Goal: Task Accomplishment & Management: Use online tool/utility

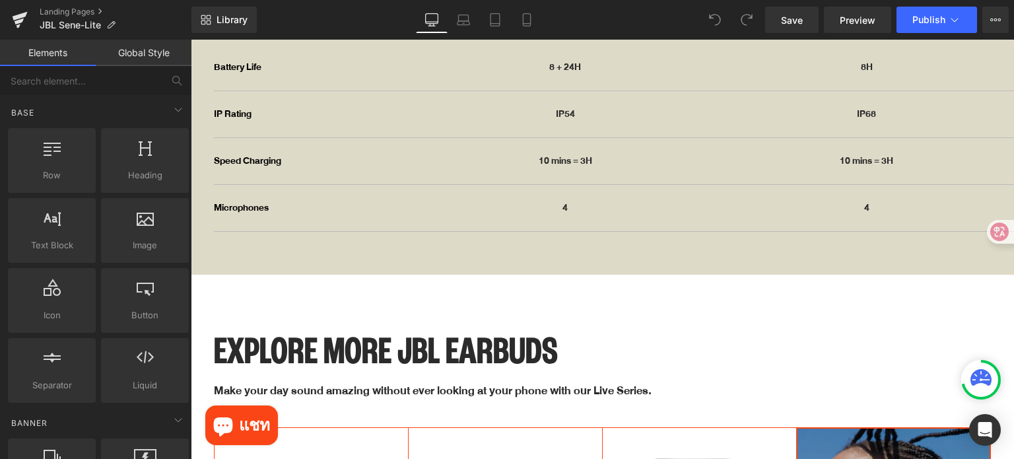
scroll to position [5216, 0]
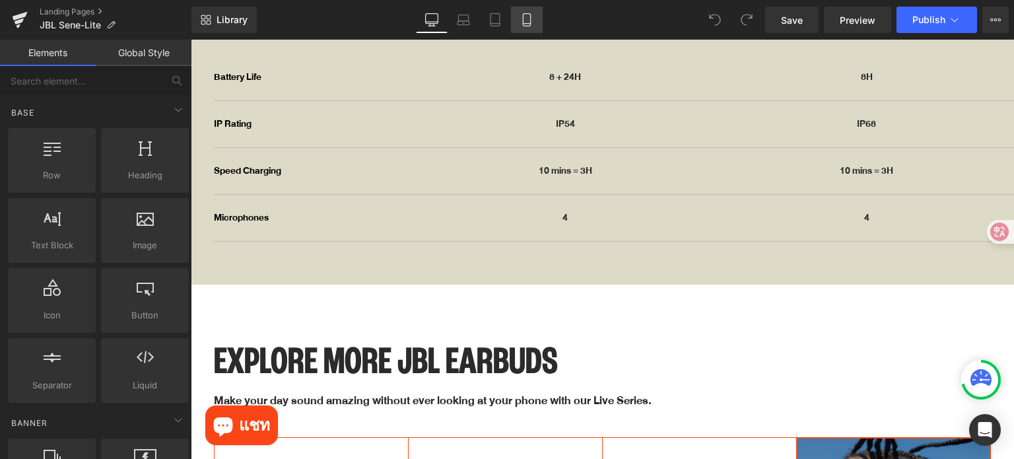
click at [534, 22] on link "Mobile" at bounding box center [527, 20] width 32 height 26
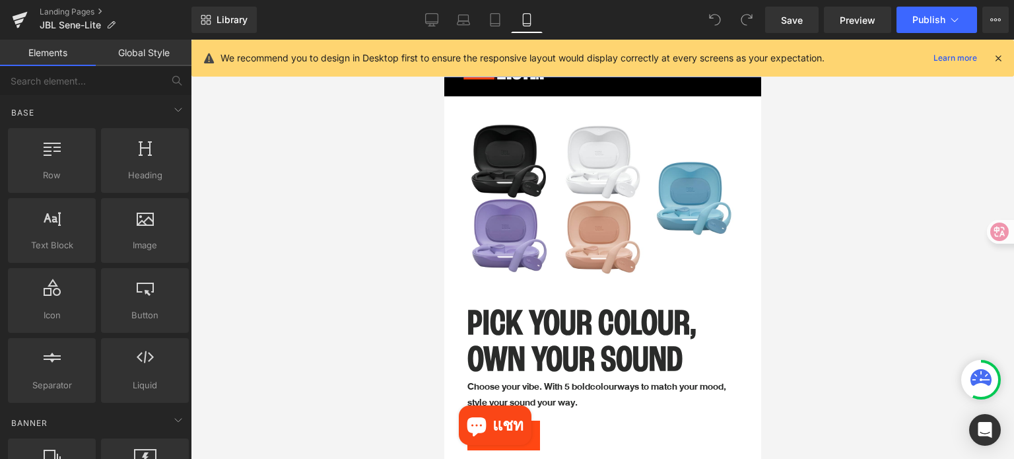
scroll to position [3072, 0]
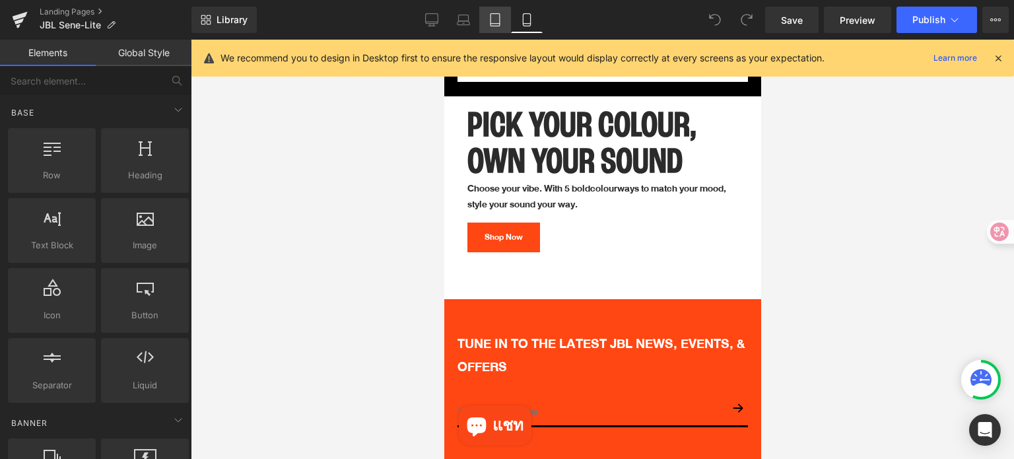
click at [494, 18] on icon at bounding box center [495, 19] width 13 height 13
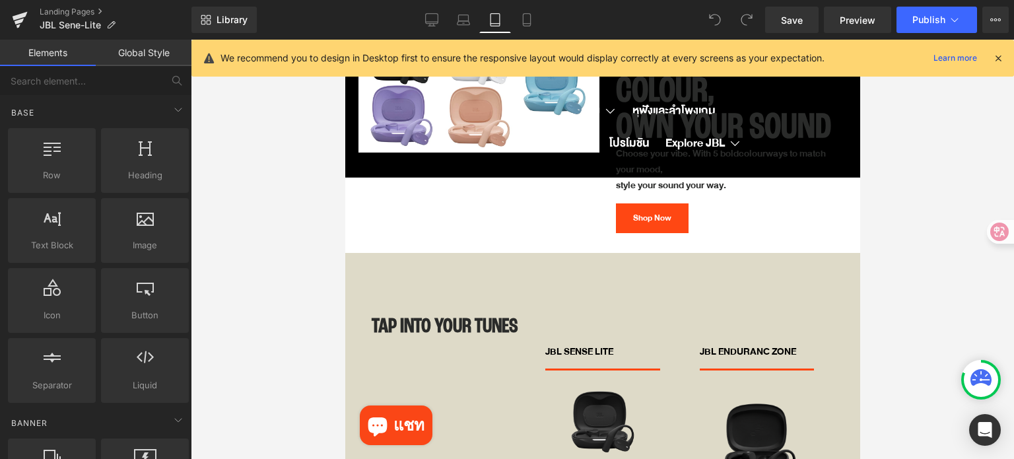
scroll to position [3375, 0]
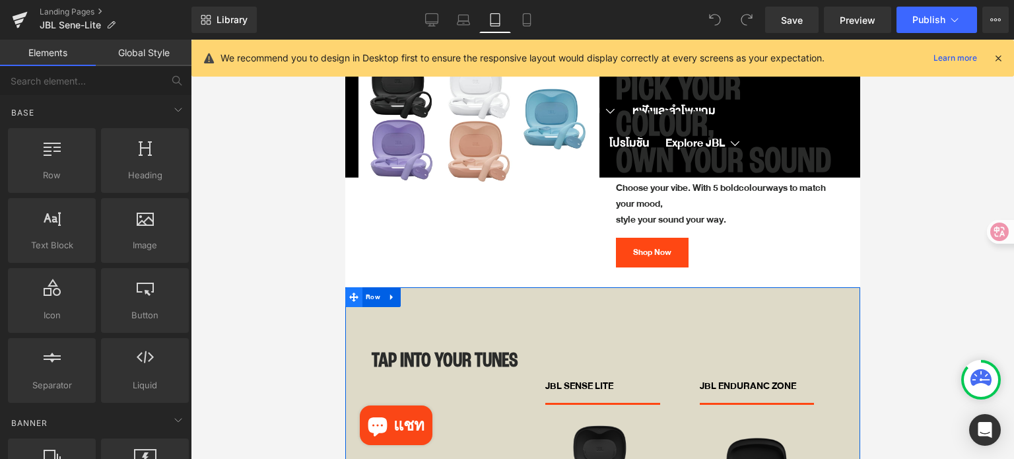
click at [356, 292] on icon at bounding box center [353, 296] width 9 height 9
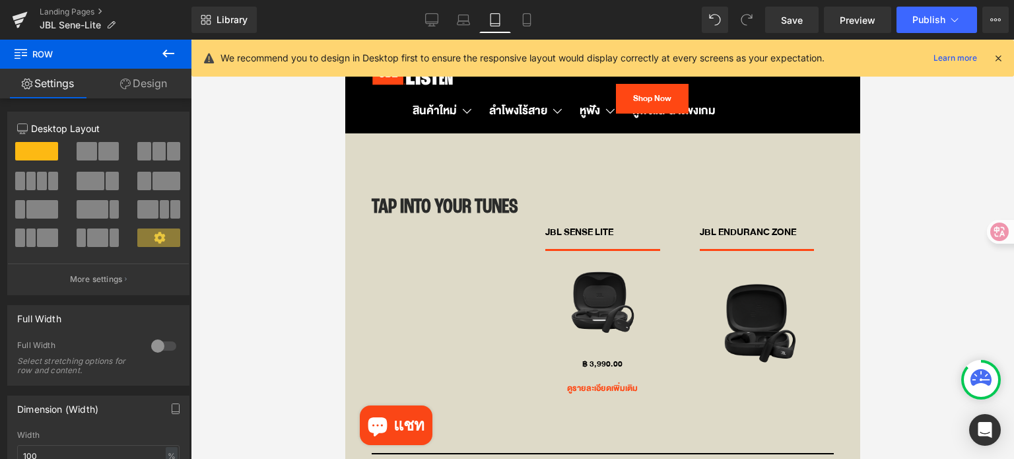
scroll to position [3507, 0]
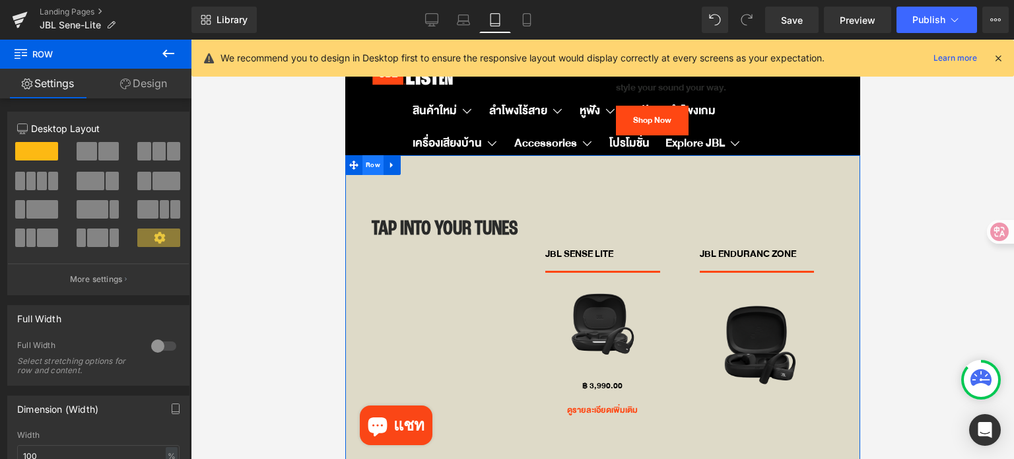
click at [366, 155] on span "Row" at bounding box center [372, 165] width 21 height 20
click at [150, 88] on link "Design" at bounding box center [144, 84] width 96 height 30
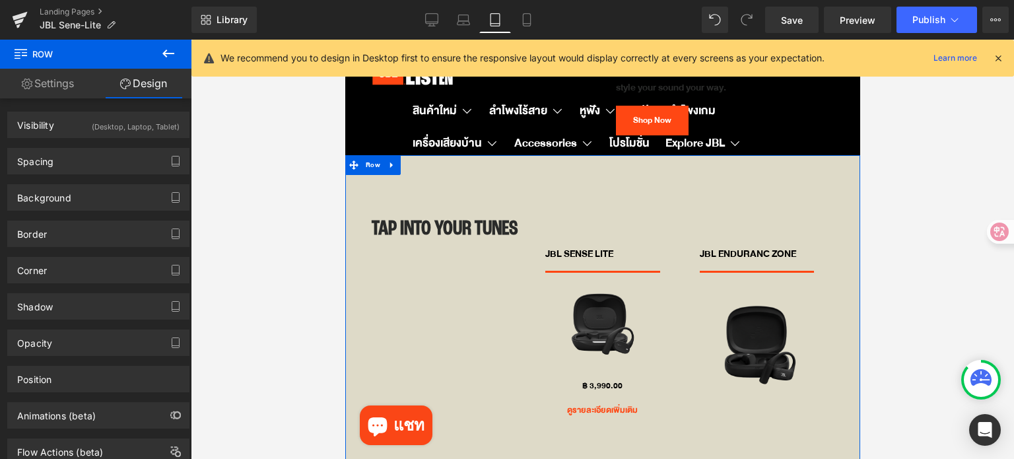
click at [114, 118] on div "(Desktop, Laptop, Tablet)" at bounding box center [136, 123] width 88 height 22
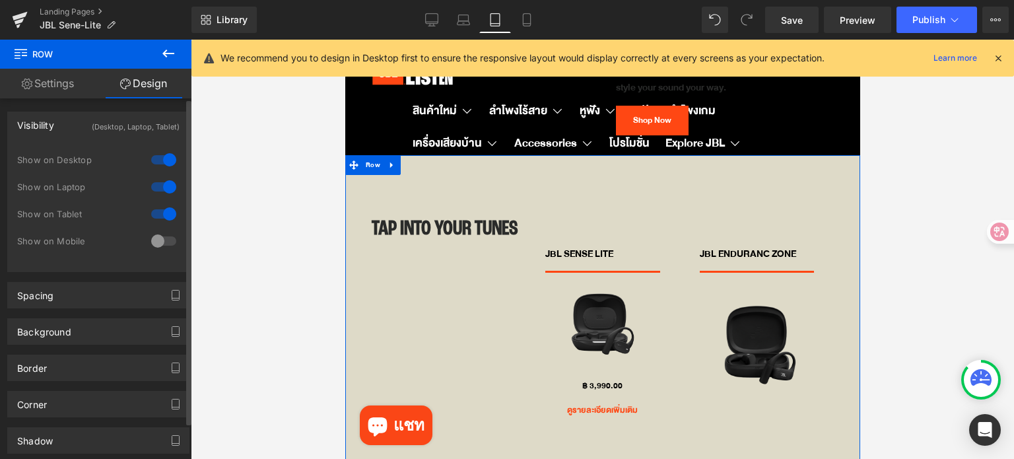
click at [158, 245] on div at bounding box center [164, 240] width 32 height 21
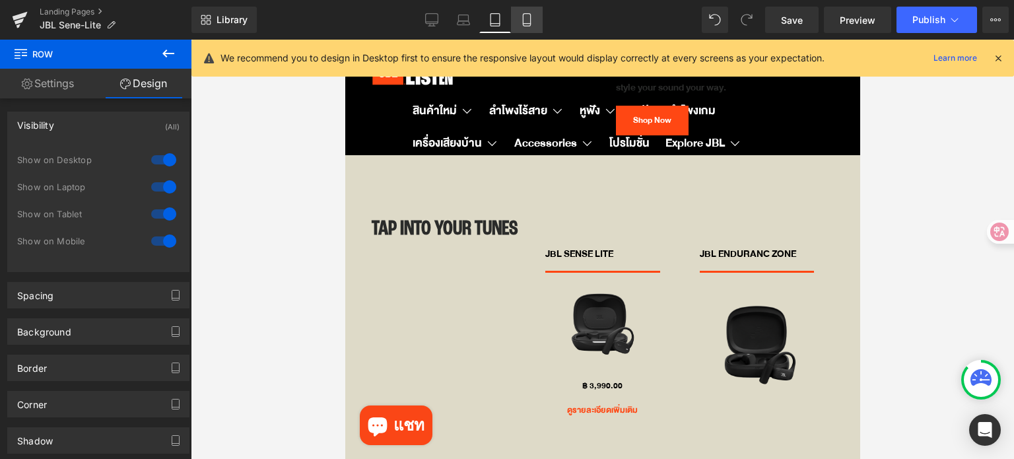
click at [523, 17] on icon at bounding box center [526, 20] width 7 height 13
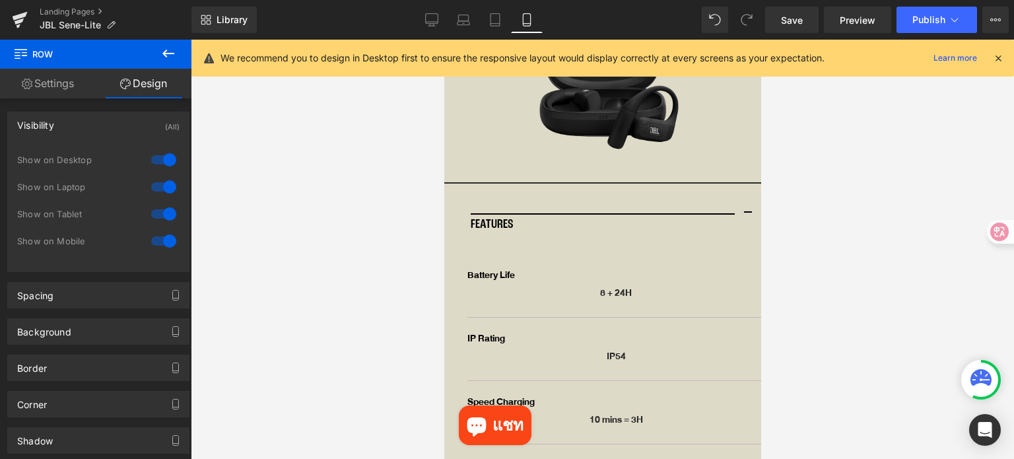
scroll to position [3823, 0]
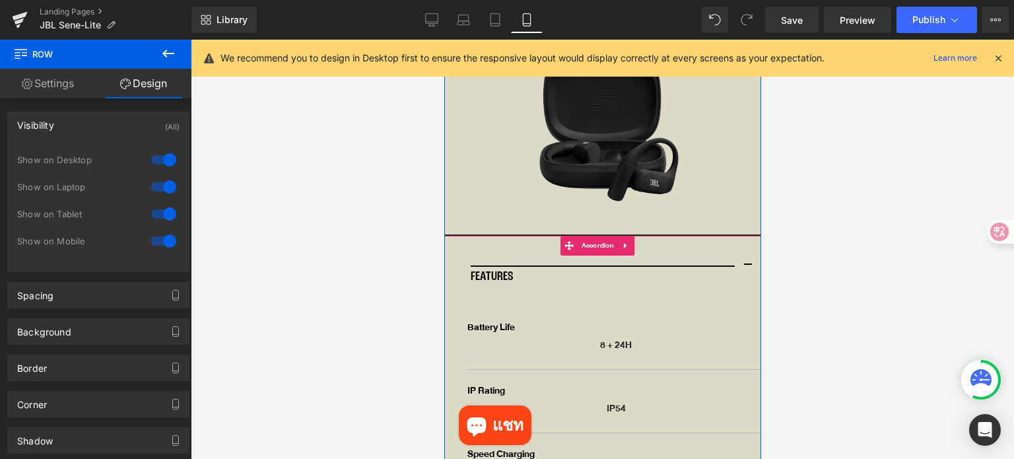
click at [747, 269] on span "button" at bounding box center [747, 269] width 0 height 0
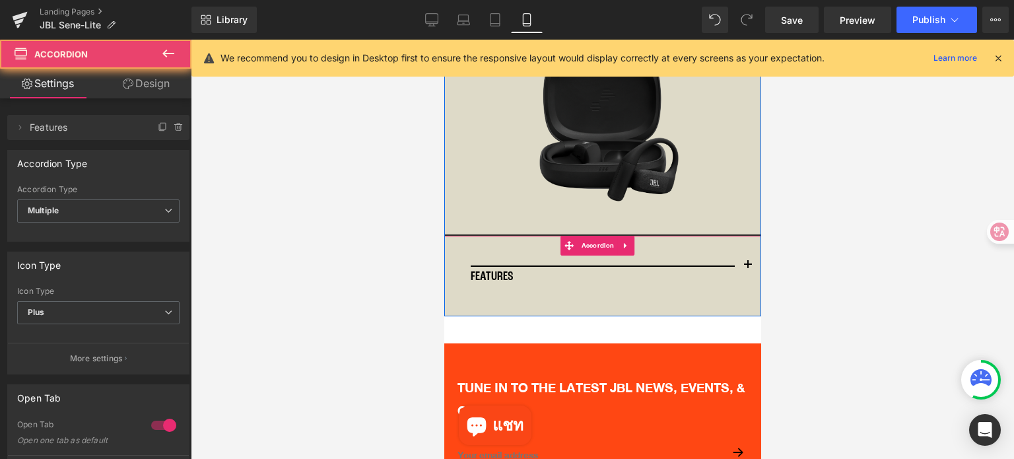
click at [747, 269] on span "button" at bounding box center [747, 269] width 0 height 0
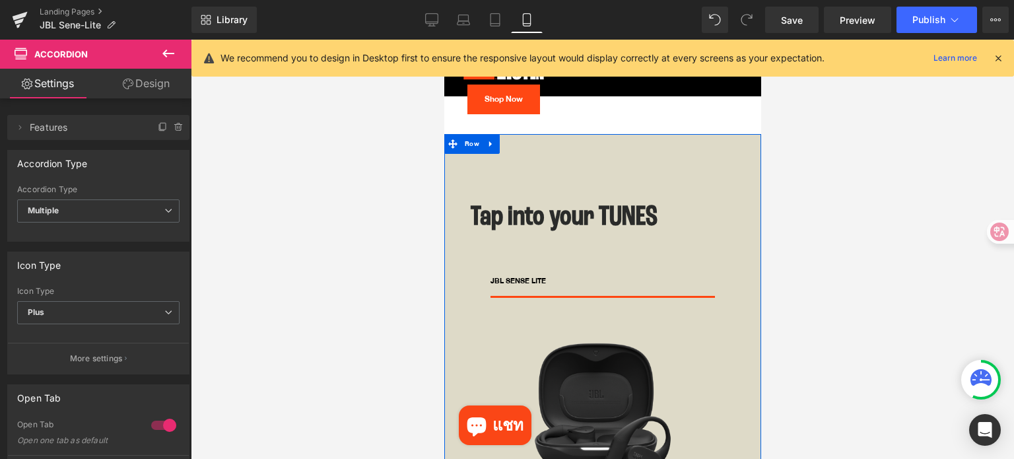
scroll to position [3163, 0]
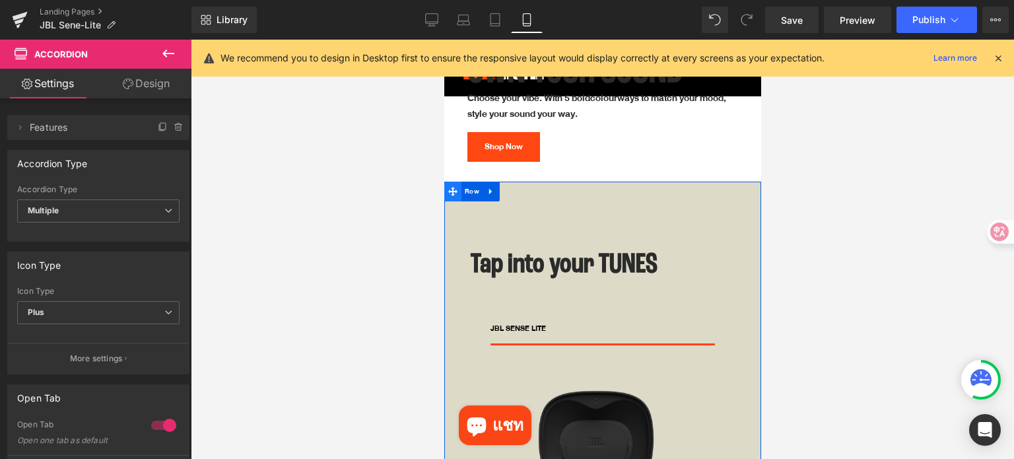
click at [450, 187] on icon at bounding box center [452, 191] width 9 height 9
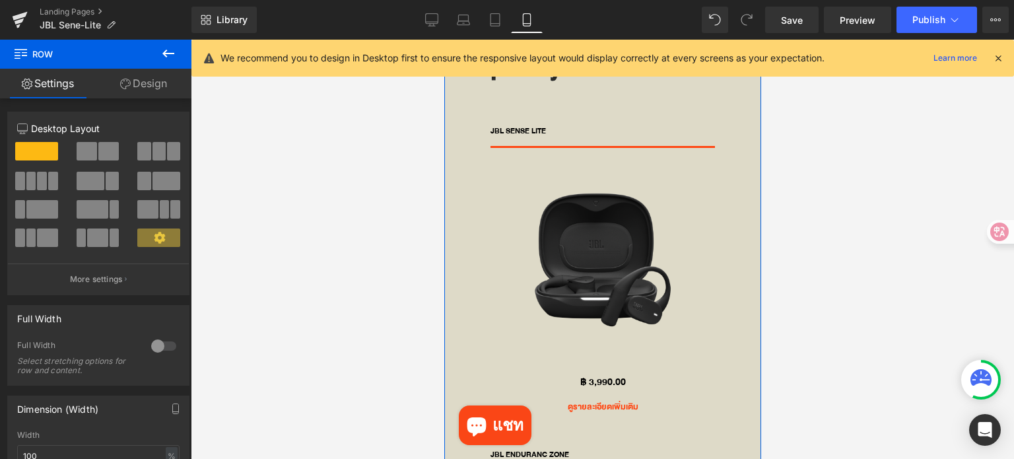
scroll to position [3361, 0]
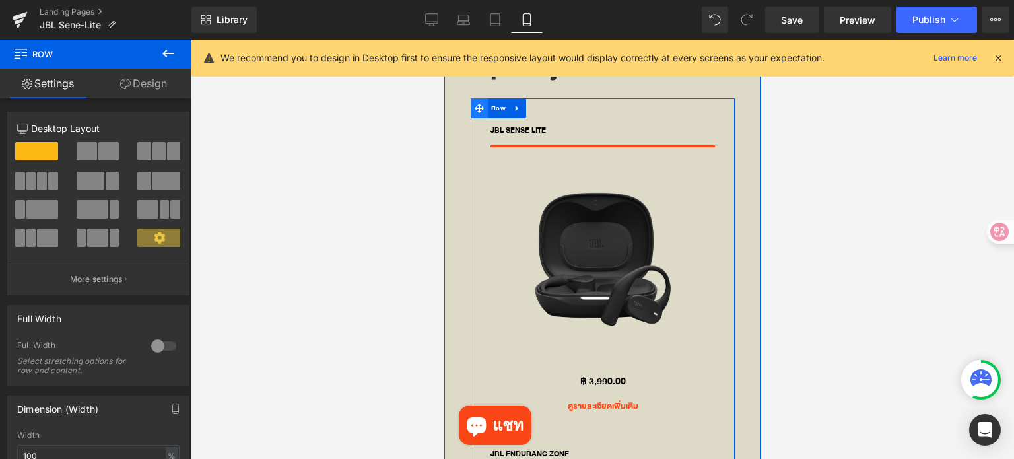
click at [482, 105] on span at bounding box center [478, 108] width 17 height 20
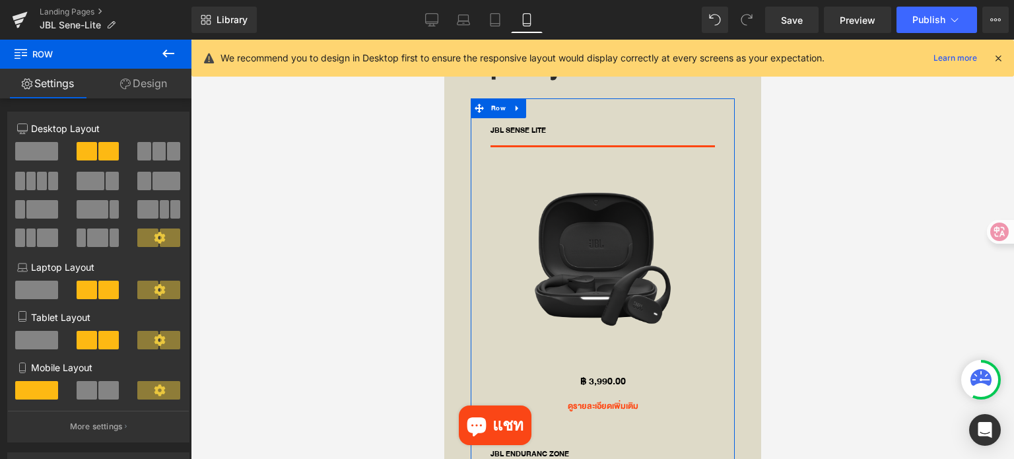
click at [98, 396] on span at bounding box center [108, 390] width 20 height 18
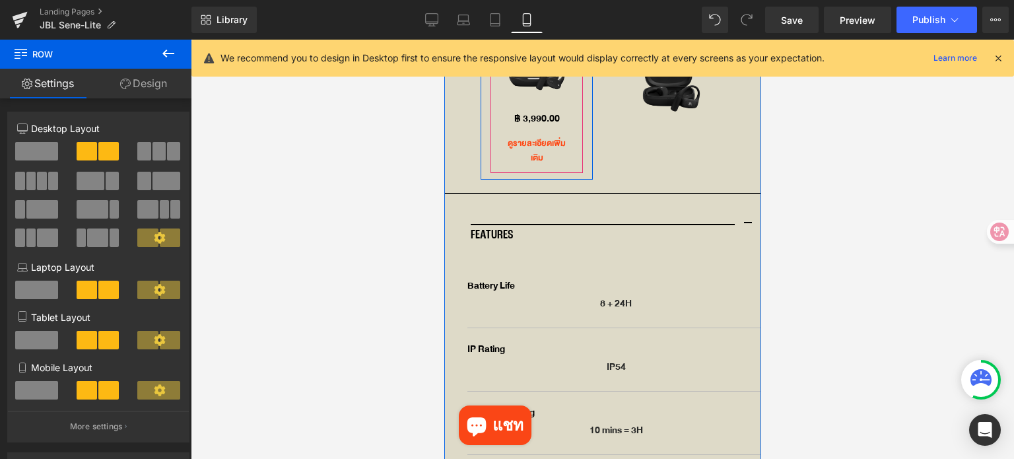
scroll to position [3493, 0]
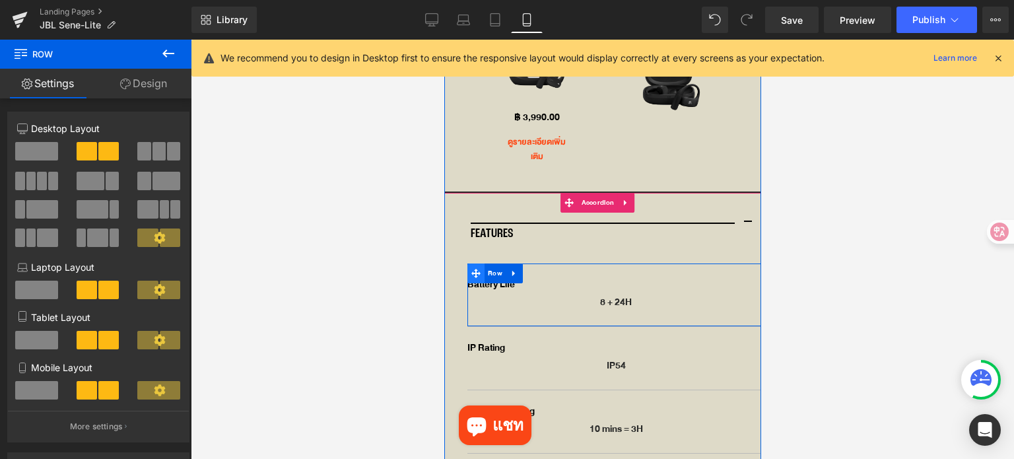
click at [473, 269] on icon at bounding box center [475, 273] width 9 height 9
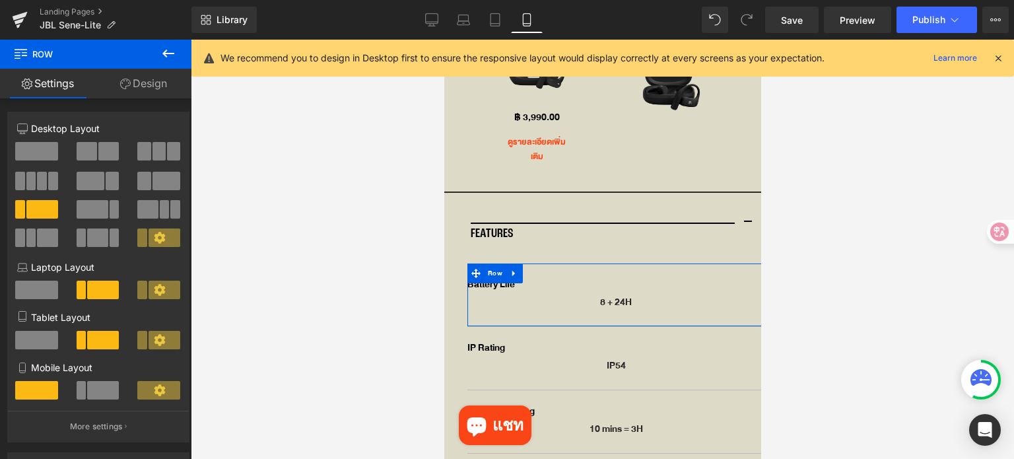
click at [103, 394] on span at bounding box center [103, 390] width 32 height 18
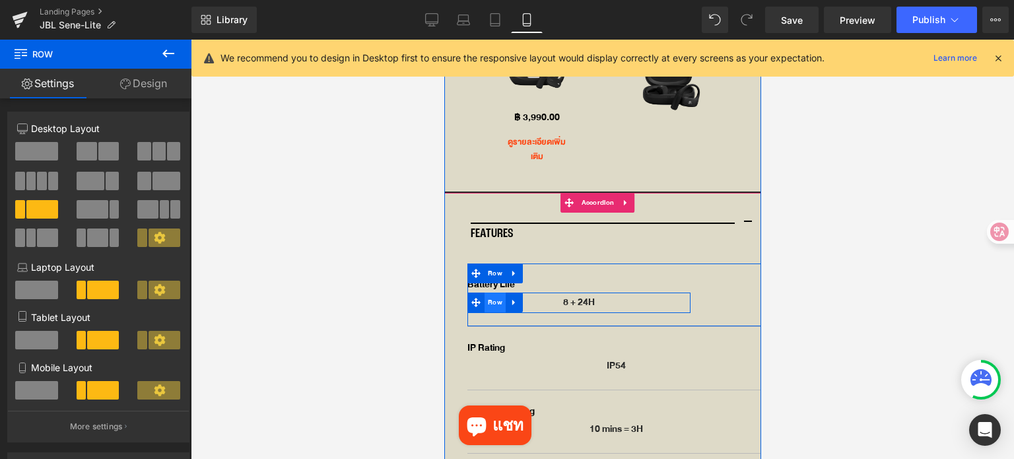
click at [487, 292] on span "Row" at bounding box center [494, 302] width 21 height 20
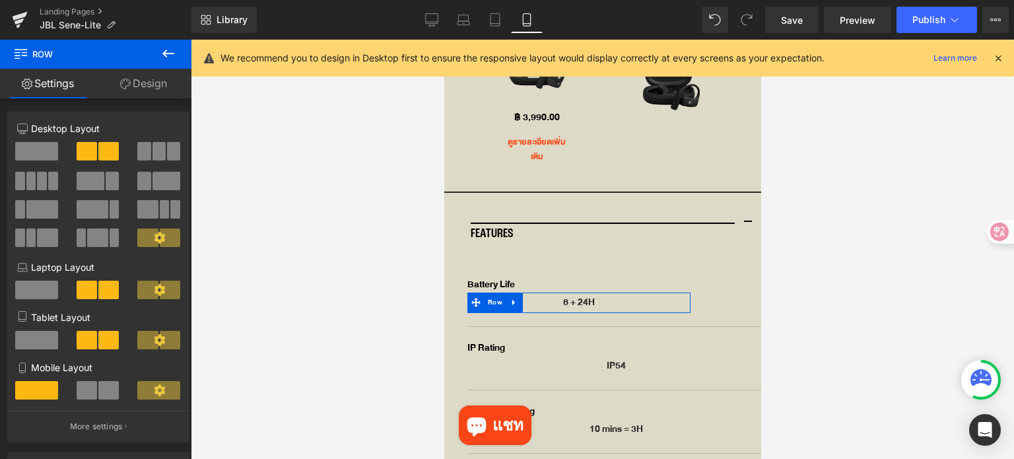
click at [98, 393] on span at bounding box center [108, 390] width 20 height 18
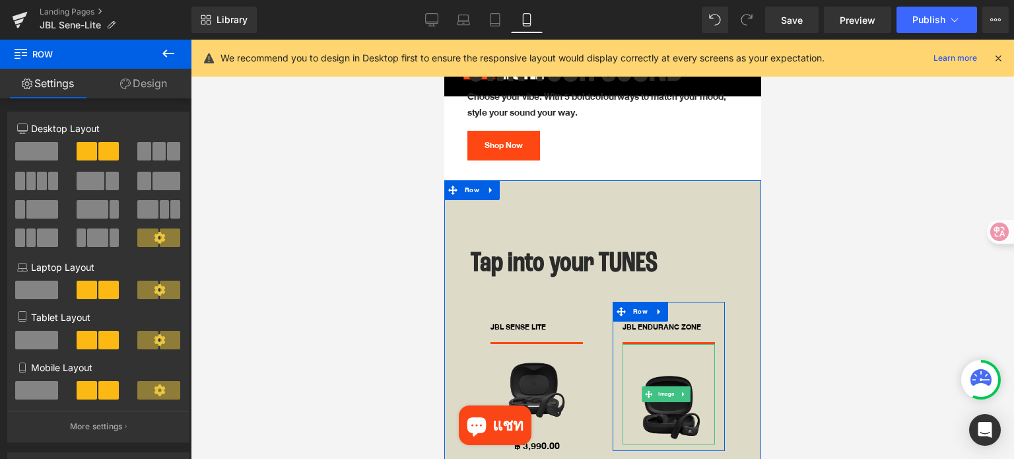
scroll to position [3163, 0]
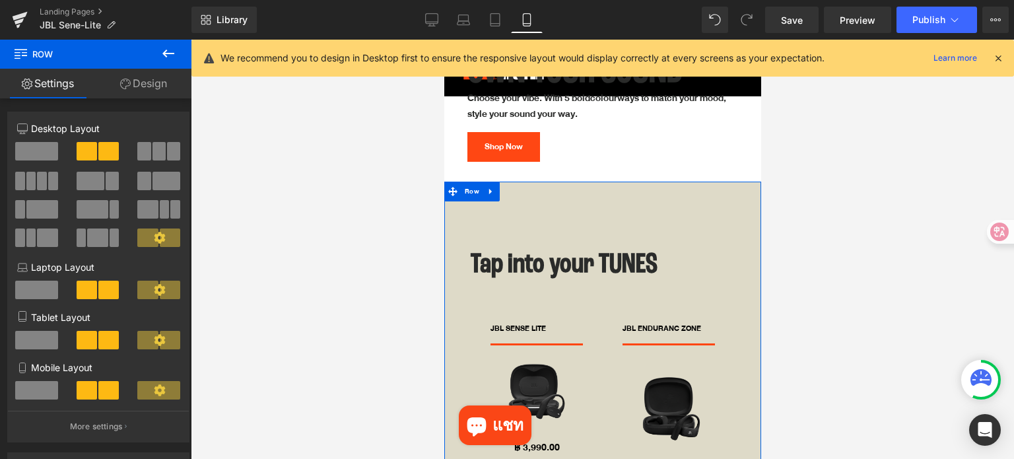
click at [555, 255] on h1 "Tap into your TUNES" at bounding box center [602, 265] width 264 height 35
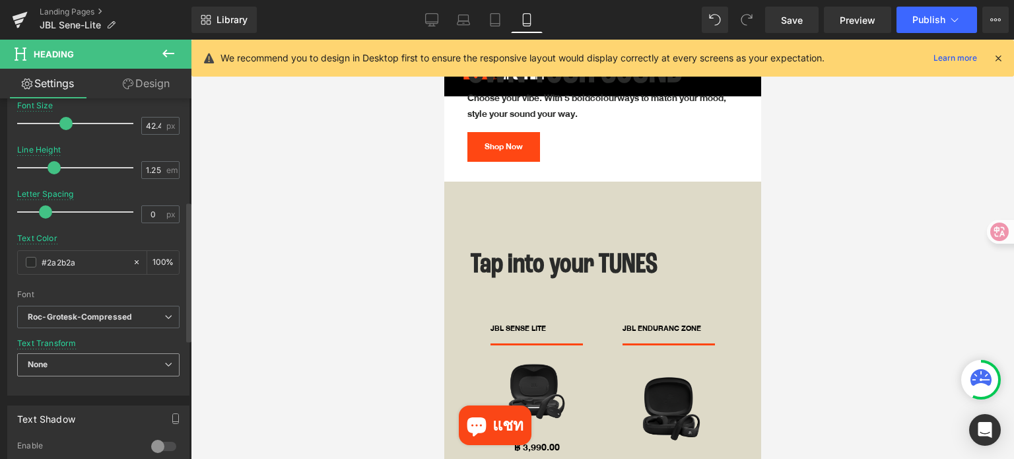
scroll to position [264, 0]
click at [98, 359] on span "None" at bounding box center [98, 362] width 162 height 23
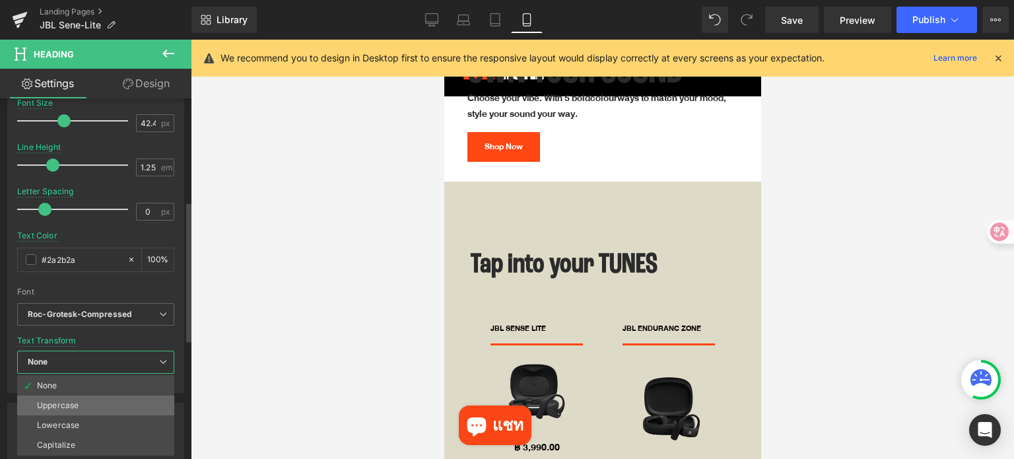
click at [88, 405] on li "Uppercase" at bounding box center [95, 405] width 157 height 20
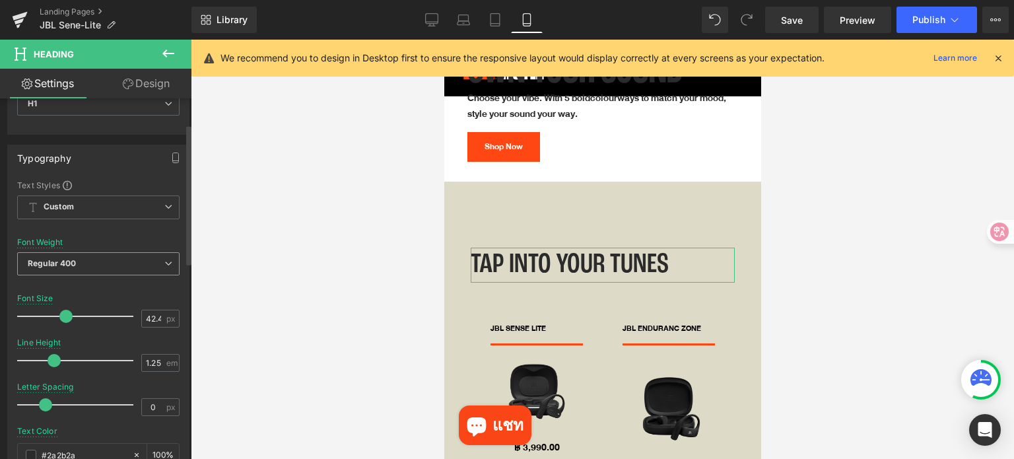
scroll to position [66, 0]
click at [106, 271] on span "Regular 400" at bounding box center [98, 266] width 162 height 23
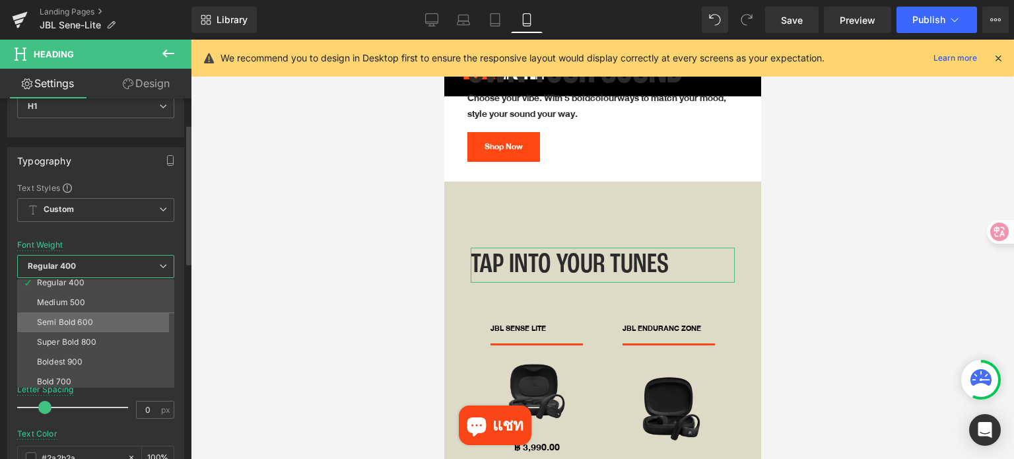
click at [104, 325] on li "Semi Bold 600" at bounding box center [98, 322] width 163 height 20
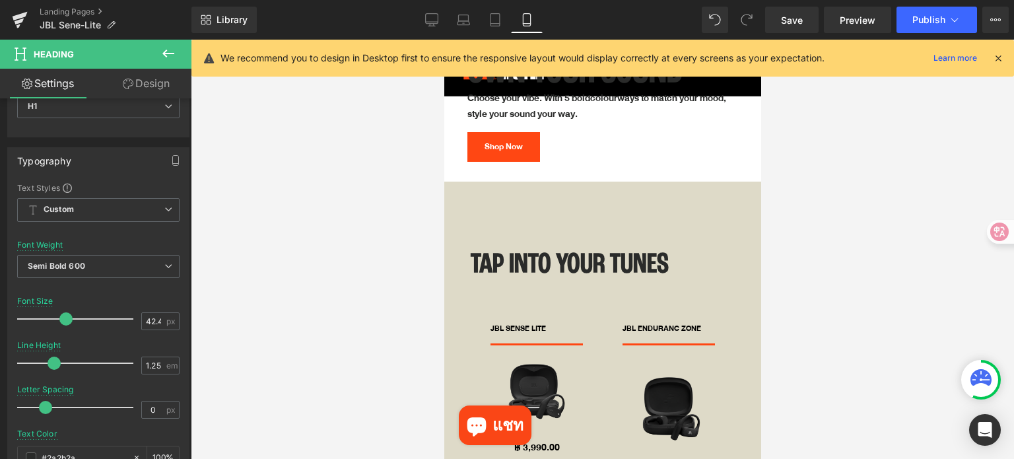
click at [798, 328] on div at bounding box center [602, 249] width 823 height 419
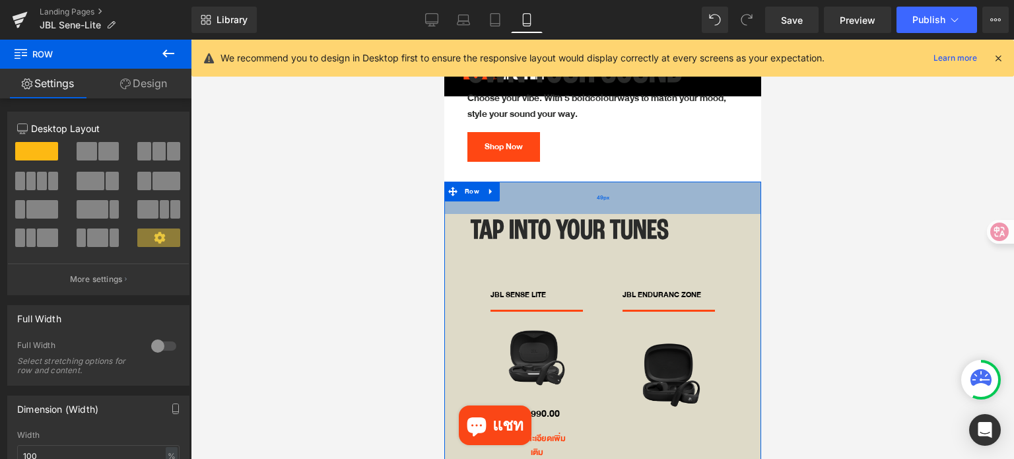
drag, startPoint x: 677, startPoint y: 226, endPoint x: 678, endPoint y: 192, distance: 33.7
click at [678, 192] on div "49px" at bounding box center [602, 198] width 317 height 32
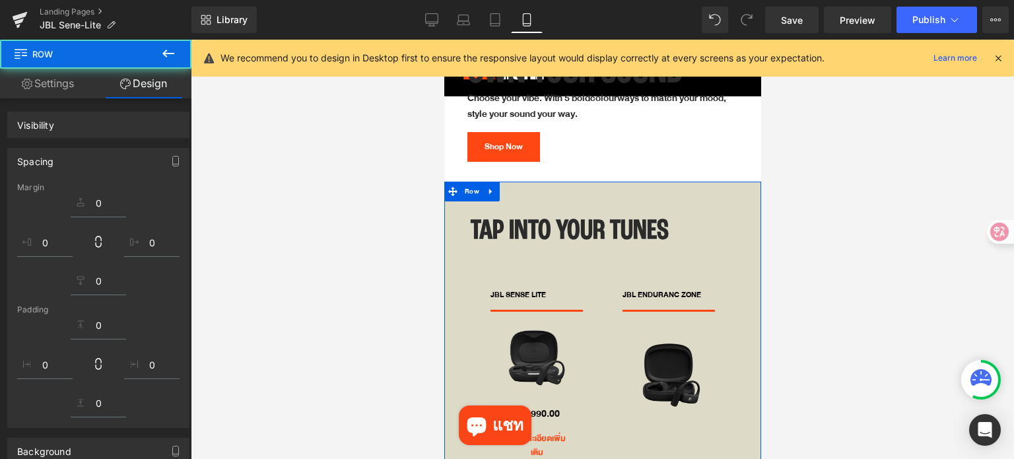
click at [829, 289] on div at bounding box center [602, 249] width 823 height 419
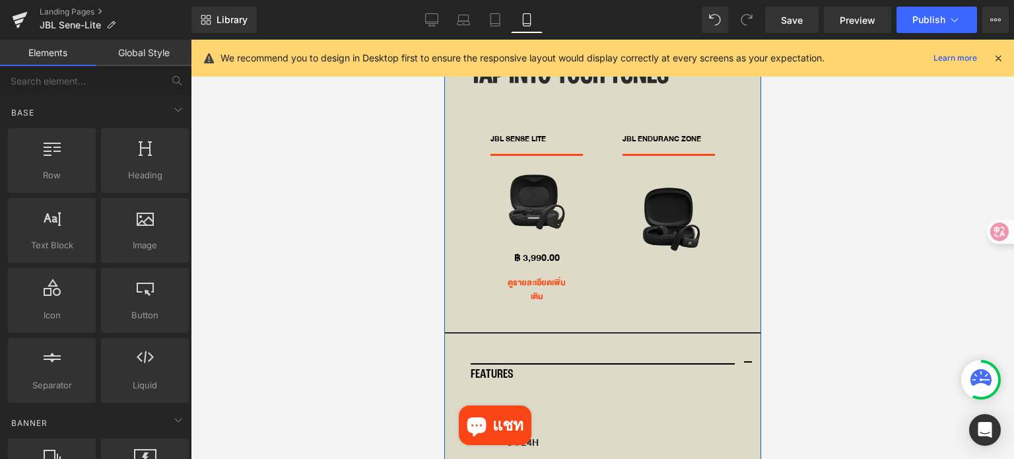
scroll to position [3427, 0]
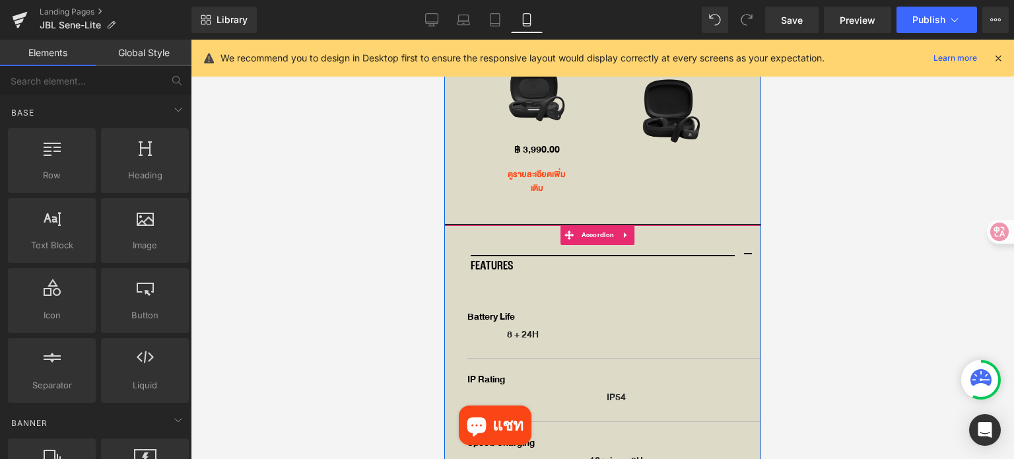
click at [747, 258] on span "button" at bounding box center [747, 258] width 0 height 0
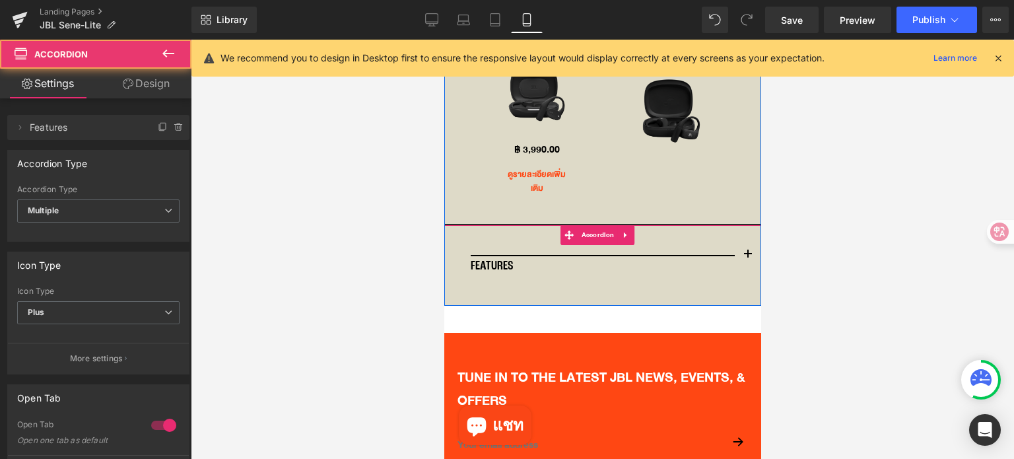
click at [747, 258] on span "button" at bounding box center [747, 258] width 0 height 0
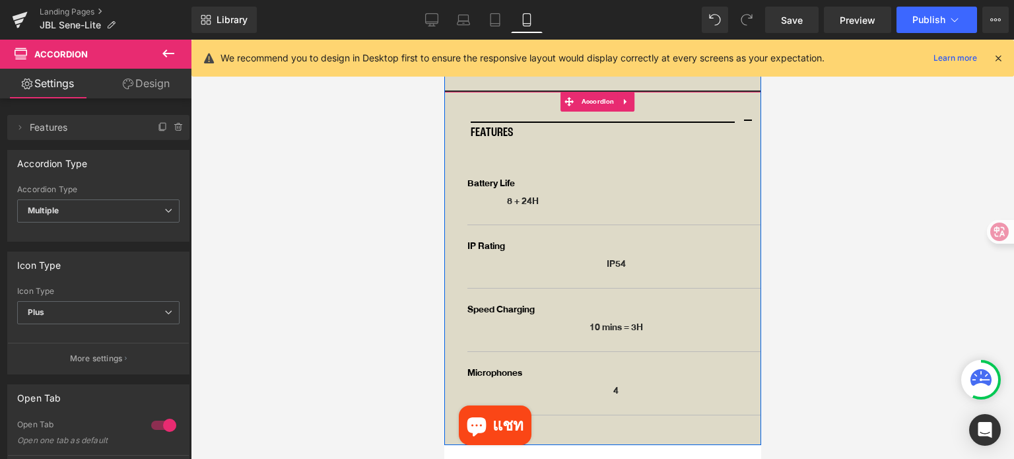
scroll to position [3559, 0]
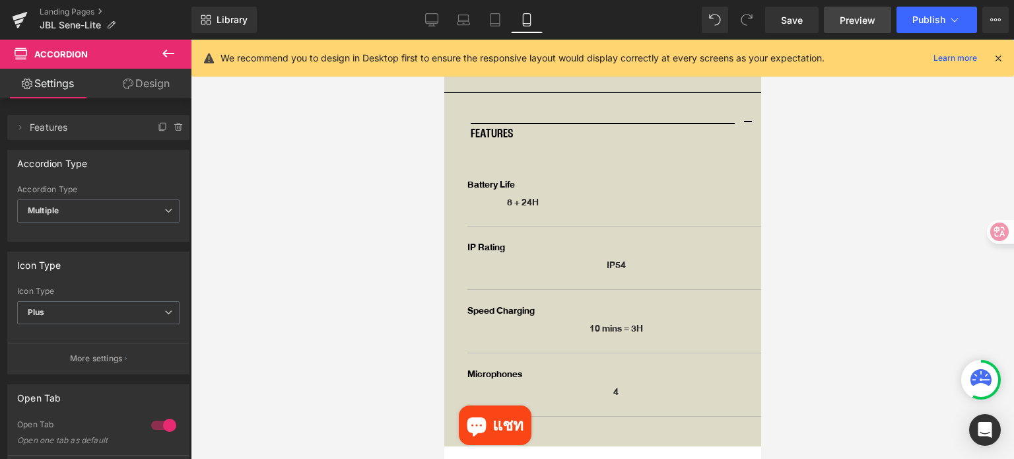
click at [861, 22] on span "Preview" at bounding box center [858, 20] width 36 height 14
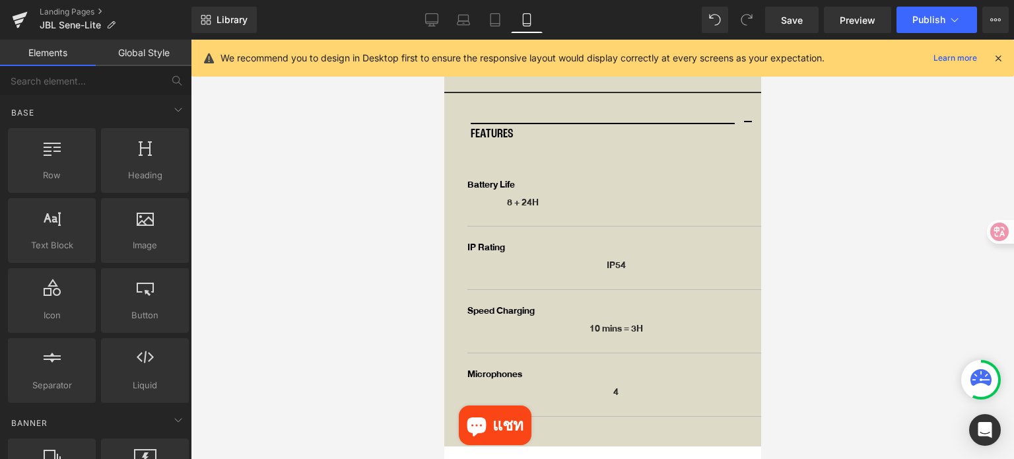
click at [883, 269] on div at bounding box center [602, 249] width 823 height 419
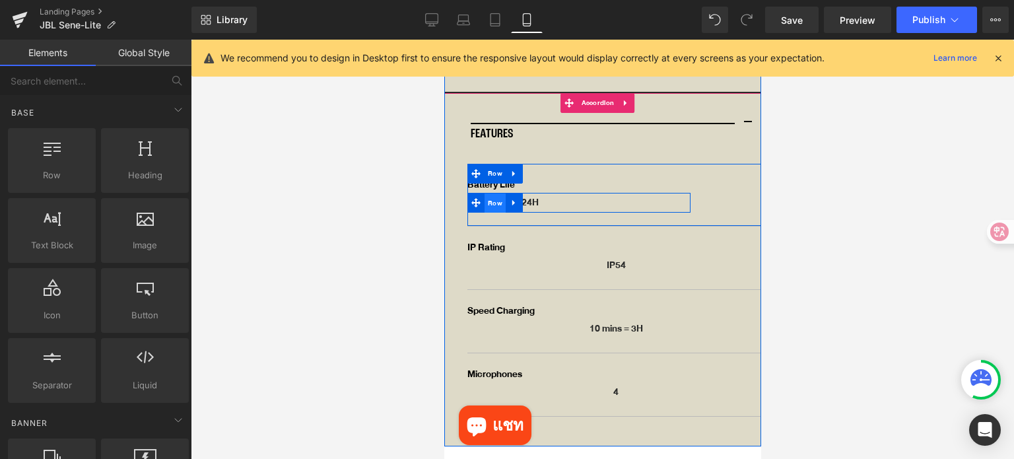
click at [486, 193] on span "Row" at bounding box center [494, 203] width 21 height 20
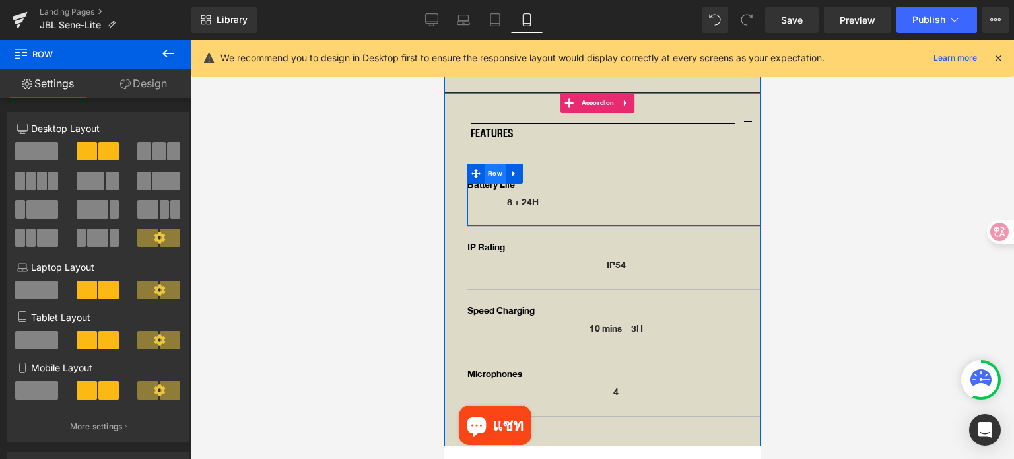
click at [495, 164] on span "Row" at bounding box center [494, 174] width 21 height 20
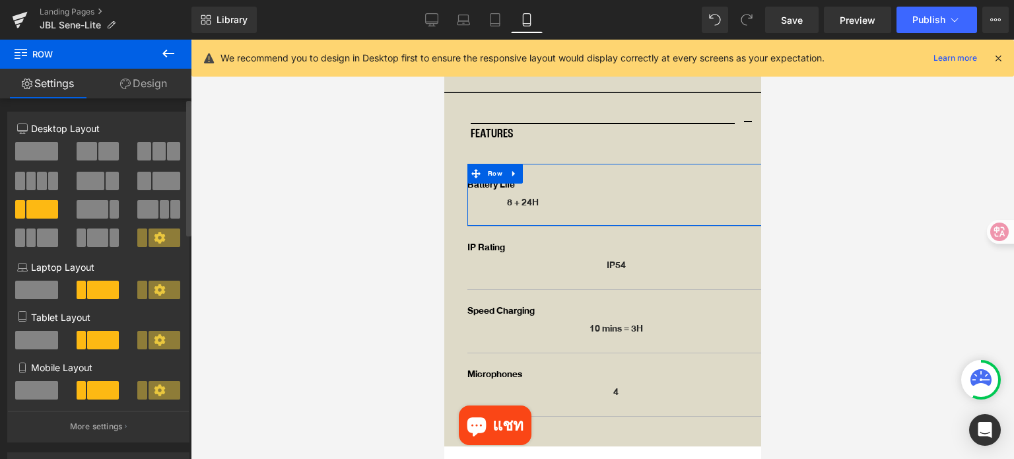
click at [46, 398] on span at bounding box center [36, 390] width 43 height 18
click at [101, 399] on span at bounding box center [103, 390] width 32 height 18
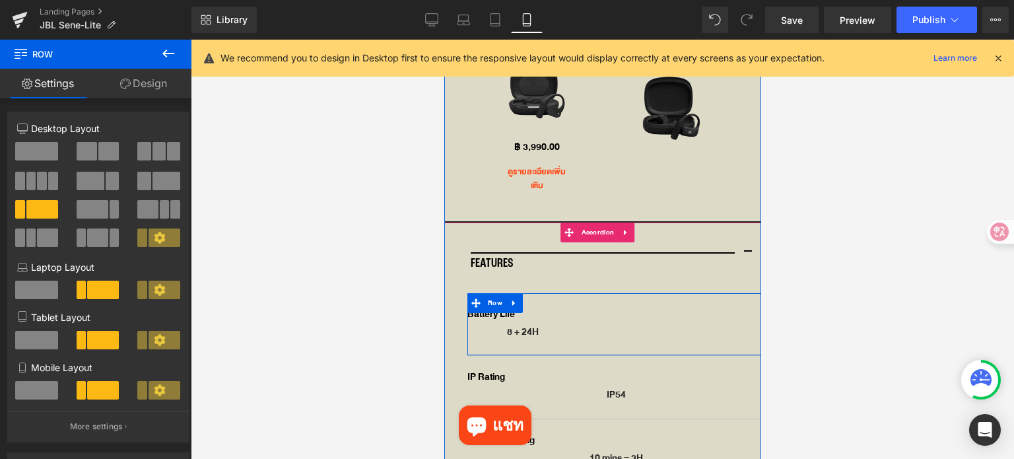
scroll to position [3427, 0]
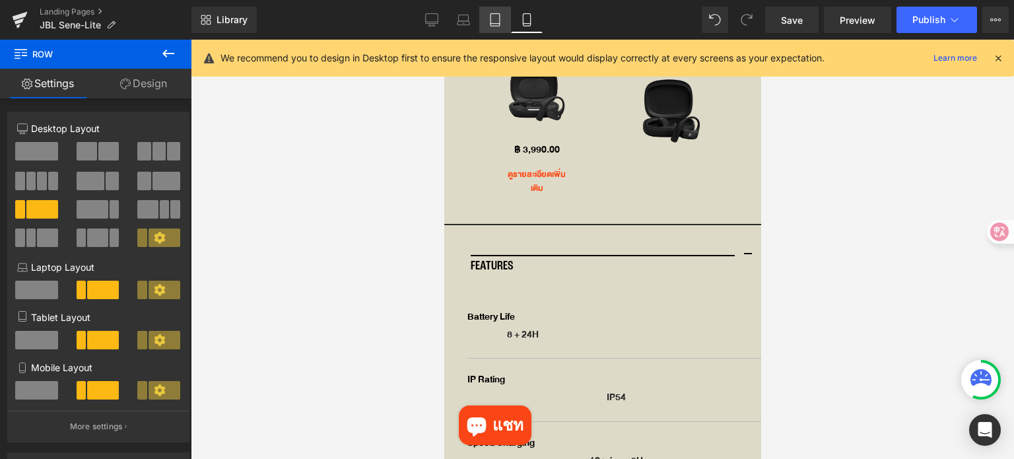
click at [494, 18] on icon at bounding box center [495, 19] width 13 height 13
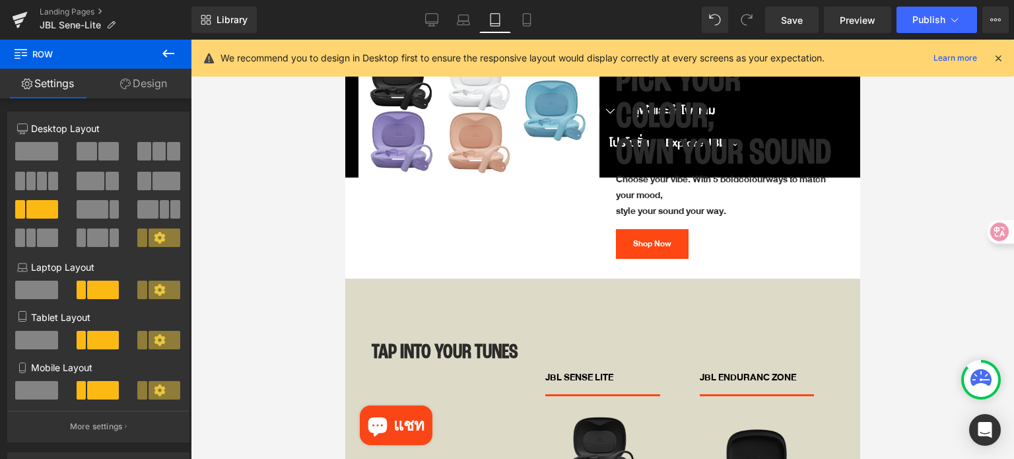
scroll to position [3375, 0]
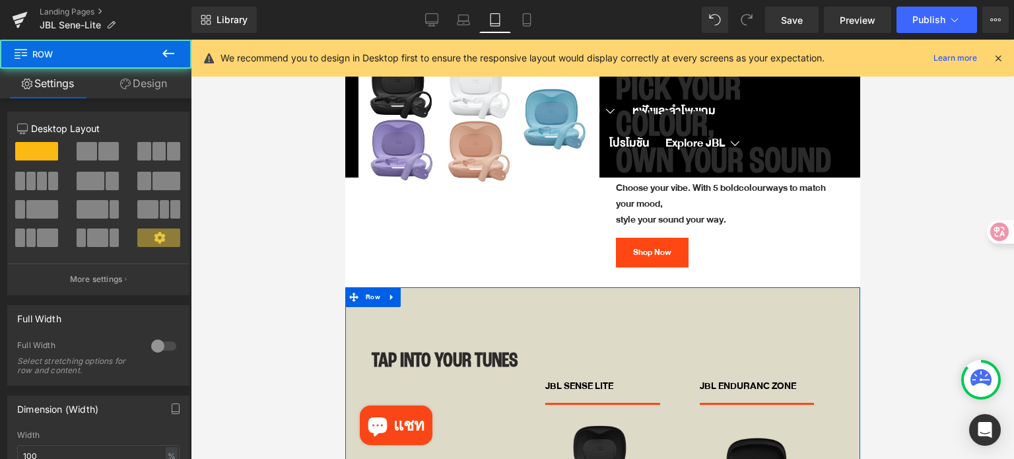
click at [356, 292] on icon at bounding box center [353, 297] width 9 height 10
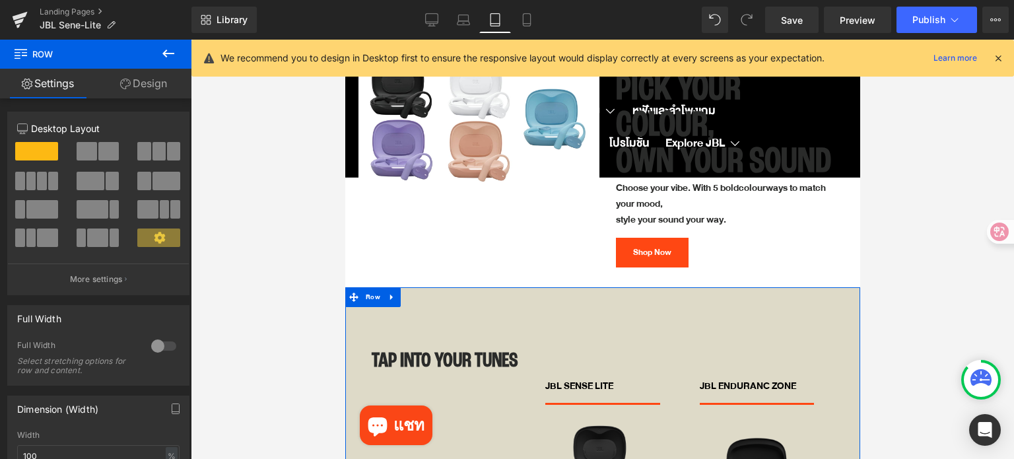
click at [161, 88] on link "Design" at bounding box center [144, 84] width 96 height 30
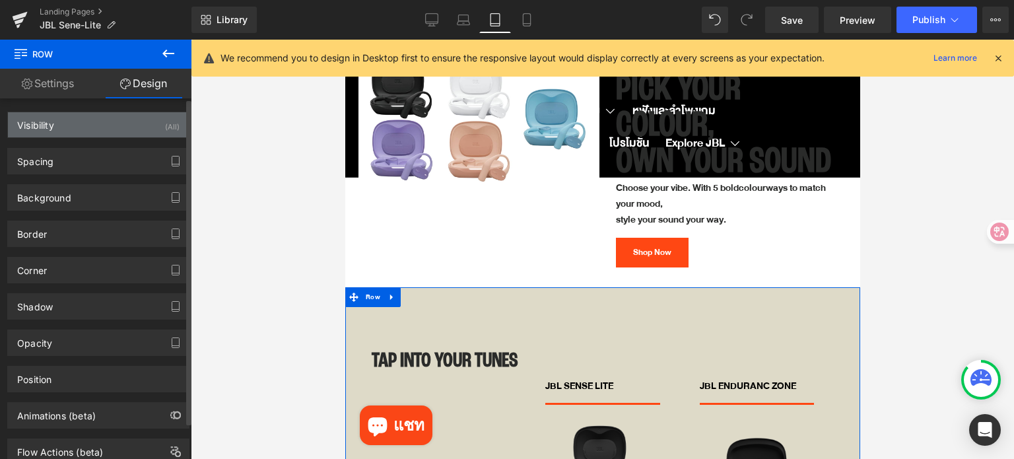
click at [119, 122] on div "Visibility (All)" at bounding box center [98, 124] width 181 height 25
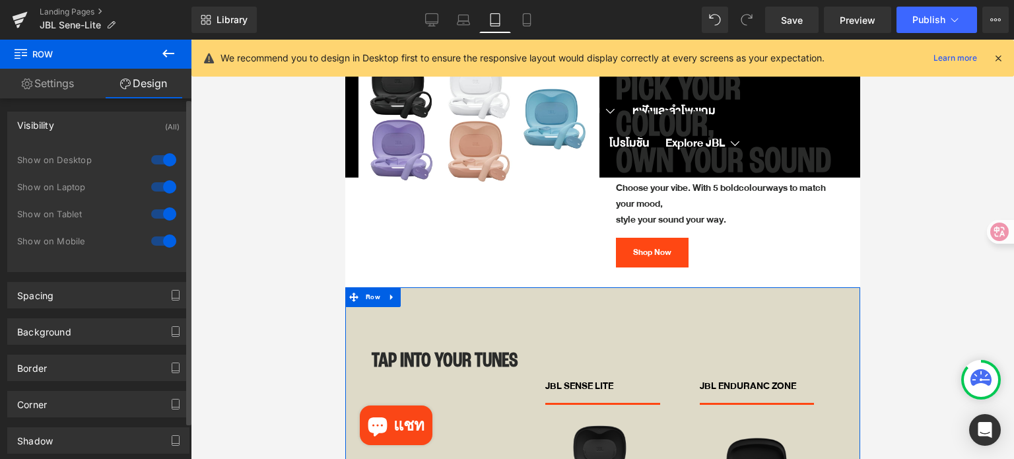
click at [157, 239] on div at bounding box center [164, 240] width 32 height 21
click at [394, 292] on icon at bounding box center [391, 297] width 9 height 10
click at [411, 292] on icon at bounding box center [408, 297] width 9 height 10
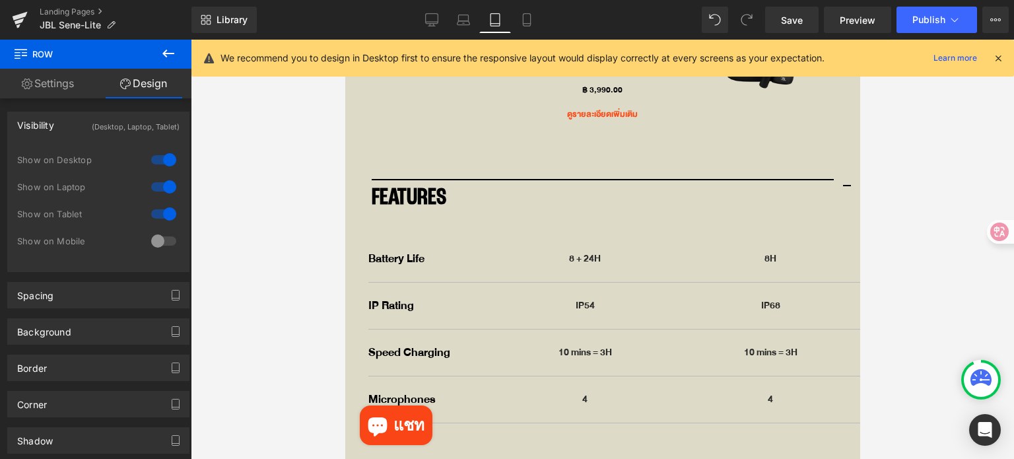
scroll to position [4109, 0]
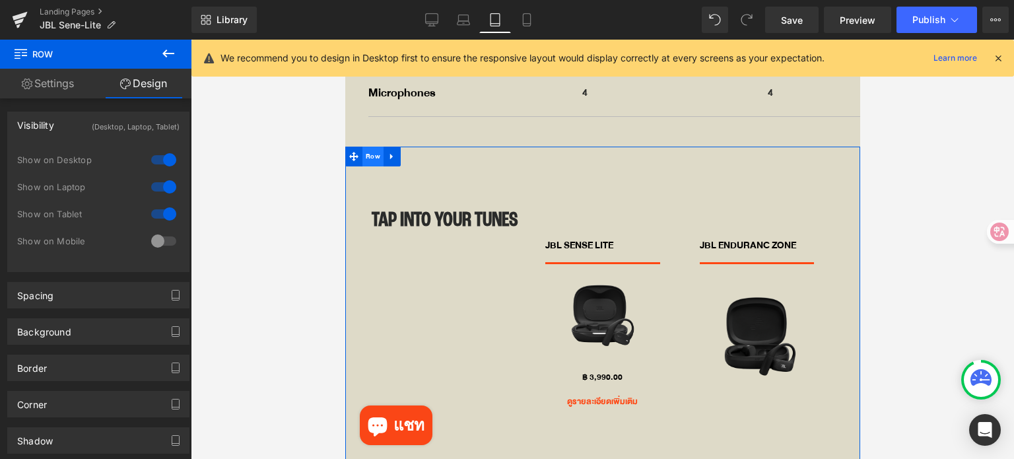
click at [371, 147] on span "Row" at bounding box center [372, 157] width 21 height 20
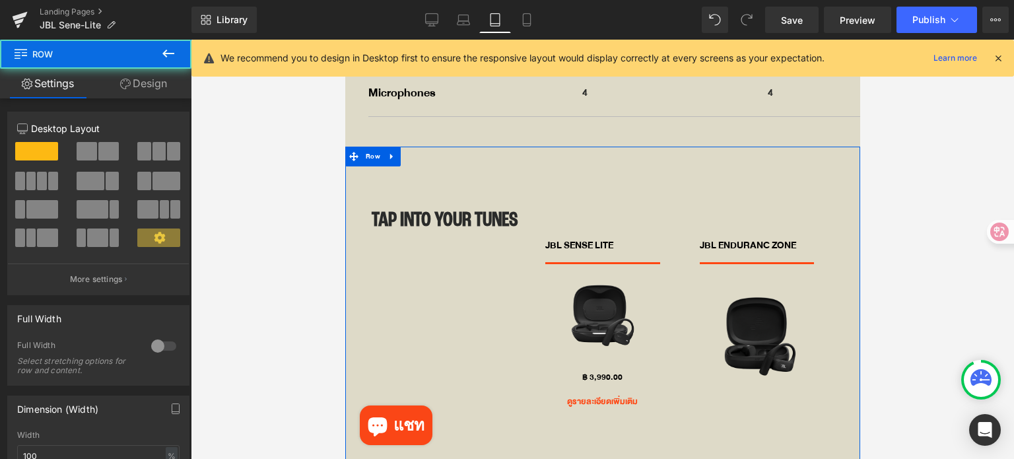
click at [164, 81] on link "Design" at bounding box center [144, 84] width 96 height 30
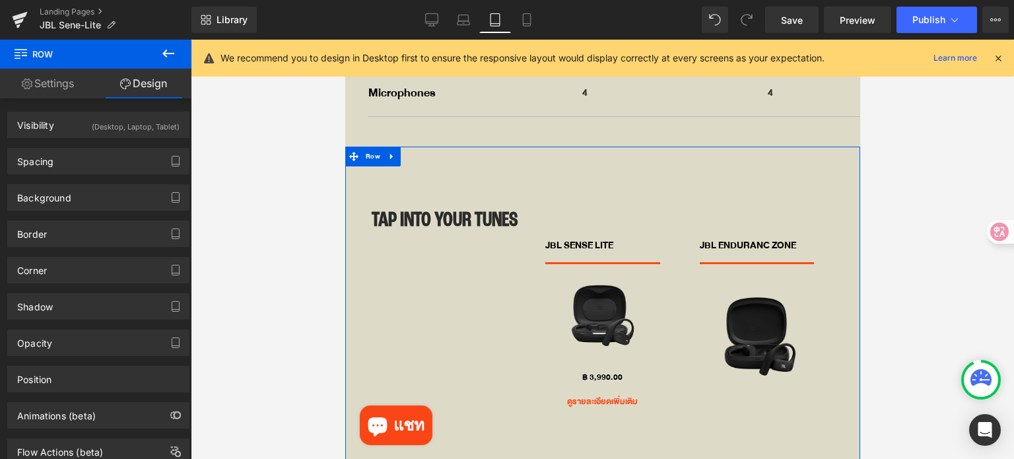
click at [95, 122] on div "(Desktop, Laptop, Tablet)" at bounding box center [136, 123] width 88 height 22
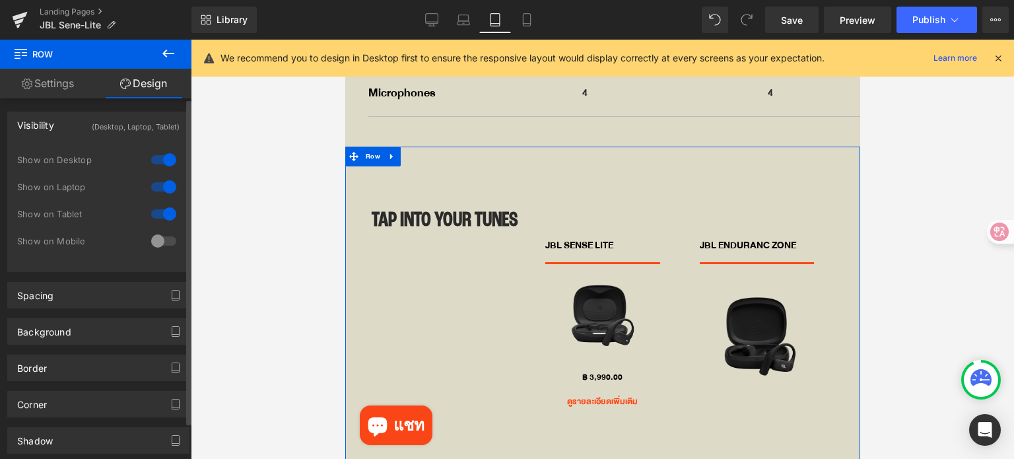
click at [154, 238] on div at bounding box center [164, 240] width 32 height 21
drag, startPoint x: 158, startPoint y: 215, endPoint x: 160, endPoint y: 205, distance: 10.1
click at [158, 214] on div at bounding box center [164, 213] width 32 height 21
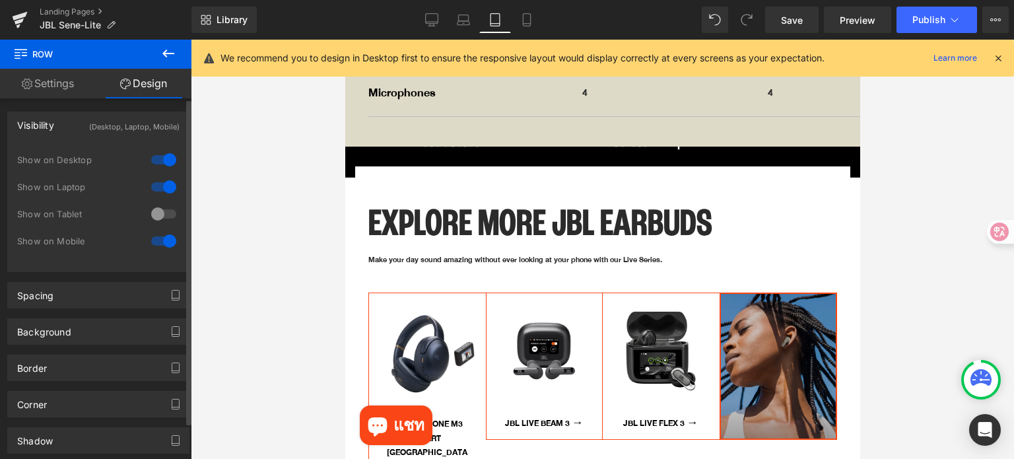
click at [164, 189] on div at bounding box center [164, 186] width 32 height 21
click at [161, 155] on div at bounding box center [164, 159] width 32 height 21
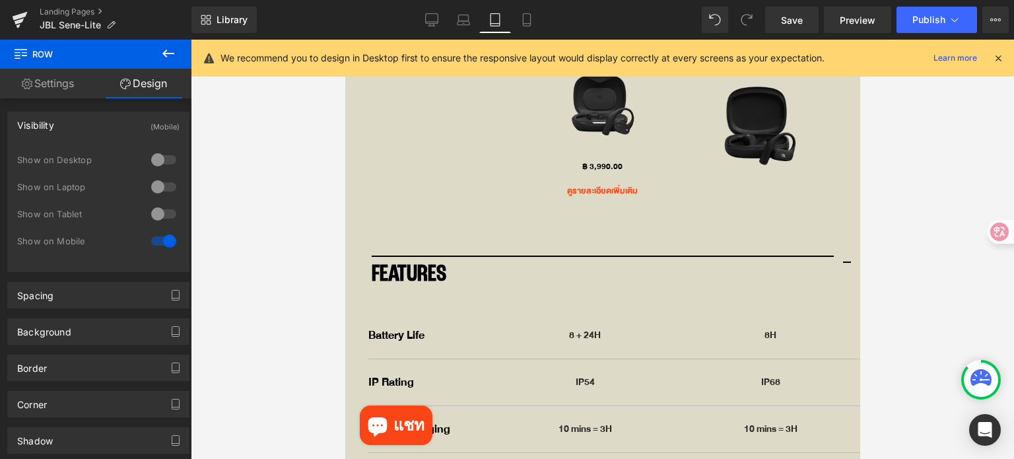
scroll to position [3647, 0]
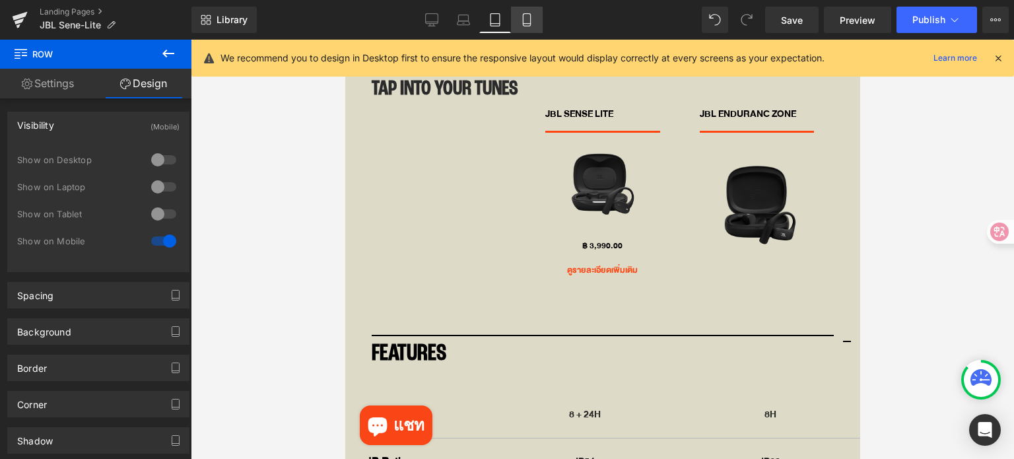
click at [528, 14] on icon at bounding box center [526, 19] width 13 height 13
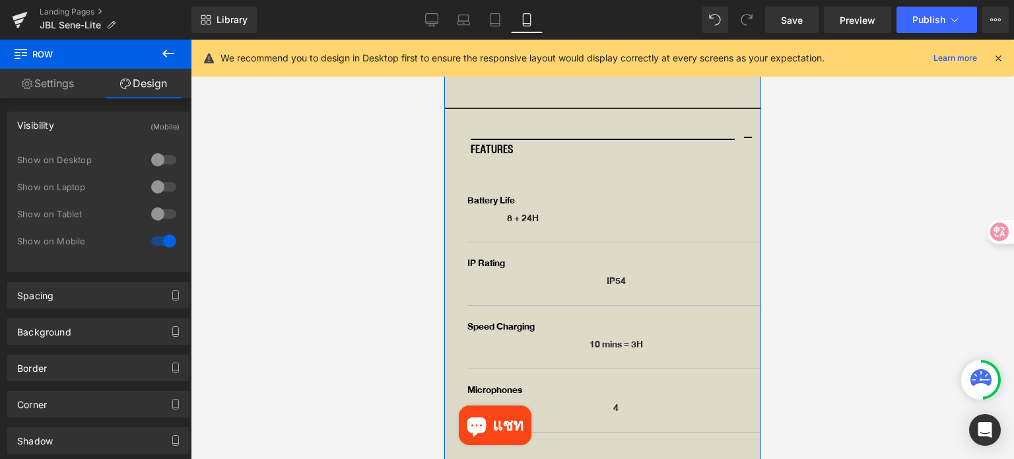
scroll to position [3549, 0]
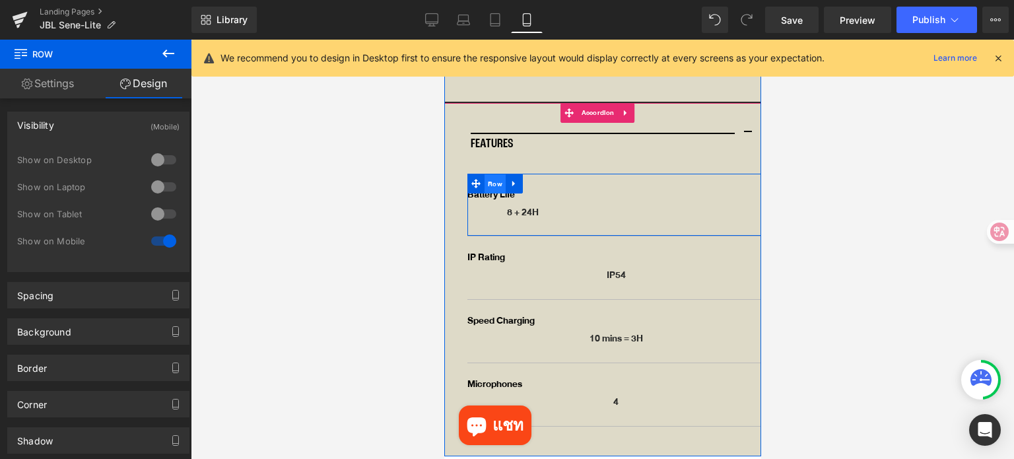
click at [491, 174] on span "Row" at bounding box center [494, 184] width 21 height 20
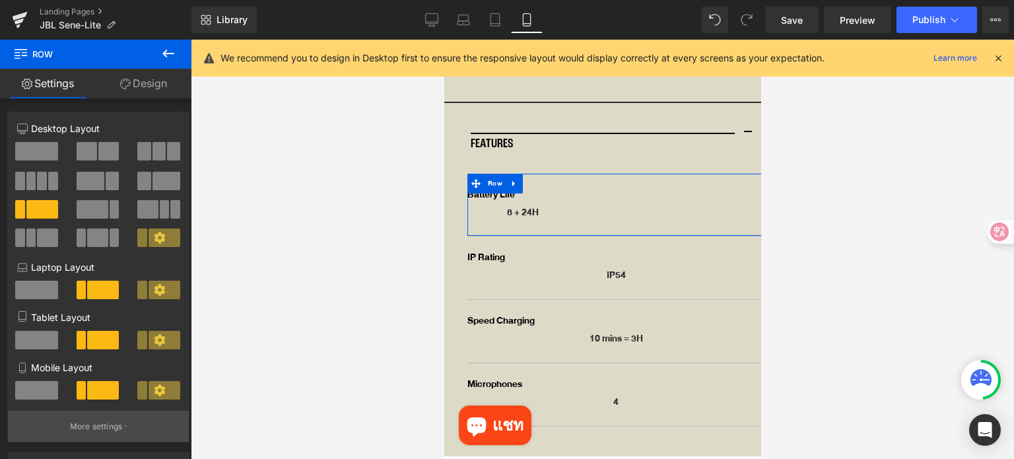
click at [100, 428] on p "More settings" at bounding box center [96, 427] width 53 height 12
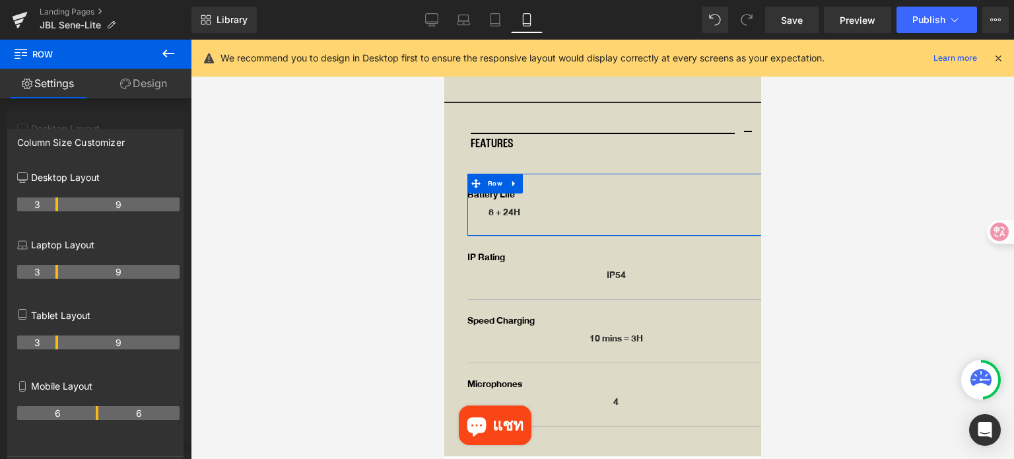
drag, startPoint x: 55, startPoint y: 412, endPoint x: 94, endPoint y: 407, distance: 40.0
click at [94, 407] on div "6 6" at bounding box center [98, 417] width 162 height 37
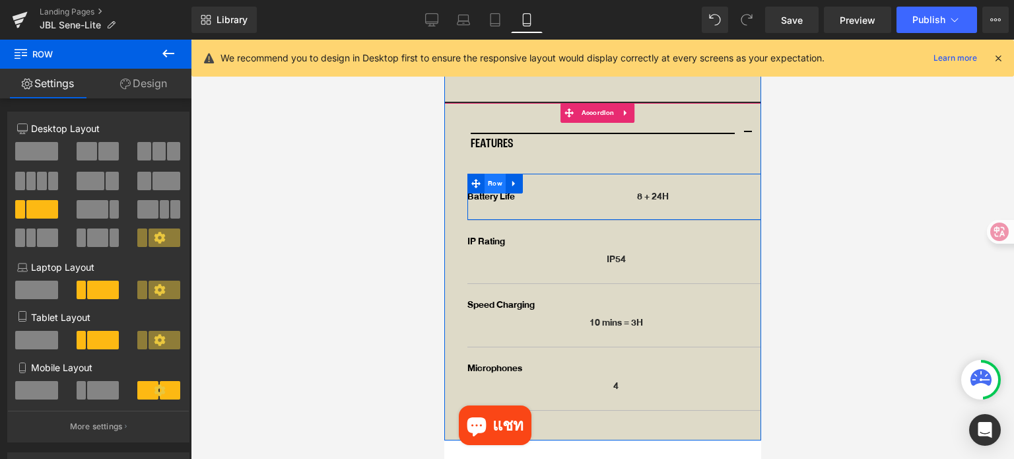
click at [497, 174] on span "Row" at bounding box center [494, 184] width 21 height 20
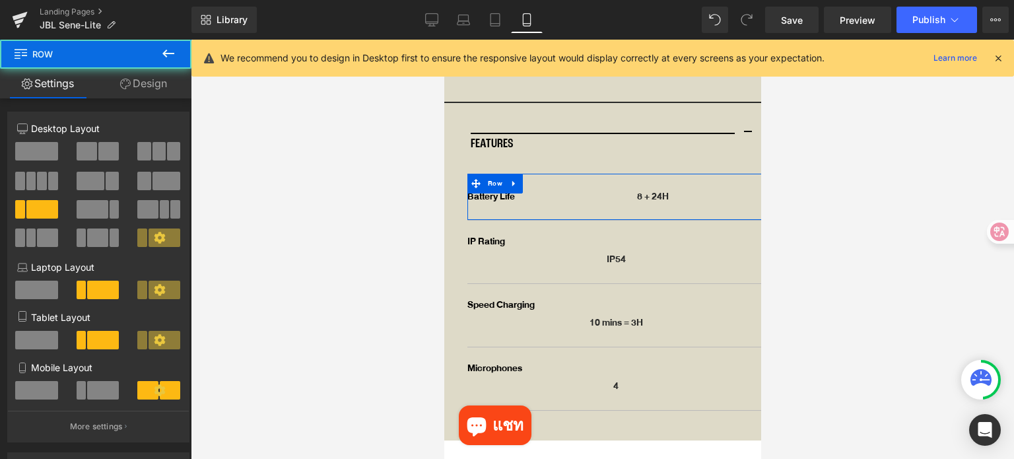
click at [141, 85] on link "Design" at bounding box center [144, 84] width 96 height 30
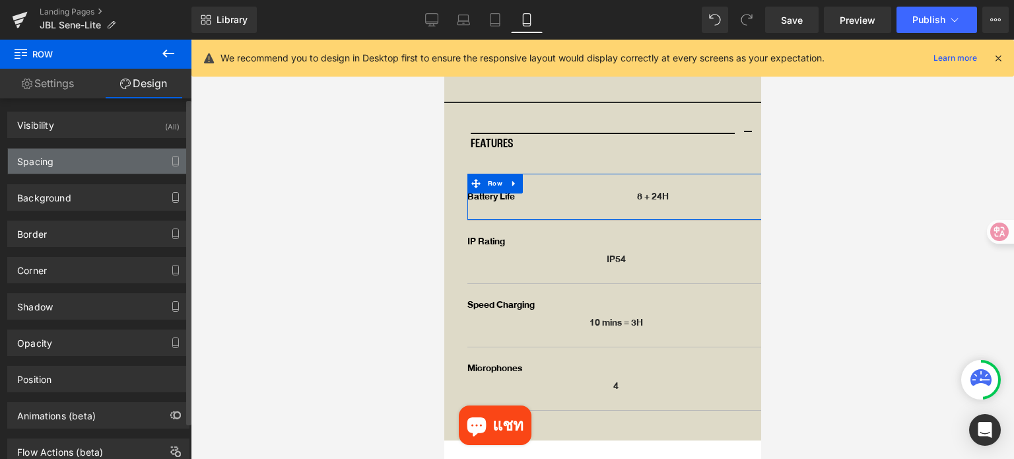
click at [82, 160] on div "Spacing" at bounding box center [98, 161] width 181 height 25
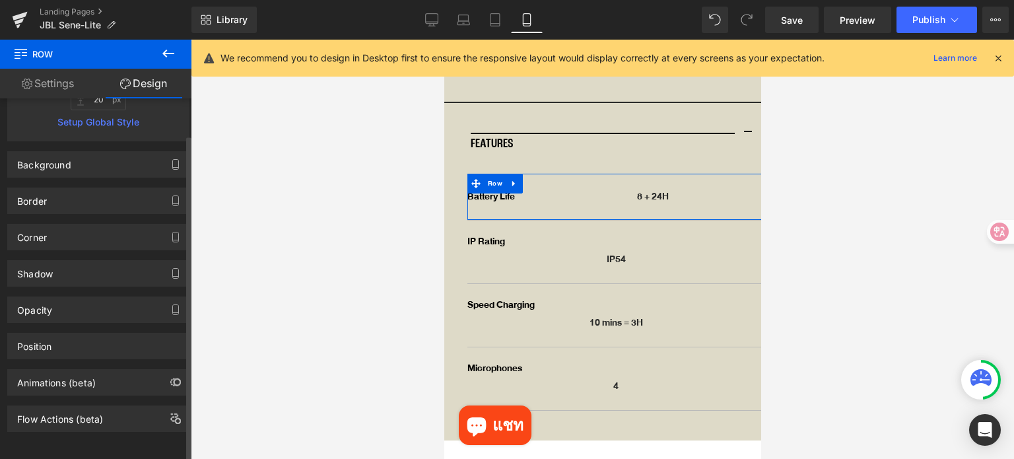
scroll to position [314, 0]
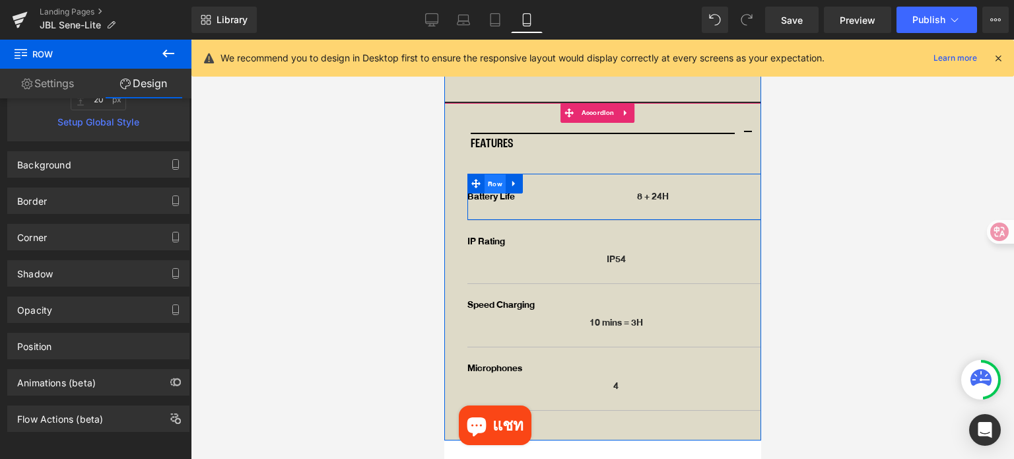
click at [492, 174] on span "Row" at bounding box center [494, 184] width 21 height 20
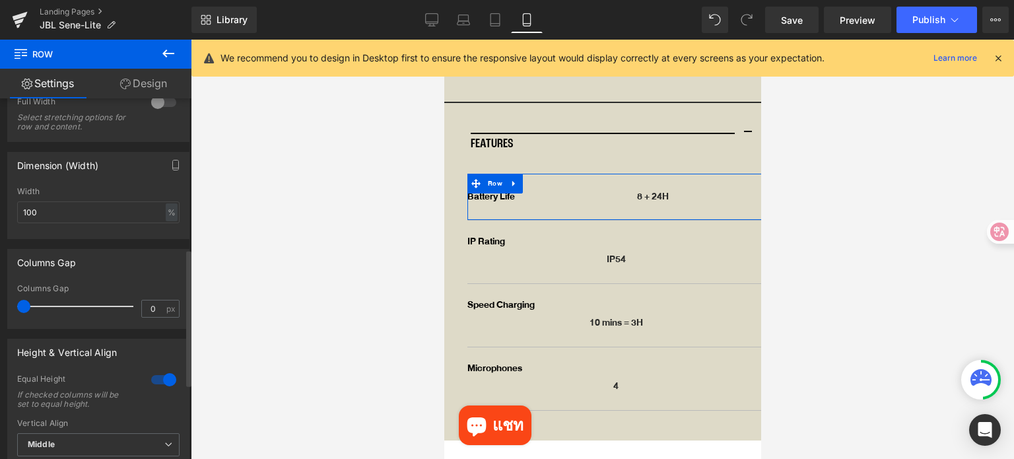
scroll to position [396, 0]
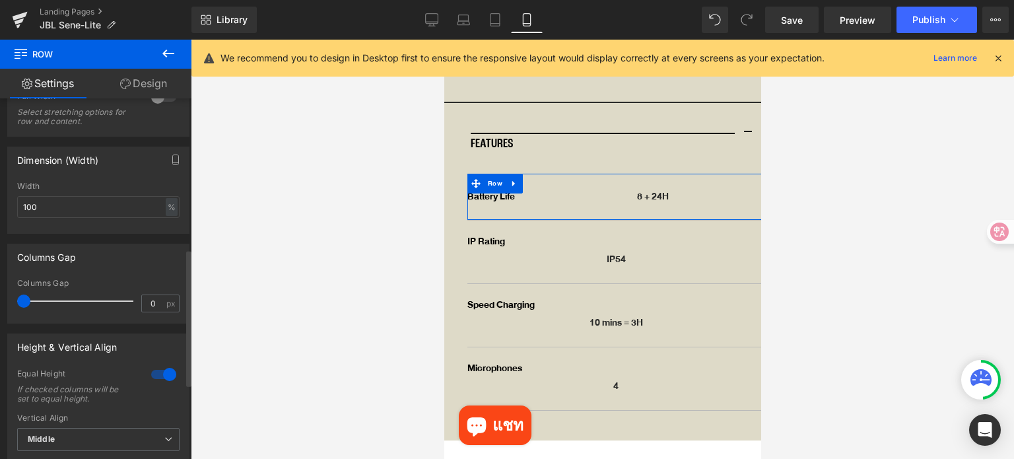
click at [151, 376] on div at bounding box center [164, 374] width 32 height 21
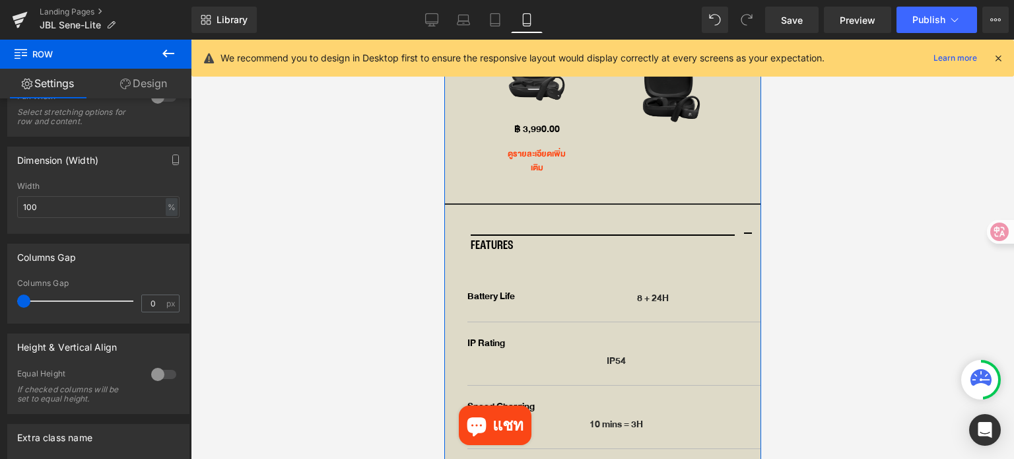
scroll to position [3483, 0]
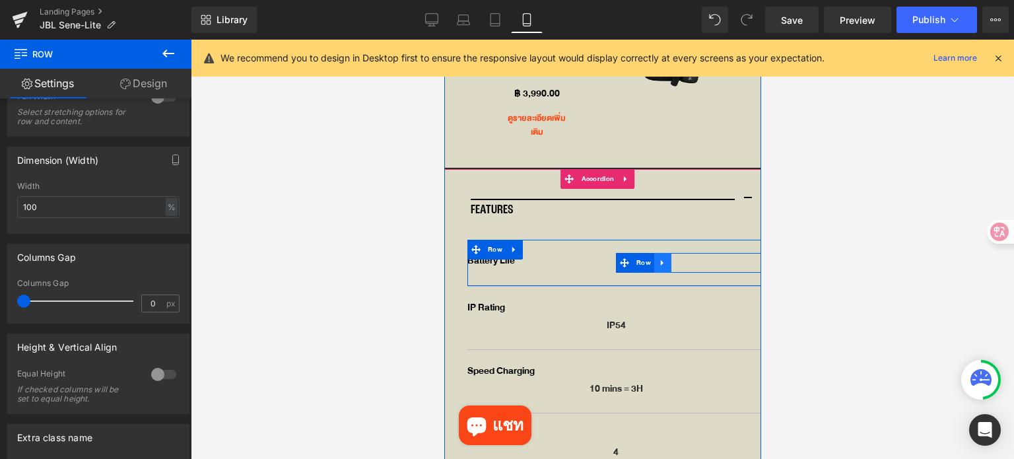
click at [658, 257] on icon at bounding box center [662, 262] width 9 height 10
click at [693, 258] on icon at bounding box center [696, 262] width 9 height 9
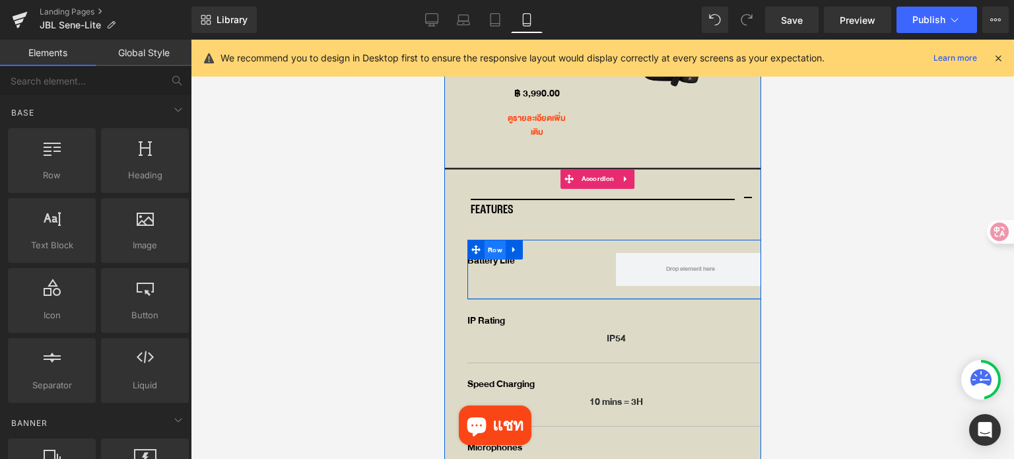
click at [492, 240] on span "Row" at bounding box center [494, 250] width 21 height 20
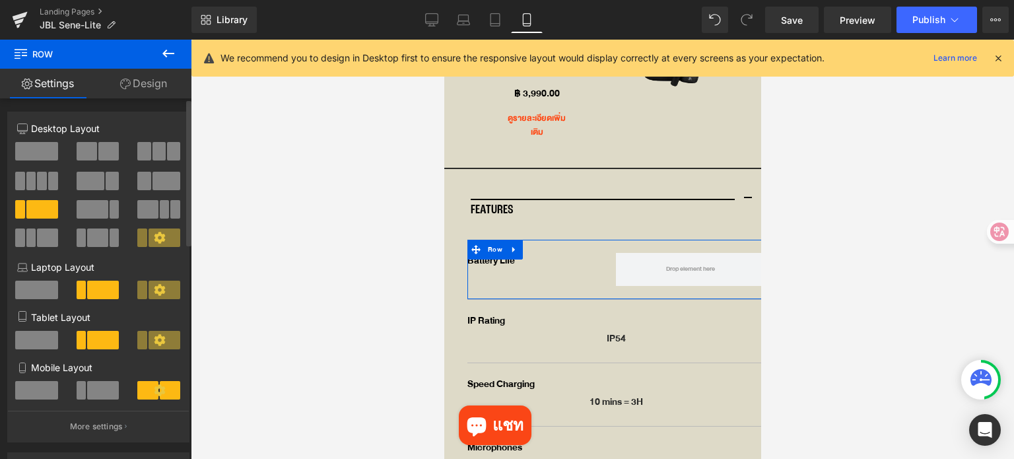
click at [46, 393] on span at bounding box center [36, 390] width 43 height 18
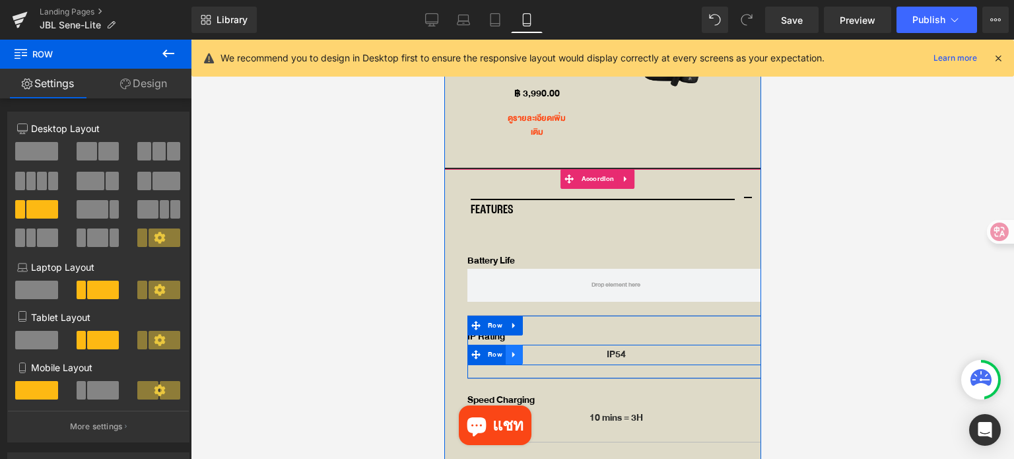
click at [514, 349] on icon at bounding box center [513, 354] width 9 height 10
click at [544, 350] on icon at bounding box center [547, 354] width 9 height 9
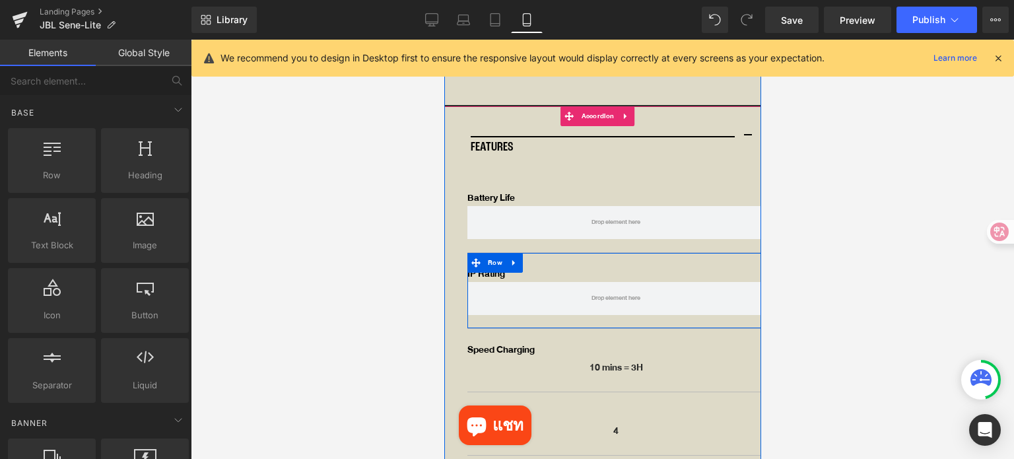
scroll to position [3549, 0]
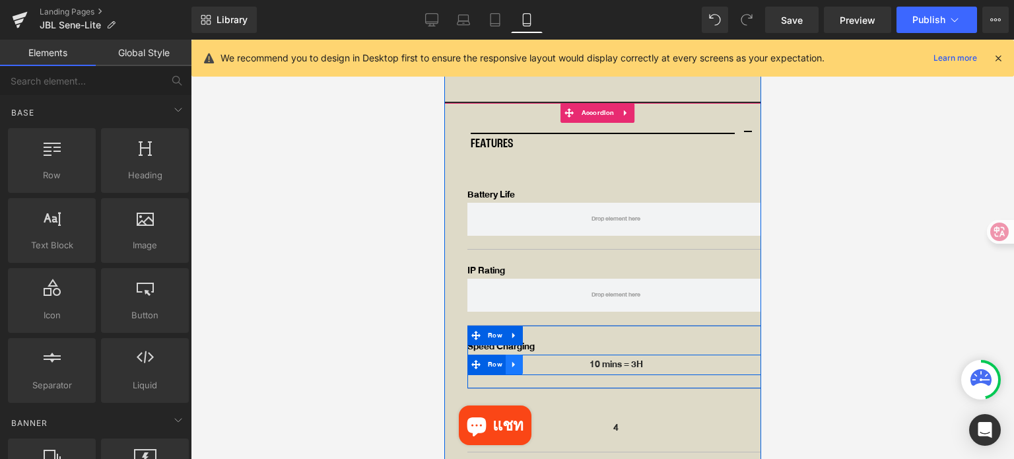
click at [513, 359] on icon at bounding box center [513, 364] width 9 height 10
click at [547, 359] on icon at bounding box center [547, 364] width 9 height 10
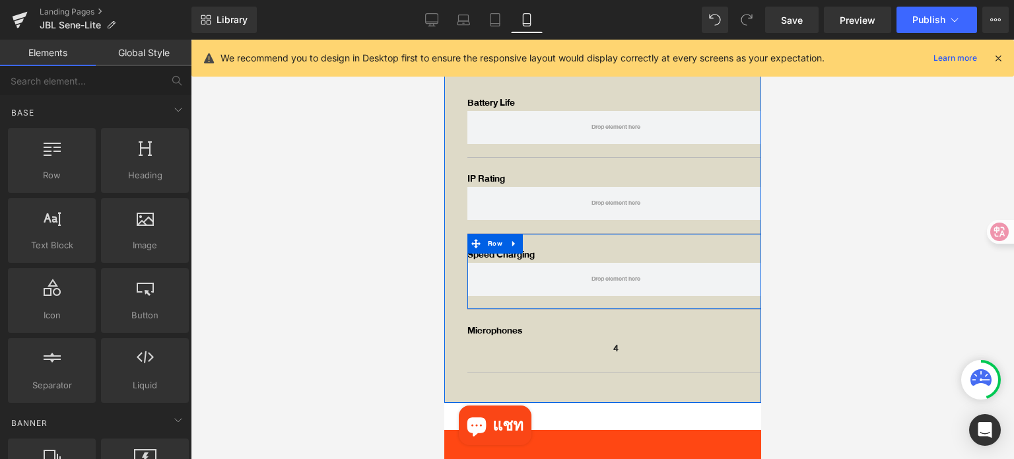
scroll to position [3681, 0]
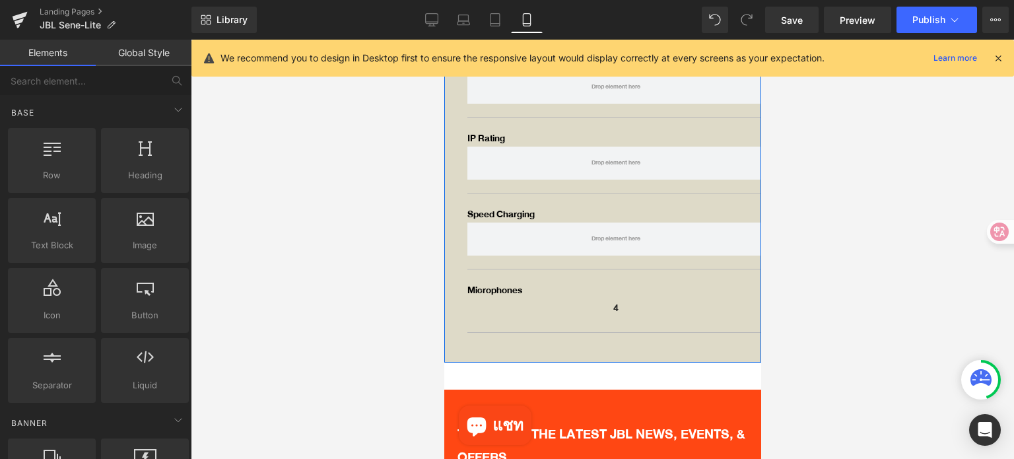
click at [524, 300] on div "4 Text Block 4 Text Block Row" at bounding box center [615, 308] width 297 height 20
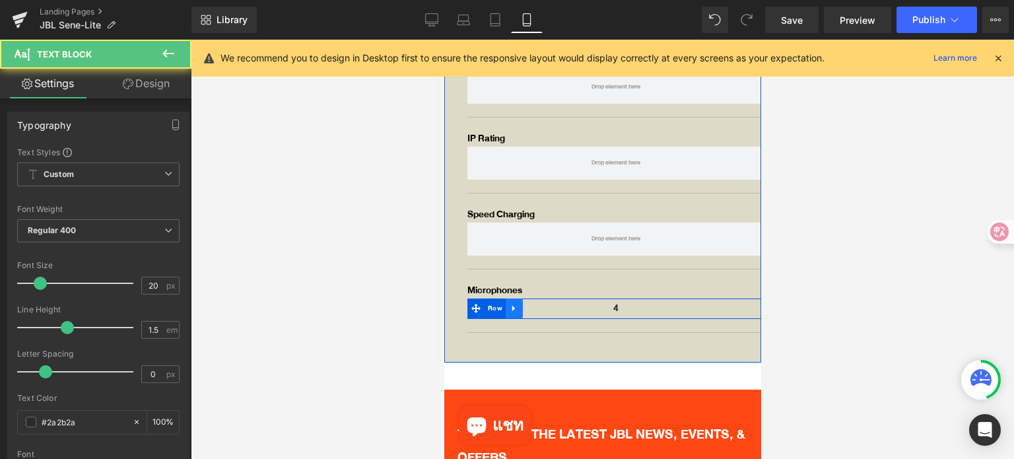
click at [515, 303] on icon at bounding box center [513, 308] width 9 height 10
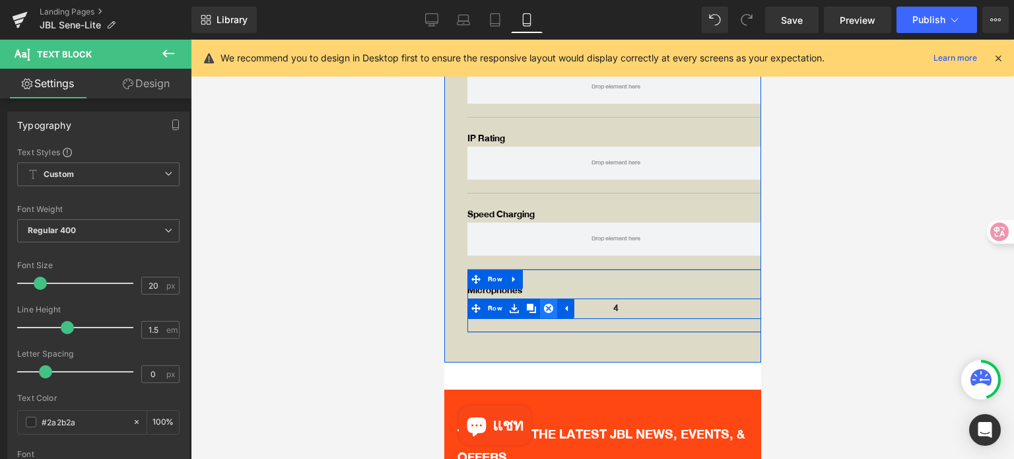
click at [548, 304] on icon at bounding box center [547, 308] width 9 height 9
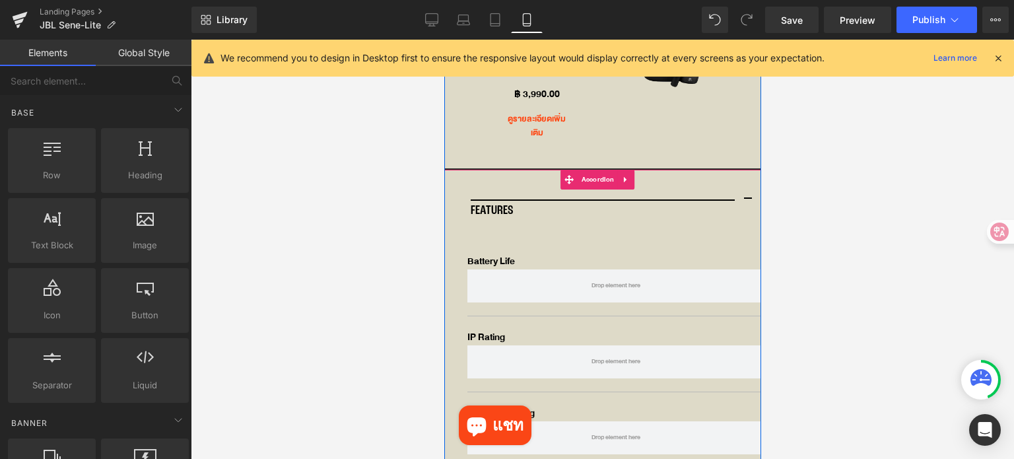
scroll to position [3483, 0]
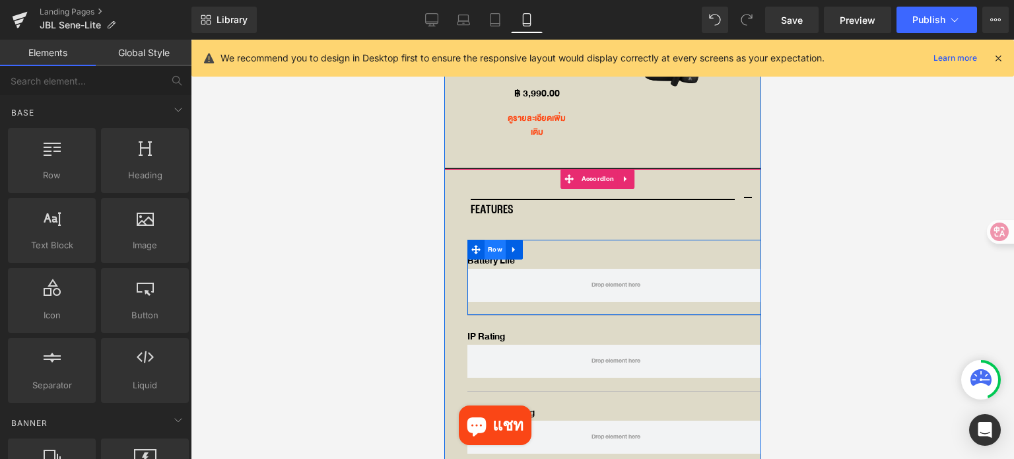
click at [487, 240] on span "Row" at bounding box center [494, 250] width 21 height 20
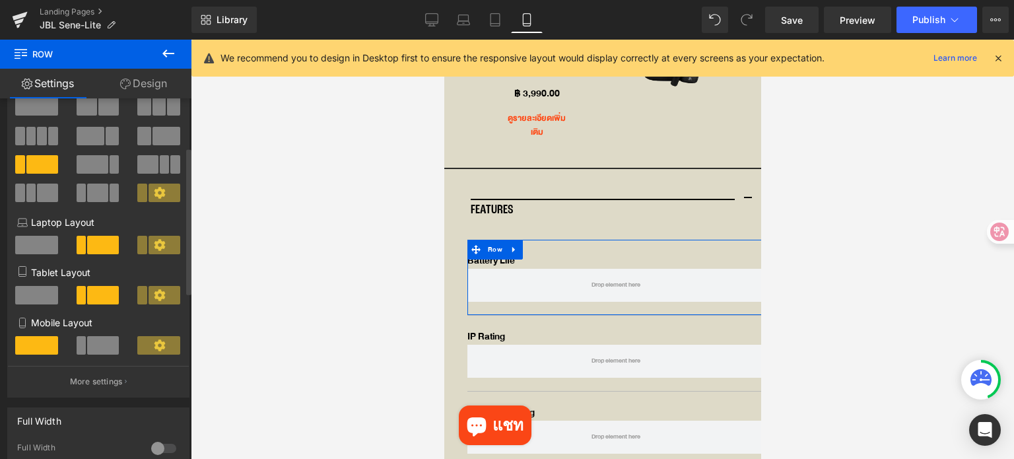
scroll to position [264, 0]
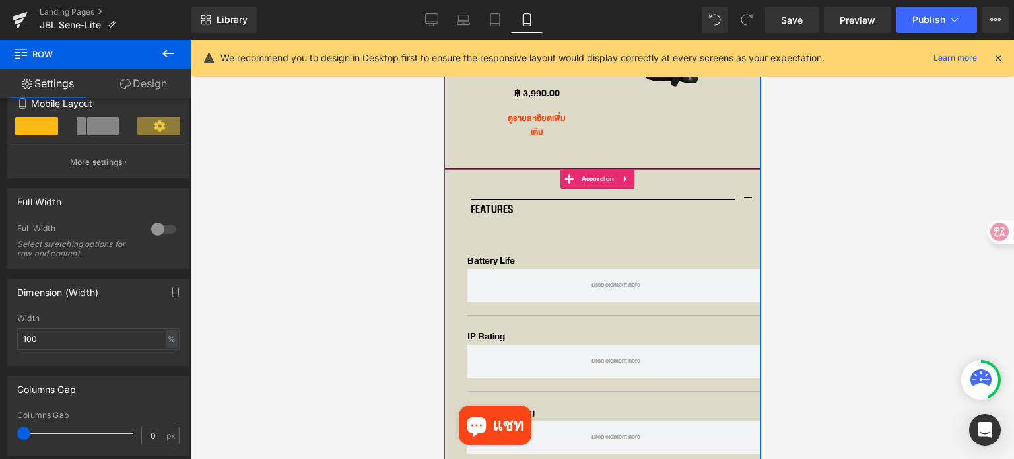
click at [465, 200] on div "FEATURES Text Block Row" at bounding box center [602, 199] width 317 height 61
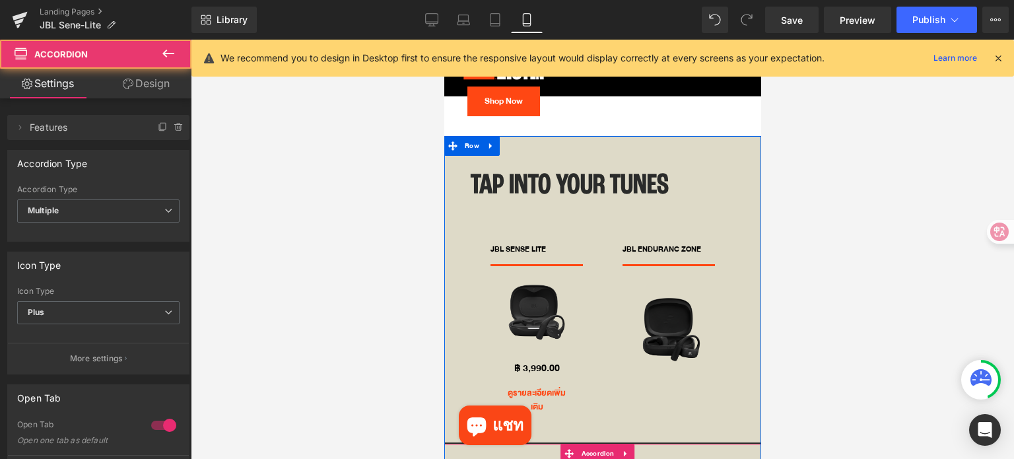
scroll to position [3153, 0]
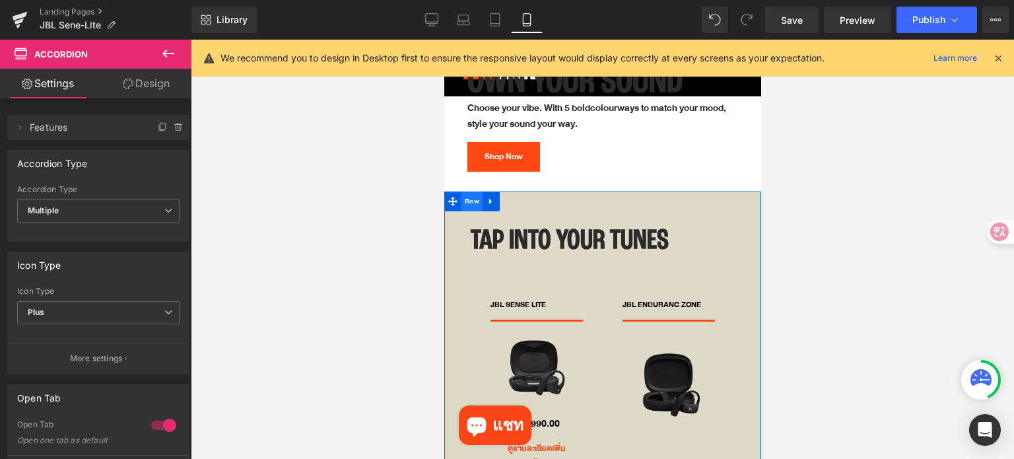
drag, startPoint x: 472, startPoint y: 193, endPoint x: 802, endPoint y: 285, distance: 342.2
click at [472, 193] on span "Row" at bounding box center [471, 201] width 21 height 20
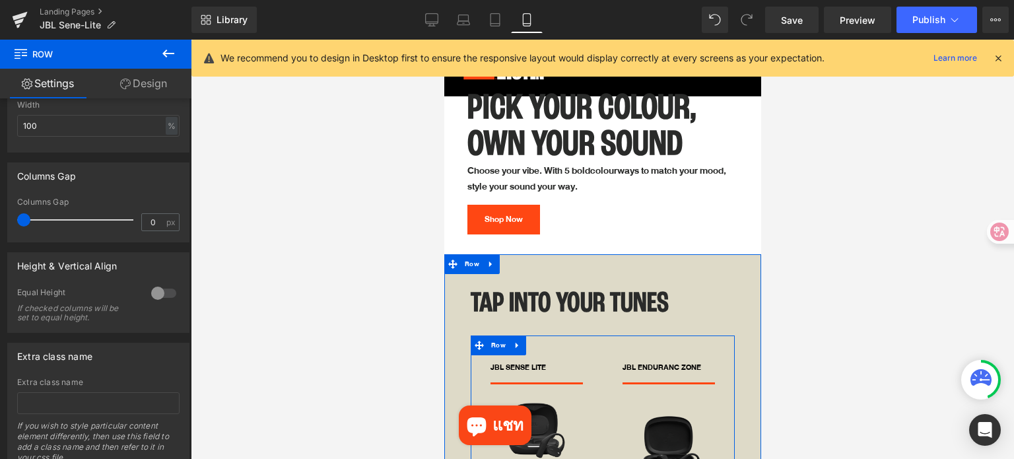
scroll to position [3087, 0]
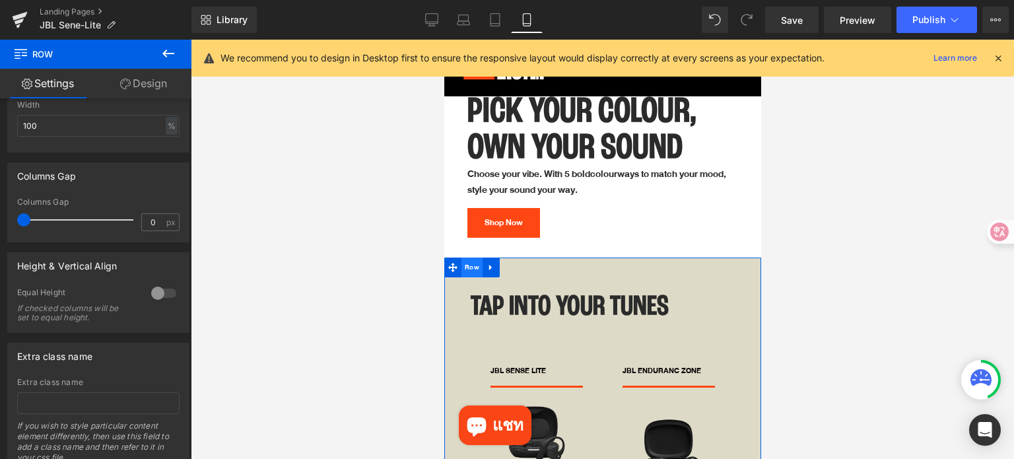
click at [468, 259] on span "Row" at bounding box center [471, 267] width 21 height 20
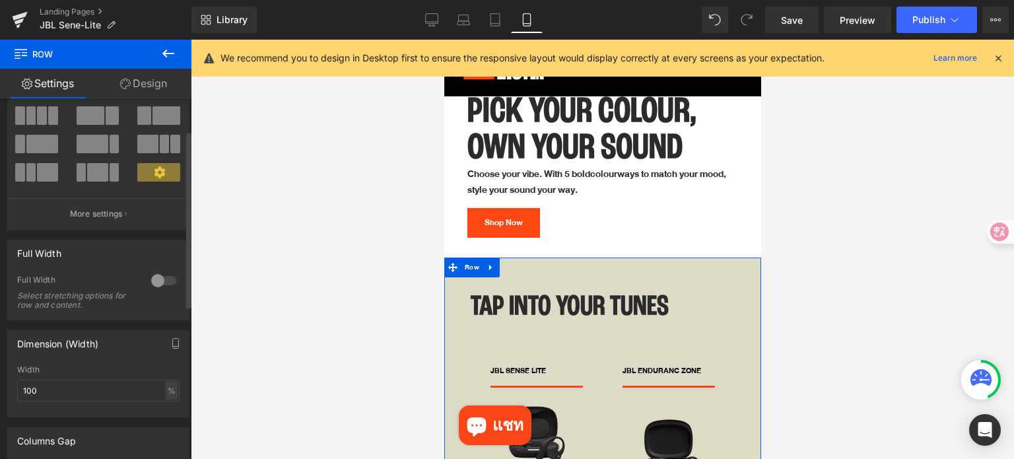
scroll to position [66, 0]
click at [465, 291] on span "Row" at bounding box center [471, 300] width 21 height 20
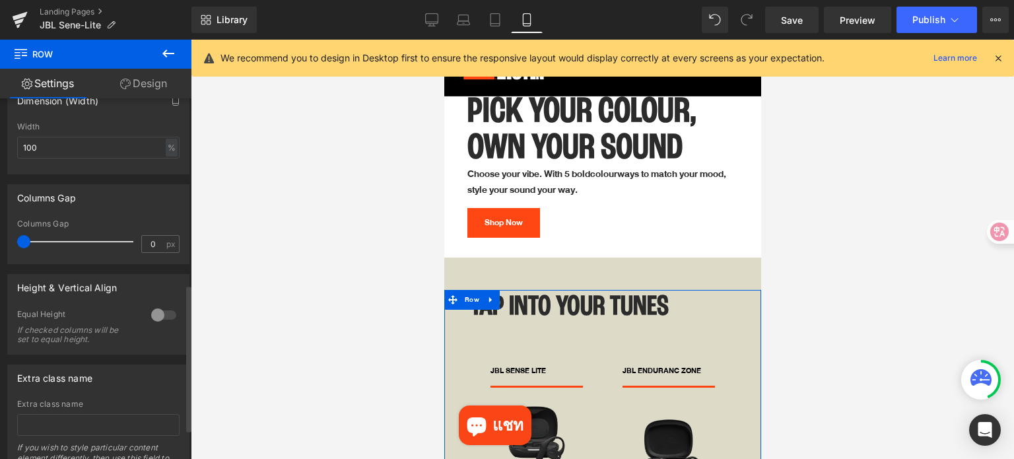
scroll to position [462, 0]
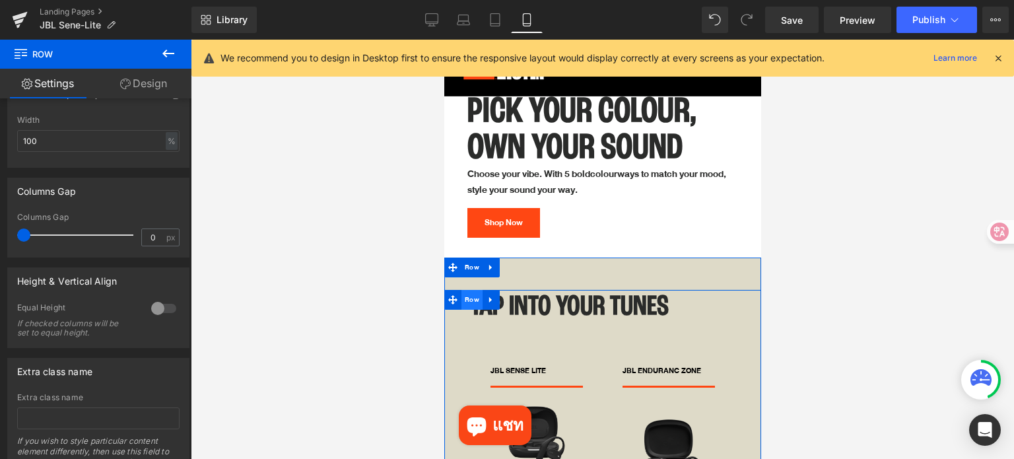
click at [469, 294] on span "Row" at bounding box center [471, 300] width 21 height 20
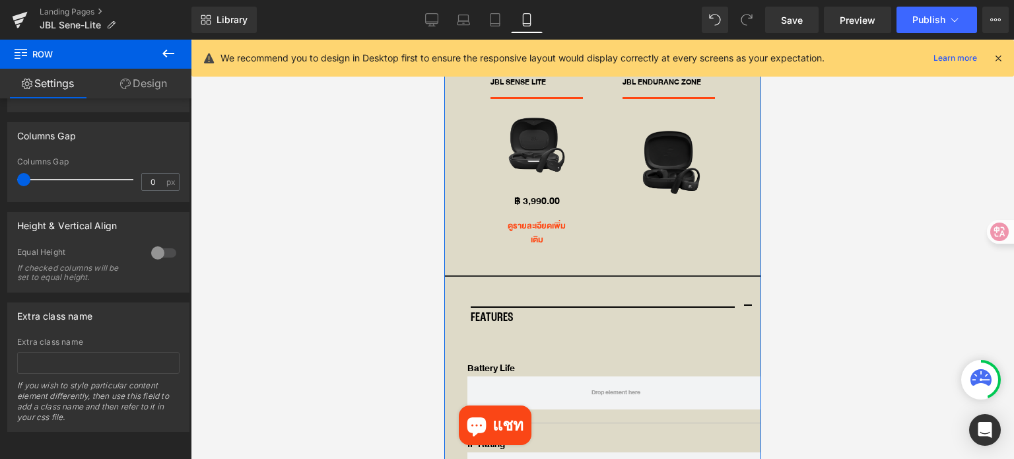
scroll to position [3351, 0]
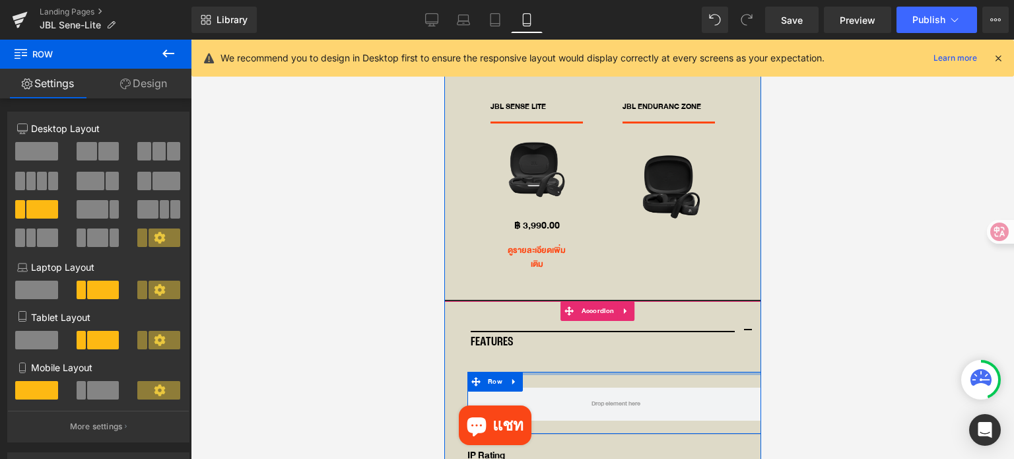
drag, startPoint x: 568, startPoint y: 366, endPoint x: 568, endPoint y: 352, distance: 13.9
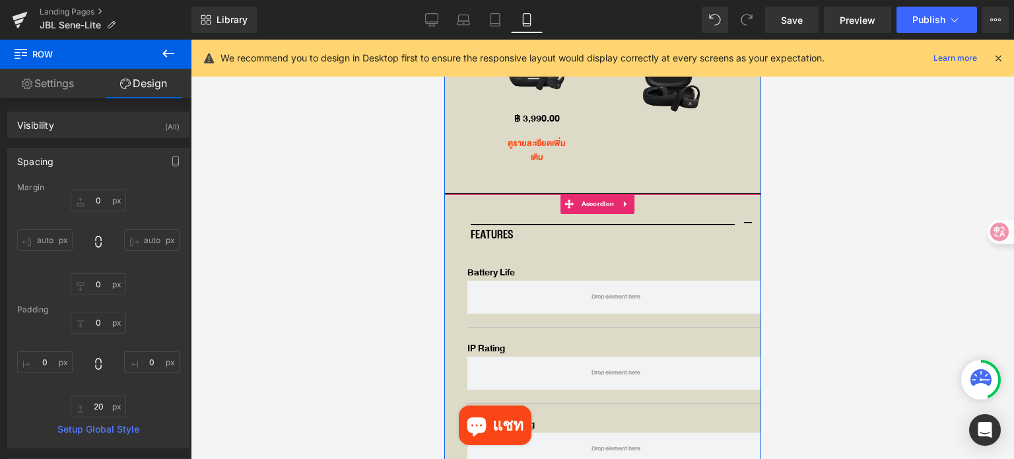
scroll to position [3483, 0]
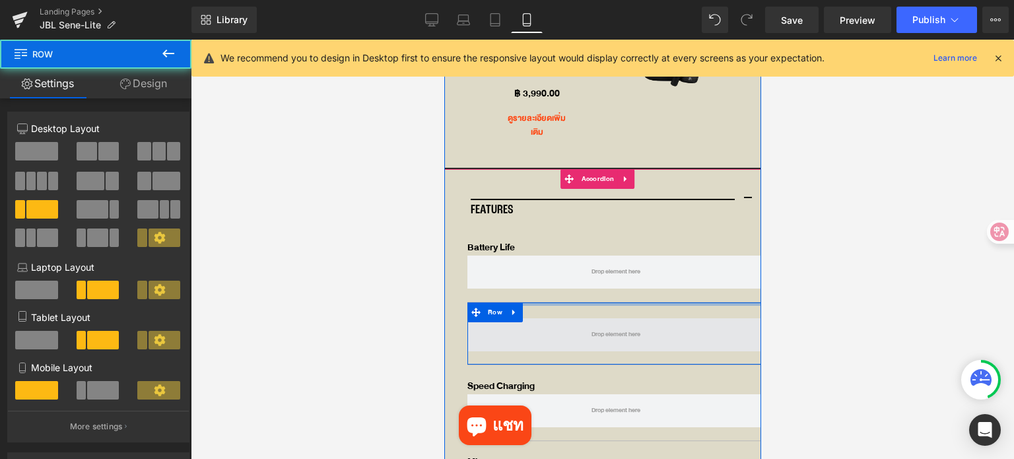
drag, startPoint x: 561, startPoint y: 299, endPoint x: 710, endPoint y: 314, distance: 150.0
click at [557, 282] on article "Battery Life Text Block Row IP Rating Text Block Row Speed Charging Text Block …" at bounding box center [602, 378] width 317 height 297
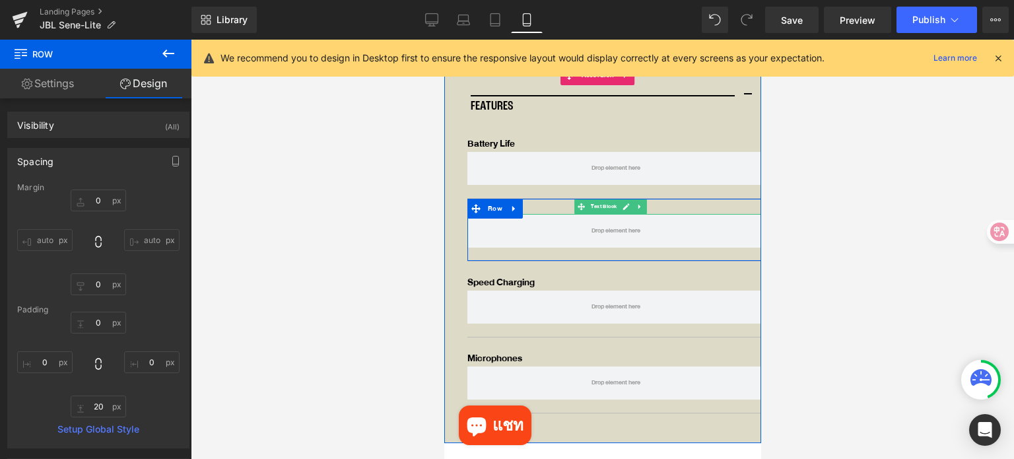
scroll to position [3615, 0]
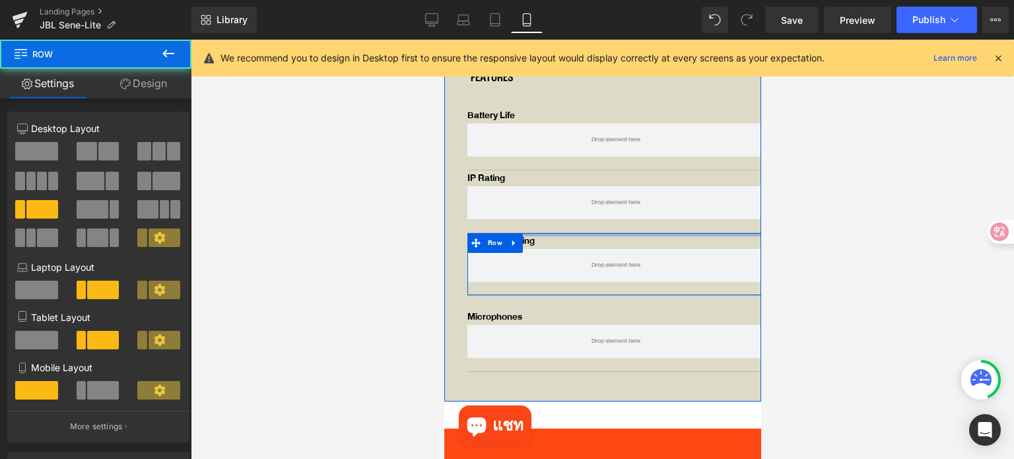
drag, startPoint x: 547, startPoint y: 226, endPoint x: 545, endPoint y: 211, distance: 15.3
click at [545, 211] on article "Battery Life Text Block Row IP Rating Text Block Row Speed Charging Text Block …" at bounding box center [602, 240] width 317 height 284
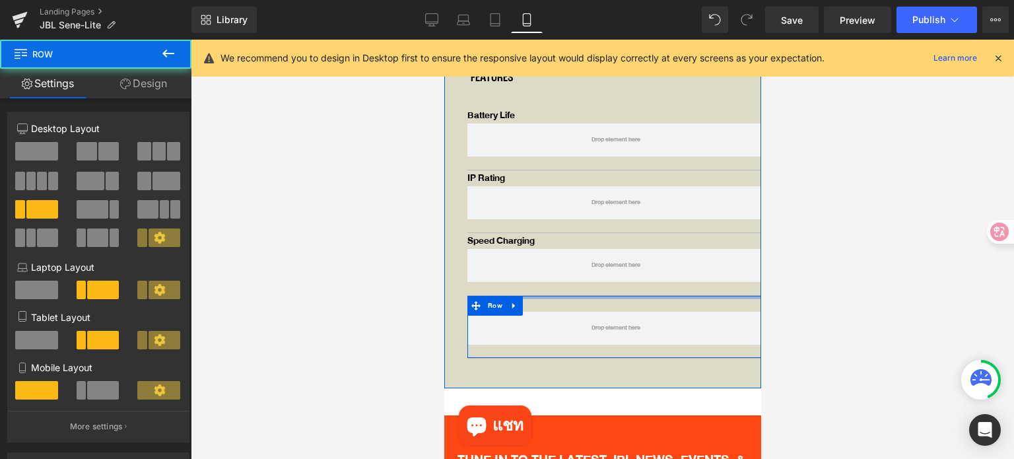
drag, startPoint x: 561, startPoint y: 291, endPoint x: 645, endPoint y: 279, distance: 85.4
click at [561, 269] on article "Battery Life Text Block Row IP Rating Text Block Row Speed Charging Text Block …" at bounding box center [602, 233] width 317 height 271
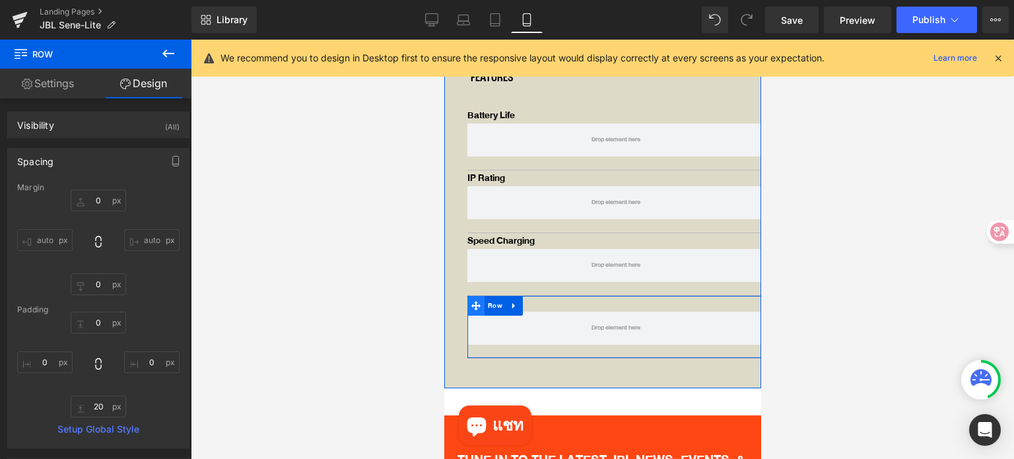
click at [476, 301] on icon at bounding box center [475, 305] width 9 height 9
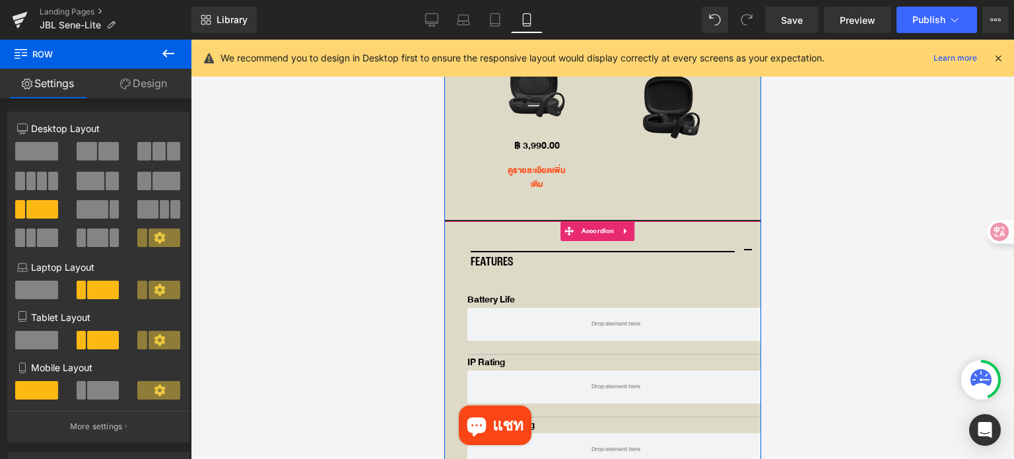
scroll to position [3417, 0]
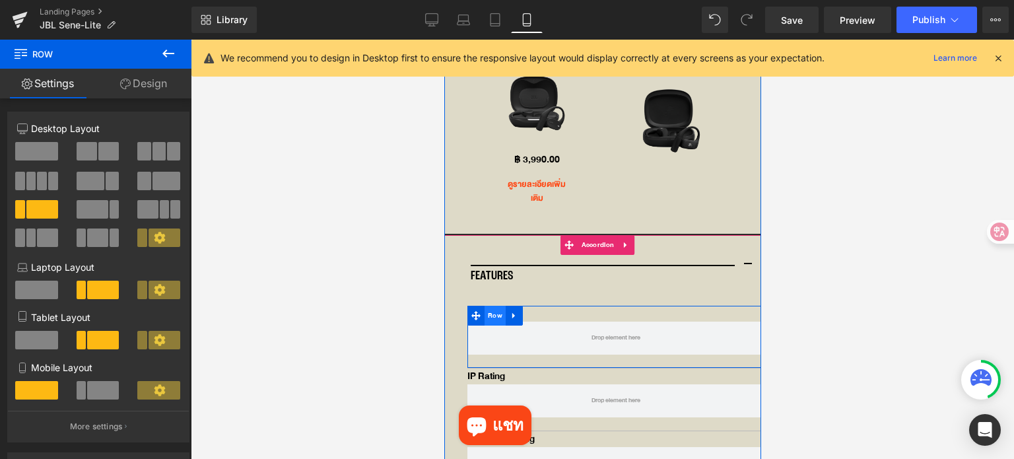
click at [489, 306] on span "Row" at bounding box center [494, 316] width 21 height 20
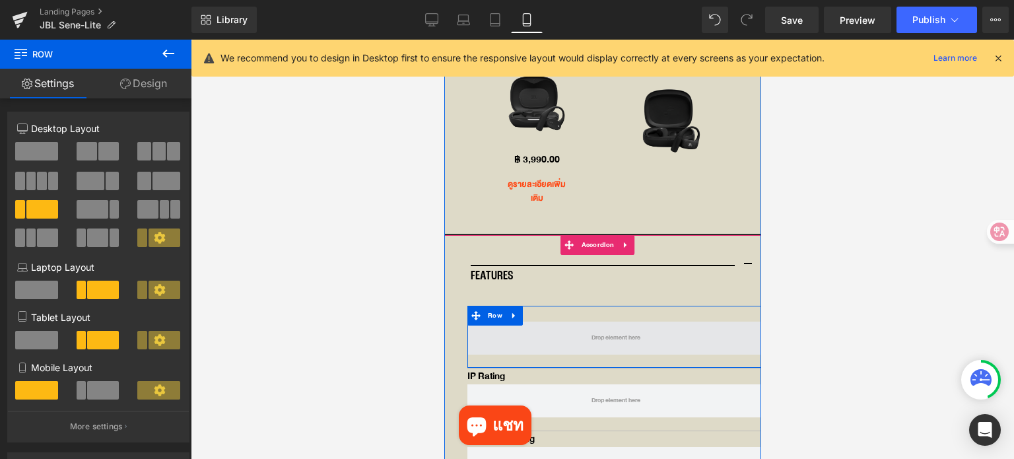
click at [729, 330] on span at bounding box center [615, 338] width 297 height 33
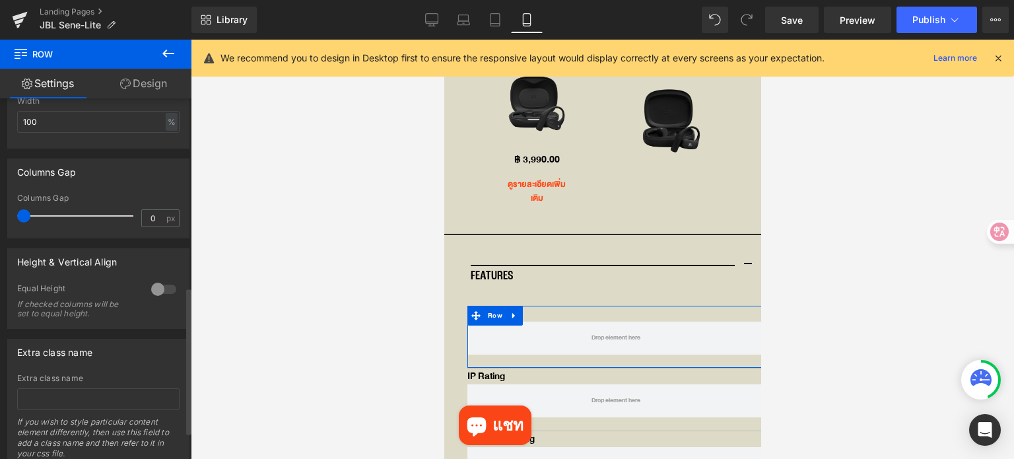
scroll to position [528, 0]
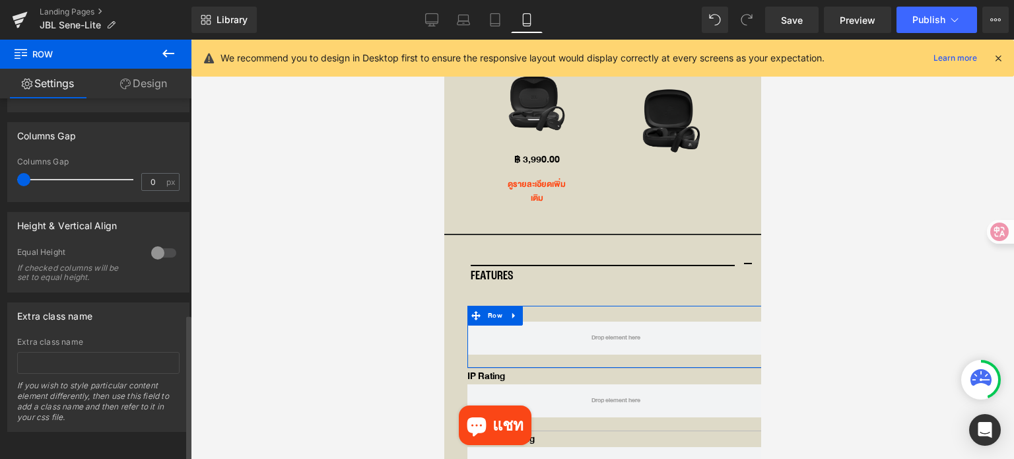
click at [156, 244] on div at bounding box center [164, 252] width 32 height 21
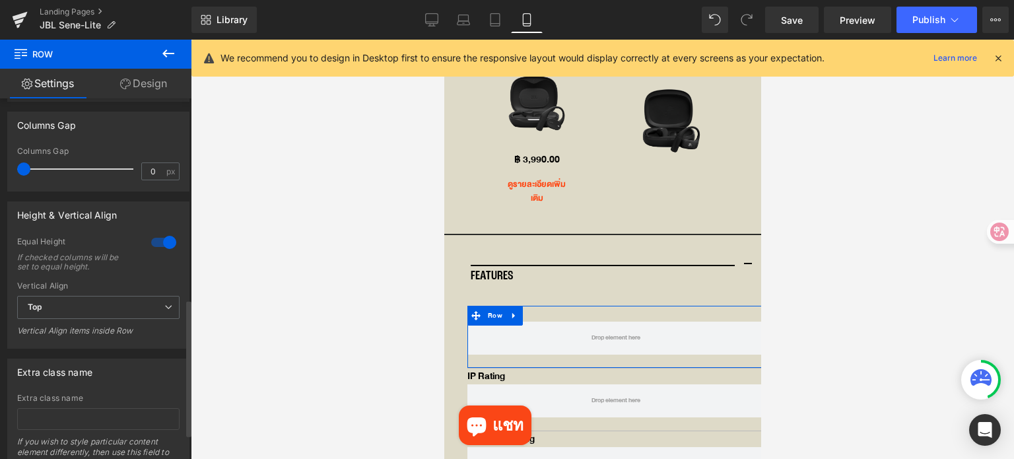
click at [163, 246] on div at bounding box center [164, 242] width 32 height 21
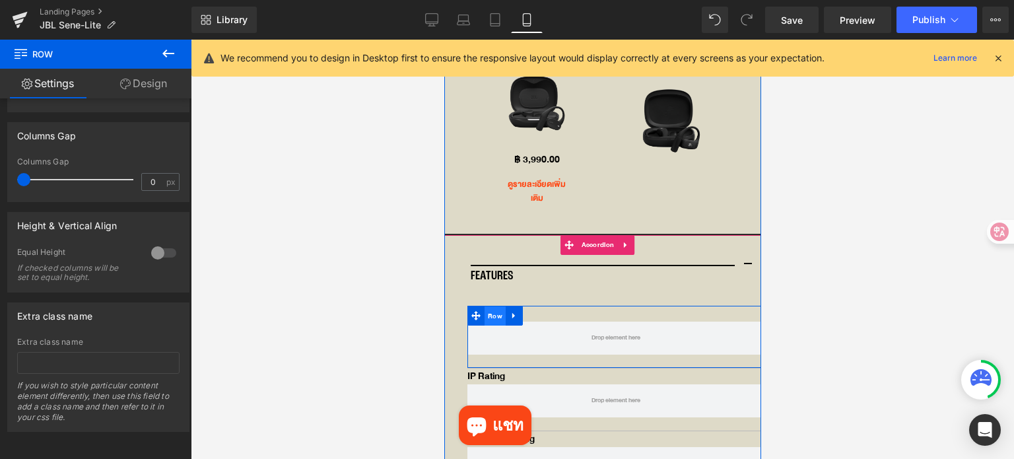
click at [492, 306] on span "Row" at bounding box center [494, 316] width 21 height 20
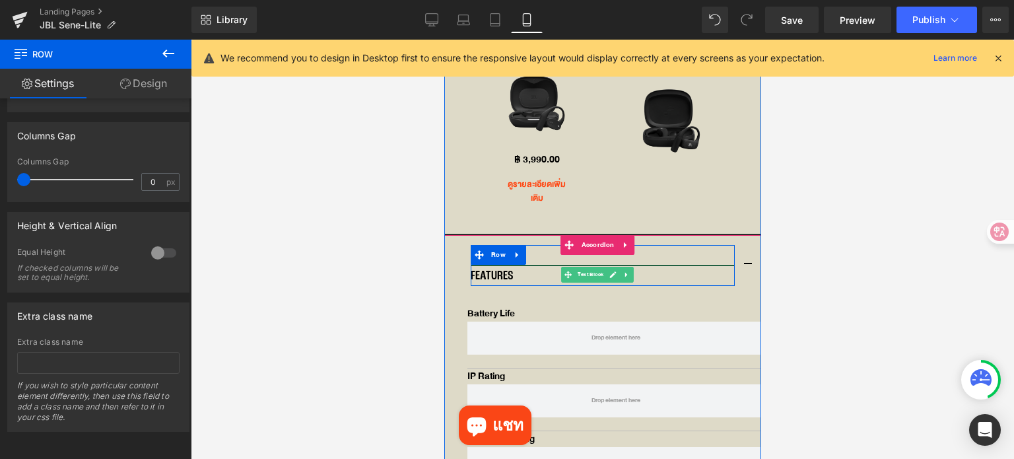
click at [496, 265] on div "FEATURES" at bounding box center [602, 275] width 264 height 21
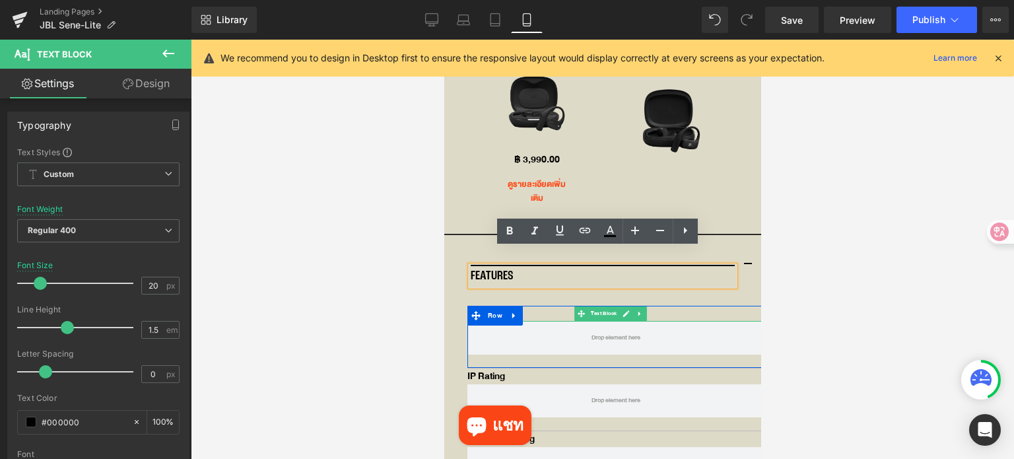
click at [542, 306] on p "Battery Life" at bounding box center [615, 314] width 297 height 16
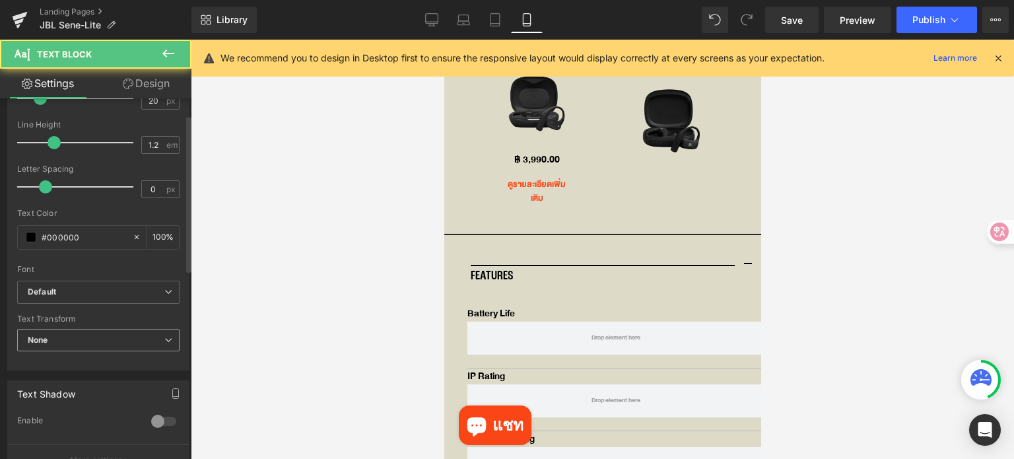
scroll to position [198, 0]
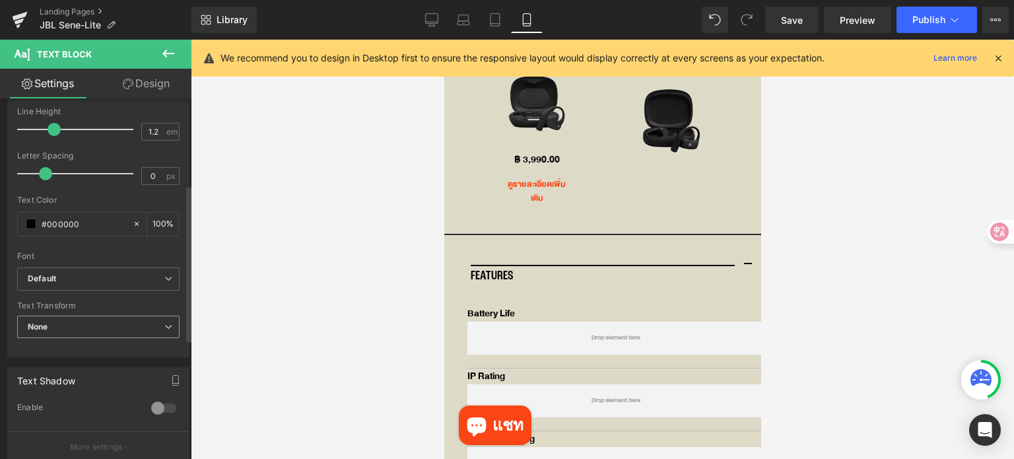
click at [106, 325] on span "None" at bounding box center [98, 327] width 162 height 23
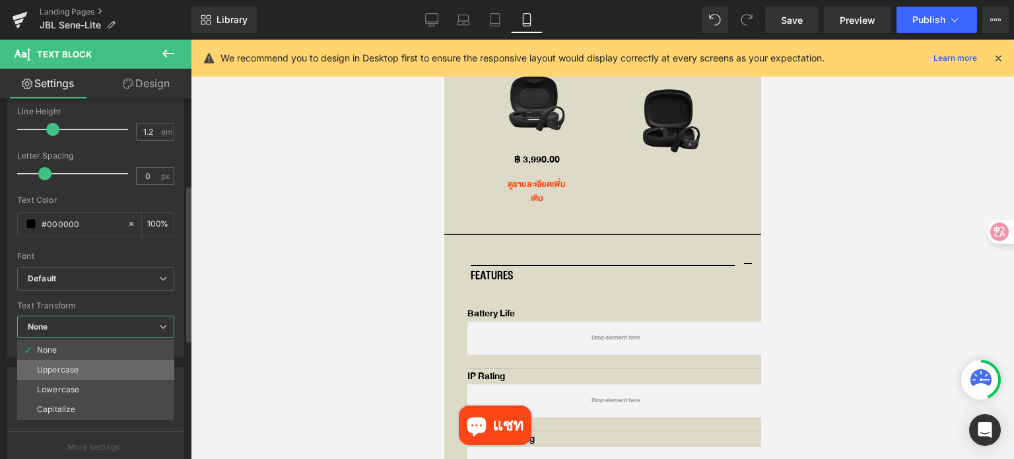
click at [94, 371] on li "Uppercase" at bounding box center [95, 370] width 157 height 20
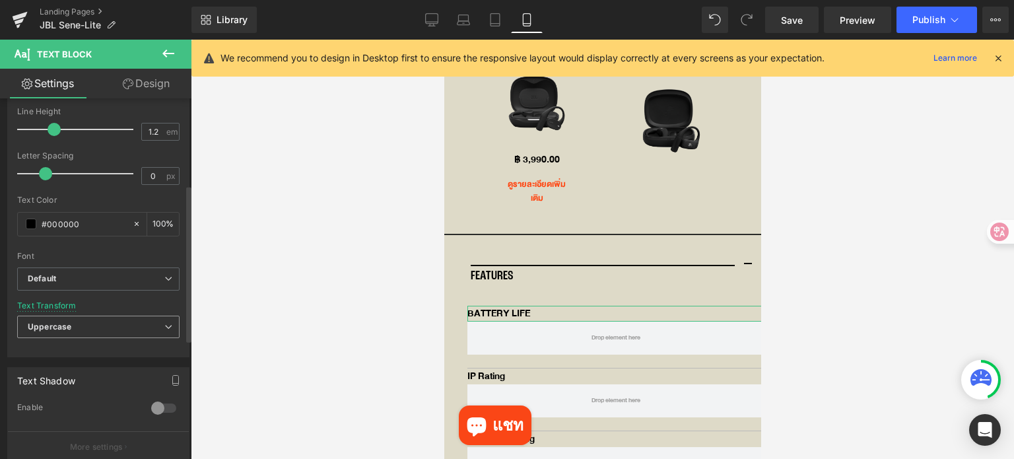
click at [120, 322] on span "Uppercase" at bounding box center [98, 327] width 162 height 23
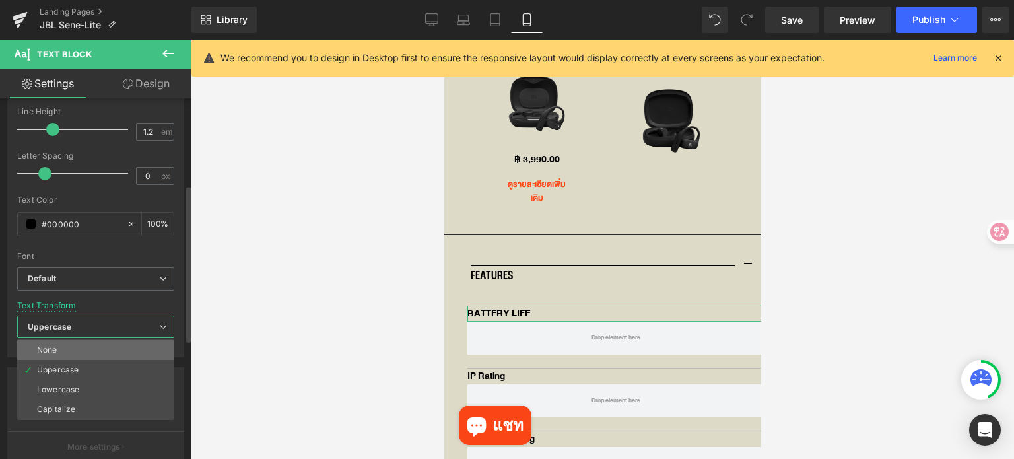
click at [88, 348] on li "None" at bounding box center [95, 350] width 157 height 20
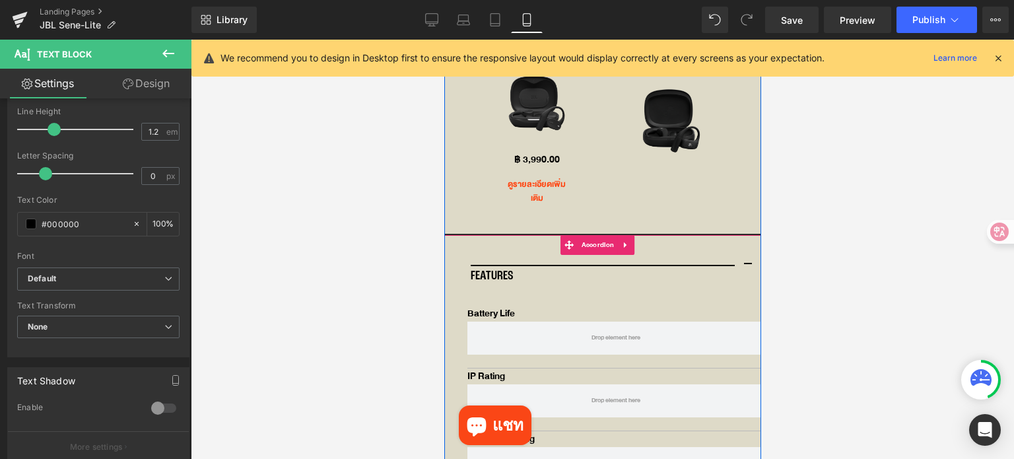
click at [457, 300] on article "Battery Life Text Block Row IP Rating Text Block Row Speed Charging Text Block …" at bounding box center [602, 431] width 317 height 271
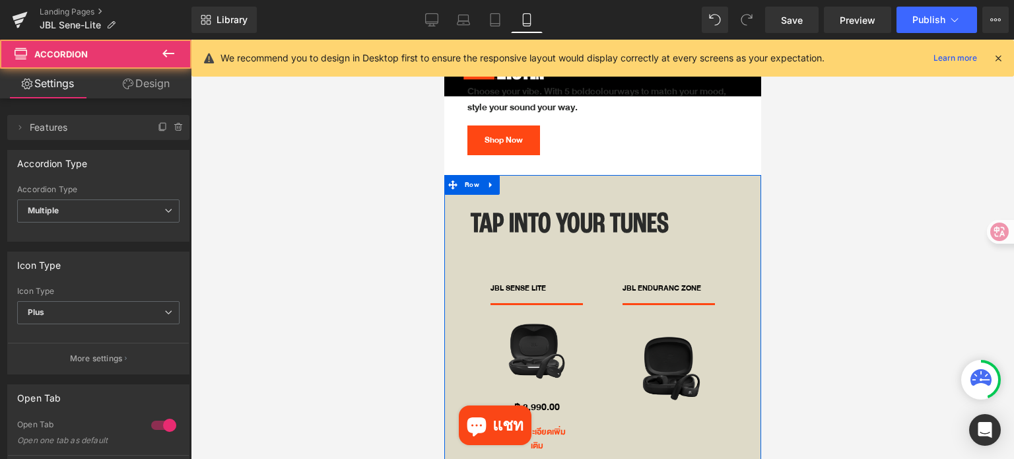
scroll to position [3153, 0]
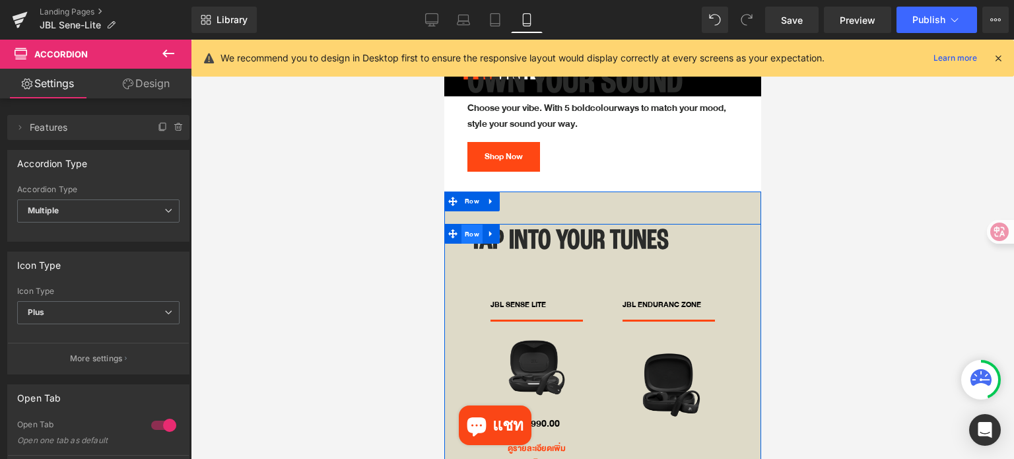
click at [465, 227] on span "Row" at bounding box center [471, 234] width 21 height 20
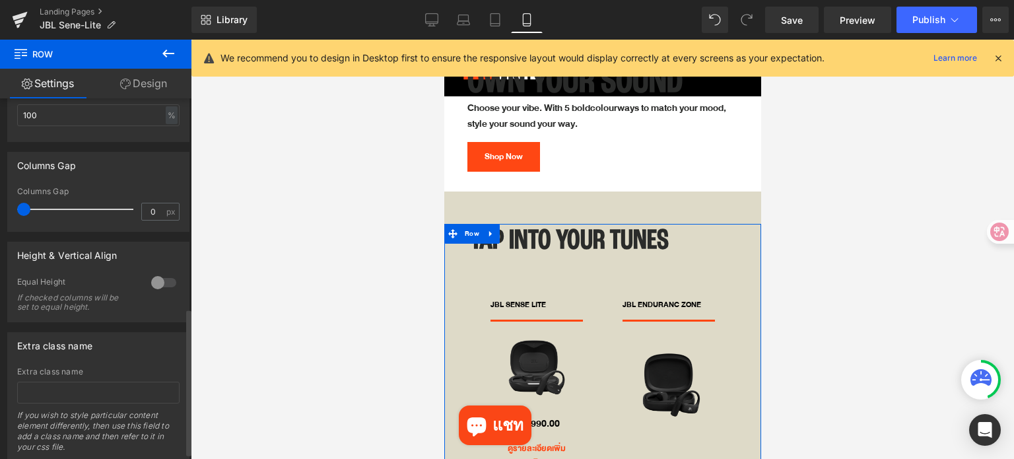
scroll to position [528, 0]
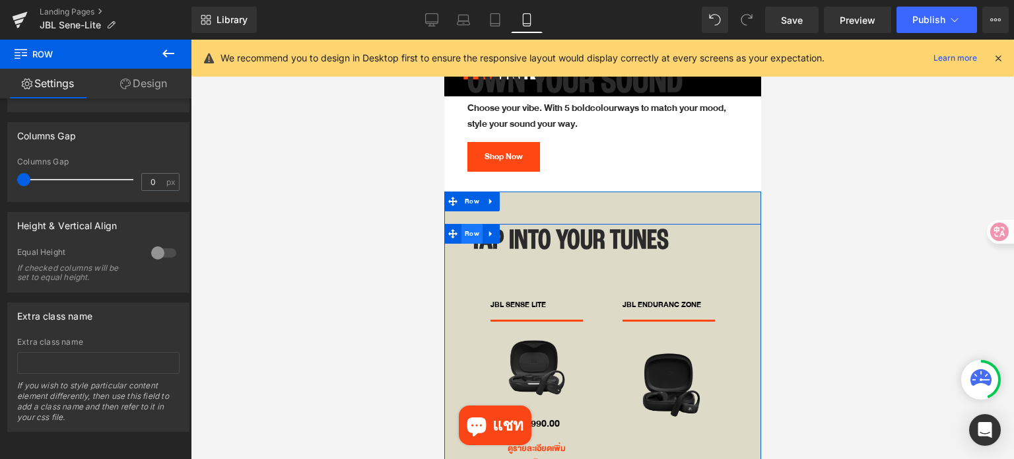
click at [467, 224] on span "Row" at bounding box center [471, 234] width 21 height 20
click at [492, 230] on link at bounding box center [490, 234] width 17 height 20
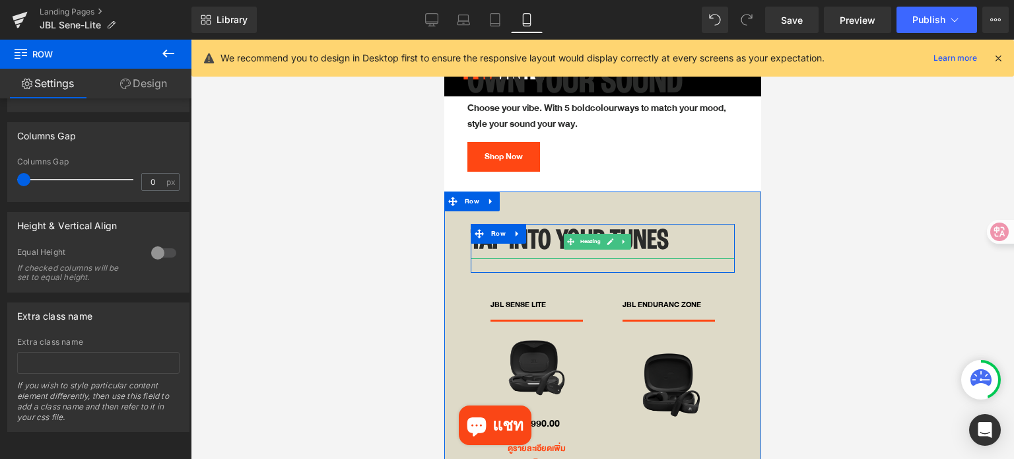
click at [495, 256] on div at bounding box center [602, 257] width 264 height 3
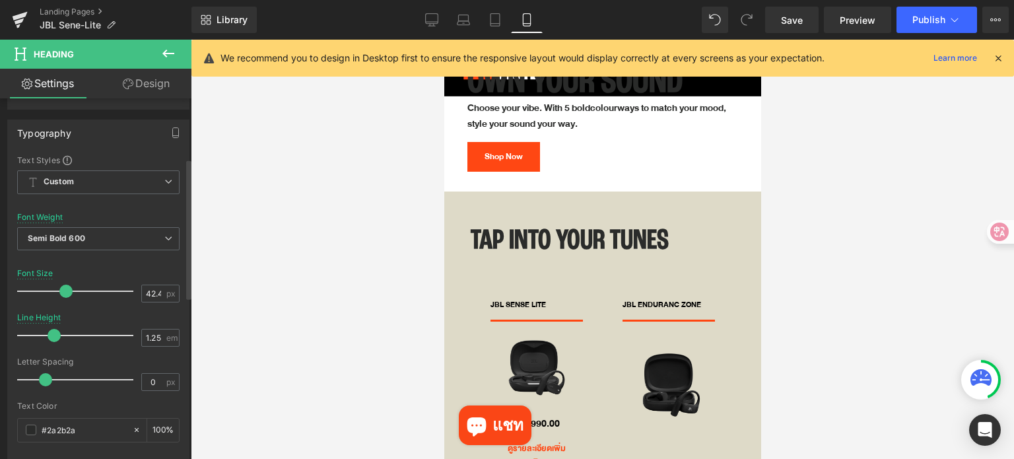
scroll to position [66, 0]
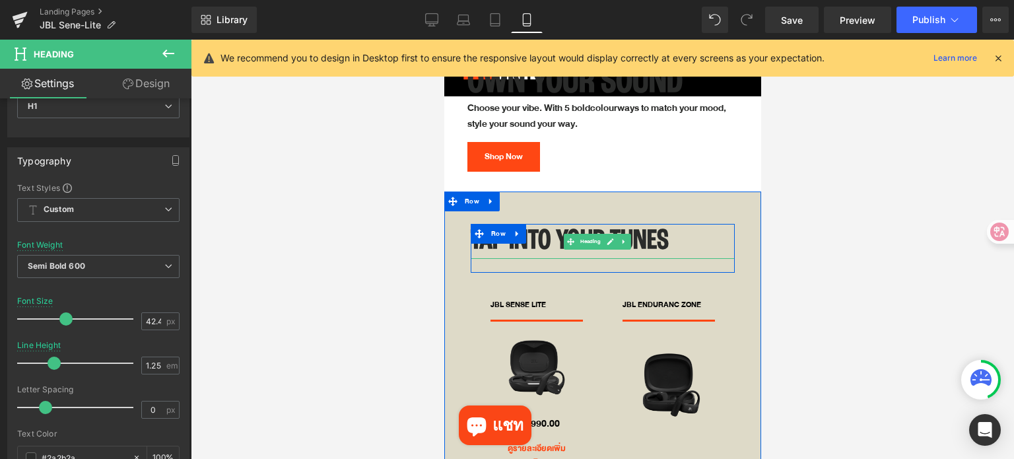
click at [681, 233] on h1 "Tap into your TUNES" at bounding box center [602, 241] width 264 height 35
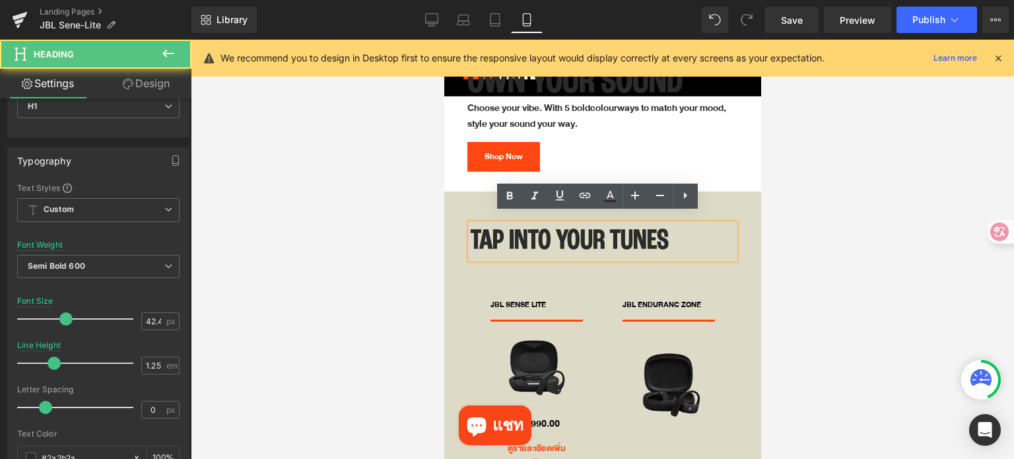
click at [707, 234] on h1 "Tap into your TUNES" at bounding box center [602, 241] width 264 height 35
click at [825, 259] on div at bounding box center [602, 249] width 823 height 419
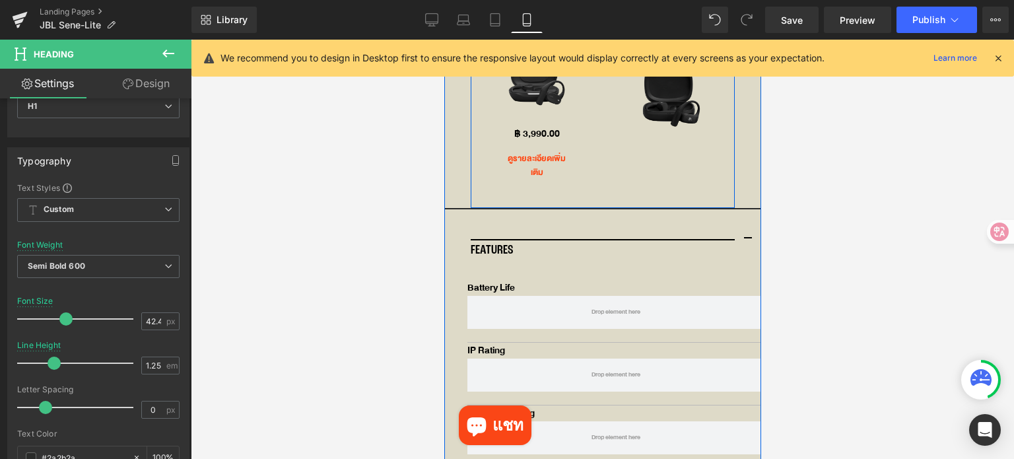
scroll to position [3483, 0]
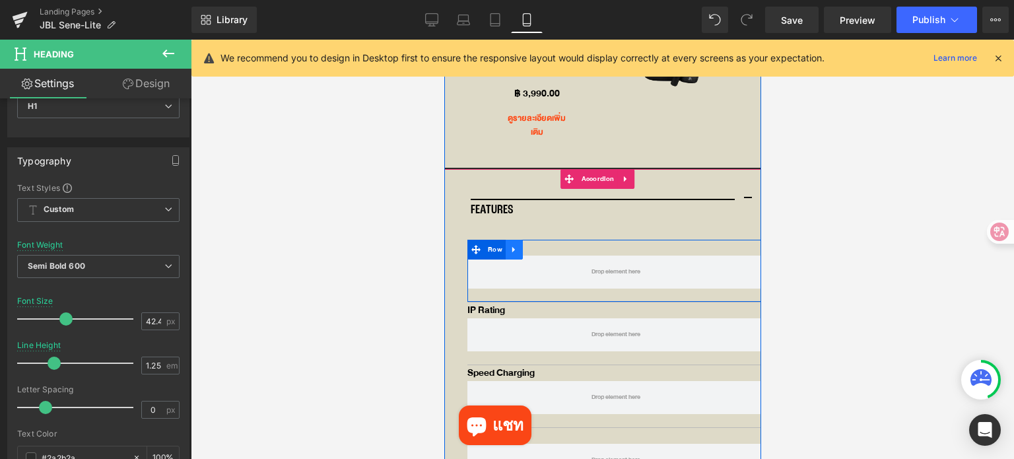
click at [516, 244] on icon at bounding box center [513, 249] width 9 height 10
click at [545, 245] on icon at bounding box center [547, 249] width 9 height 9
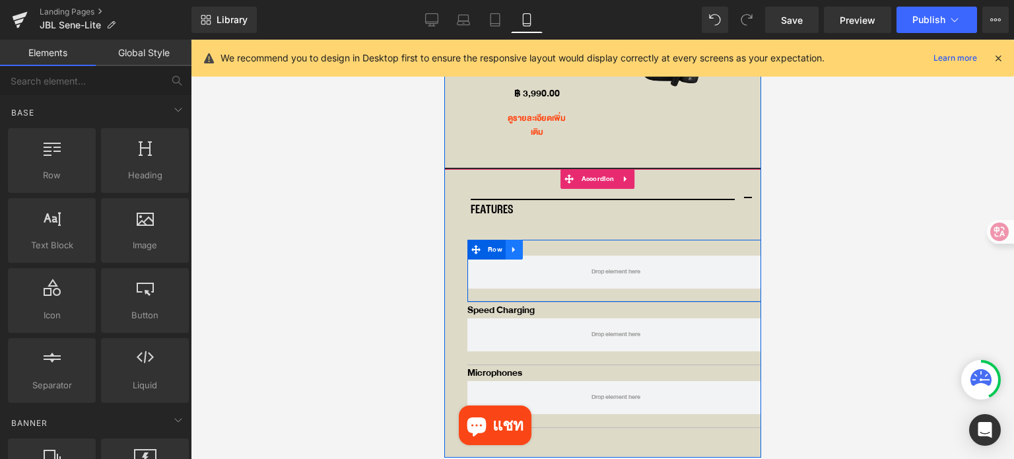
click at [516, 244] on icon at bounding box center [513, 249] width 9 height 10
click at [547, 245] on icon at bounding box center [547, 249] width 9 height 9
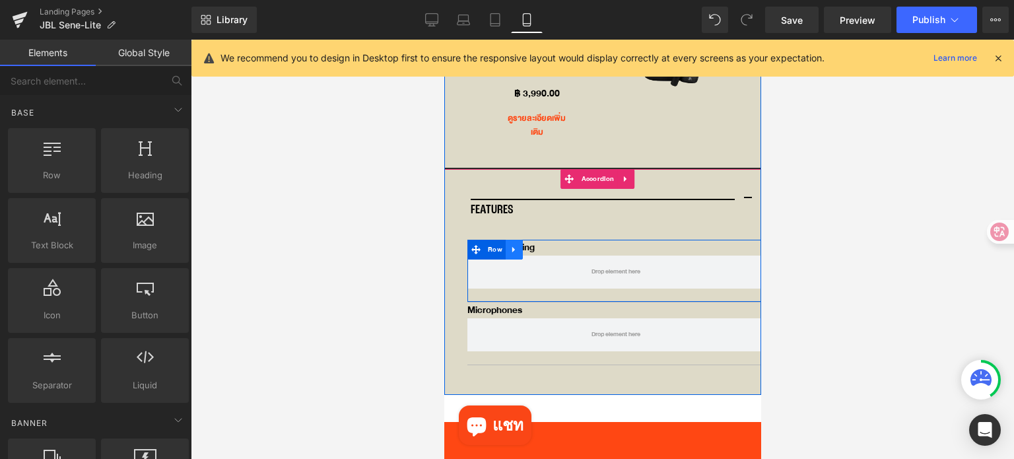
click at [512, 244] on icon at bounding box center [513, 249] width 9 height 10
click at [548, 244] on icon at bounding box center [547, 249] width 9 height 10
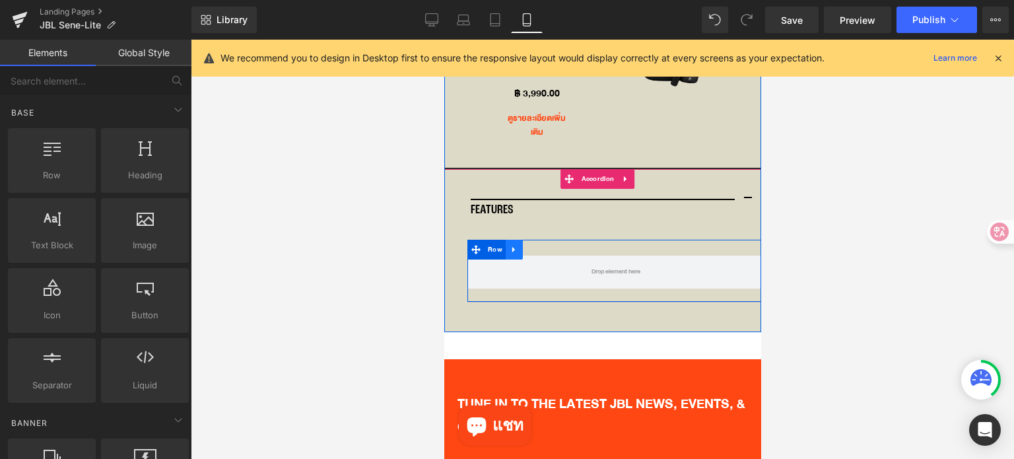
click at [517, 244] on icon at bounding box center [513, 249] width 9 height 10
click at [549, 245] on icon at bounding box center [547, 249] width 9 height 9
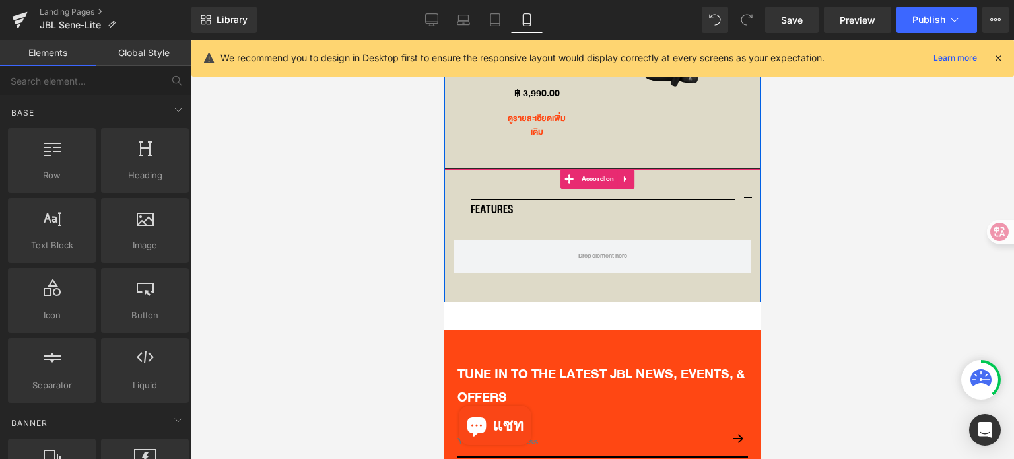
click at [747, 202] on span "button" at bounding box center [747, 202] width 0 height 0
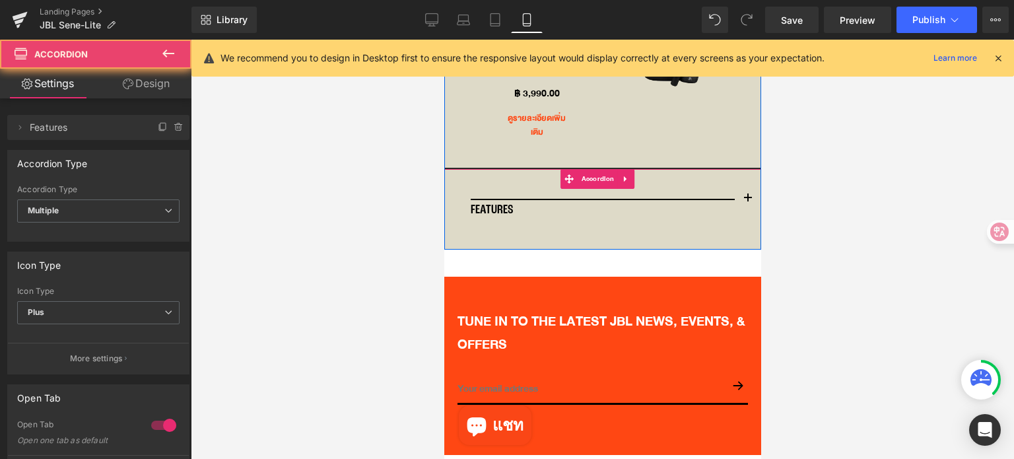
click at [747, 202] on span "button" at bounding box center [747, 202] width 0 height 0
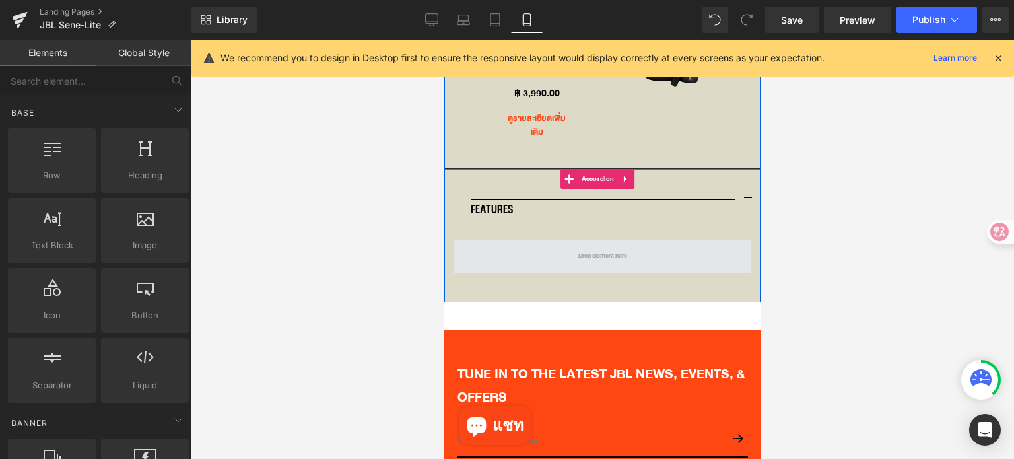
click at [601, 246] on span at bounding box center [602, 256] width 58 height 20
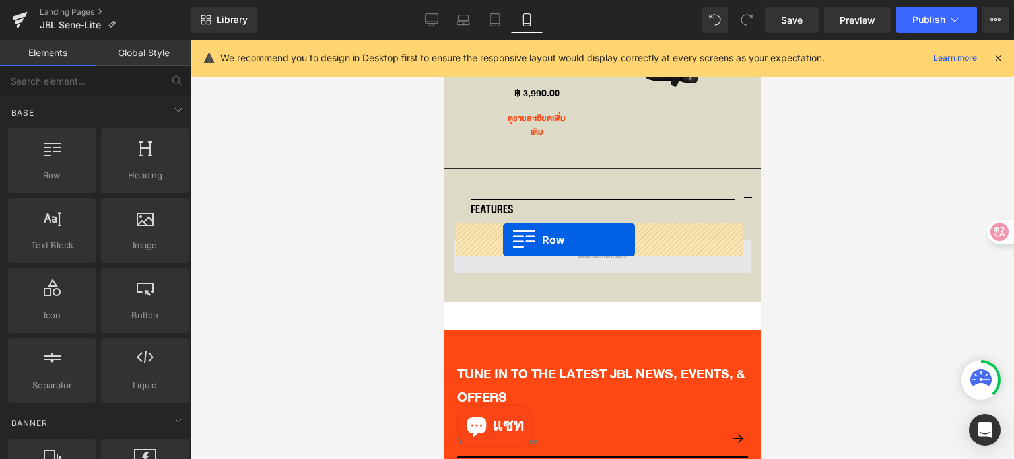
drag, startPoint x: 510, startPoint y: 218, endPoint x: 502, endPoint y: 240, distance: 23.0
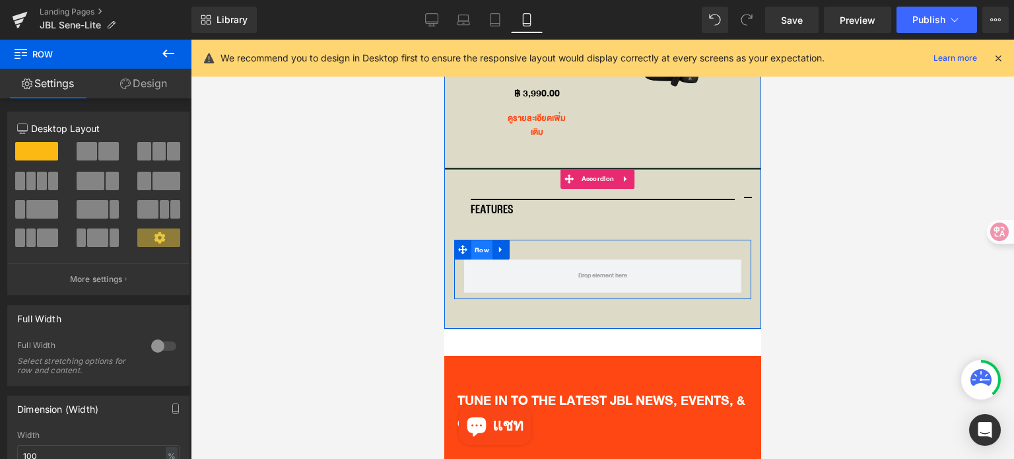
click at [483, 240] on span "Row" at bounding box center [481, 250] width 21 height 20
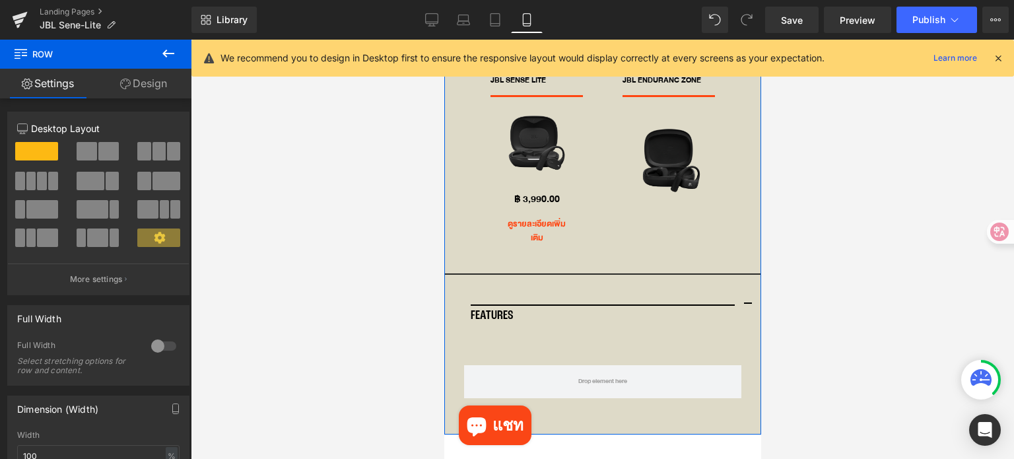
scroll to position [3417, 0]
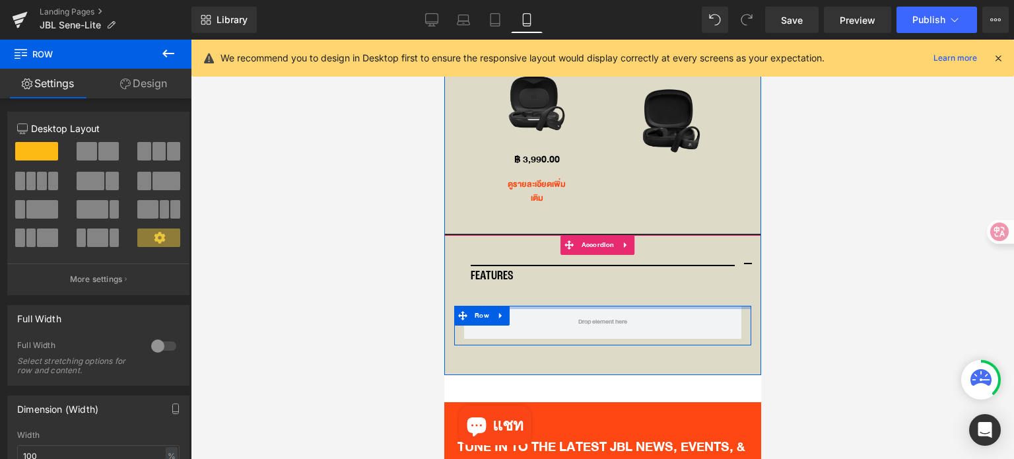
drag, startPoint x: 556, startPoint y: 308, endPoint x: 555, endPoint y: 286, distance: 21.8
click at [555, 296] on article "Row" at bounding box center [602, 325] width 317 height 59
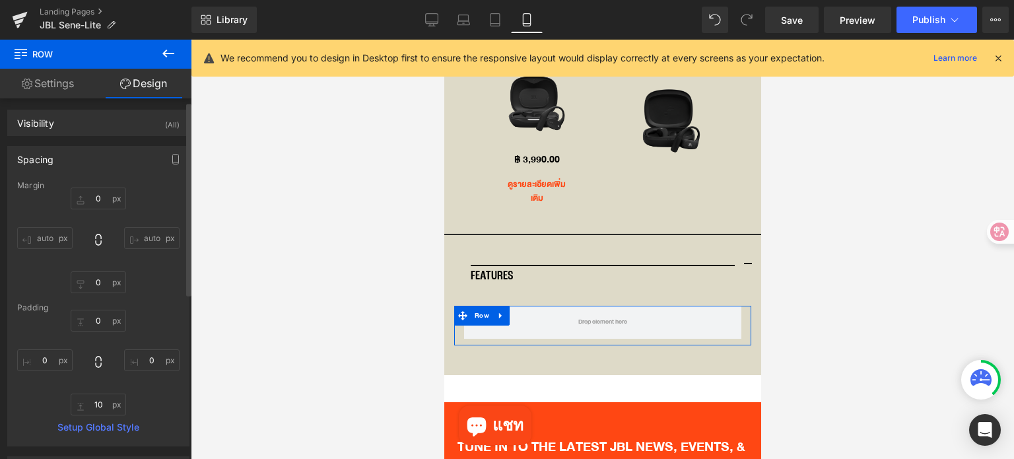
scroll to position [0, 0]
click at [101, 410] on input "10" at bounding box center [98, 406] width 55 height 22
click at [42, 91] on link "Settings" at bounding box center [48, 84] width 96 height 30
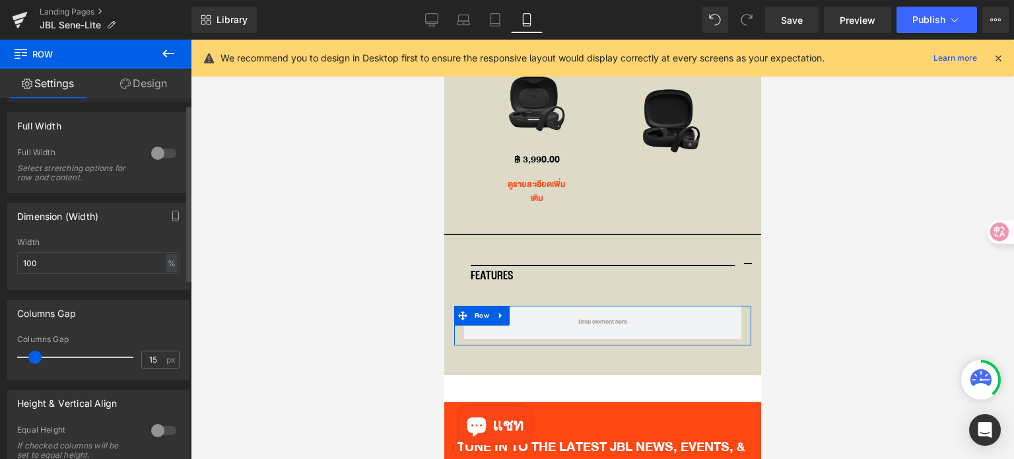
scroll to position [198, 0]
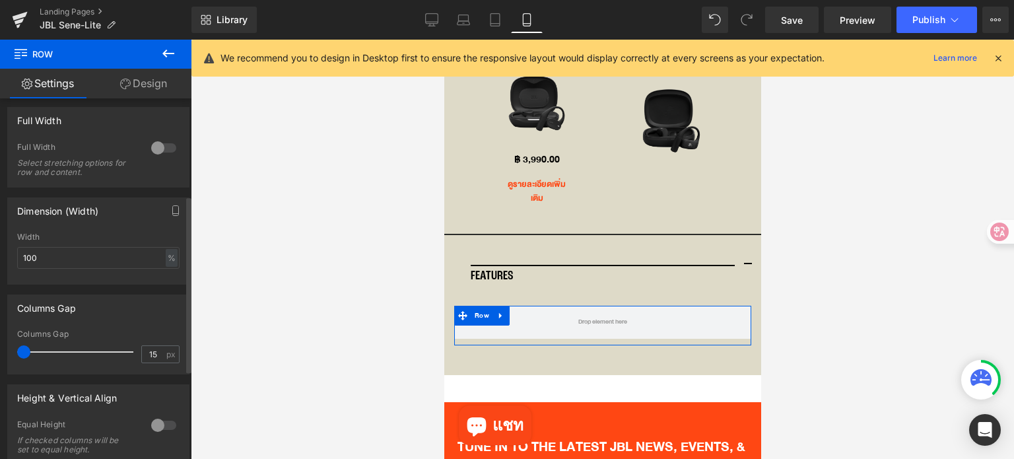
drag, startPoint x: 31, startPoint y: 353, endPoint x: 3, endPoint y: 353, distance: 28.4
click at [2, 353] on div "Columns Gap 15px Columns Gap 15 px" at bounding box center [98, 330] width 197 height 90
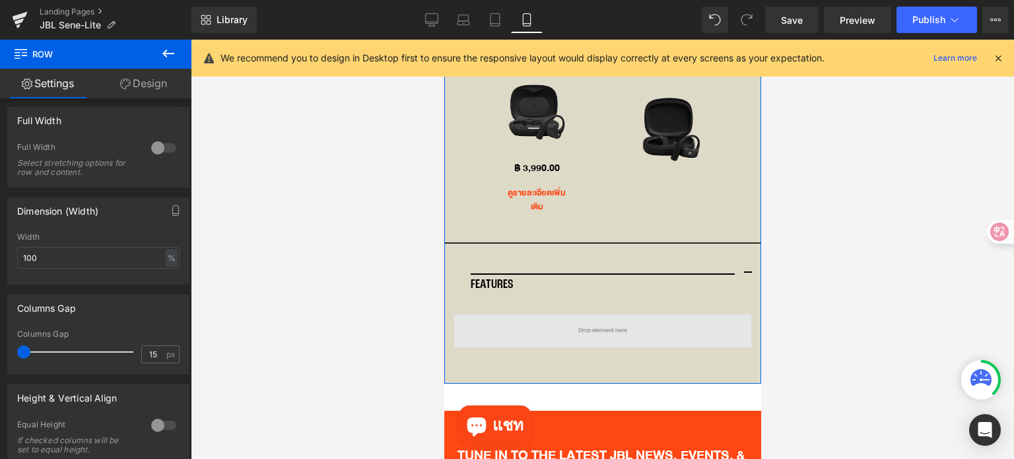
scroll to position [3417, 0]
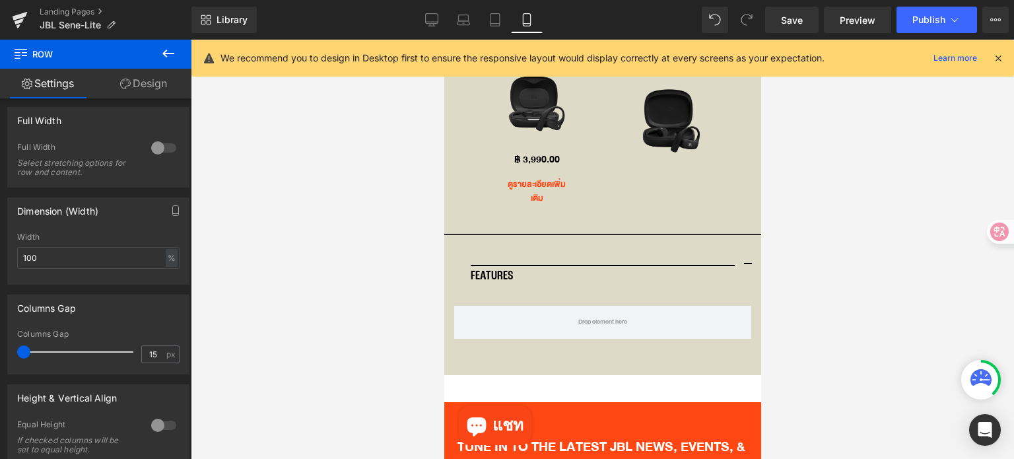
click at [169, 51] on icon at bounding box center [168, 54] width 16 height 16
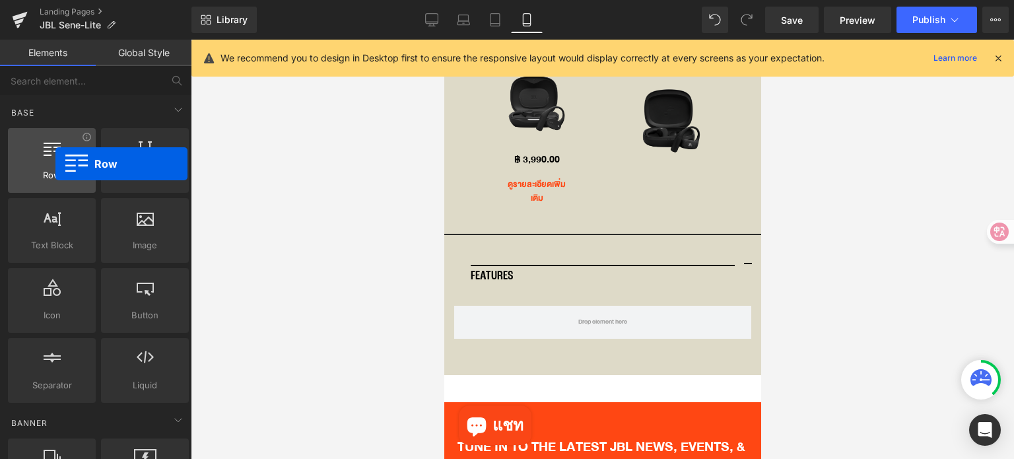
click at [55, 164] on div "Row rows, columns, layouts, div" at bounding box center [52, 160] width 88 height 65
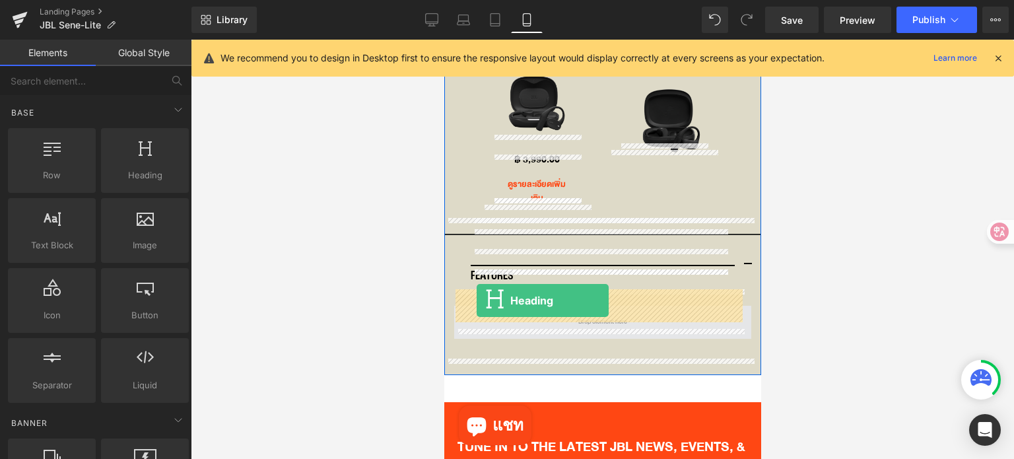
drag, startPoint x: 579, startPoint y: 219, endPoint x: 476, endPoint y: 300, distance: 131.2
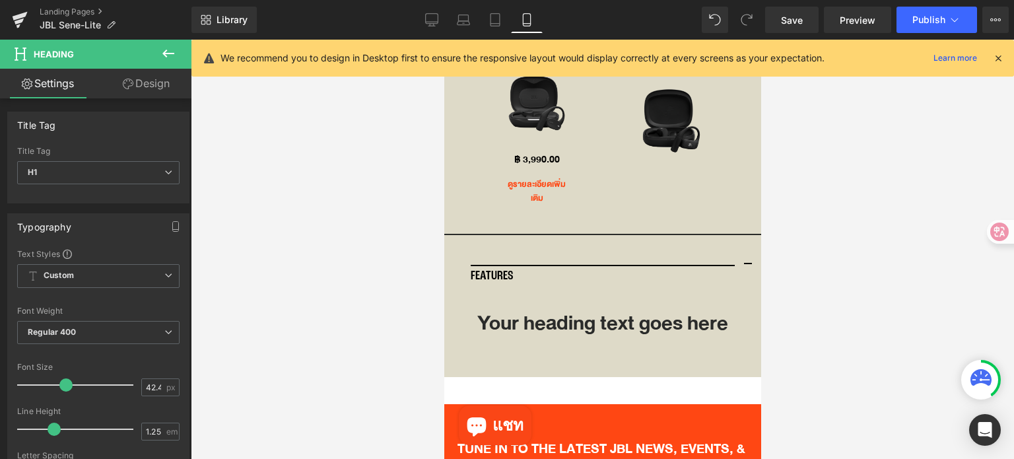
click at [162, 57] on icon at bounding box center [168, 54] width 16 height 16
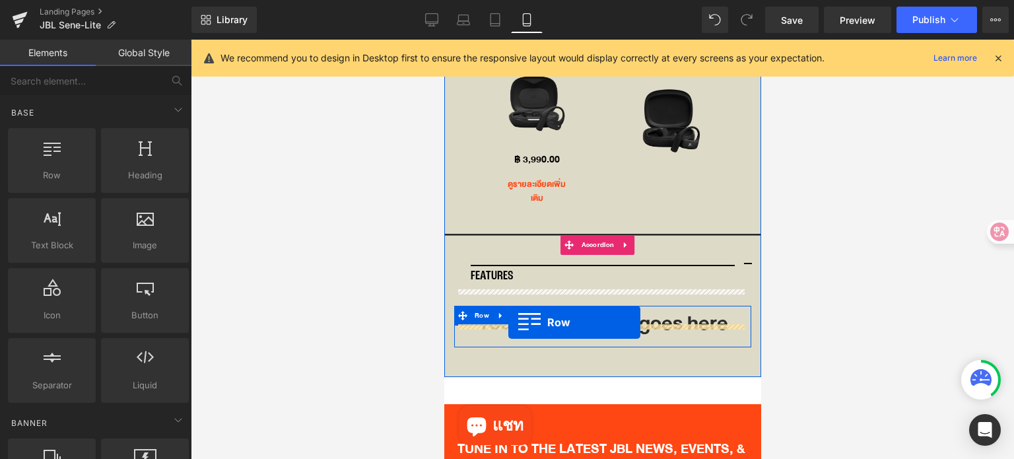
drag, startPoint x: 581, startPoint y: 254, endPoint x: 508, endPoint y: 322, distance: 100.0
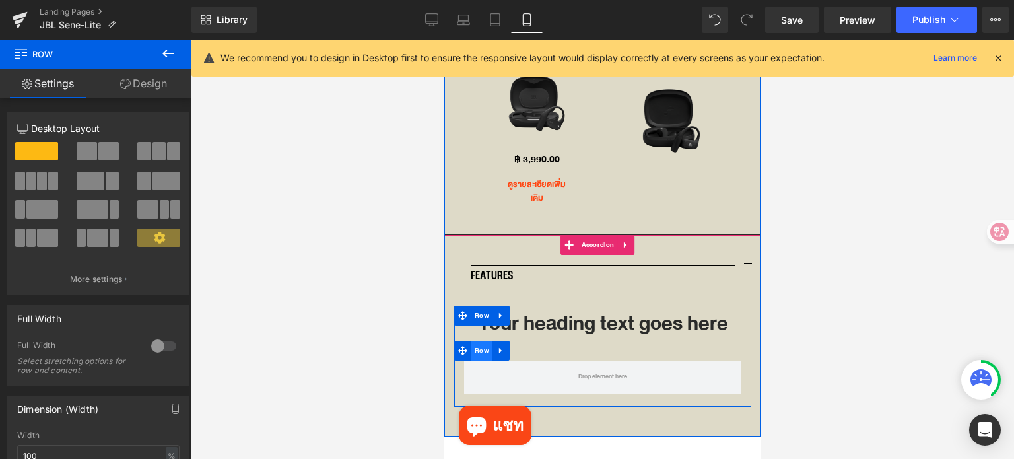
click at [483, 341] on span "Row" at bounding box center [481, 351] width 21 height 20
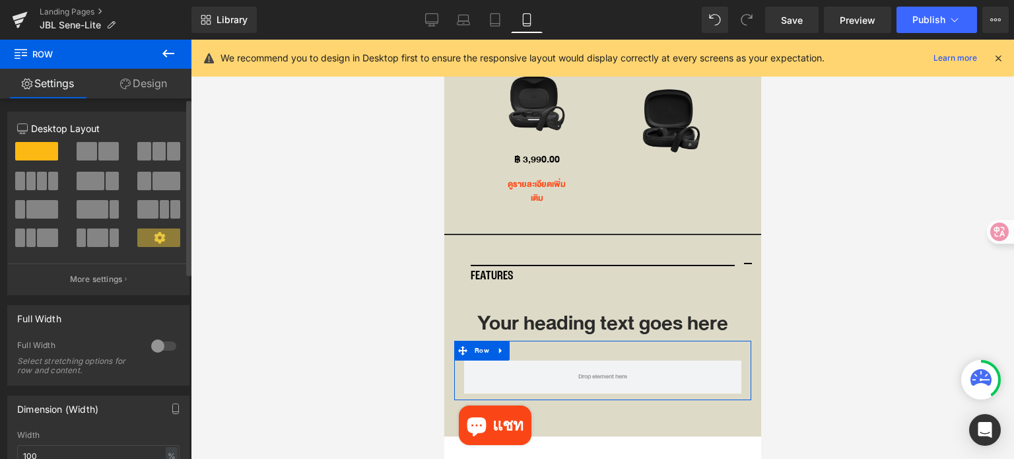
click at [98, 157] on span at bounding box center [108, 151] width 20 height 18
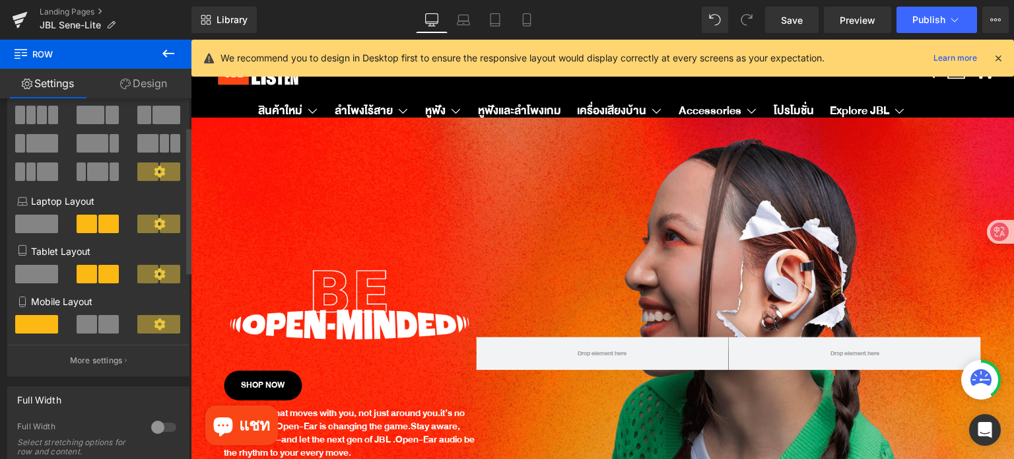
scroll to position [66, 0]
click at [95, 333] on button at bounding box center [99, 324] width 44 height 18
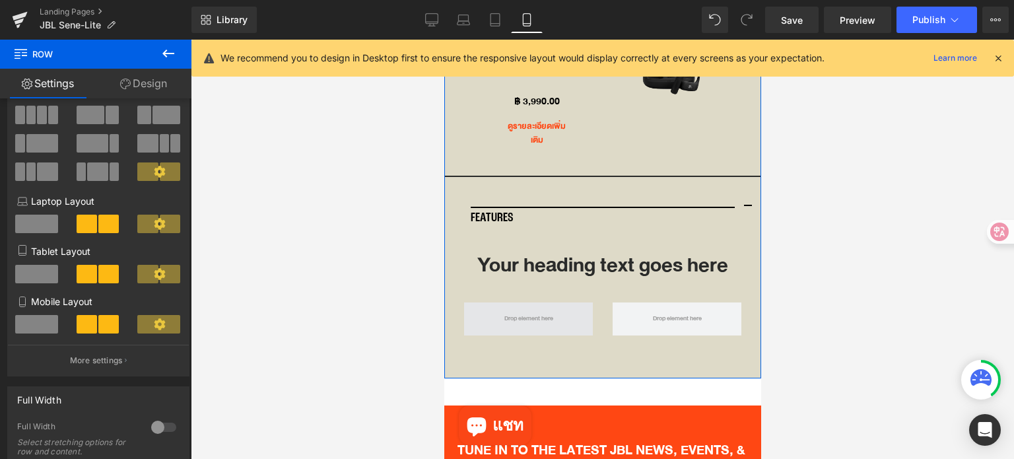
scroll to position [3494, 0]
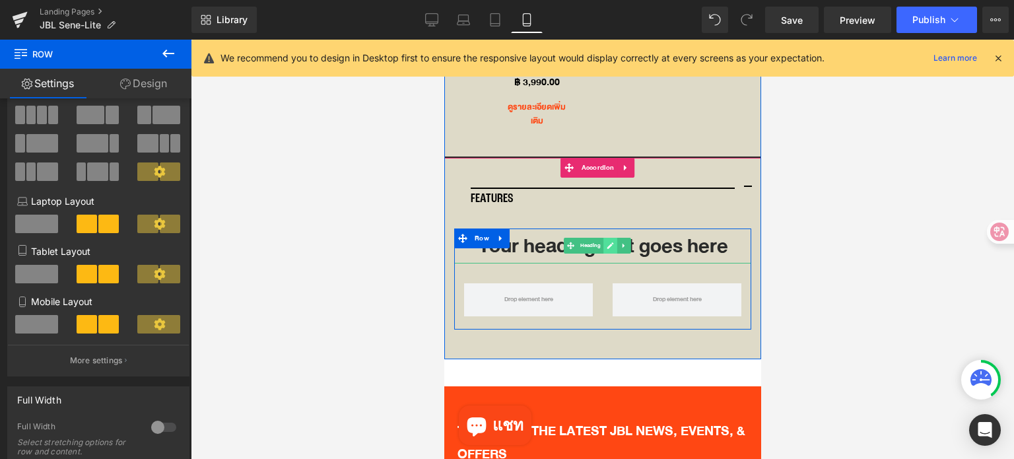
click at [611, 242] on icon at bounding box center [610, 245] width 7 height 7
click at [611, 230] on h1 "Your heading text goes here" at bounding box center [602, 245] width 297 height 35
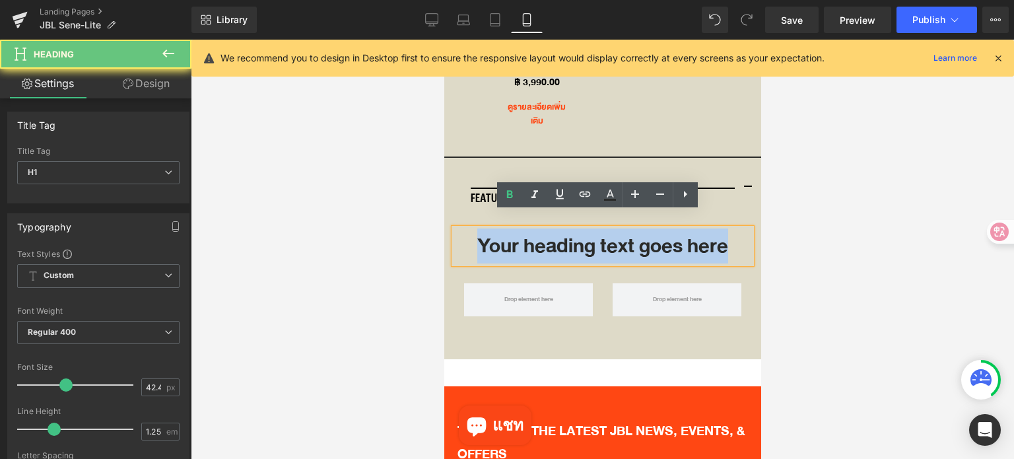
paste div
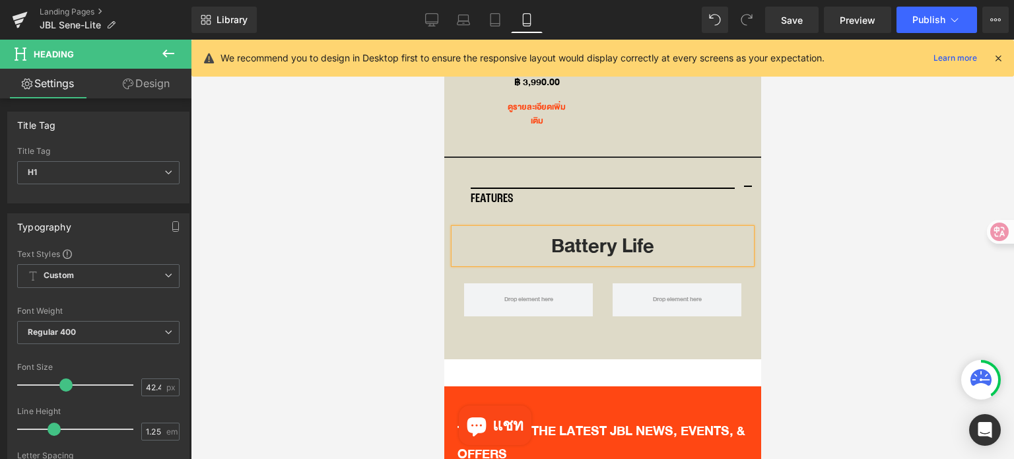
click at [542, 237] on h1 "Battery Life" at bounding box center [602, 245] width 297 height 35
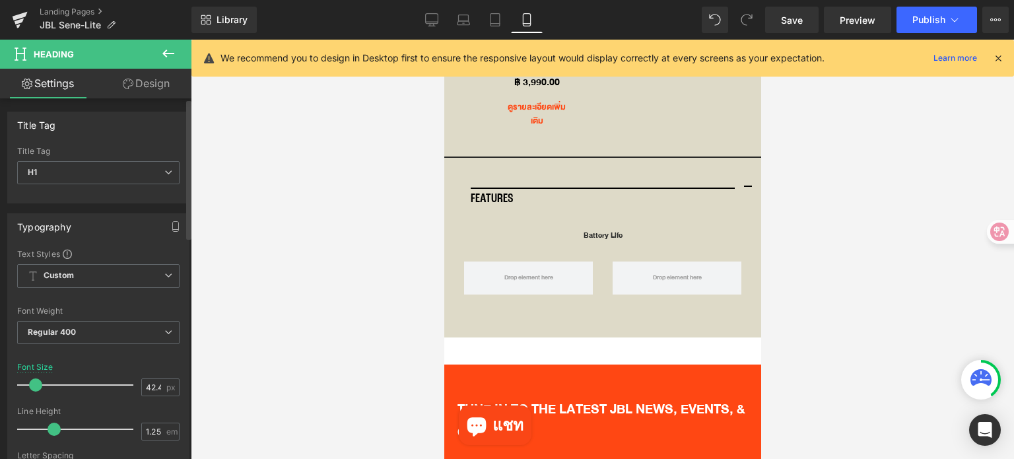
drag, startPoint x: 63, startPoint y: 382, endPoint x: 34, endPoint y: 387, distance: 28.9
click at [34, 387] on span at bounding box center [35, 384] width 13 height 13
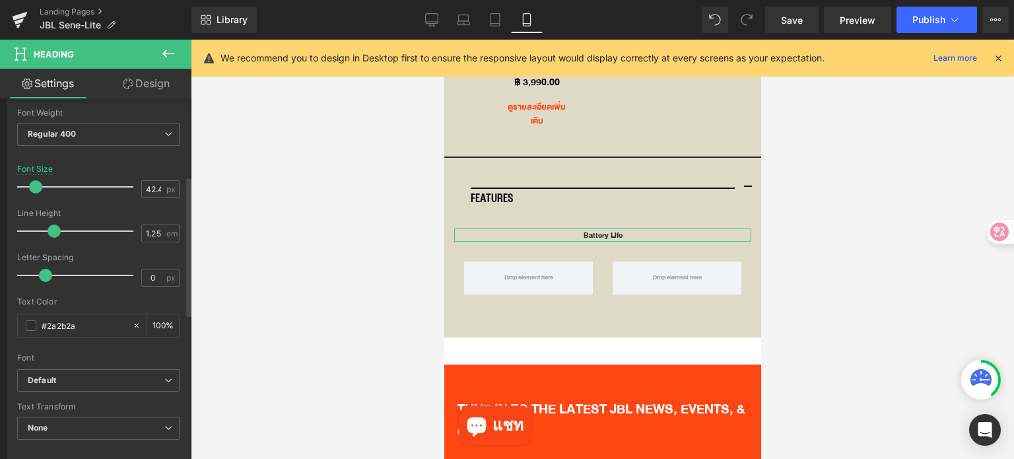
scroll to position [462, 0]
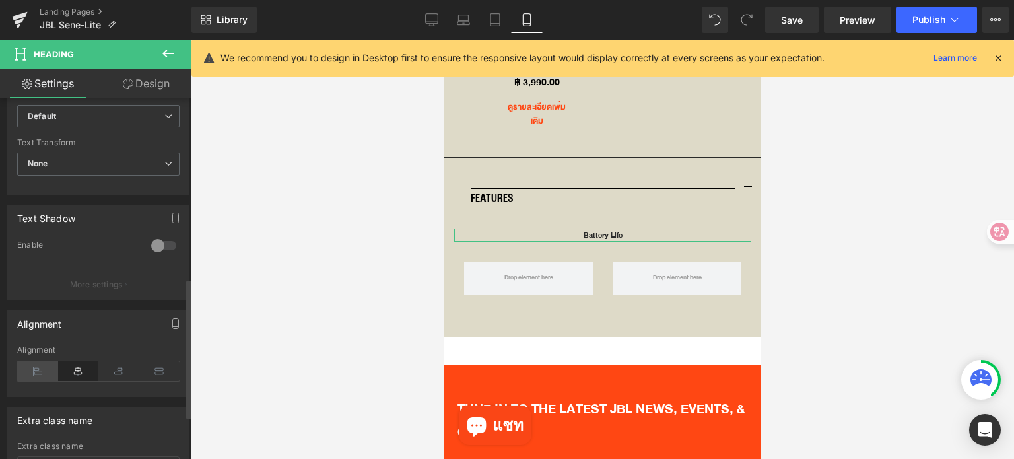
click at [42, 363] on icon at bounding box center [37, 371] width 41 height 20
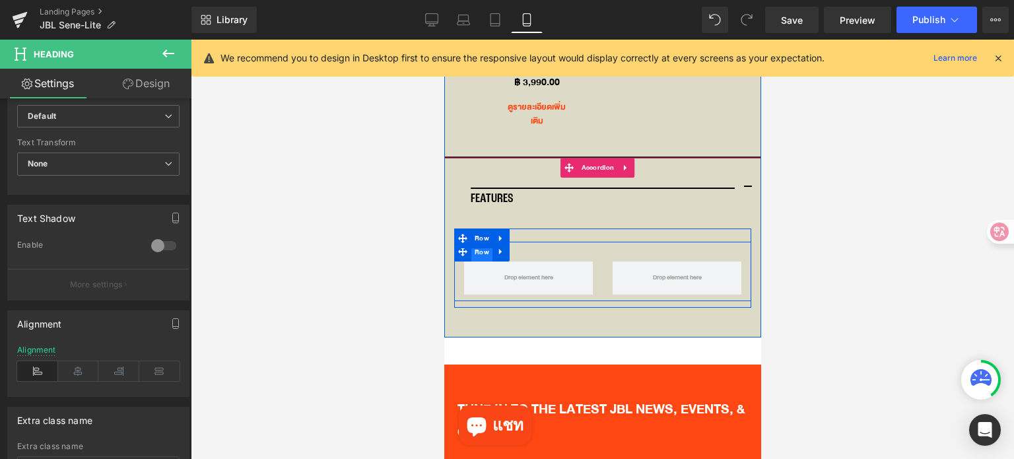
click at [474, 242] on span "Row" at bounding box center [481, 252] width 21 height 20
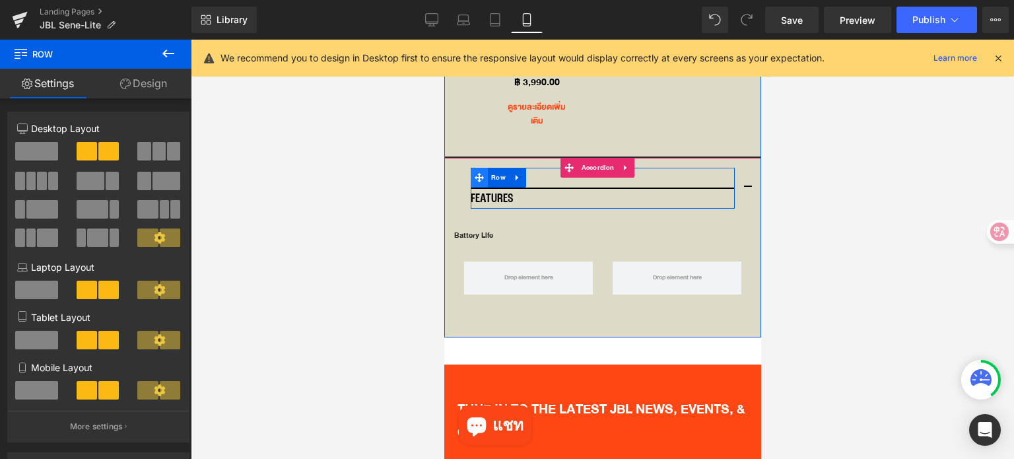
click at [475, 173] on icon at bounding box center [478, 177] width 9 height 9
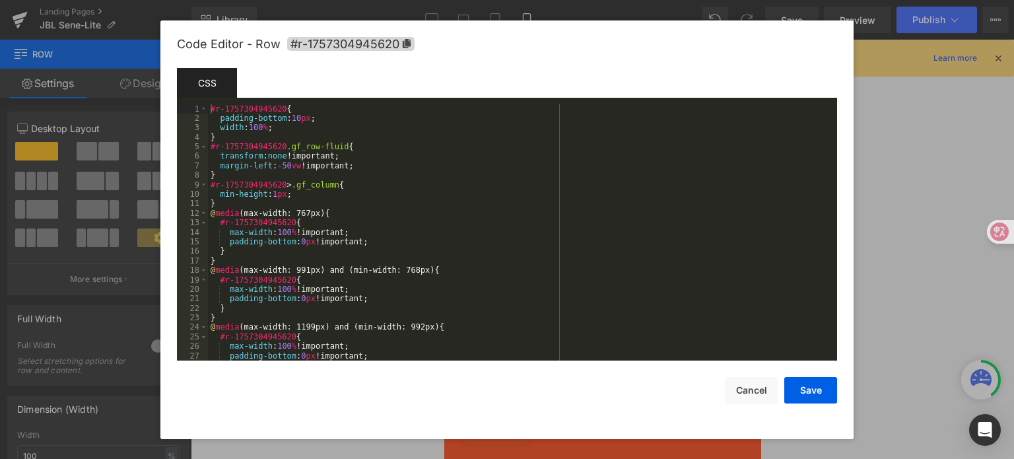
click at [454, 0] on div "Row You are previewing how the will restyle your page. You can not edit Element…" at bounding box center [507, 0] width 1014 height 0
click at [285, 168] on div "#r-1757304945620 { padding-bottom : 10 px ; width : 100 % ; } #r-1757304945620 …" at bounding box center [520, 242] width 624 height 276
click at [391, 166] on div "#r-1757304945620 { padding-bottom : 10 px ; width : 100 % ; } #r-1757304945620 …" at bounding box center [520, 242] width 624 height 276
drag, startPoint x: 391, startPoint y: 166, endPoint x: 205, endPoint y: 167, distance: 186.2
click at [205, 167] on pre "1 2 3 4 5 6 7 8 9 10 11 12 13 14 15 16 17 18 19 20 21 22 23 24 25 26 27 28 #r-1…" at bounding box center [507, 232] width 660 height 257
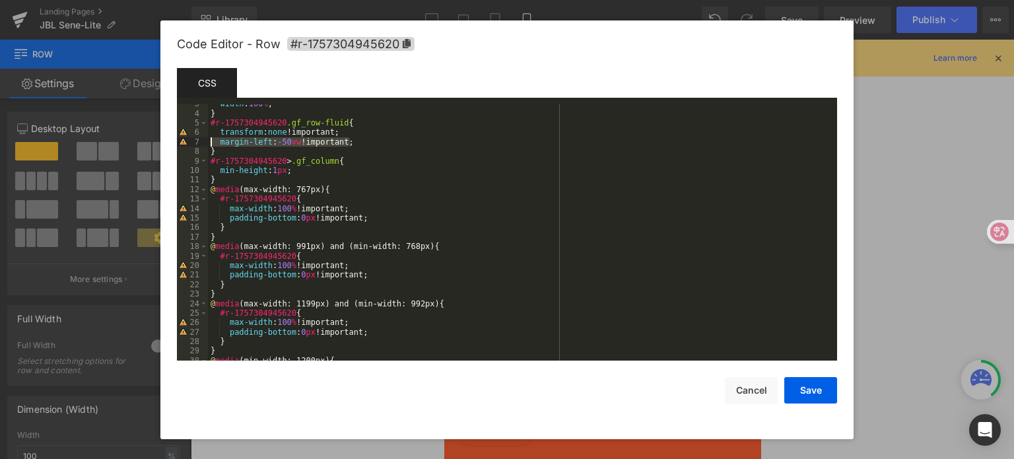
scroll to position [24, 0]
click at [388, 219] on div "width : 100 % ; } #r-1757304945620 .gf_row-fluid { transform : none !important;…" at bounding box center [520, 237] width 624 height 276
click at [362, 212] on div "width : 100 % ; } #r-1757304945620 .gf_row-fluid { transform : none !important;…" at bounding box center [520, 237] width 624 height 276
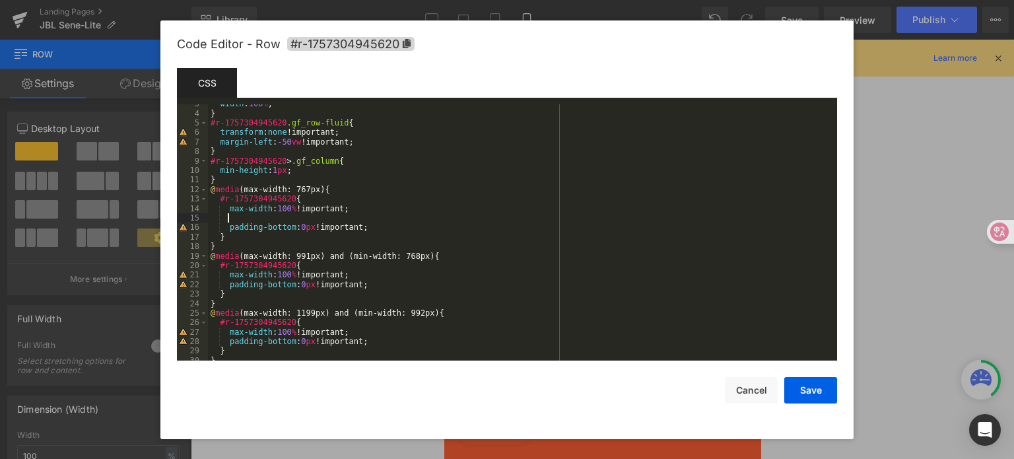
paste textarea
click at [301, 221] on div "width : 100 % ; } #r-1757304945620 .gf_row-fluid { transform : none !important;…" at bounding box center [520, 237] width 624 height 276
click at [806, 390] on button "Save" at bounding box center [810, 390] width 53 height 26
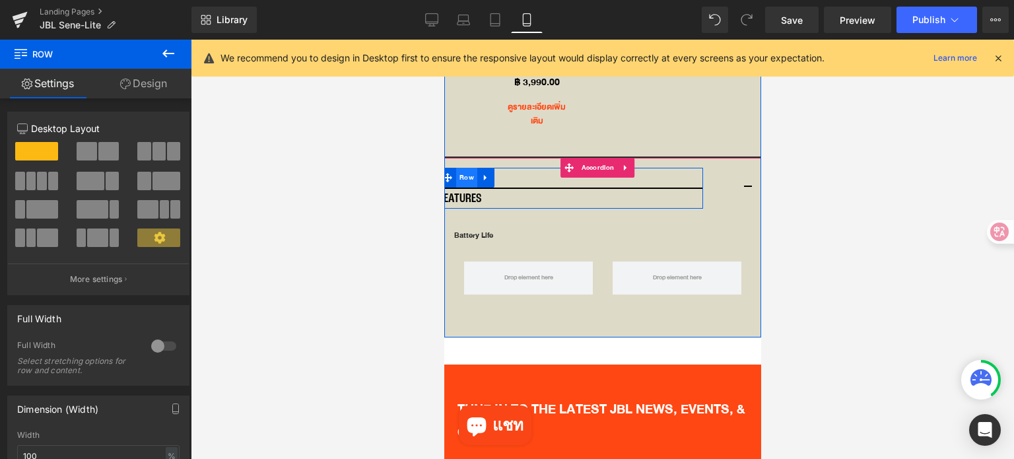
click at [463, 169] on span "Row" at bounding box center [466, 178] width 21 height 20
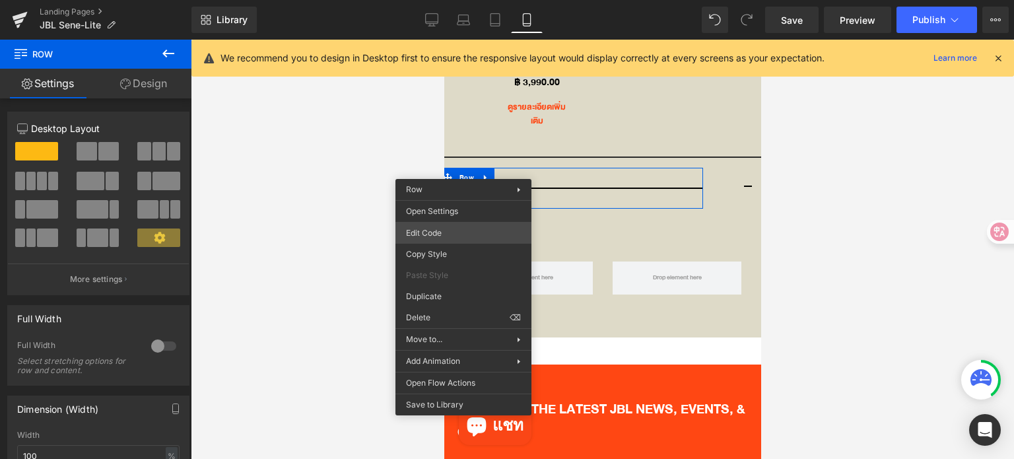
click at [452, 0] on div "Row You are previewing how the will restyle your page. You can not edit Element…" at bounding box center [507, 0] width 1014 height 0
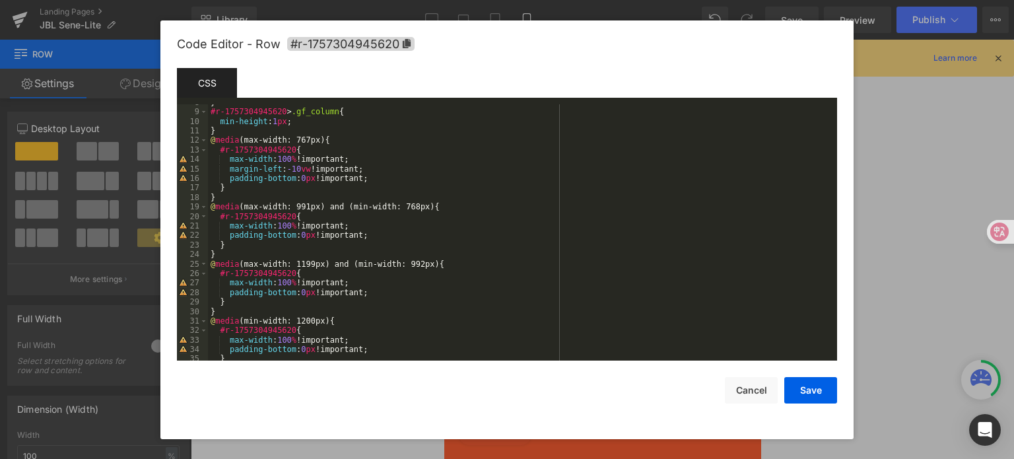
scroll to position [73, 0]
click at [292, 170] on div "} #r-1757304945620 > .gf_column { min-height : 1 px ; } @ media (max-width: 767…" at bounding box center [520, 236] width 624 height 276
click at [813, 390] on button "Save" at bounding box center [810, 390] width 53 height 26
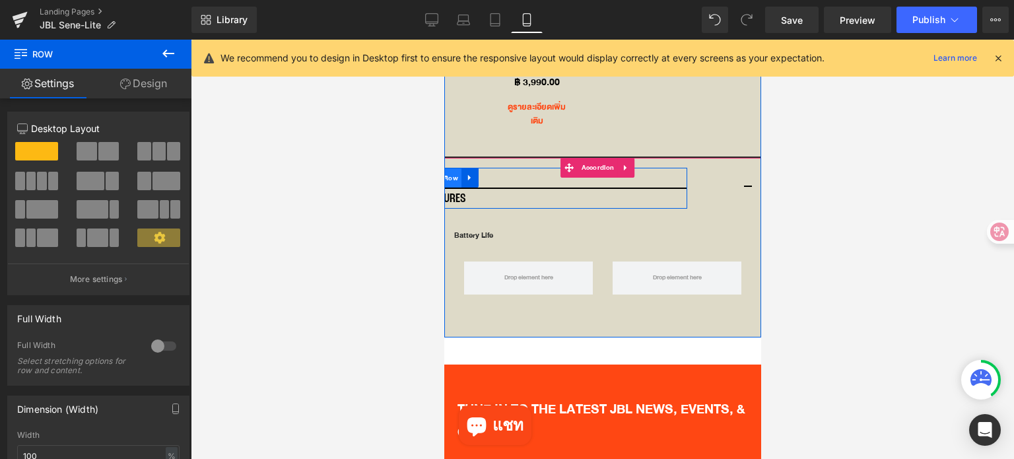
click at [454, 168] on span "Row" at bounding box center [450, 178] width 21 height 20
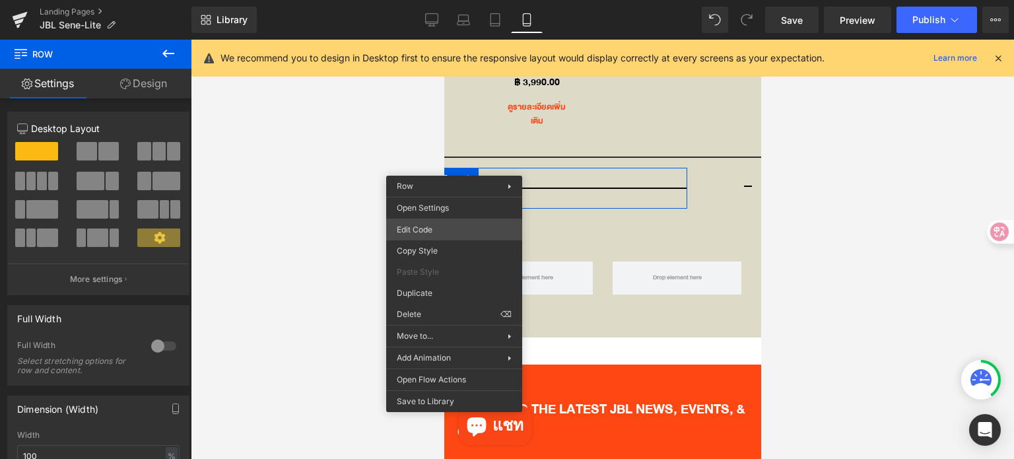
click at [429, 0] on div "Row You are previewing how the will restyle your page. You can not edit Element…" at bounding box center [507, 0] width 1014 height 0
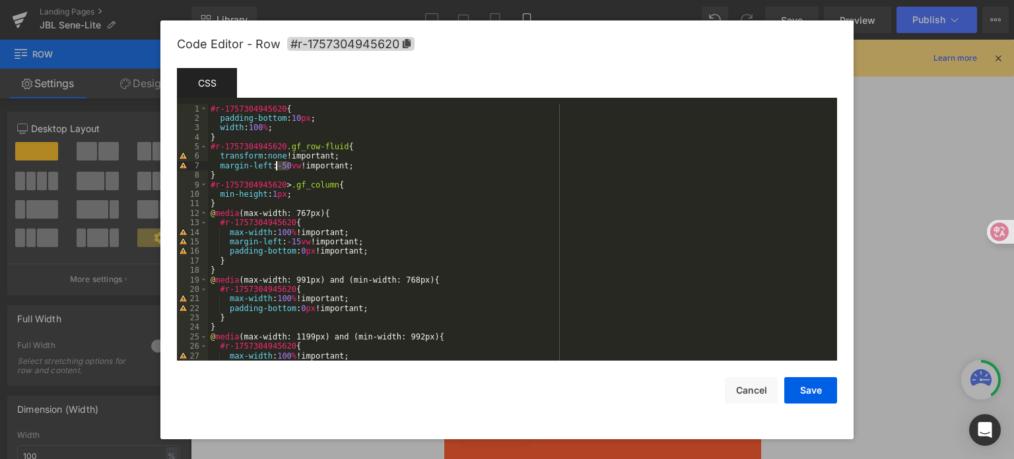
drag, startPoint x: 289, startPoint y: 166, endPoint x: 278, endPoint y: 168, distance: 11.3
click at [277, 167] on div "#r-1757304945620 { padding-bottom : 10 px ; width : 100 % ; } #r-1757304945620 …" at bounding box center [520, 242] width 624 height 276
click at [802, 388] on button "Save" at bounding box center [810, 390] width 53 height 26
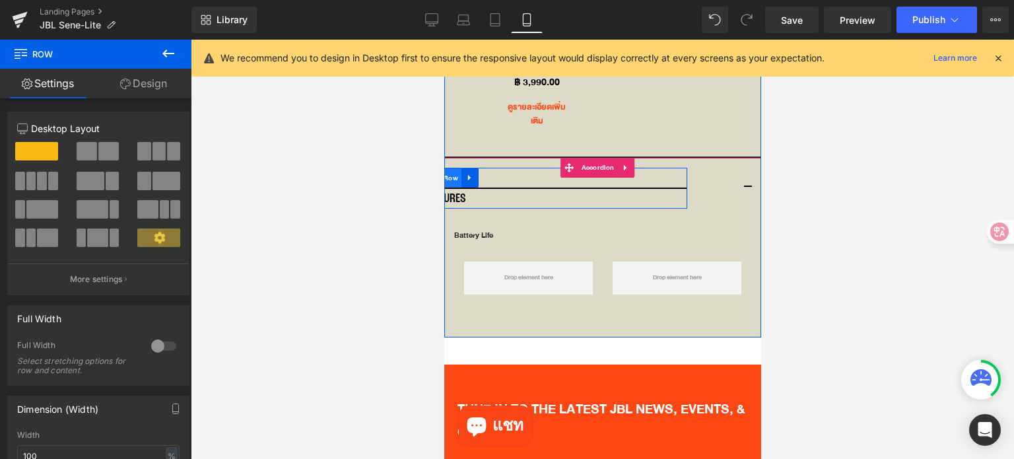
click at [450, 168] on span "Row" at bounding box center [450, 178] width 21 height 20
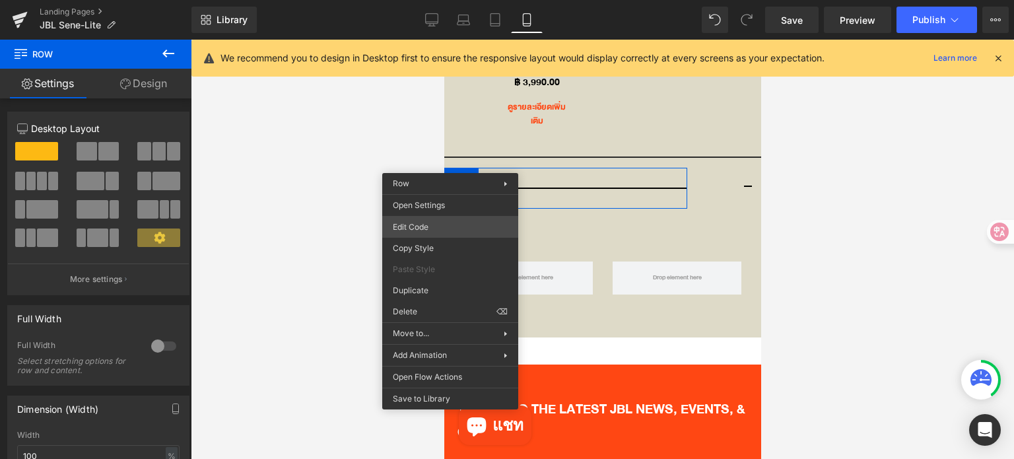
click at [446, 0] on div "Row You are previewing how the will restyle your page. You can not edit Element…" at bounding box center [507, 0] width 1014 height 0
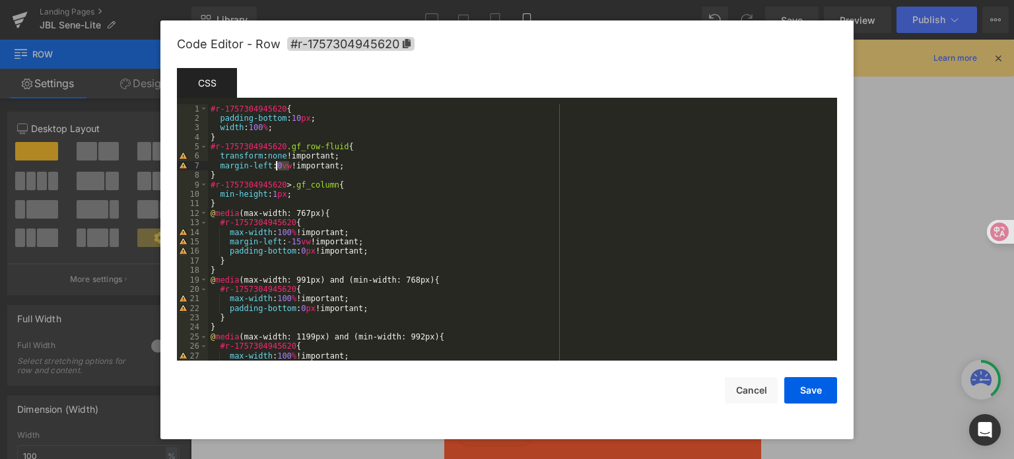
drag, startPoint x: 289, startPoint y: 168, endPoint x: 277, endPoint y: 168, distance: 12.5
click at [277, 168] on div "#r-1757304945620 { padding-bottom : 10 px ; width : 100 % ; } #r-1757304945620 …" at bounding box center [520, 242] width 624 height 276
click at [800, 382] on button "Save" at bounding box center [810, 390] width 53 height 26
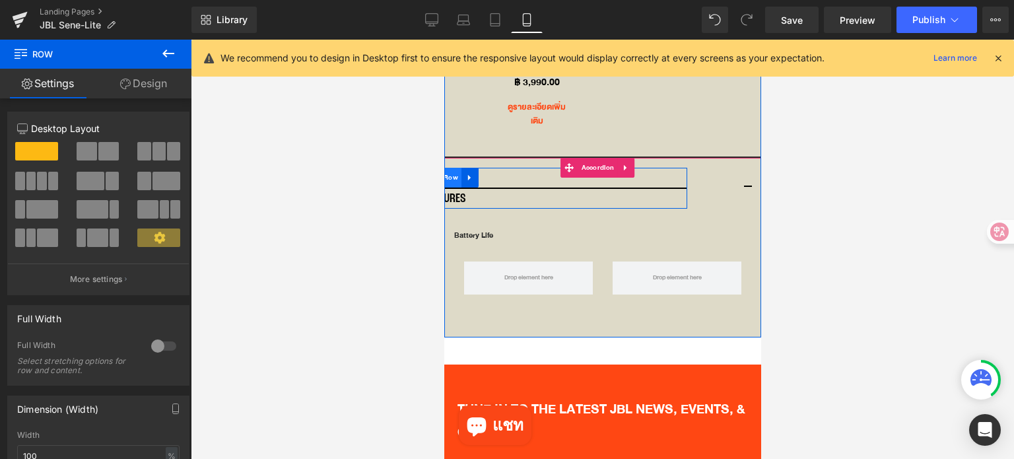
click at [455, 168] on span "Row" at bounding box center [450, 178] width 21 height 20
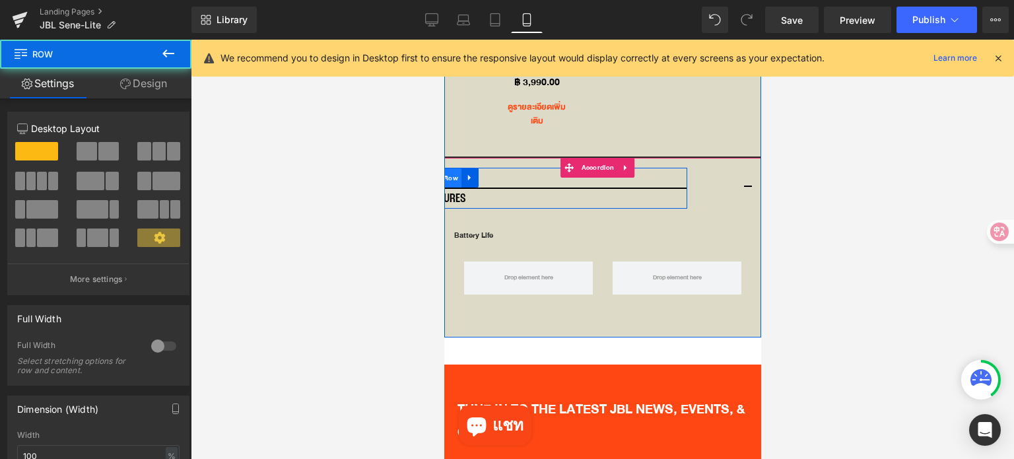
click at [455, 168] on span "Row" at bounding box center [450, 178] width 21 height 20
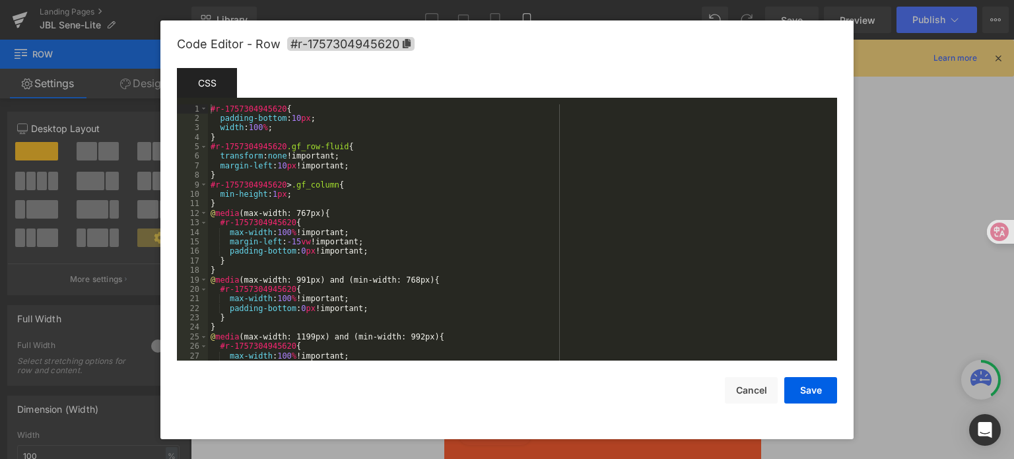
click at [449, 0] on div "Row You are previewing how the will restyle your page. You can not edit Element…" at bounding box center [507, 0] width 1014 height 0
click at [275, 168] on div "#r-1757304945620 { padding-bottom : 10 px ; width : 100 % ; } #r-1757304945620 …" at bounding box center [520, 242] width 624 height 276
click at [276, 168] on div "#r-1757304945620 { padding-bottom : 10 px ; width : 100 % ; } #r-1757304945620 …" at bounding box center [520, 242] width 624 height 276
click at [369, 215] on div "#r-1757304945620 { padding-bottom : 10 px ; width : 100 % ; } #r-1757304945620 …" at bounding box center [520, 242] width 624 height 276
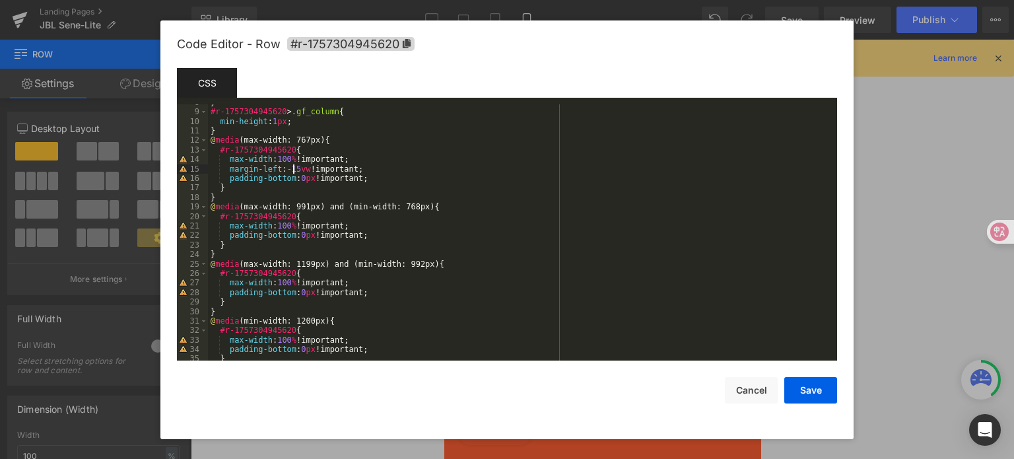
click at [295, 171] on div "} #r-1757304945620 > .gf_column { min-height : 1 px ; } @ media (max-width: 767…" at bounding box center [520, 236] width 624 height 276
click at [297, 170] on div "} #r-1757304945620 > .gf_column { min-height : 1 px ; } @ media (max-width: 767…" at bounding box center [520, 236] width 624 height 276
drag, startPoint x: 307, startPoint y: 169, endPoint x: 289, endPoint y: 170, distance: 17.9
click at [288, 170] on div "} #r-1757304945620 > .gf_column { min-height : 1 px ; } @ media (max-width: 767…" at bounding box center [520, 236] width 624 height 276
click at [811, 386] on button "Save" at bounding box center [810, 390] width 53 height 26
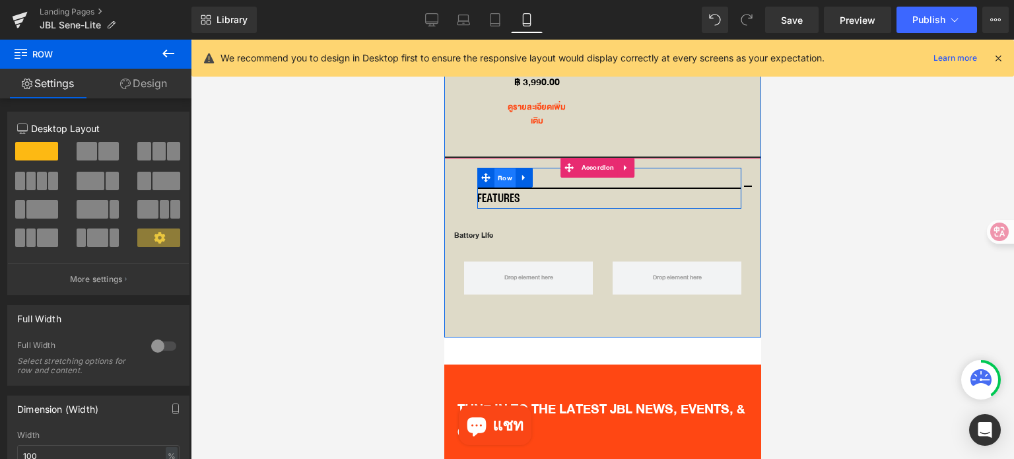
click at [498, 168] on span "Row" at bounding box center [504, 178] width 21 height 20
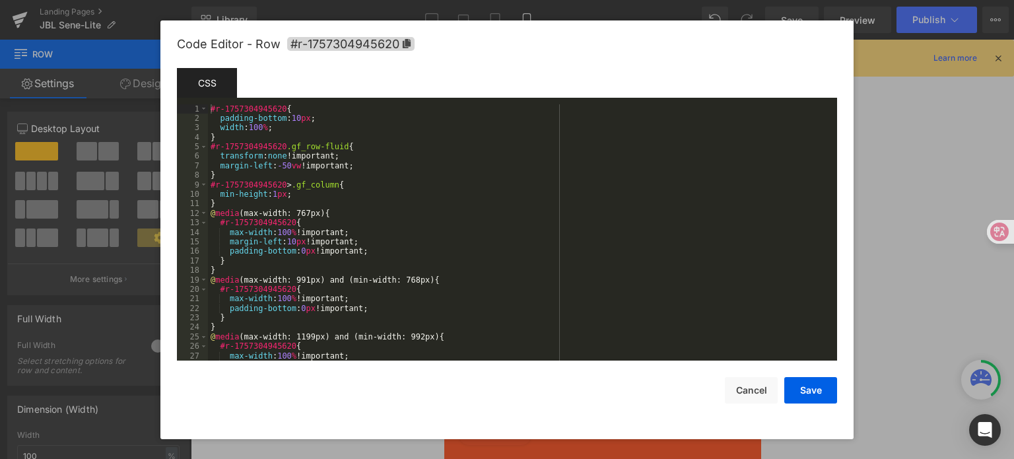
click at [494, 0] on div "Row You are previewing how the will restyle your page. You can not edit Element…" at bounding box center [507, 0] width 1014 height 0
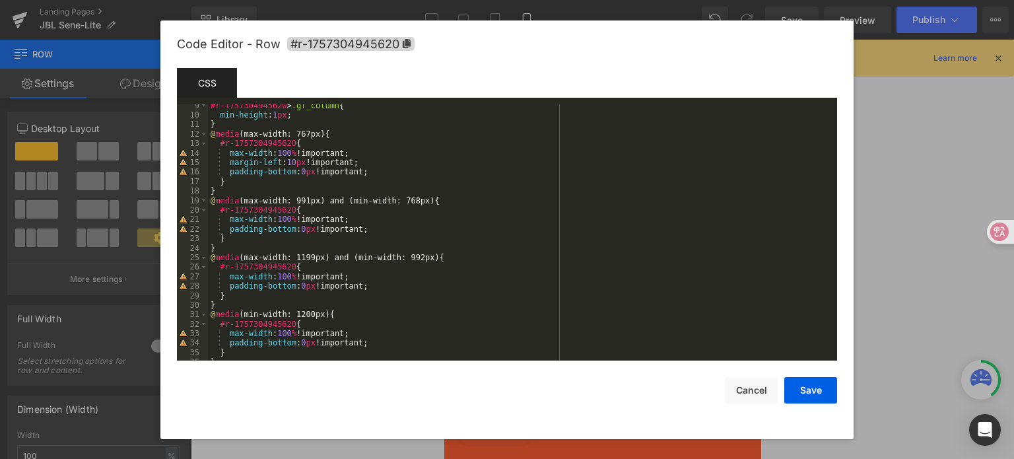
click at [283, 164] on div "#r-1757304945620 > .gf_column { min-height : 1 px ; } @ media (max-width: 767px…" at bounding box center [520, 239] width 624 height 276
click at [810, 387] on button "Save" at bounding box center [810, 390] width 53 height 26
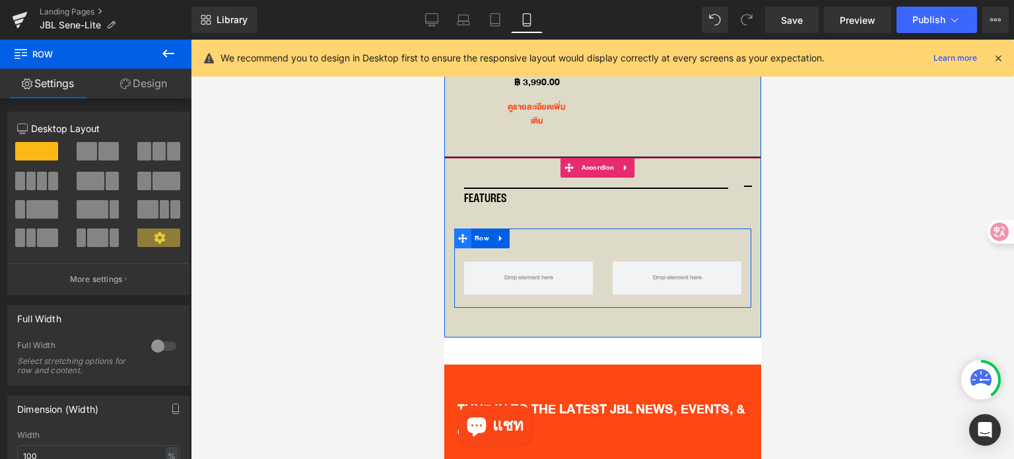
click at [458, 234] on icon at bounding box center [462, 238] width 9 height 9
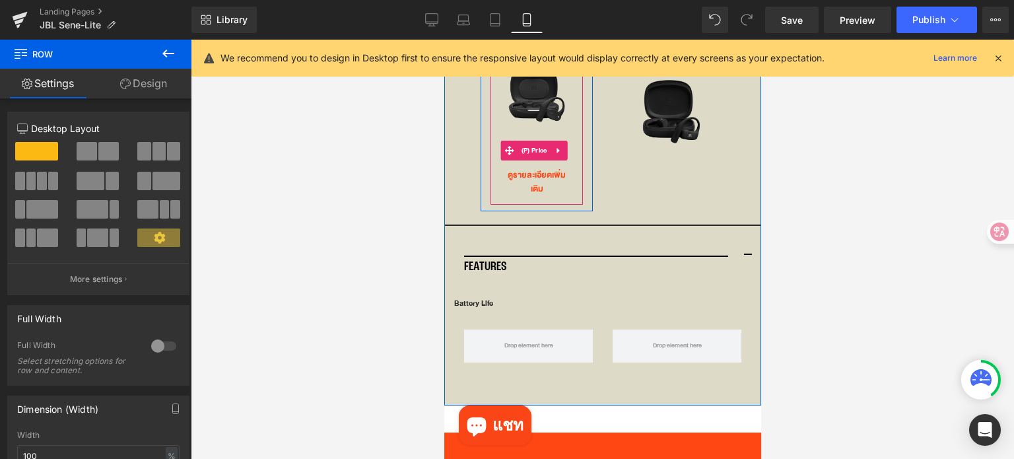
scroll to position [3428, 0]
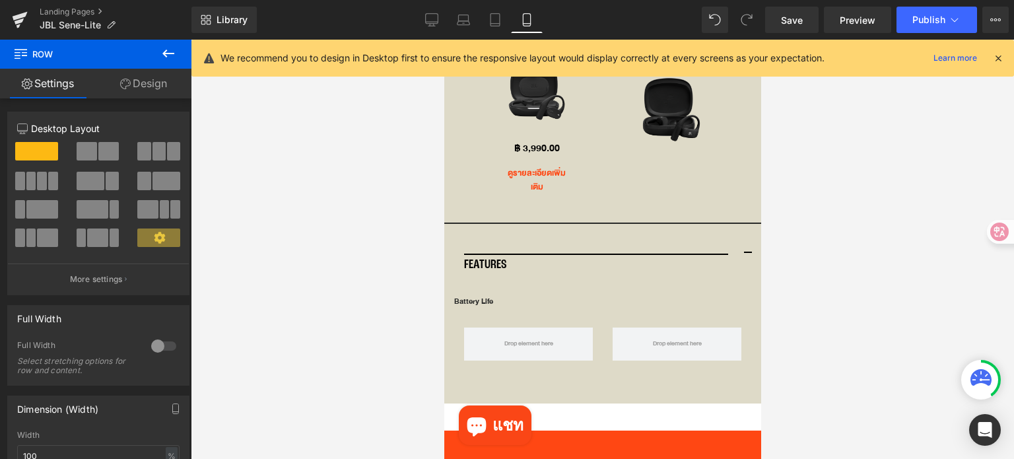
click at [162, 48] on icon at bounding box center [168, 54] width 16 height 16
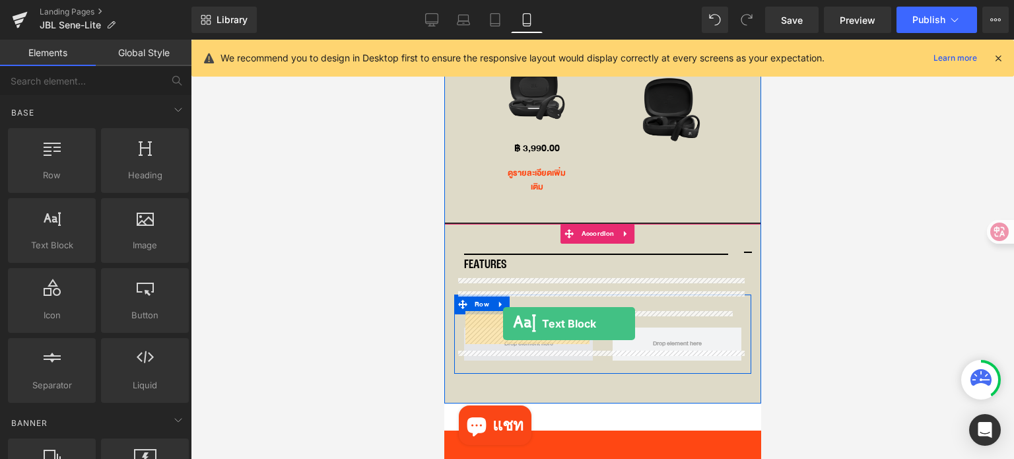
drag, startPoint x: 523, startPoint y: 285, endPoint x: 502, endPoint y: 324, distance: 44.0
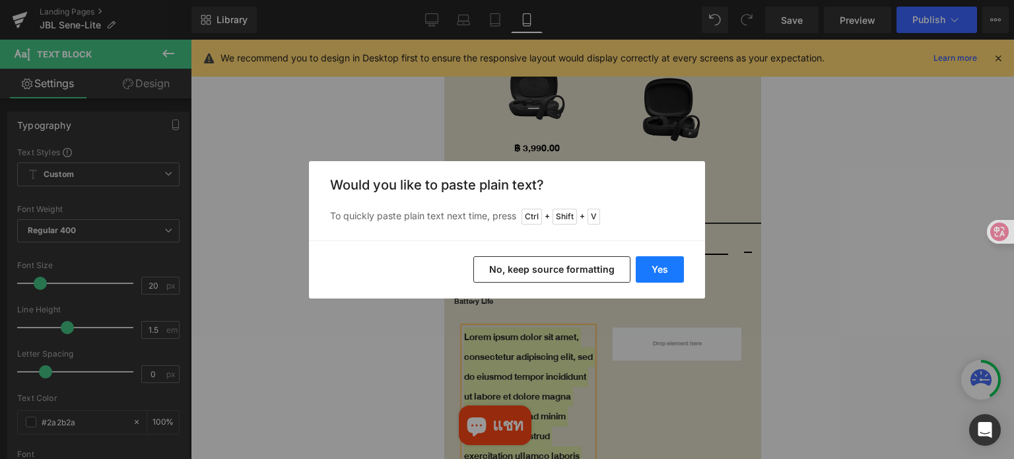
click at [652, 277] on button "Yes" at bounding box center [660, 269] width 48 height 26
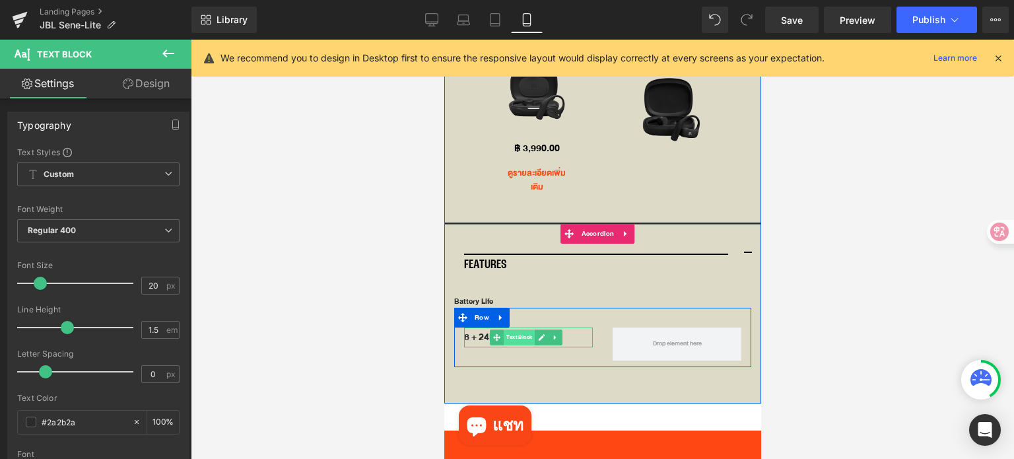
click at [524, 329] on span "Text Block" at bounding box center [518, 337] width 31 height 16
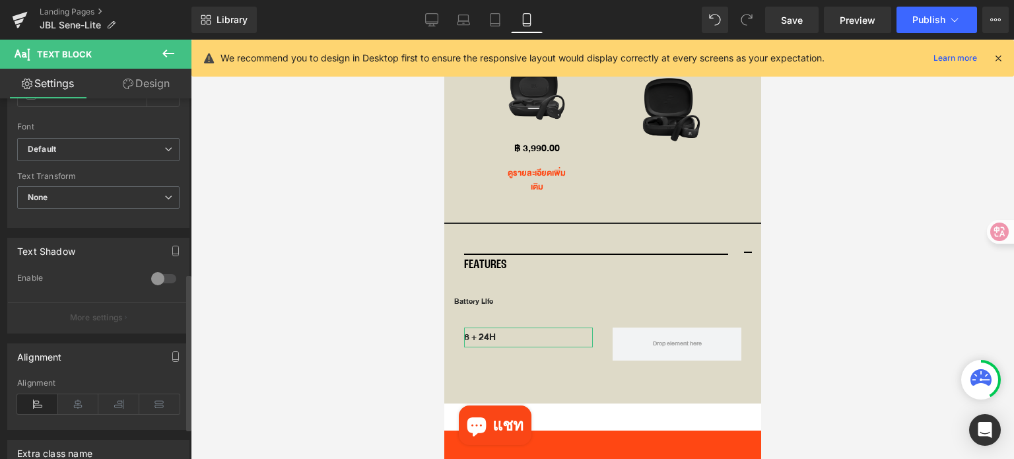
scroll to position [462, 0]
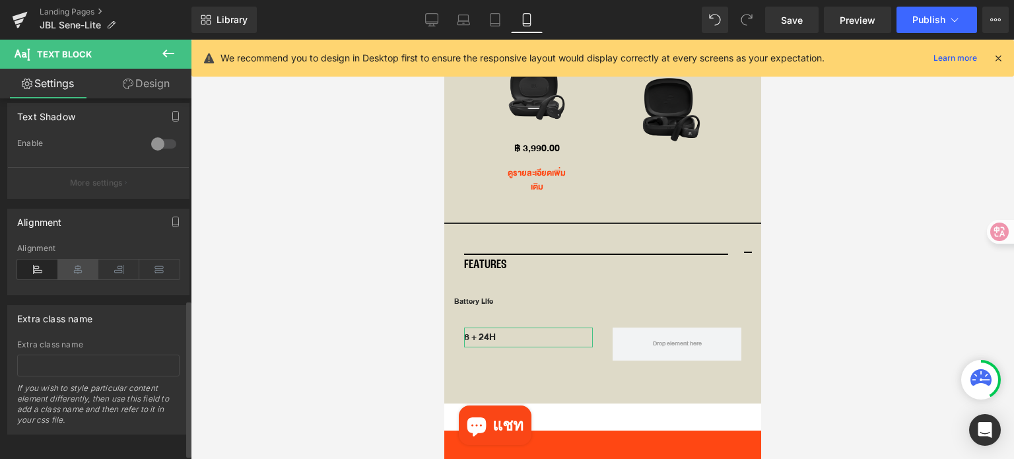
click at [85, 271] on icon at bounding box center [78, 269] width 41 height 20
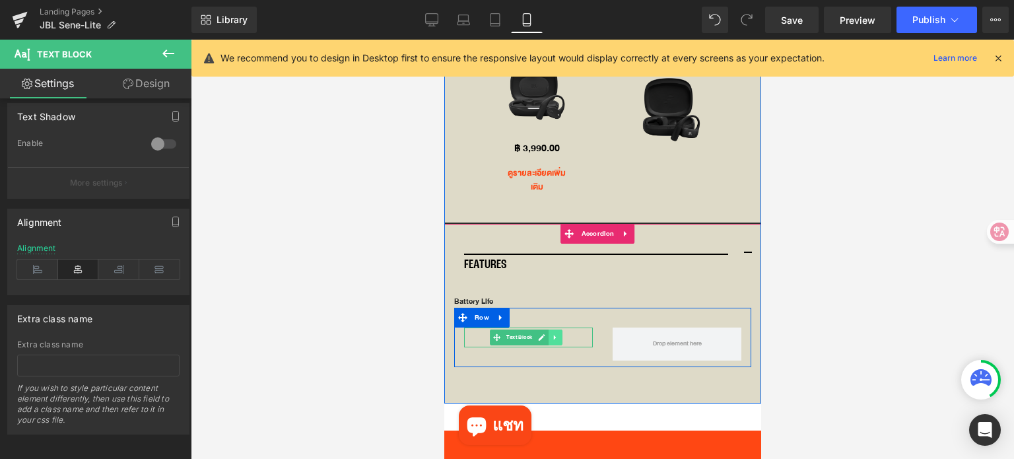
click at [555, 333] on icon at bounding box center [554, 337] width 7 height 8
click at [549, 333] on icon at bounding box center [547, 336] width 7 height 7
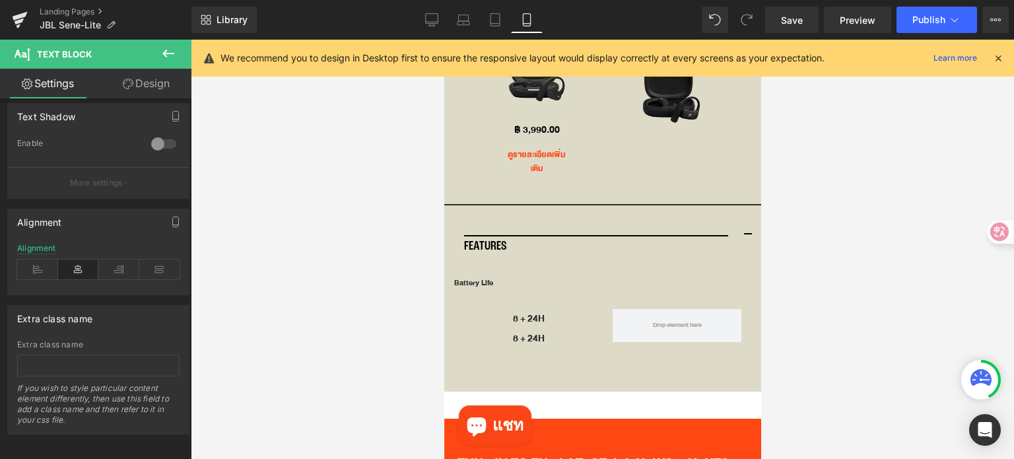
scroll to position [3400, 0]
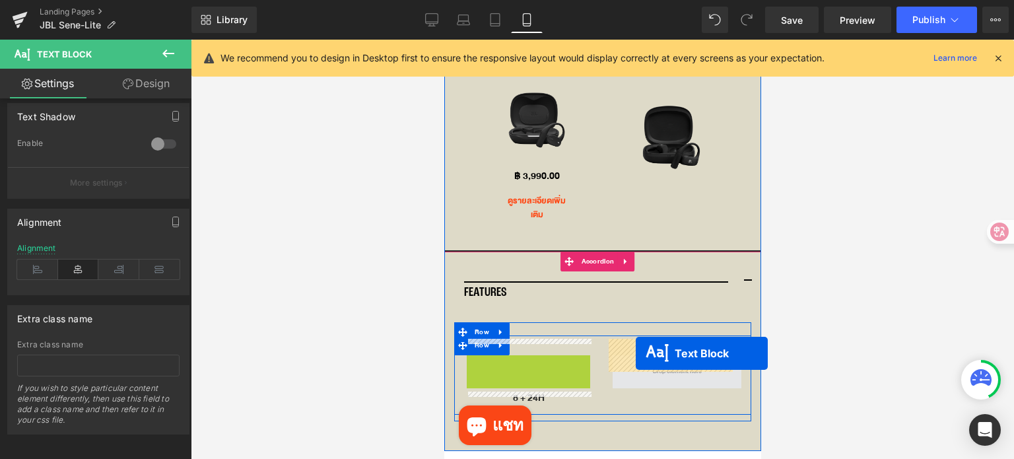
drag, startPoint x: 471, startPoint y: 349, endPoint x: 635, endPoint y: 353, distance: 163.8
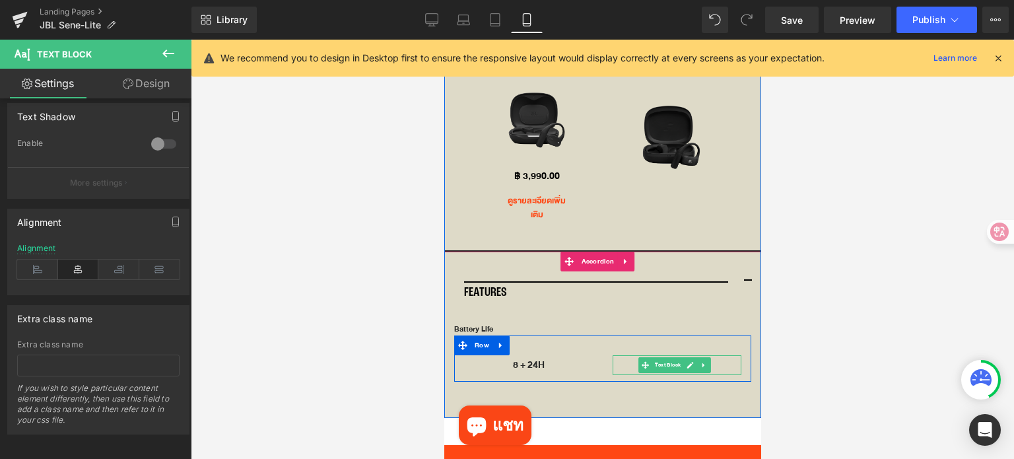
click at [686, 361] on icon at bounding box center [689, 365] width 7 height 8
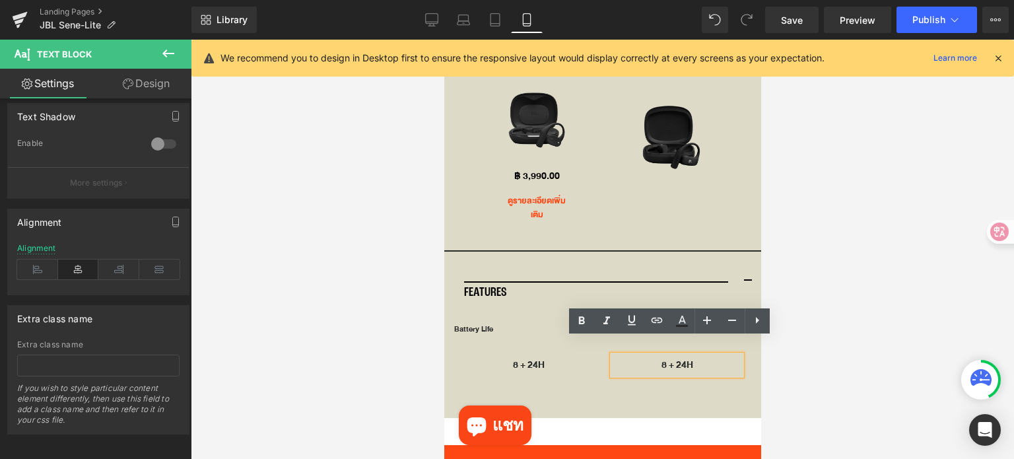
click at [677, 355] on p "8 + 24H" at bounding box center [676, 365] width 129 height 20
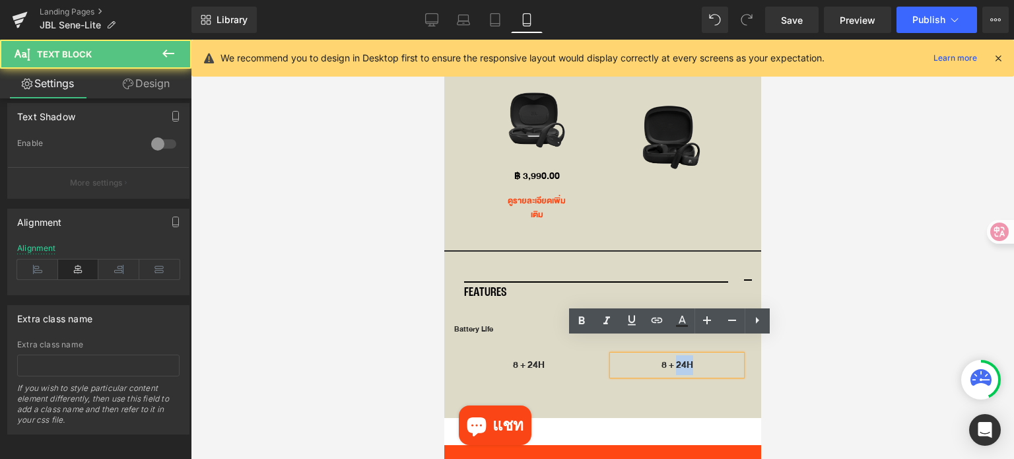
click at [677, 355] on p "8 + 24H" at bounding box center [676, 365] width 129 height 20
click at [676, 355] on p "8 + 24H" at bounding box center [676, 365] width 129 height 20
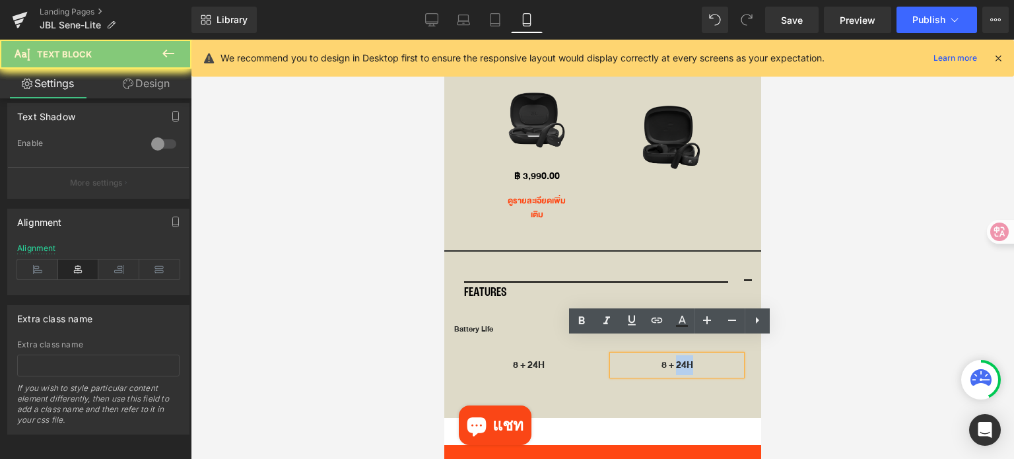
click at [676, 355] on p "8 + 24H" at bounding box center [676, 365] width 129 height 20
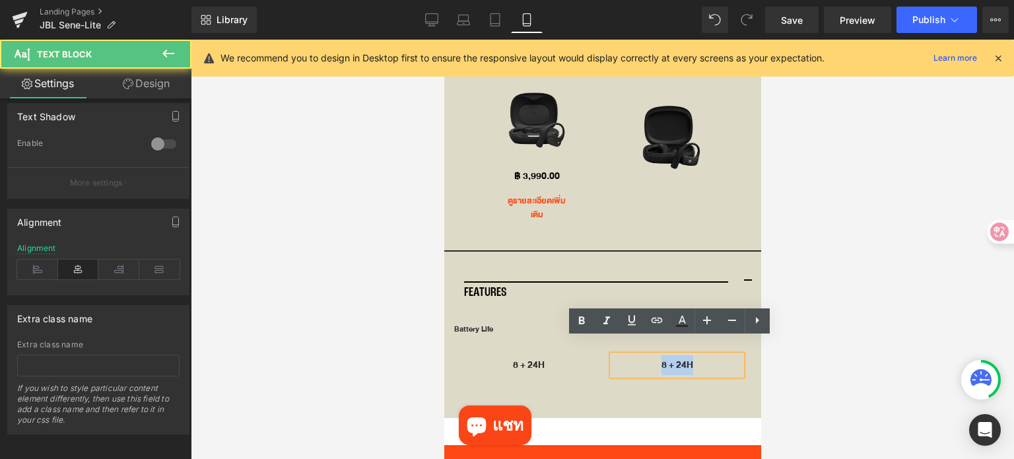
click at [690, 355] on p "8 + 24H" at bounding box center [676, 365] width 129 height 20
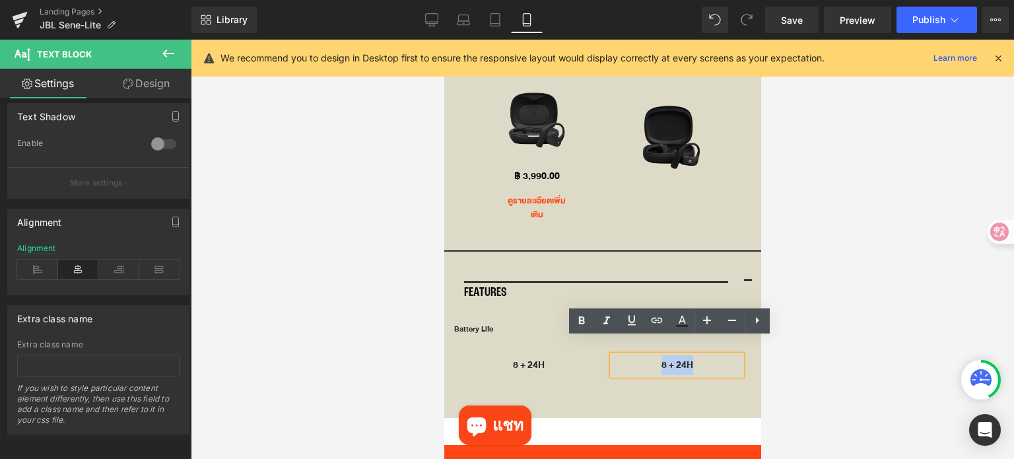
drag, startPoint x: 690, startPoint y: 348, endPoint x: 629, endPoint y: 350, distance: 61.4
click at [629, 355] on p "8 + 24H" at bounding box center [676, 365] width 129 height 20
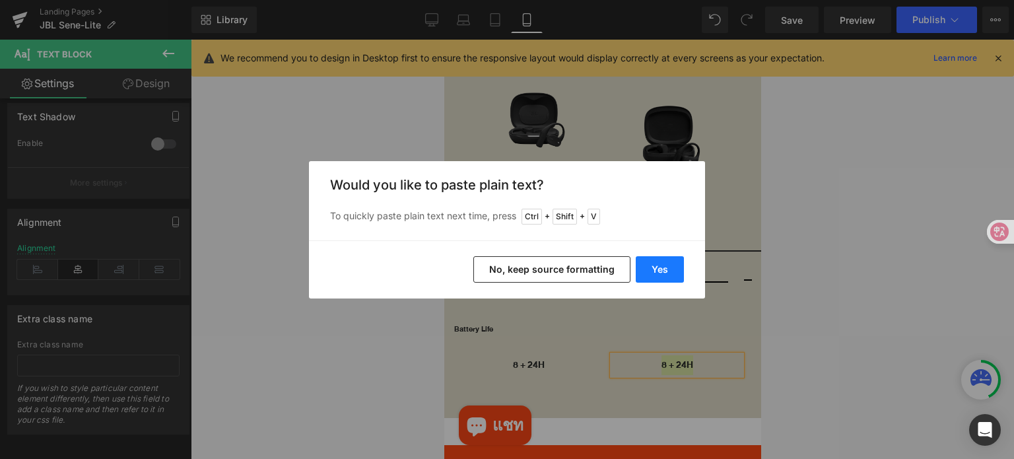
click at [676, 268] on button "Yes" at bounding box center [660, 269] width 48 height 26
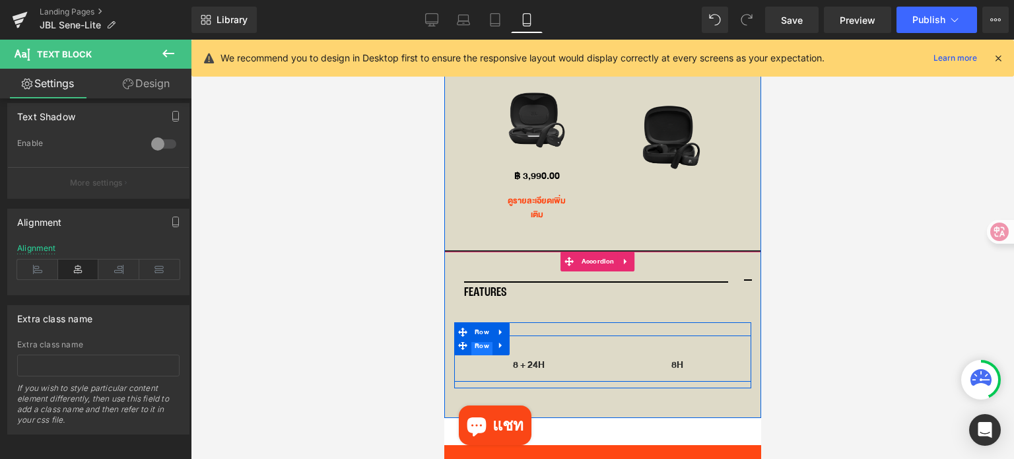
click at [477, 336] on span "Row" at bounding box center [481, 346] width 21 height 20
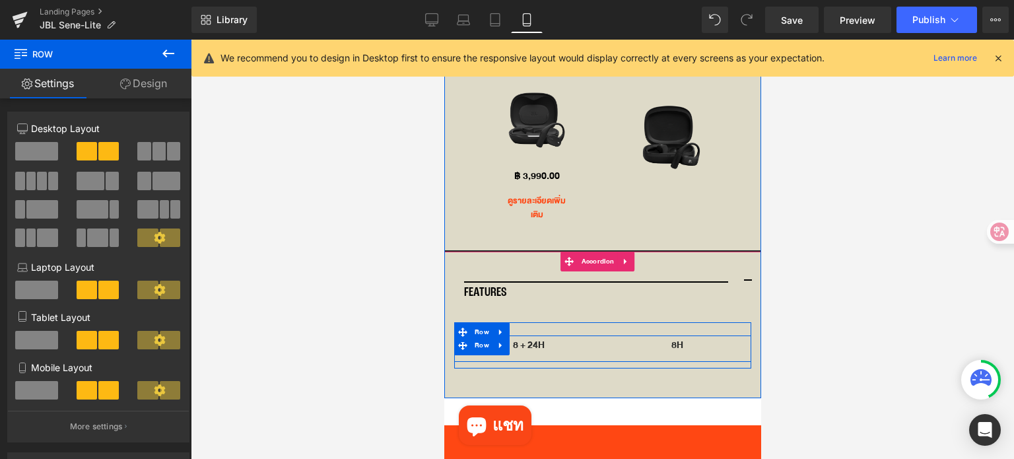
drag, startPoint x: 535, startPoint y: 334, endPoint x: 534, endPoint y: 314, distance: 20.5
click at [534, 322] on div "Battery Life Heading 8 + 24H Text Block 8H Text Block Row" at bounding box center [602, 342] width 297 height 40
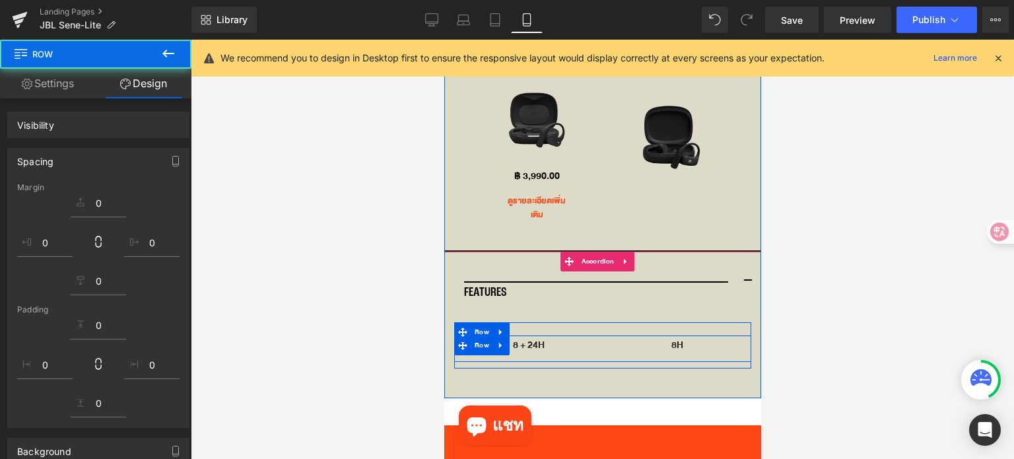
click at [792, 345] on div at bounding box center [602, 249] width 823 height 419
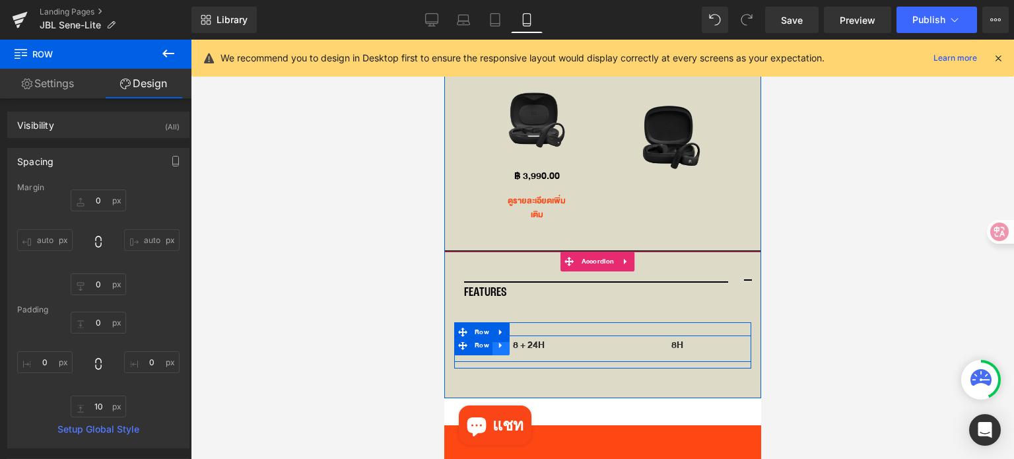
click at [503, 340] on icon at bounding box center [500, 345] width 9 height 10
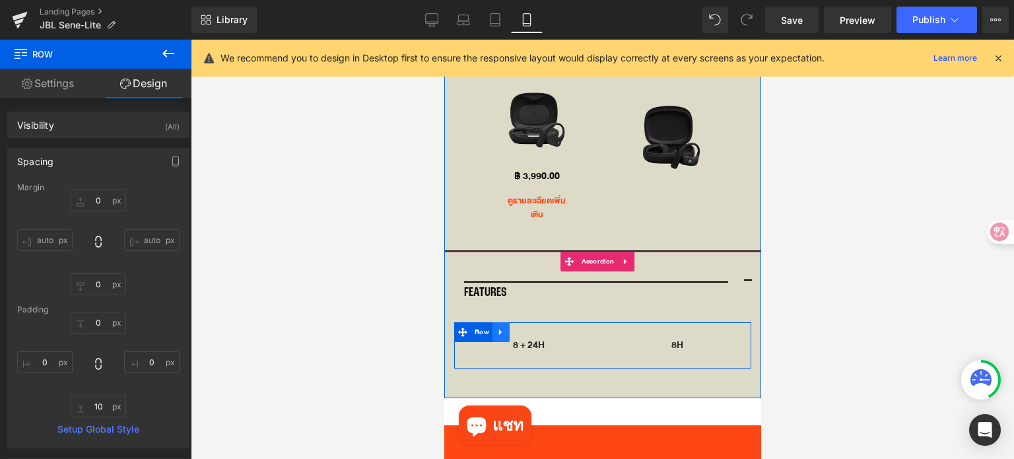
click at [502, 327] on icon at bounding box center [500, 332] width 9 height 10
click at [518, 327] on icon at bounding box center [517, 331] width 9 height 9
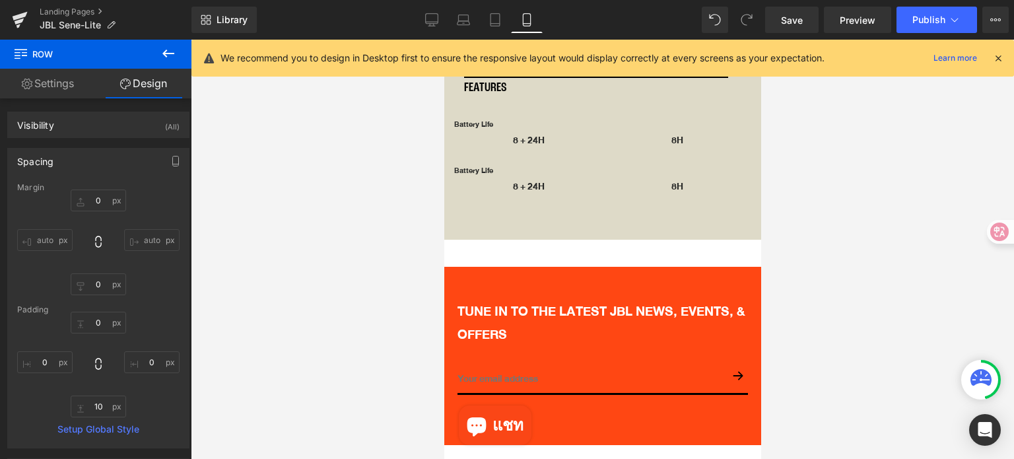
scroll to position [3462, 0]
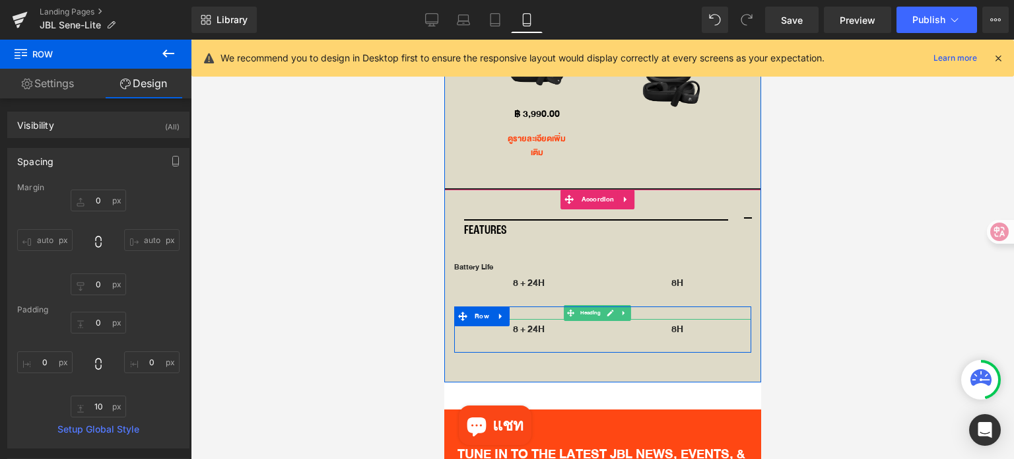
click at [613, 309] on icon at bounding box center [609, 313] width 7 height 8
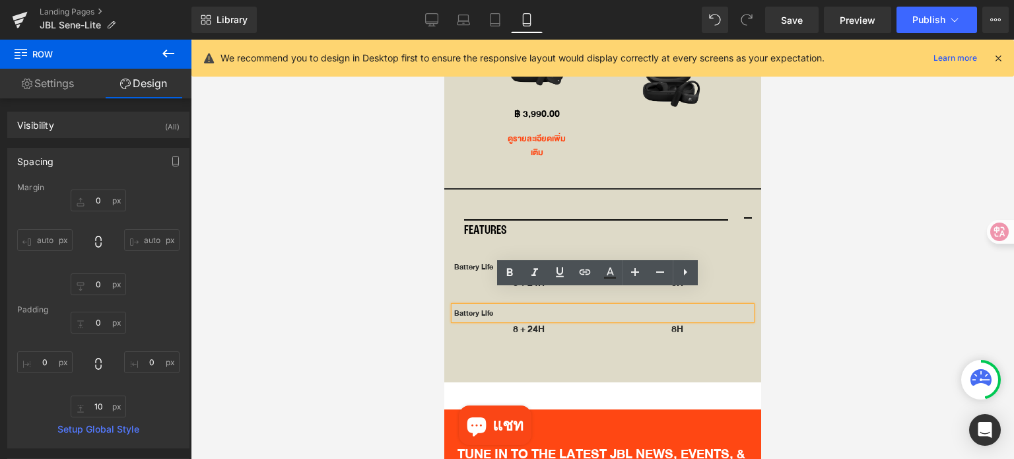
click at [545, 306] on h1 "Battery Life" at bounding box center [602, 312] width 297 height 13
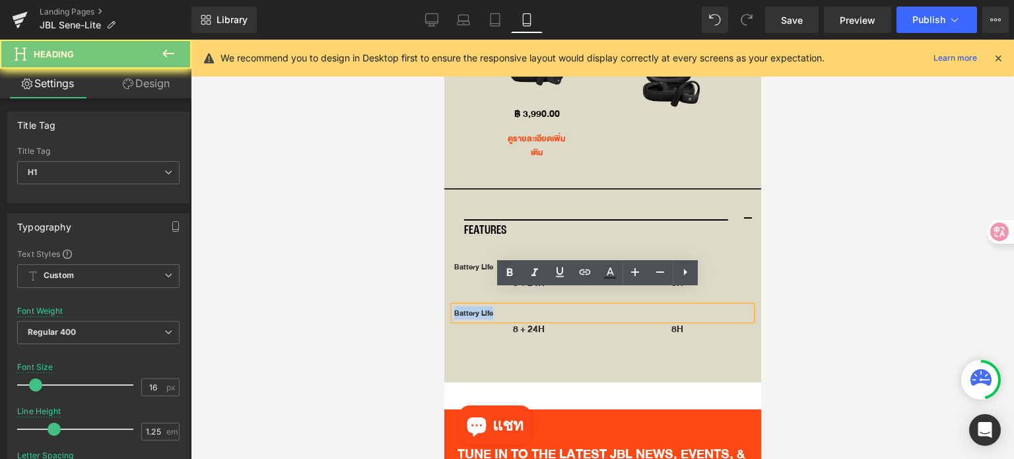
drag, startPoint x: 545, startPoint y: 302, endPoint x: 537, endPoint y: 297, distance: 10.1
click at [545, 306] on h1 "Battery Life" at bounding box center [602, 312] width 297 height 13
click at [535, 306] on h1 "Battery Life" at bounding box center [602, 312] width 297 height 13
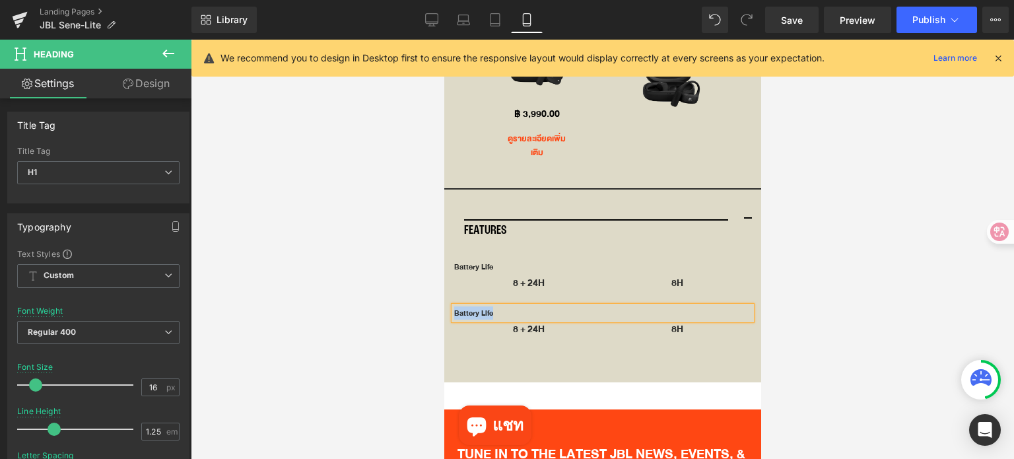
paste div
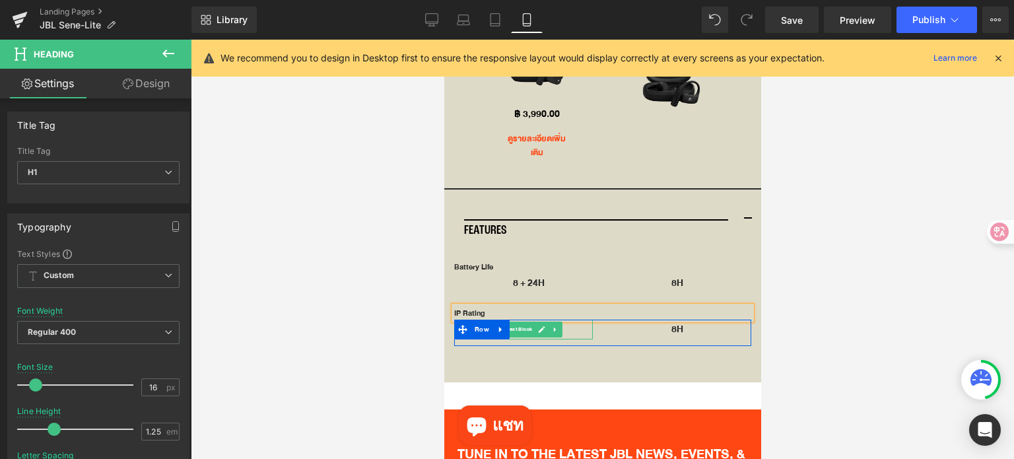
click at [545, 325] on icon at bounding box center [540, 329] width 7 height 8
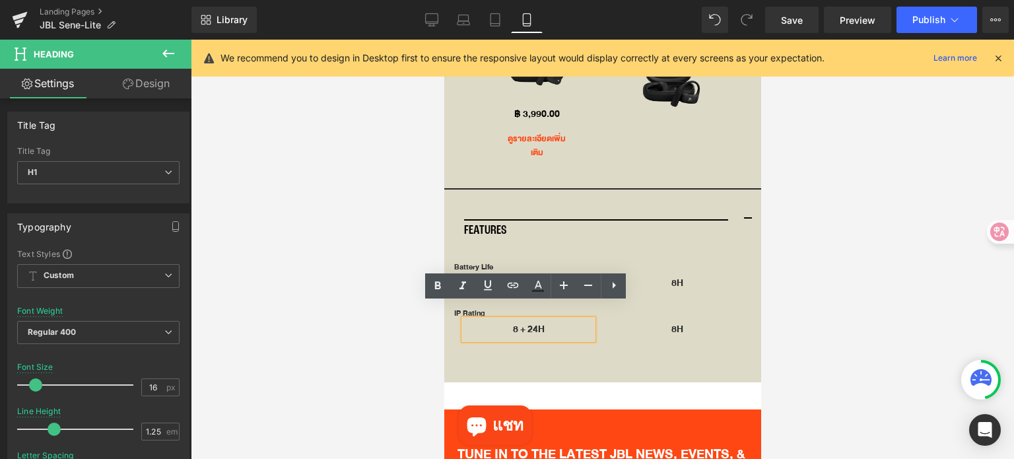
click at [542, 320] on p "8 + 24H" at bounding box center [527, 330] width 129 height 20
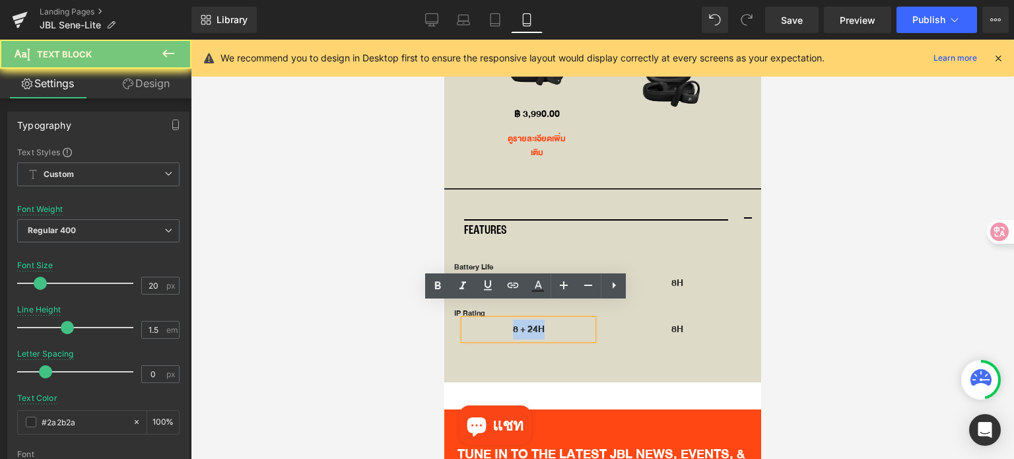
click at [542, 320] on p "8 + 24H" at bounding box center [527, 330] width 129 height 20
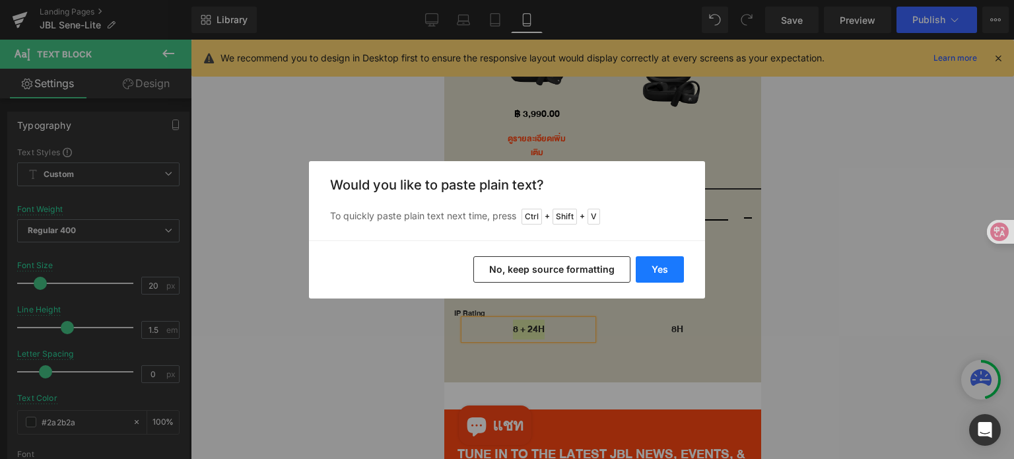
click at [673, 271] on button "Yes" at bounding box center [660, 269] width 48 height 26
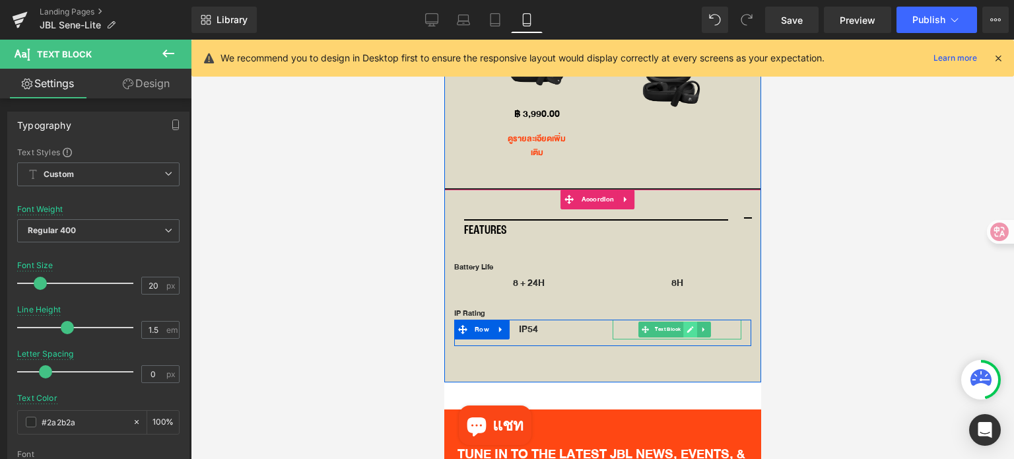
click at [686, 326] on icon at bounding box center [689, 329] width 7 height 7
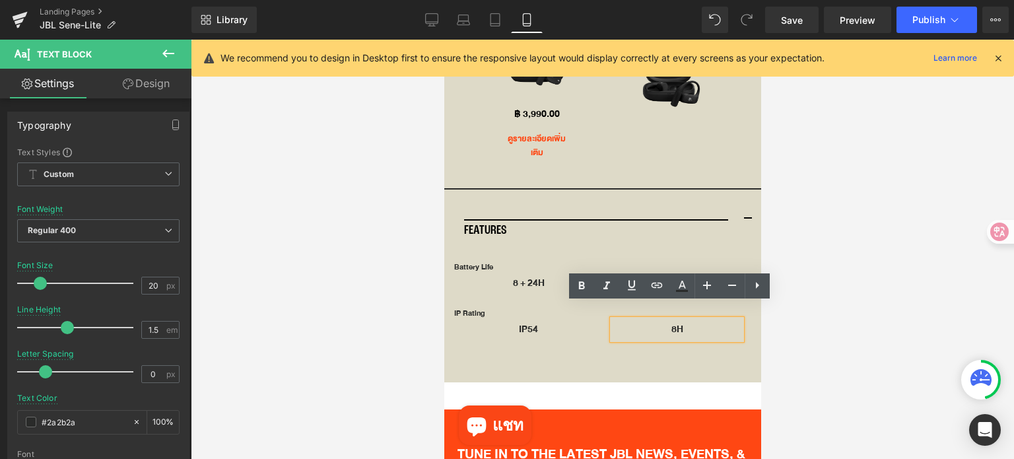
click at [683, 320] on p "8H" at bounding box center [676, 330] width 129 height 20
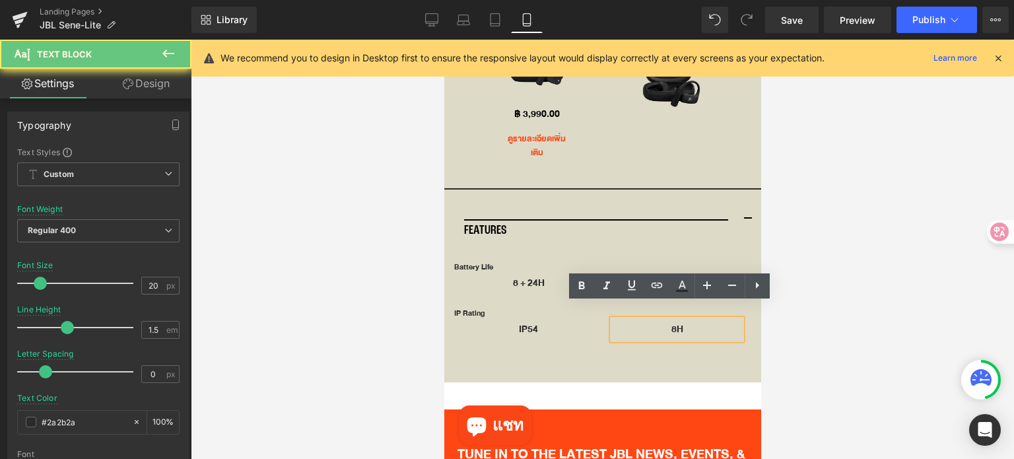
click at [683, 320] on p "8H" at bounding box center [676, 330] width 129 height 20
drag, startPoint x: 682, startPoint y: 316, endPoint x: 658, endPoint y: 316, distance: 23.8
click at [658, 320] on p "8H" at bounding box center [676, 330] width 129 height 20
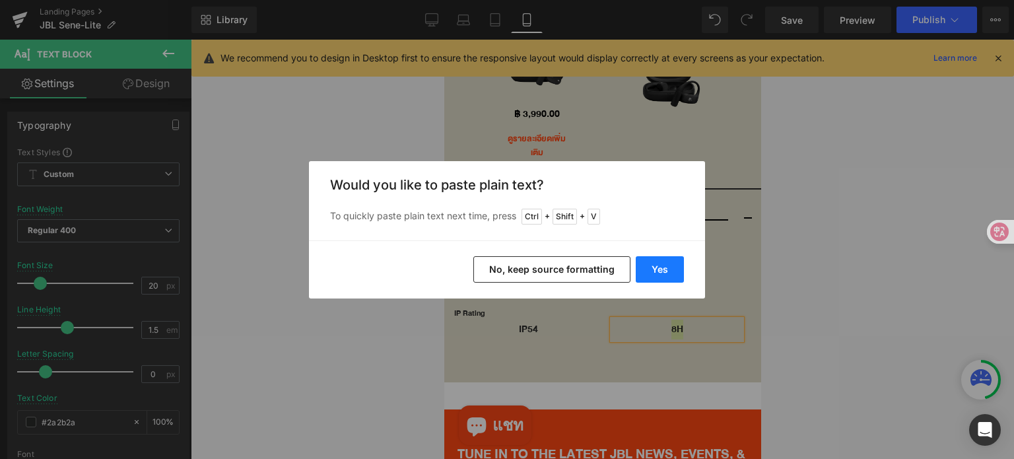
click at [679, 271] on button "Yes" at bounding box center [660, 269] width 48 height 26
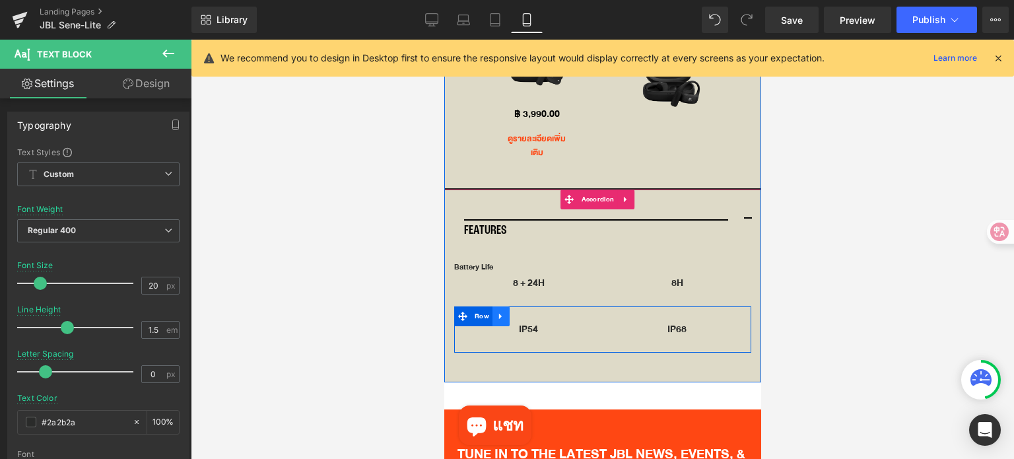
click at [496, 311] on icon at bounding box center [500, 316] width 9 height 10
click at [519, 312] on icon at bounding box center [517, 316] width 9 height 9
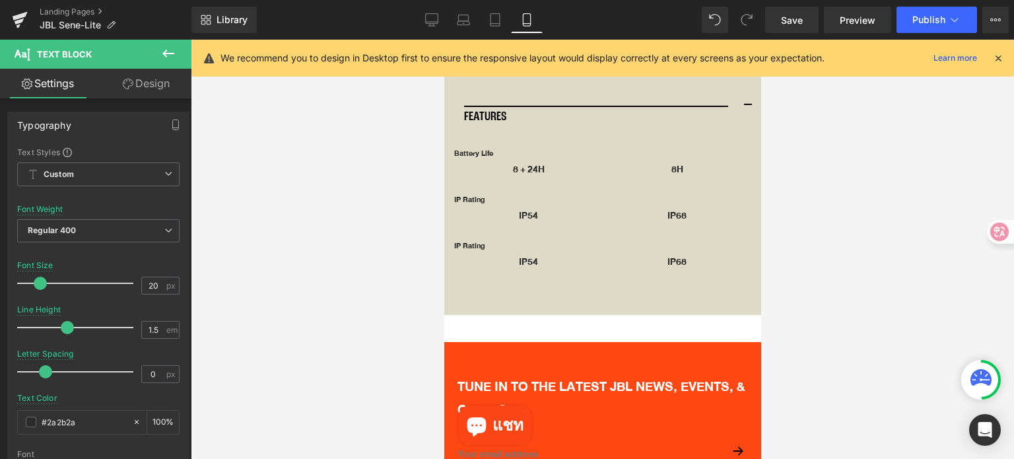
scroll to position [3574, 0]
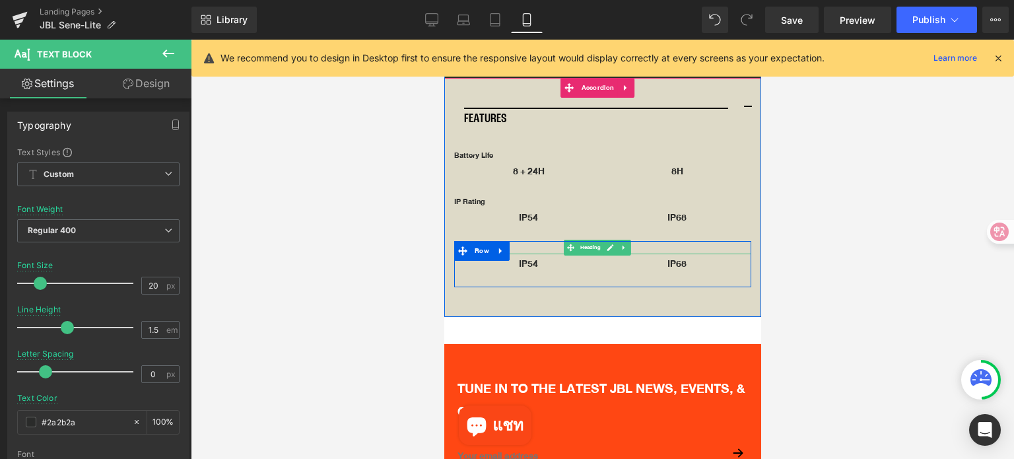
click at [543, 241] on h1 "IP Rating" at bounding box center [602, 247] width 297 height 13
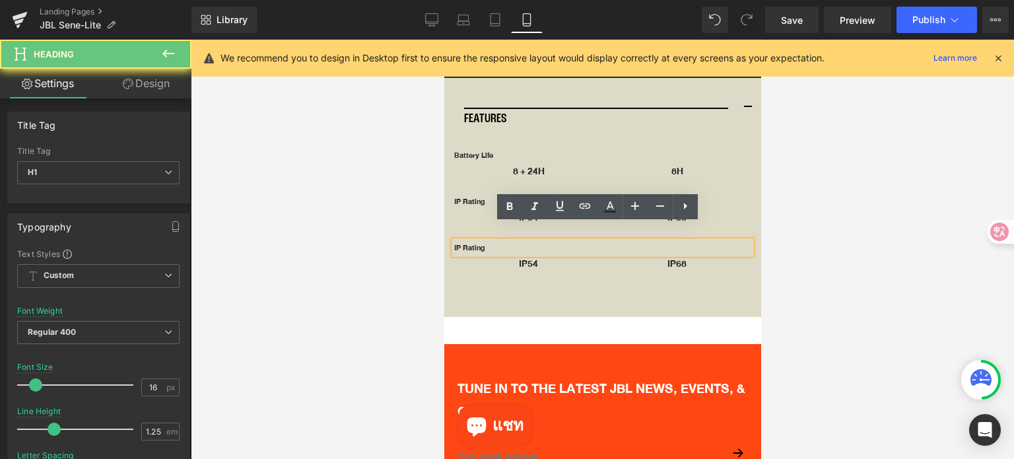
click at [543, 241] on h1 "IP Rating" at bounding box center [602, 247] width 297 height 13
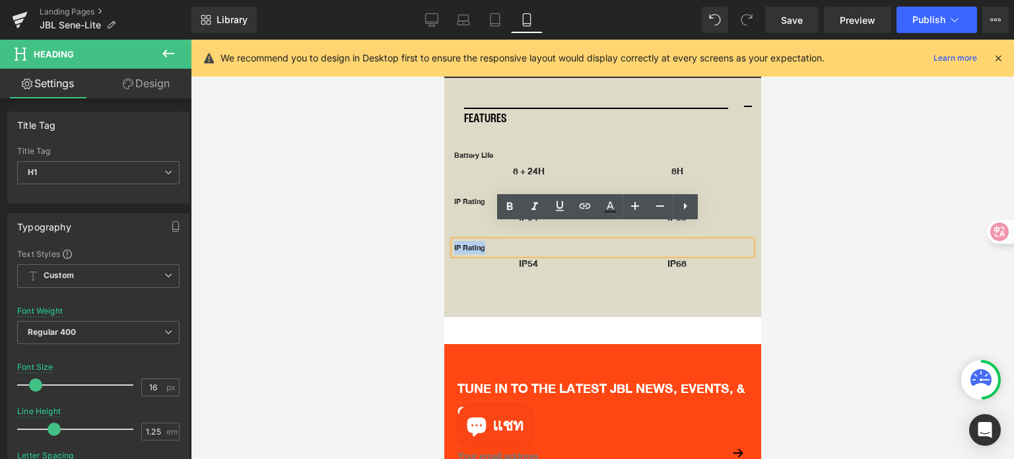
paste div
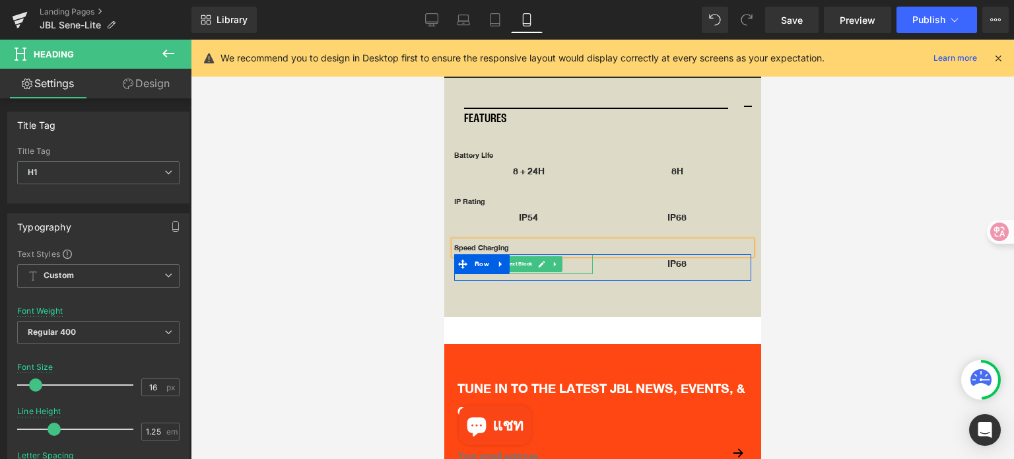
click at [543, 261] on icon at bounding box center [540, 264] width 7 height 7
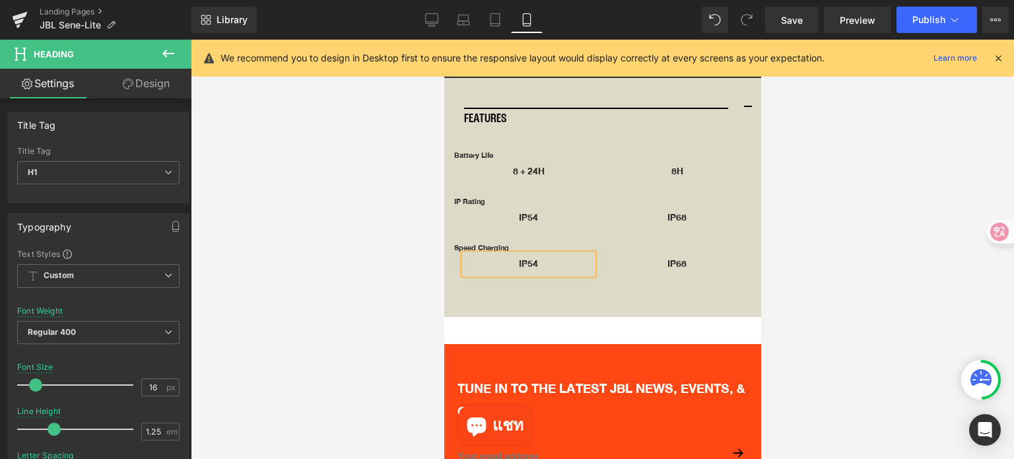
click at [532, 254] on p "IP54" at bounding box center [527, 264] width 129 height 20
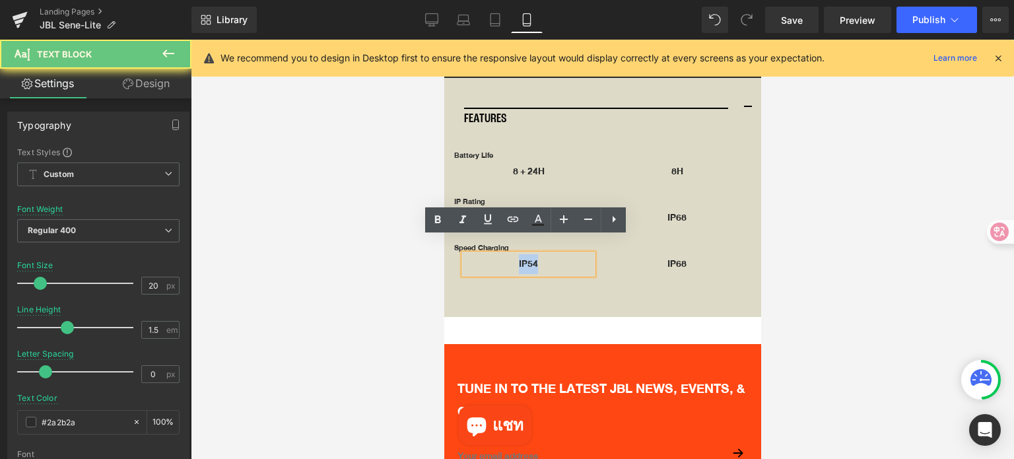
click at [532, 254] on p "IP54" at bounding box center [527, 264] width 129 height 20
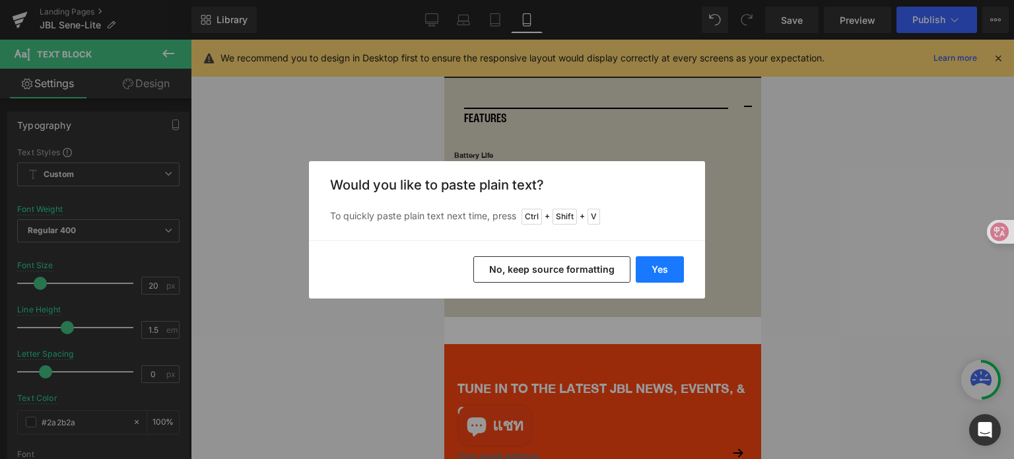
click at [658, 275] on button "Yes" at bounding box center [660, 269] width 48 height 26
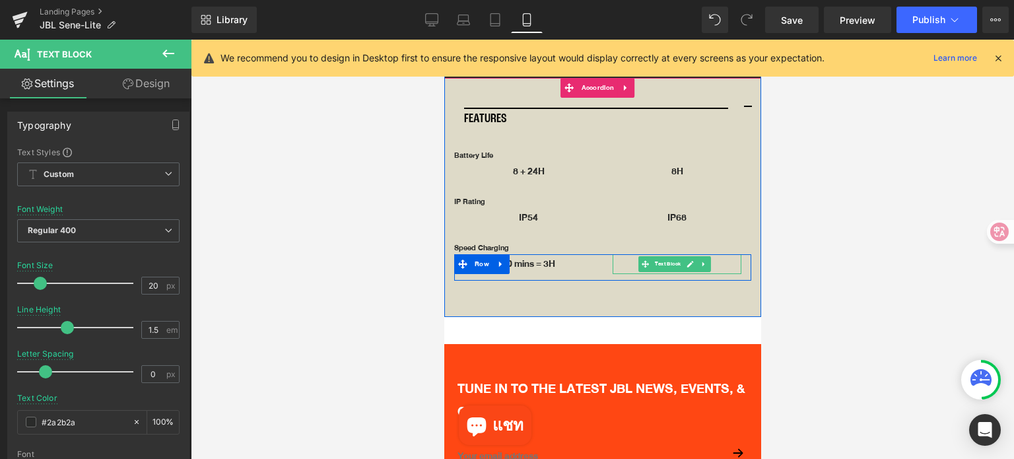
click at [687, 260] on icon at bounding box center [689, 264] width 7 height 8
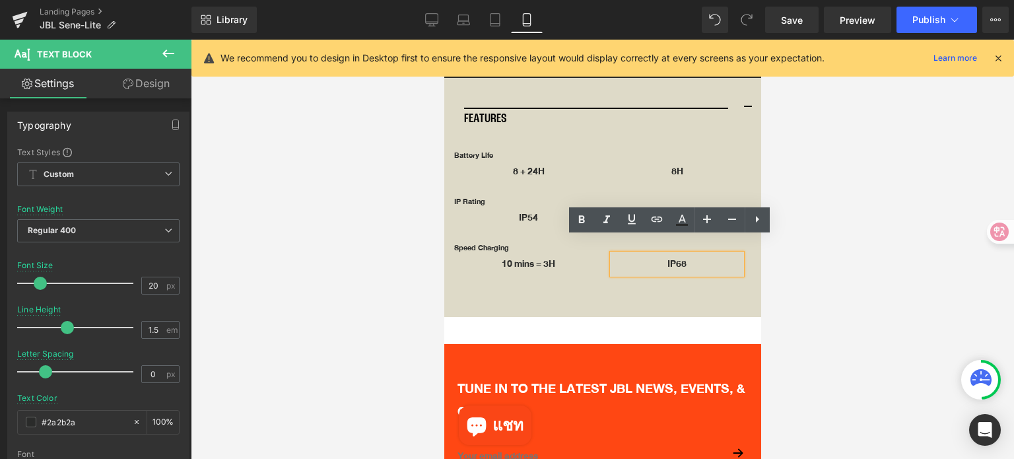
click at [682, 254] on p "IP68" at bounding box center [676, 264] width 129 height 20
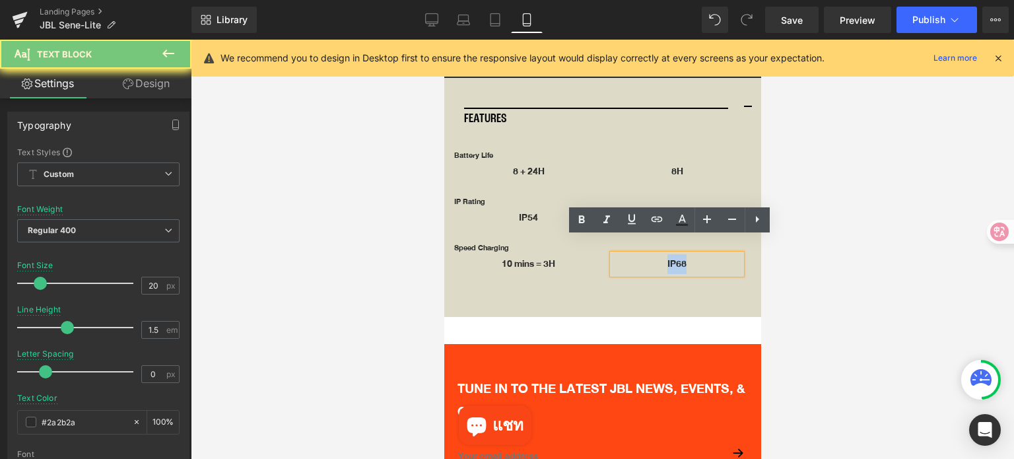
click at [682, 254] on p "IP68" at bounding box center [676, 264] width 129 height 20
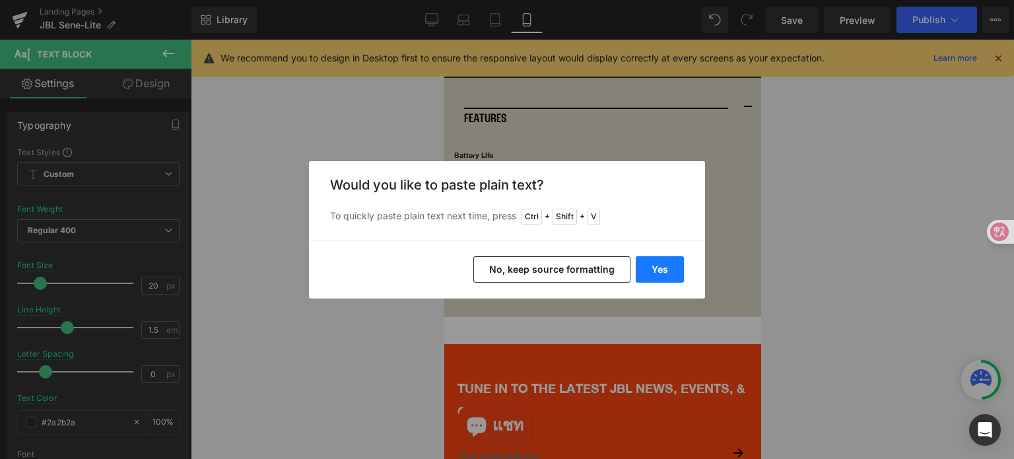
click at [668, 266] on button "Yes" at bounding box center [660, 269] width 48 height 26
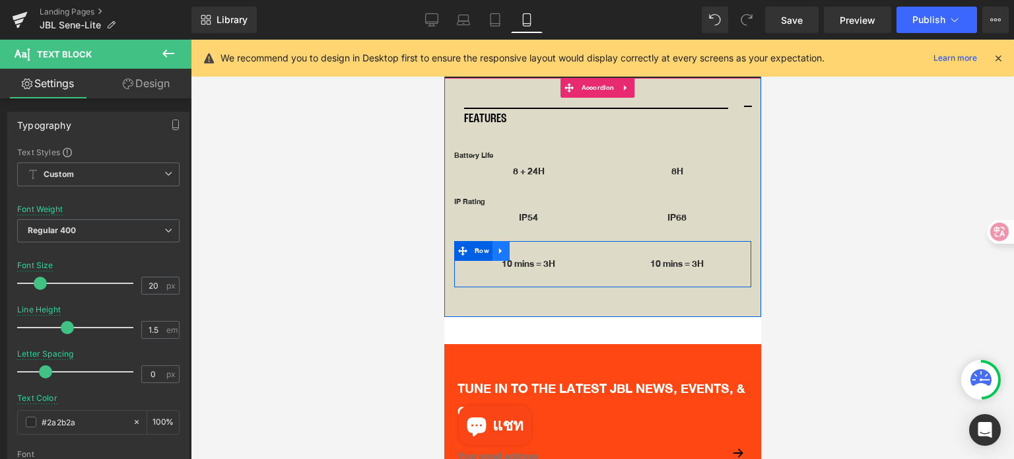
click at [501, 246] on icon at bounding box center [500, 251] width 9 height 10
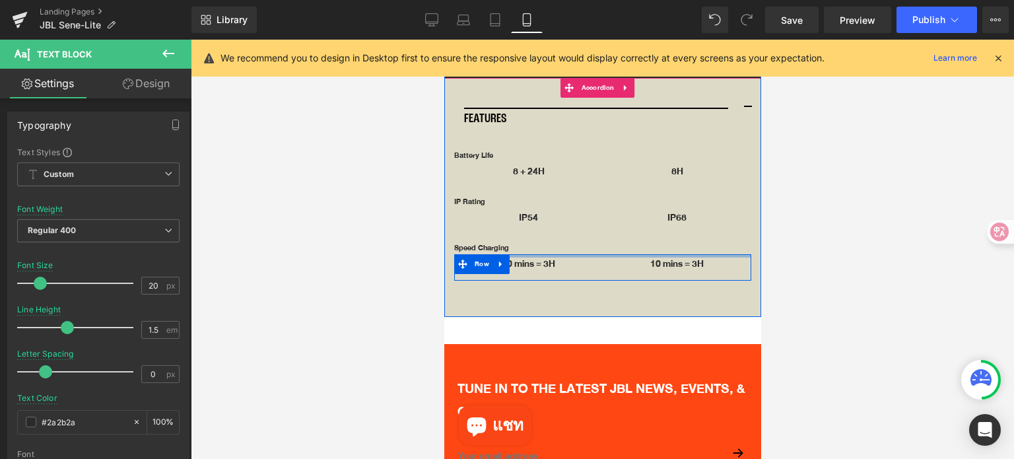
click at [520, 241] on div "Speed Charging Heading 10 mins = 3H Text Block 10 mins = 3H Text Block Row Row" at bounding box center [602, 264] width 297 height 46
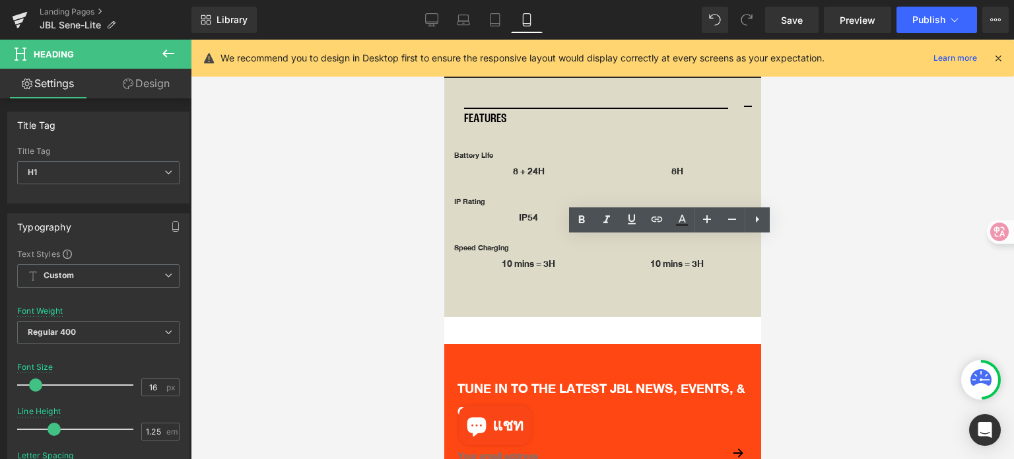
click at [859, 283] on div at bounding box center [602, 249] width 823 height 419
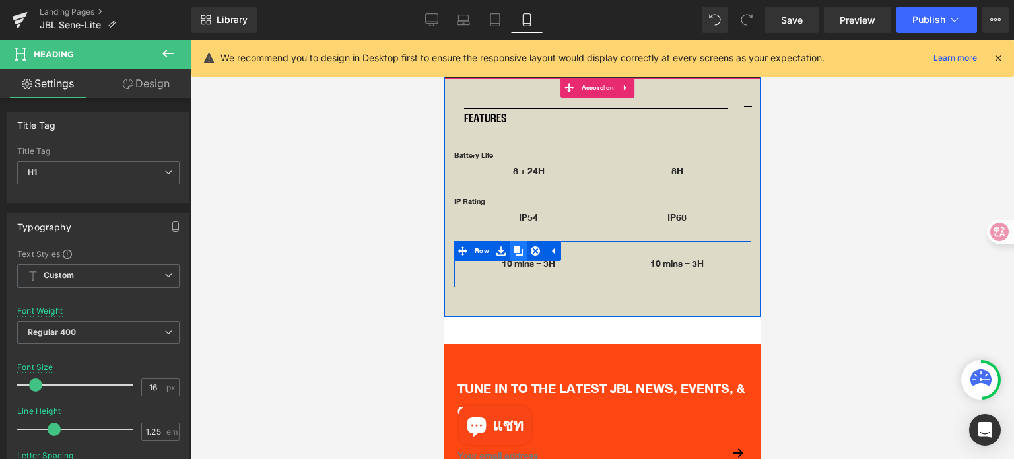
click at [520, 246] on icon at bounding box center [517, 251] width 9 height 10
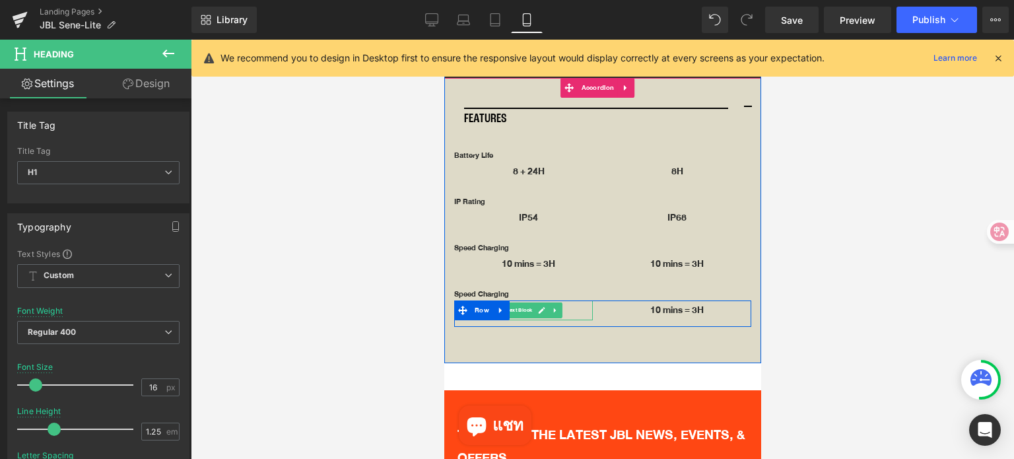
click at [534, 302] on link at bounding box center [541, 310] width 14 height 16
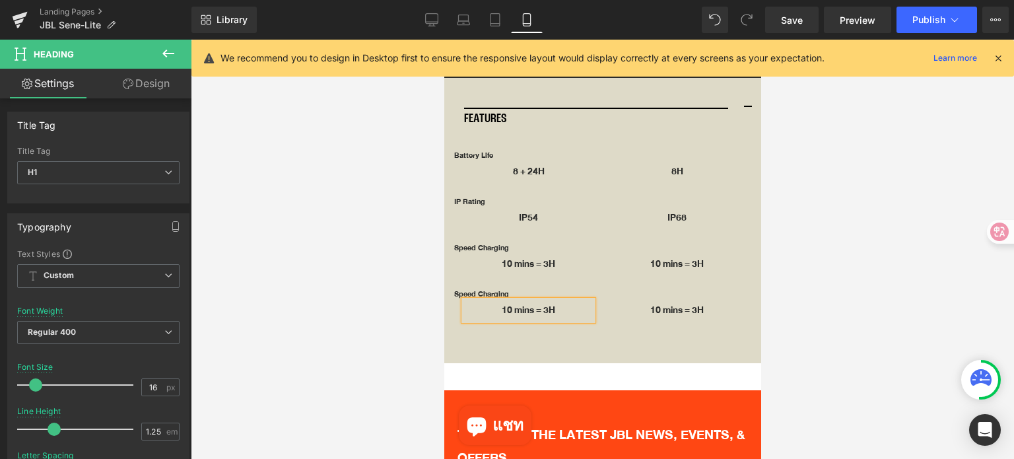
click at [537, 300] on p "10 mins = 3H" at bounding box center [527, 310] width 129 height 20
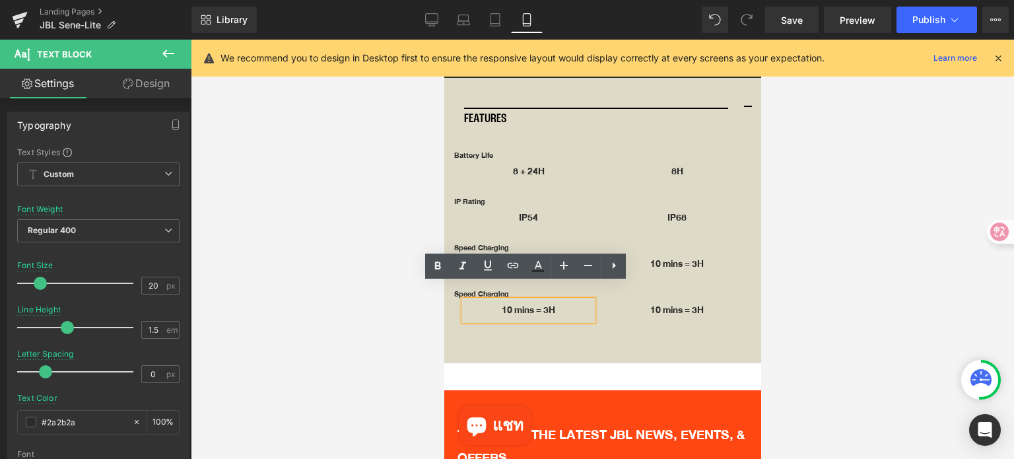
click at [736, 330] on div "FEATURES Text Block Row Battery Life Heading 8 + 24H Text Block 8H Text Block R…" at bounding box center [602, 220] width 317 height 287
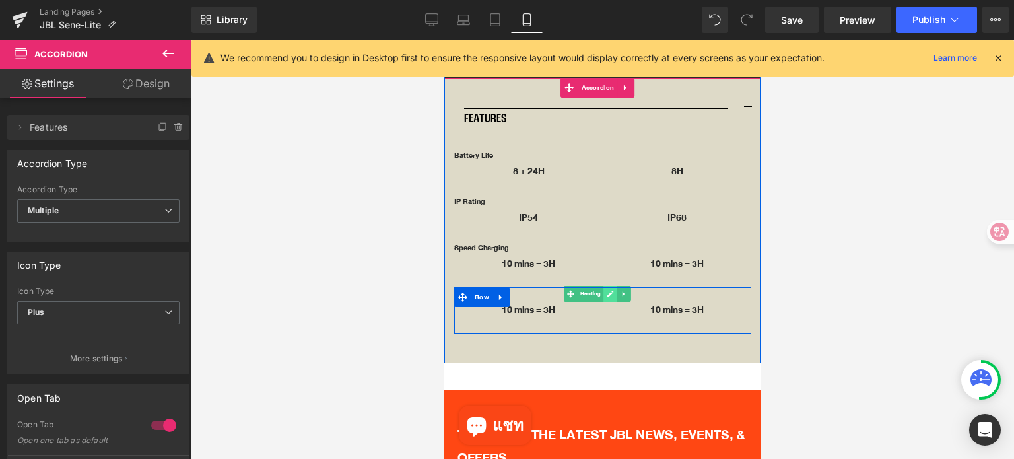
drag, startPoint x: 610, startPoint y: 277, endPoint x: 603, endPoint y: 277, distance: 7.3
click at [609, 291] on icon at bounding box center [610, 294] width 7 height 7
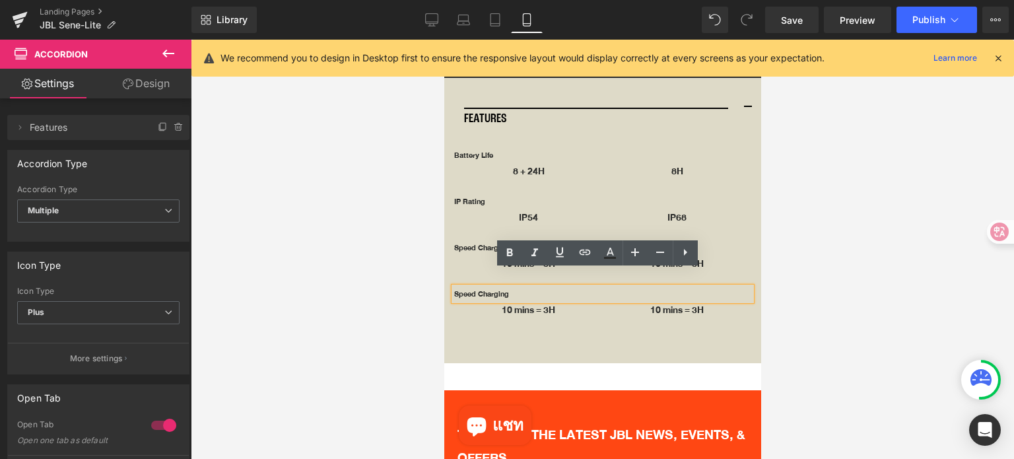
click at [526, 287] on h1 "Speed Charging" at bounding box center [602, 293] width 297 height 13
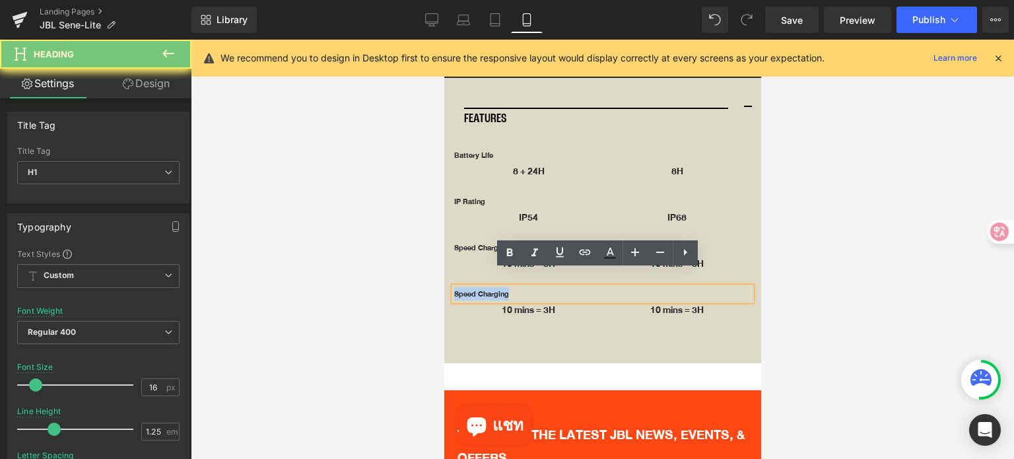
click at [526, 287] on h1 "Speed Charging" at bounding box center [602, 293] width 297 height 13
paste div
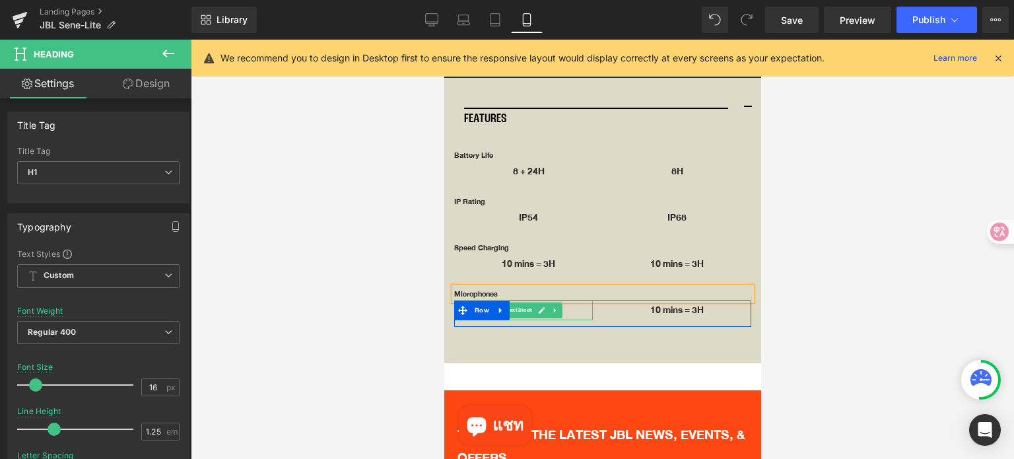
click at [545, 306] on icon at bounding box center [540, 310] width 7 height 8
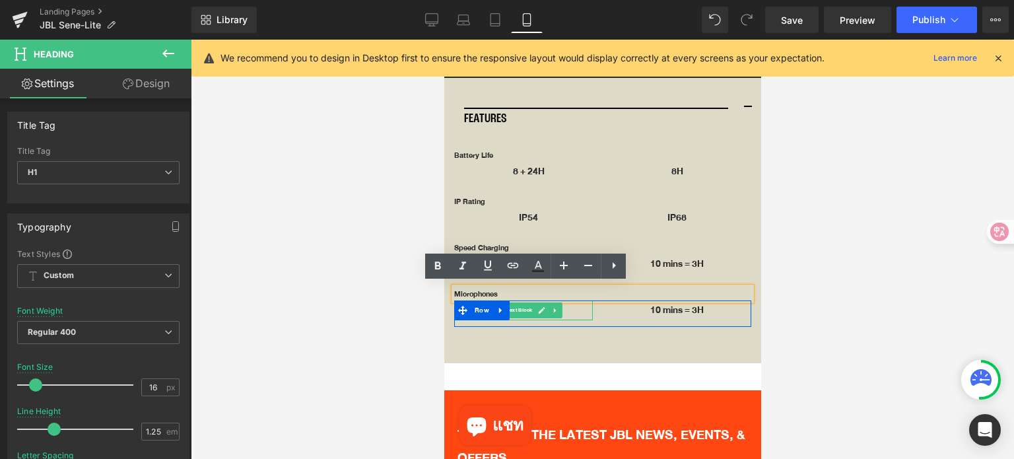
click at [542, 300] on p "10 mins = 3H" at bounding box center [527, 310] width 129 height 20
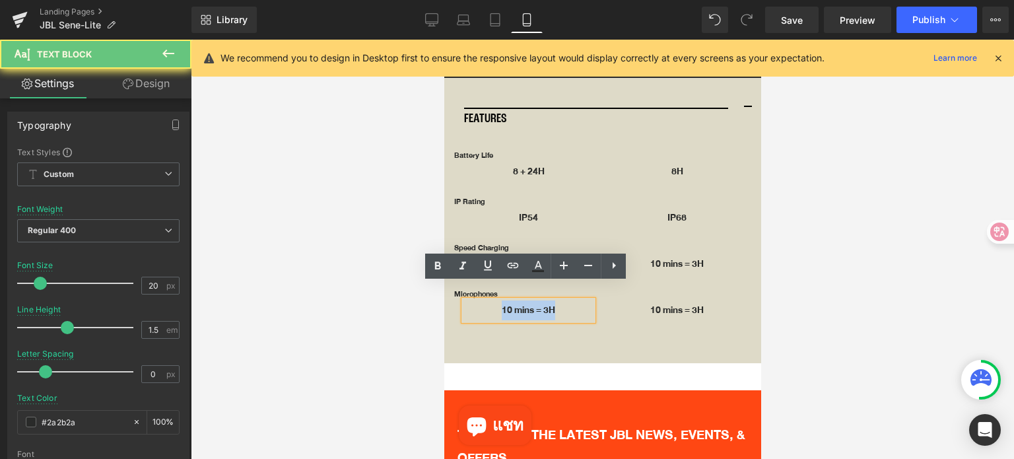
click at [542, 300] on p "10 mins = 3H" at bounding box center [527, 310] width 129 height 20
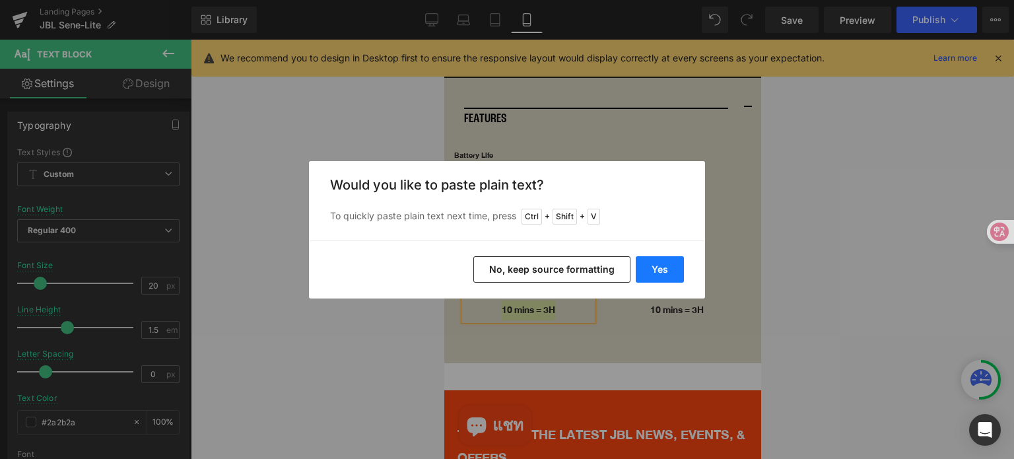
drag, startPoint x: 660, startPoint y: 272, endPoint x: 316, endPoint y: 234, distance: 346.7
click at [660, 272] on button "Yes" at bounding box center [660, 269] width 48 height 26
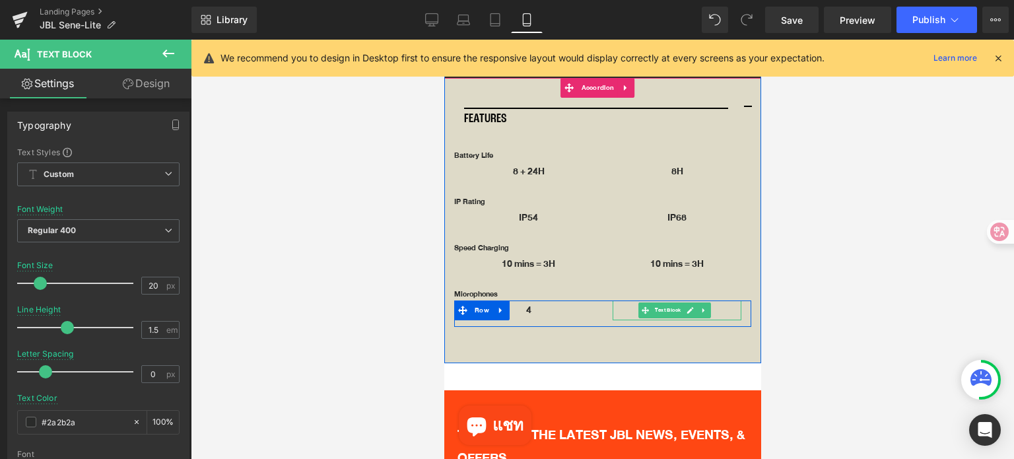
click at [689, 302] on link at bounding box center [690, 310] width 14 height 16
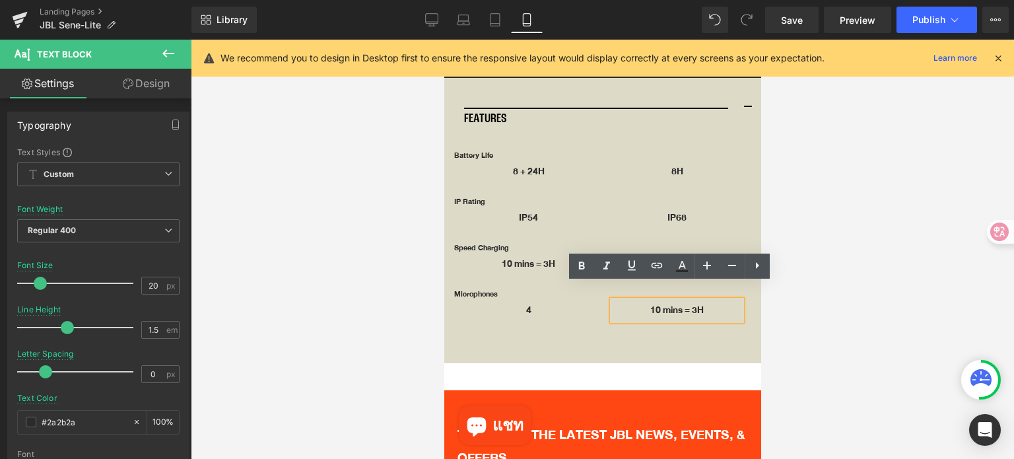
click at [677, 300] on p "10 mins = 3H" at bounding box center [676, 310] width 129 height 20
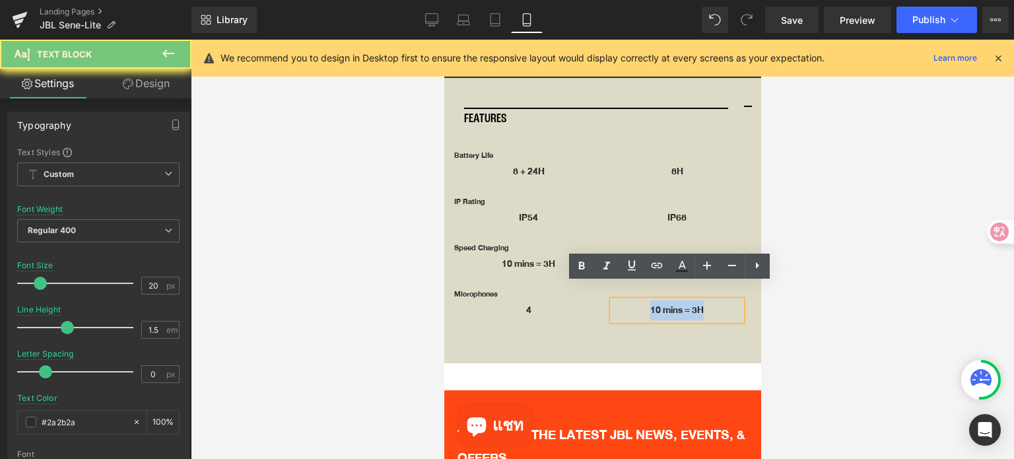
click at [677, 300] on p "10 mins = 3H" at bounding box center [676, 310] width 129 height 20
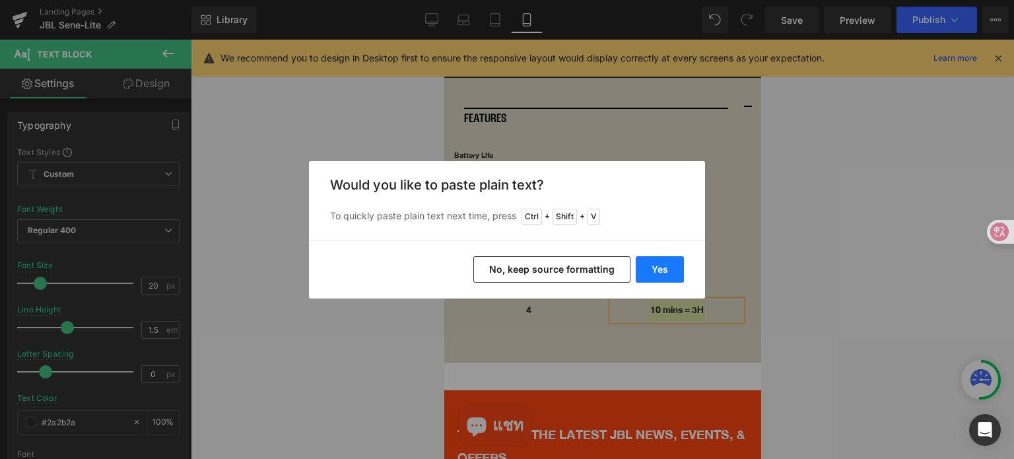
click at [669, 271] on button "Yes" at bounding box center [660, 269] width 48 height 26
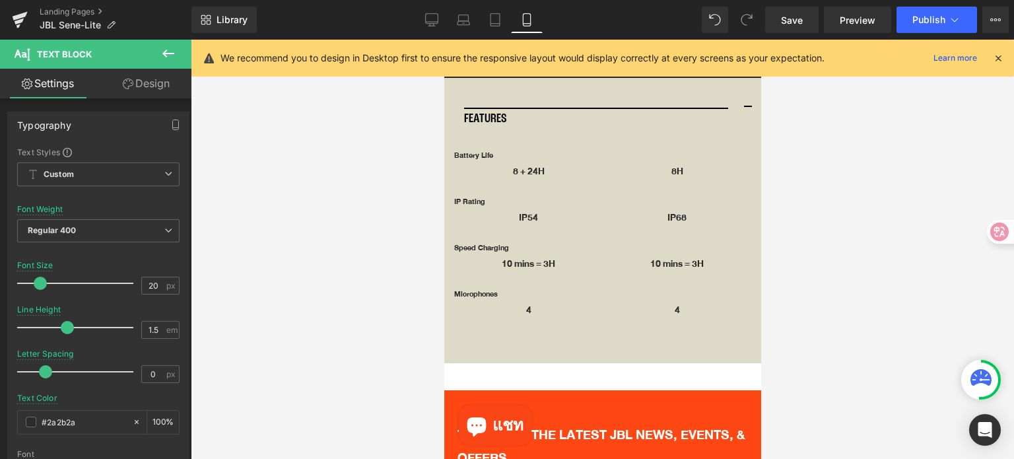
click at [855, 345] on div at bounding box center [602, 249] width 823 height 419
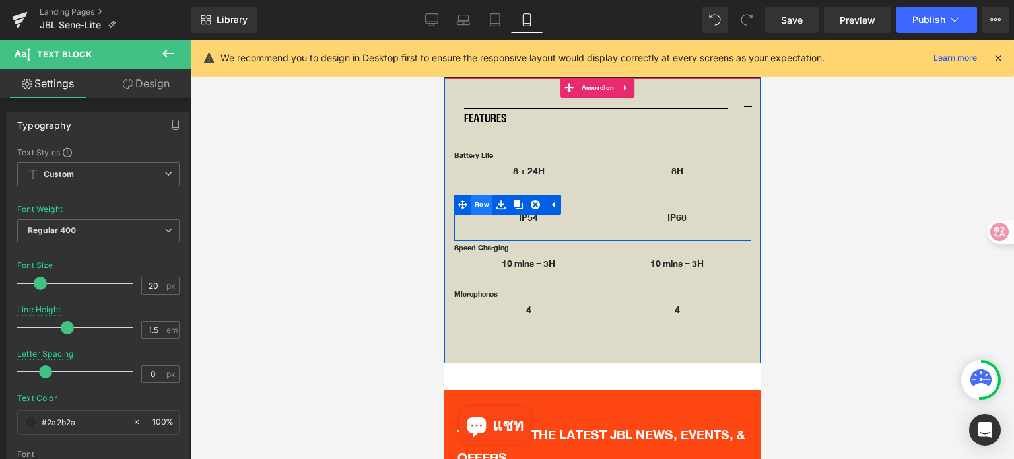
click at [476, 195] on span "Row" at bounding box center [481, 205] width 21 height 20
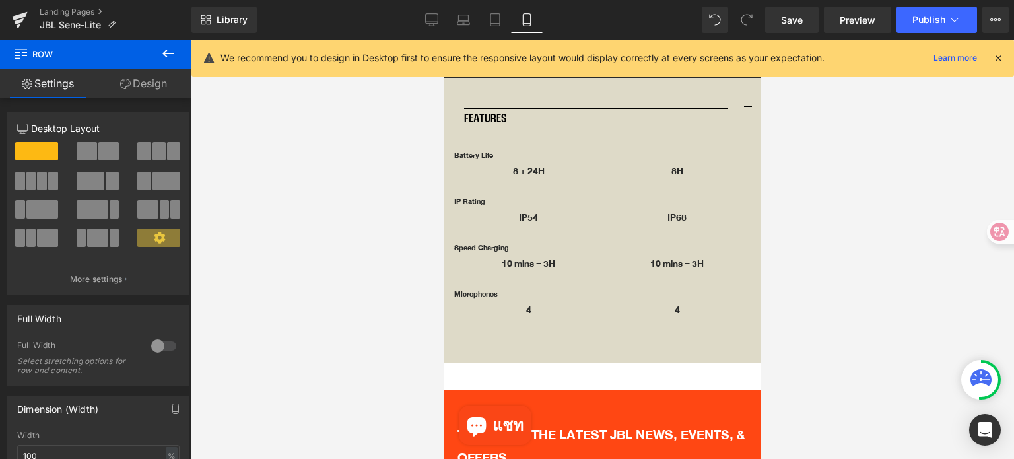
click at [171, 55] on icon at bounding box center [168, 54] width 16 height 16
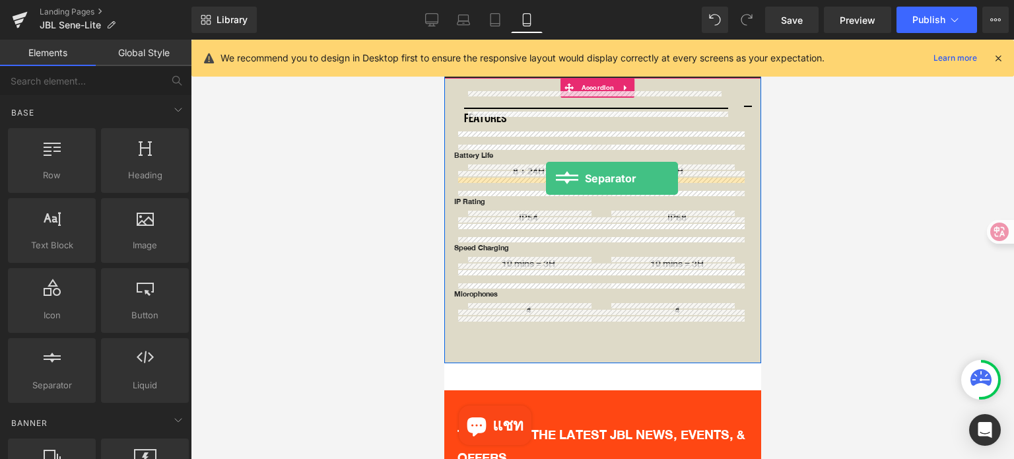
drag, startPoint x: 508, startPoint y: 400, endPoint x: 545, endPoint y: 179, distance: 224.2
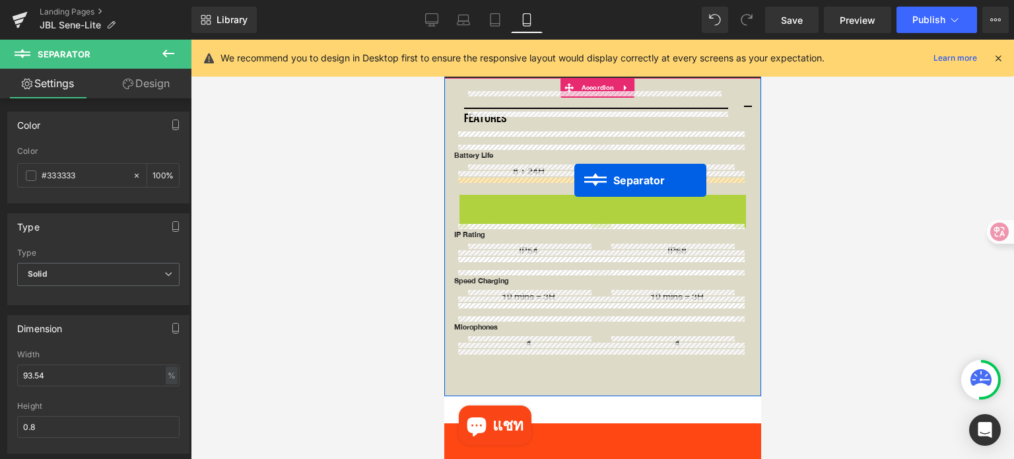
drag, startPoint x: 575, startPoint y: 187, endPoint x: 574, endPoint y: 180, distance: 6.7
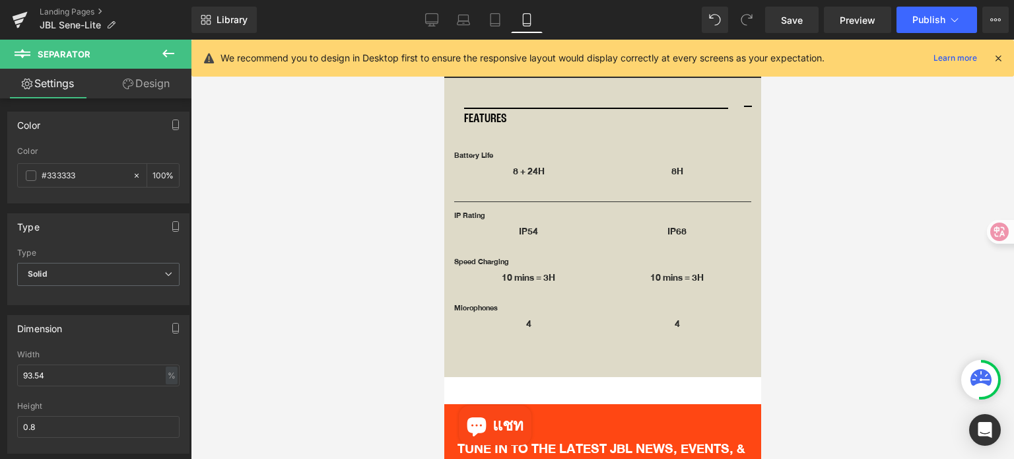
click at [167, 59] on icon at bounding box center [168, 54] width 16 height 16
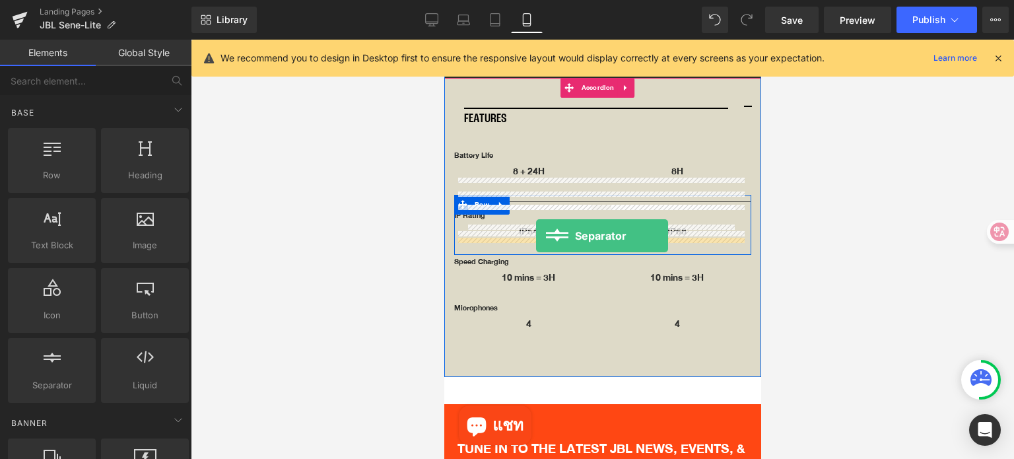
drag, startPoint x: 510, startPoint y: 414, endPoint x: 535, endPoint y: 236, distance: 179.5
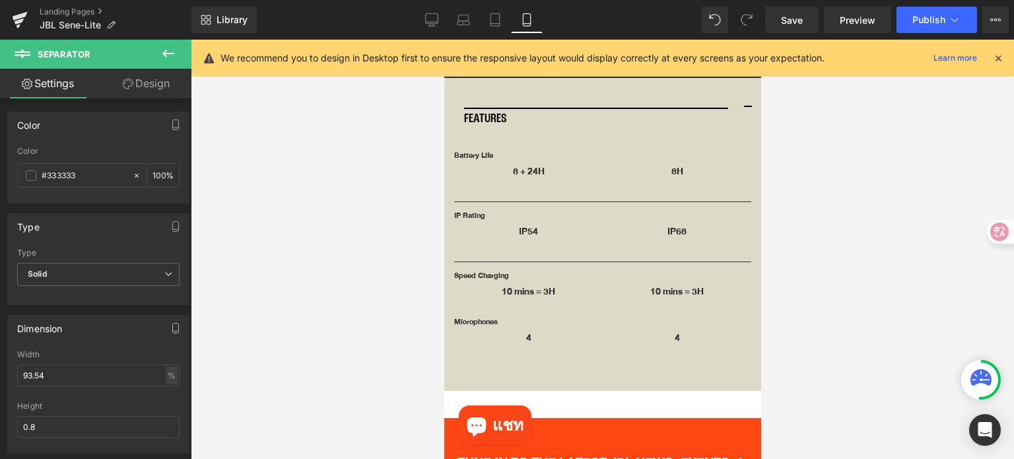
click at [162, 50] on icon at bounding box center [168, 54] width 16 height 16
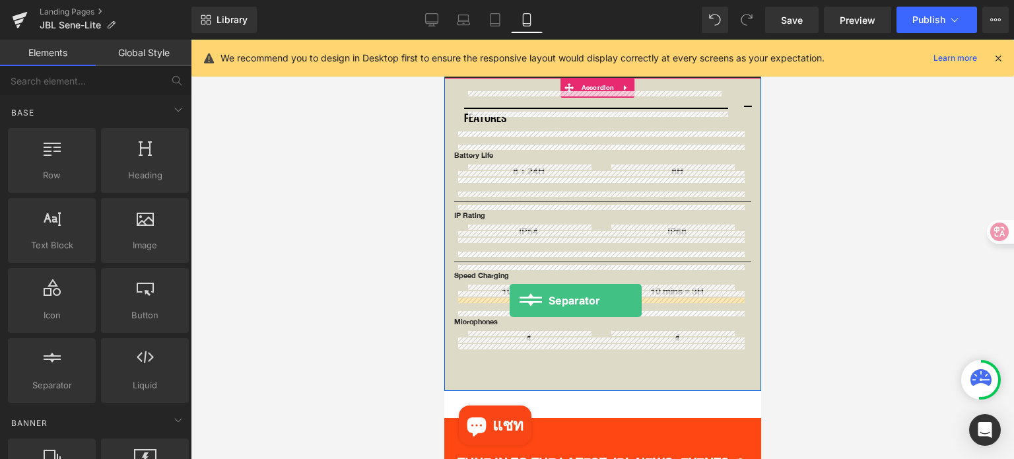
drag, startPoint x: 493, startPoint y: 407, endPoint x: 509, endPoint y: 300, distance: 108.2
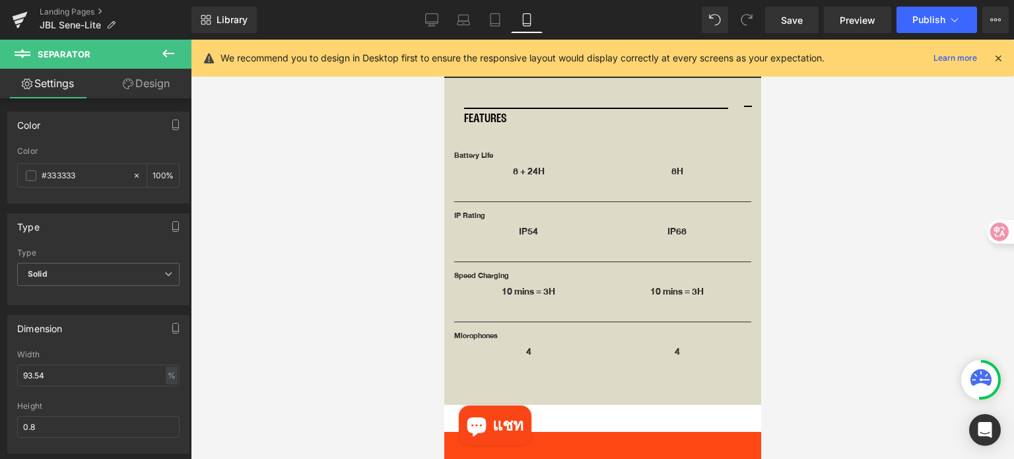
click at [167, 55] on icon at bounding box center [168, 54] width 16 height 16
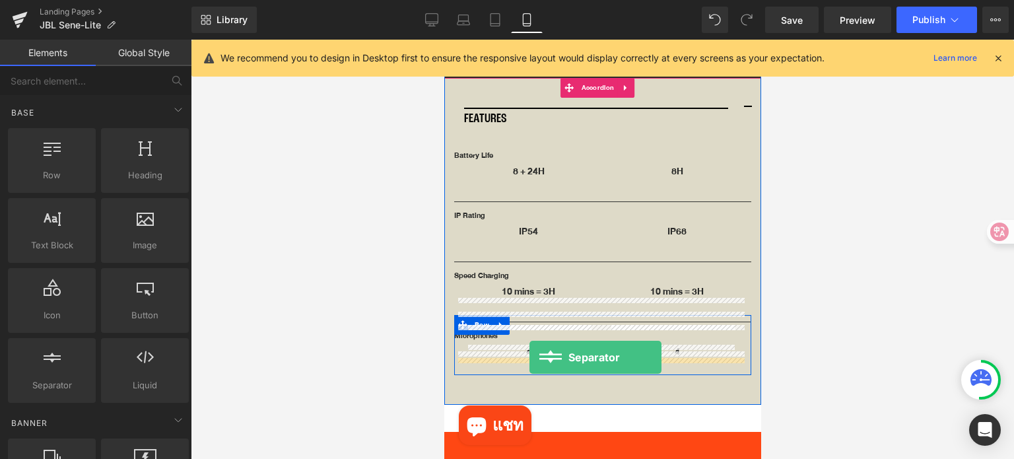
drag, startPoint x: 510, startPoint y: 406, endPoint x: 529, endPoint y: 358, distance: 51.6
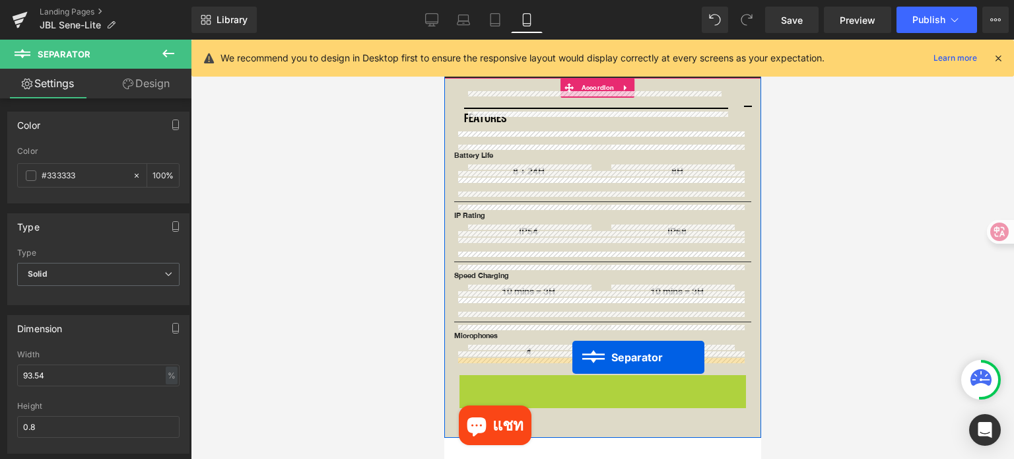
drag, startPoint x: 573, startPoint y: 364, endPoint x: 572, endPoint y: 358, distance: 6.7
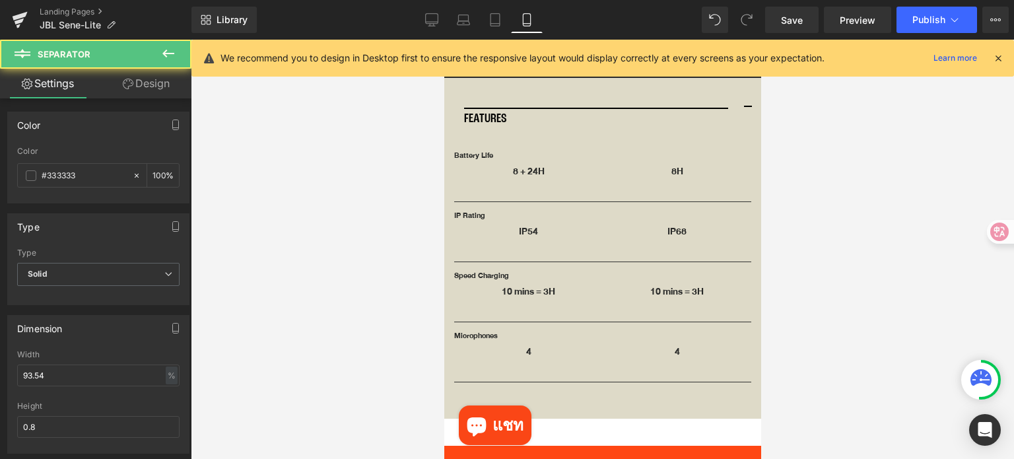
click at [864, 347] on div at bounding box center [602, 249] width 823 height 419
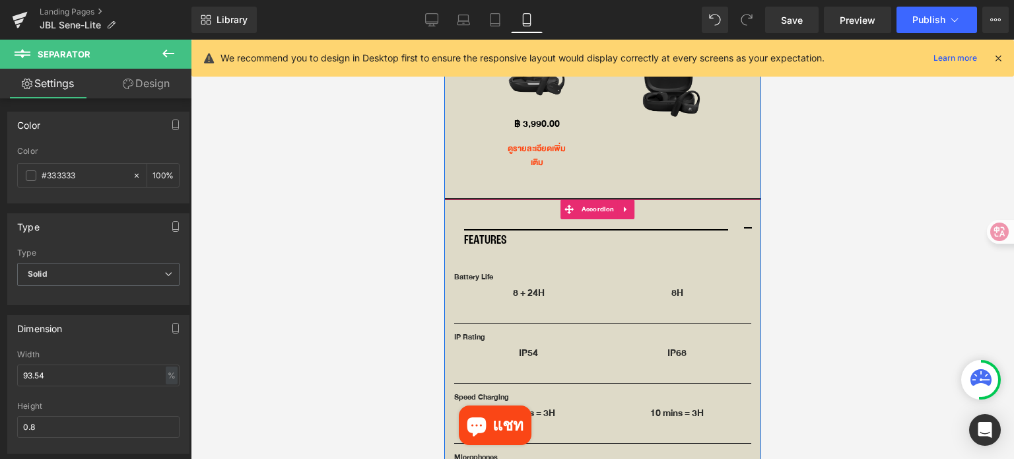
scroll to position [3442, 0]
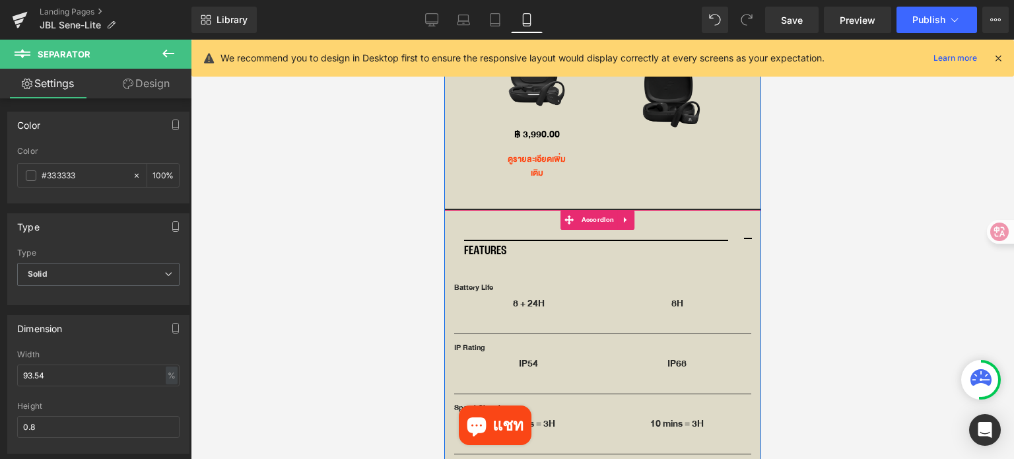
click at [747, 243] on span "button" at bounding box center [747, 243] width 0 height 0
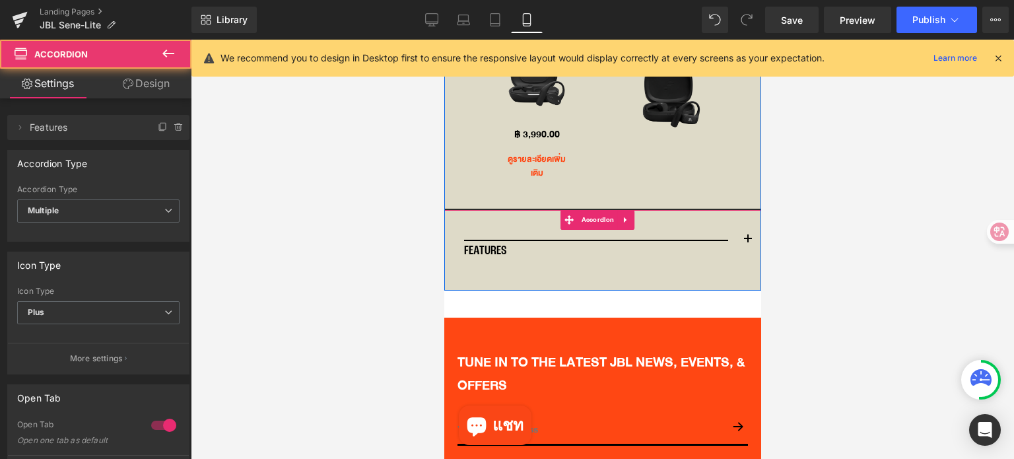
click at [747, 243] on span "button" at bounding box center [747, 243] width 0 height 0
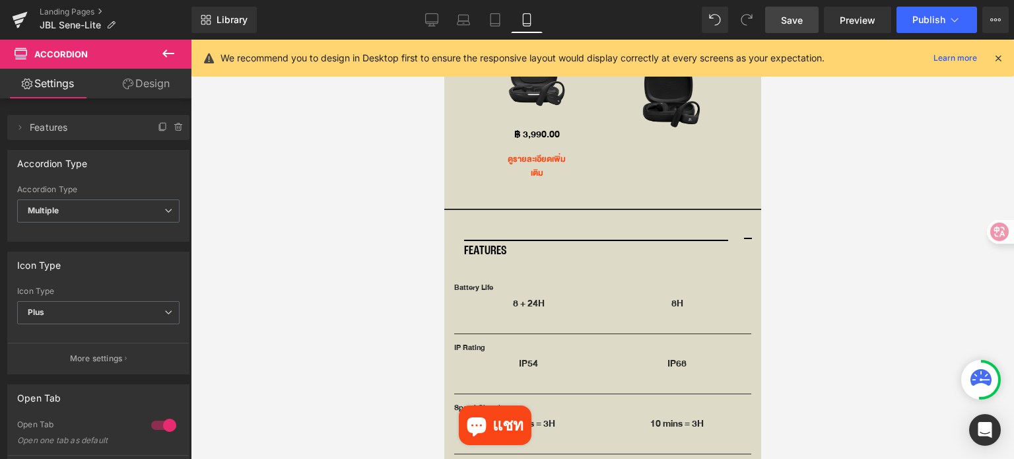
click at [803, 13] on span "Save" at bounding box center [792, 20] width 22 height 14
click at [1002, 63] on icon at bounding box center [998, 58] width 12 height 12
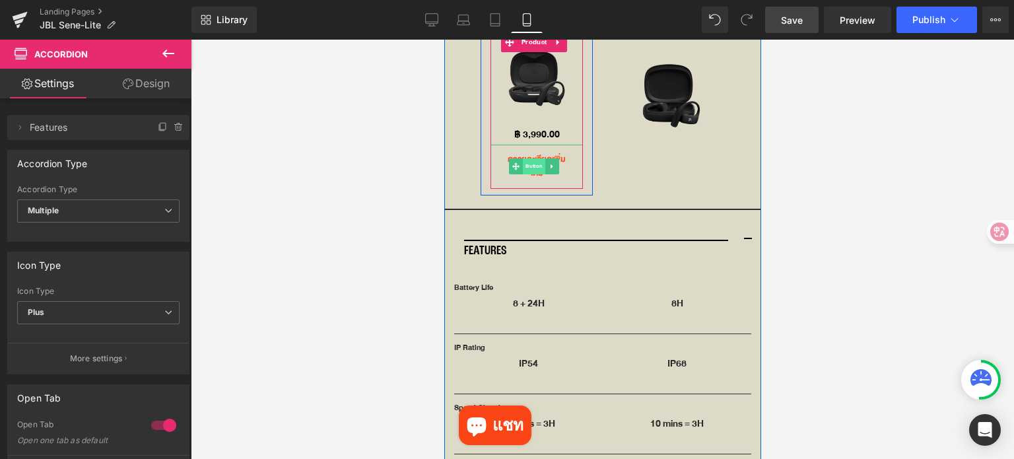
click at [535, 158] on span "Button" at bounding box center [533, 166] width 22 height 16
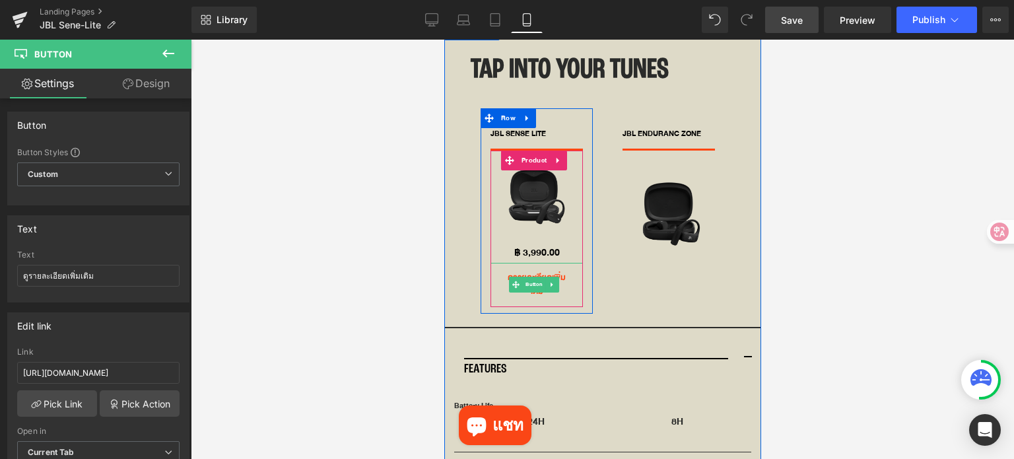
scroll to position [3310, 0]
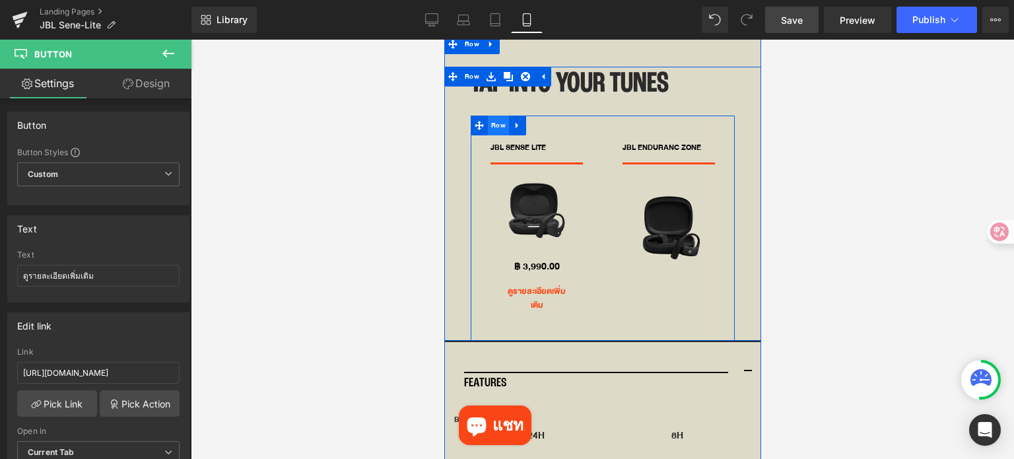
click at [494, 120] on span "Row" at bounding box center [497, 126] width 21 height 20
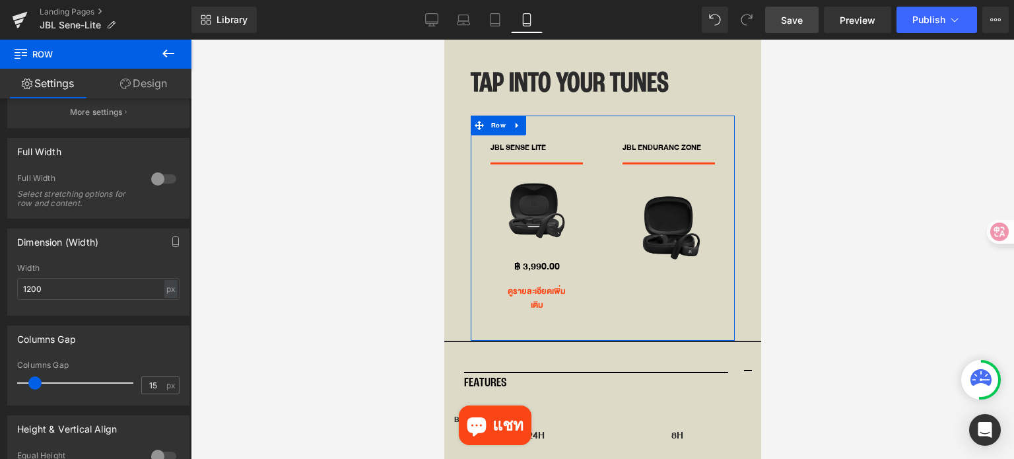
scroll to position [330, 0]
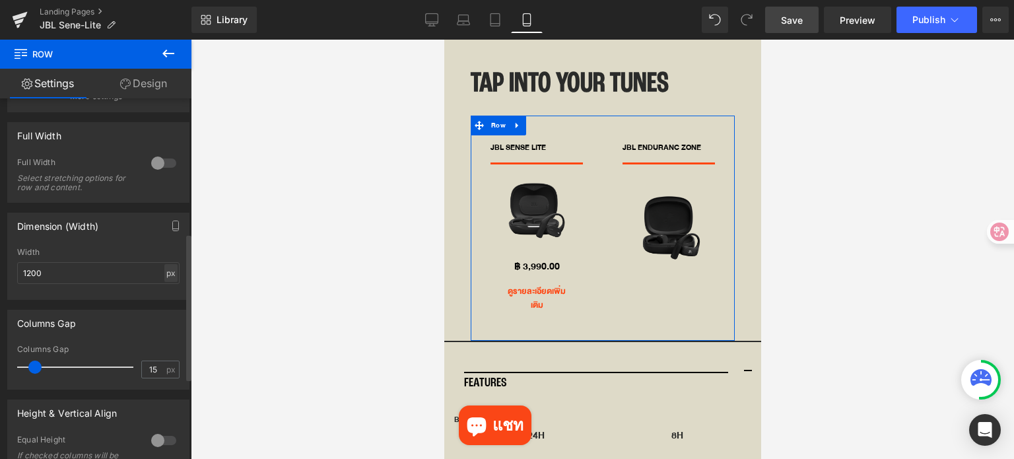
click at [166, 275] on div "px" at bounding box center [170, 273] width 13 height 18
click at [166, 295] on li "%" at bounding box center [170, 293] width 17 height 19
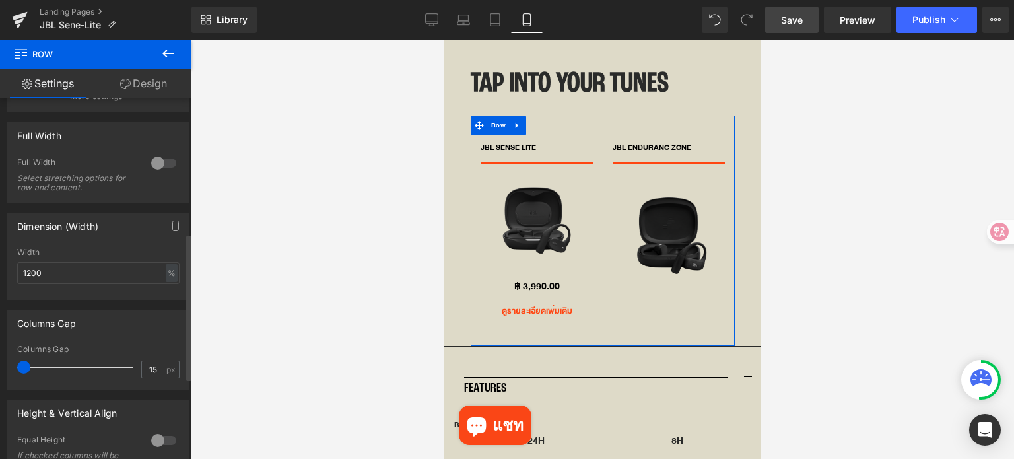
drag, startPoint x: 30, startPoint y: 370, endPoint x: 0, endPoint y: 359, distance: 32.4
click at [0, 359] on div "Columns Gap 15px Columns Gap 15 px" at bounding box center [98, 345] width 197 height 90
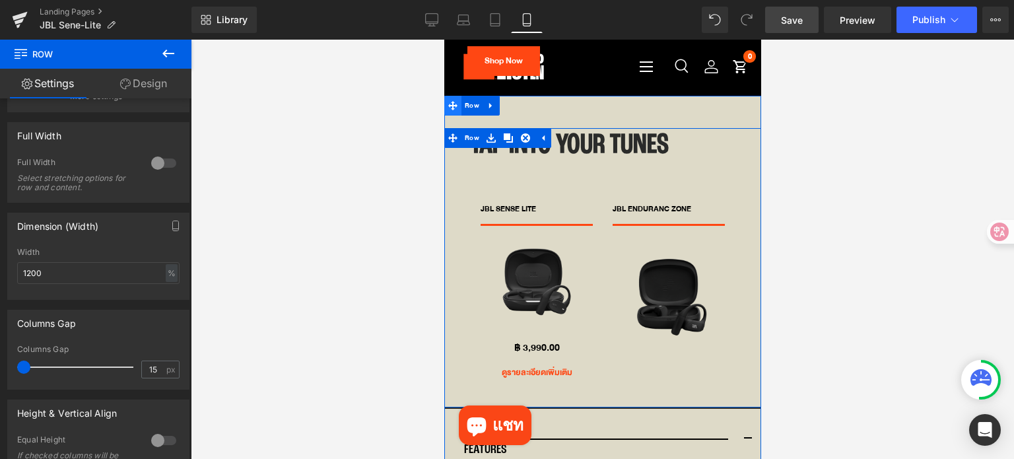
scroll to position [3244, 0]
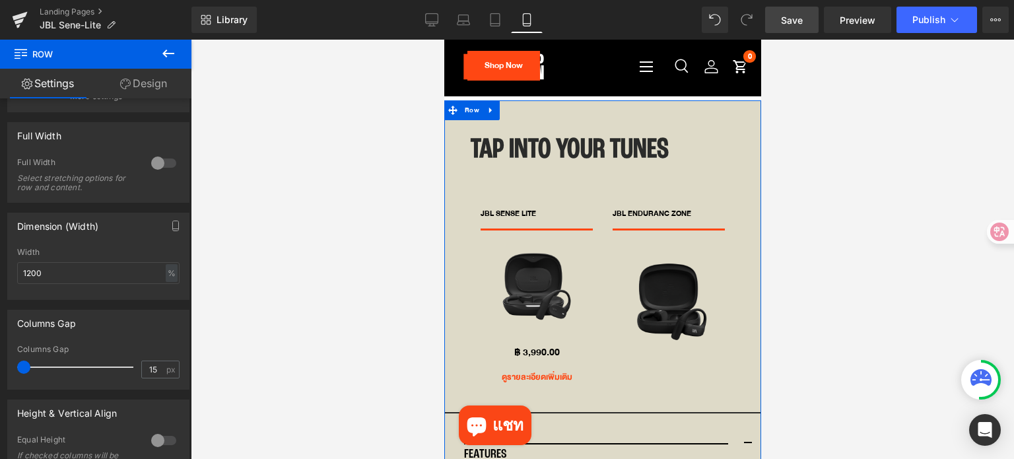
click at [460, 151] on div "Tap into your TUNES Heading Row JBL SENSE LITE Text Block Sale Off (P) Image ฿ …" at bounding box center [602, 272] width 317 height 279
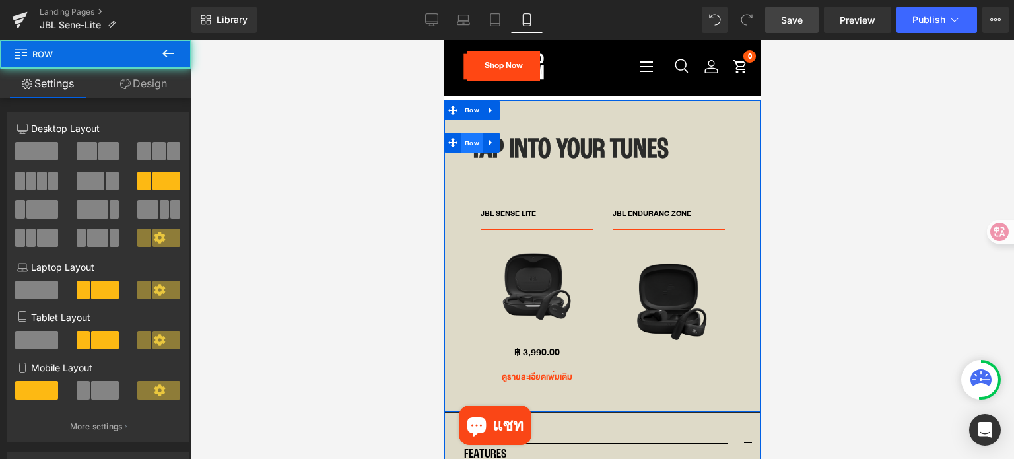
click at [469, 133] on span "Row" at bounding box center [471, 143] width 21 height 20
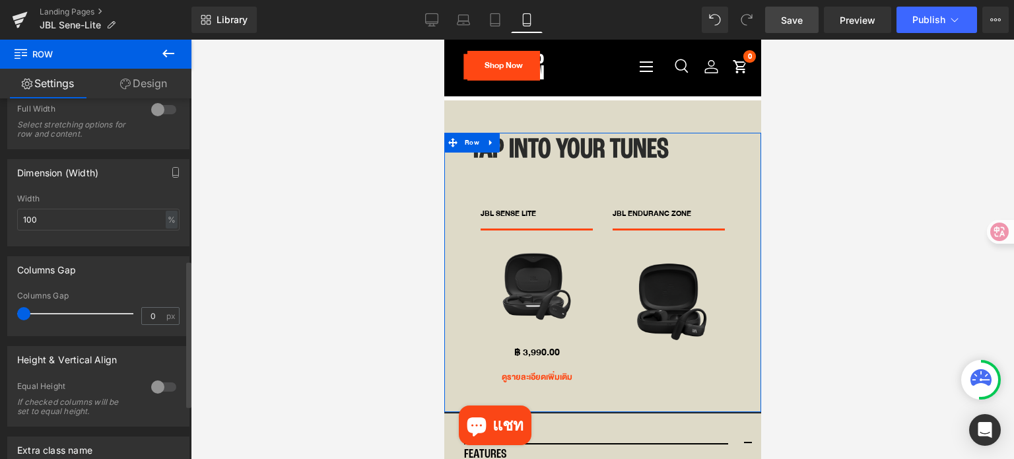
scroll to position [396, 0]
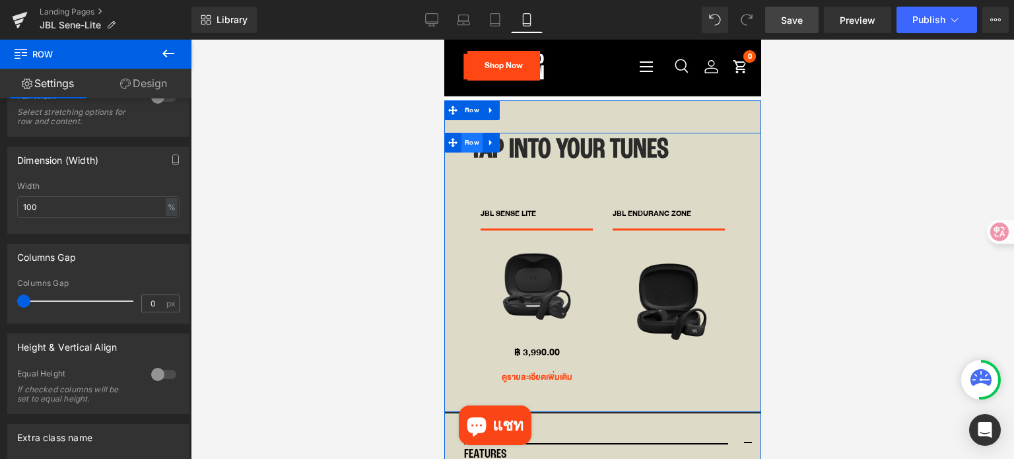
click at [463, 133] on span "Row" at bounding box center [471, 143] width 21 height 20
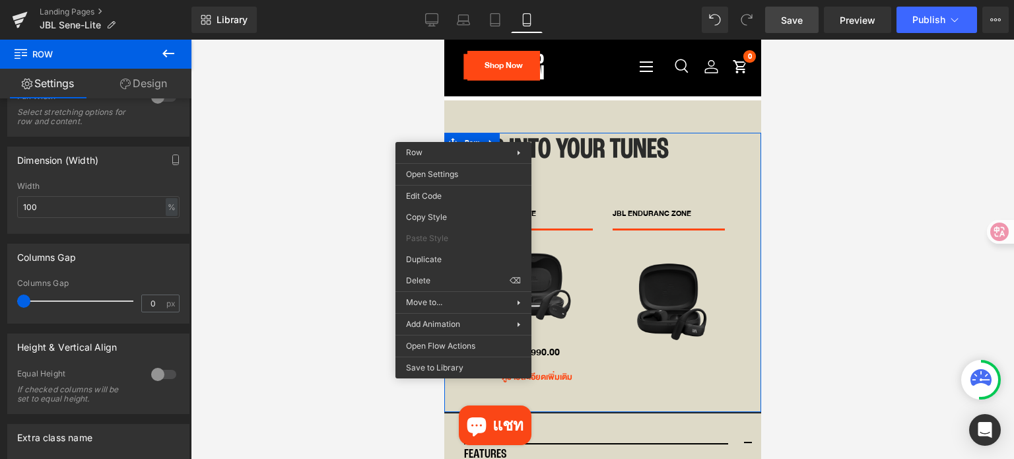
click at [137, 84] on link "Design" at bounding box center [144, 84] width 96 height 30
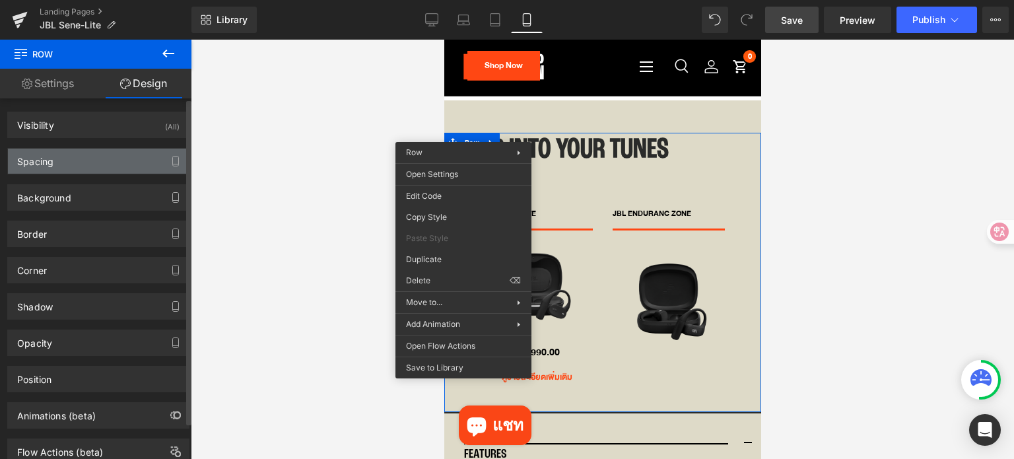
click at [72, 157] on div "Spacing" at bounding box center [98, 161] width 181 height 25
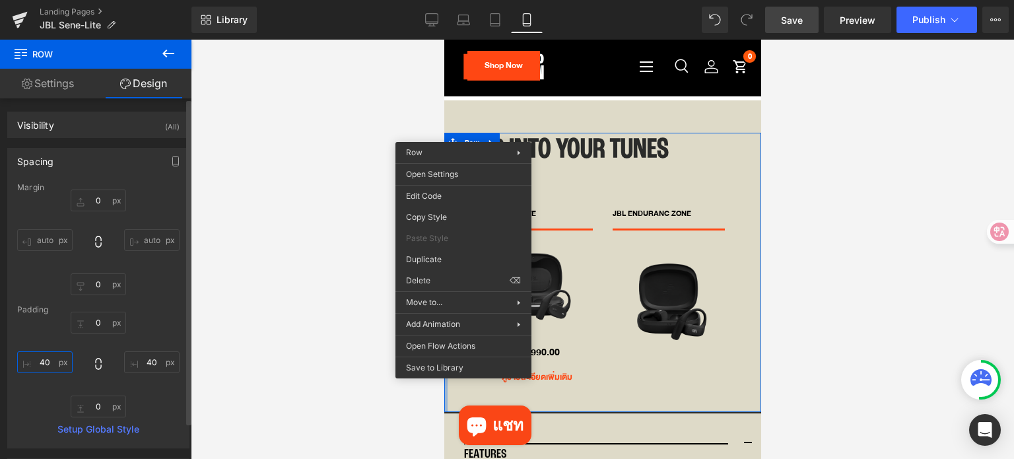
click at [56, 362] on input "text" at bounding box center [44, 362] width 55 height 22
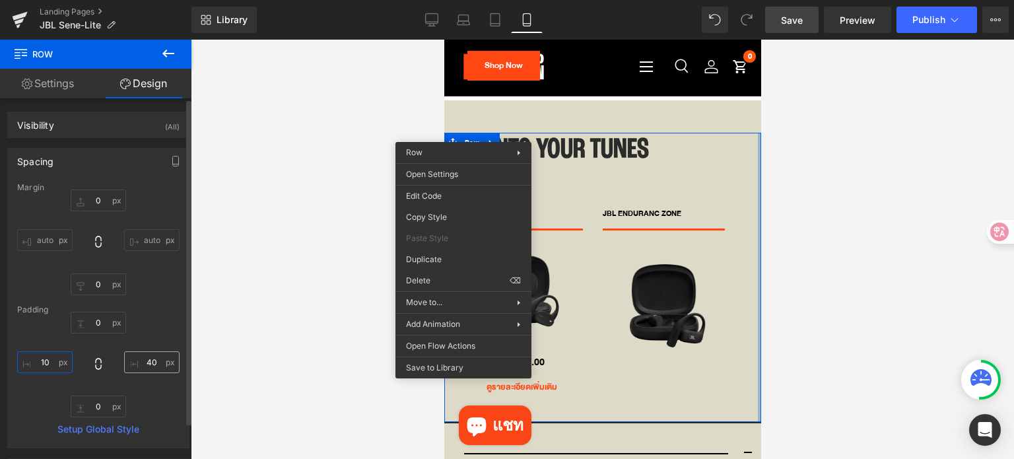
type input "10"
click at [147, 362] on input "text" at bounding box center [151, 362] width 55 height 22
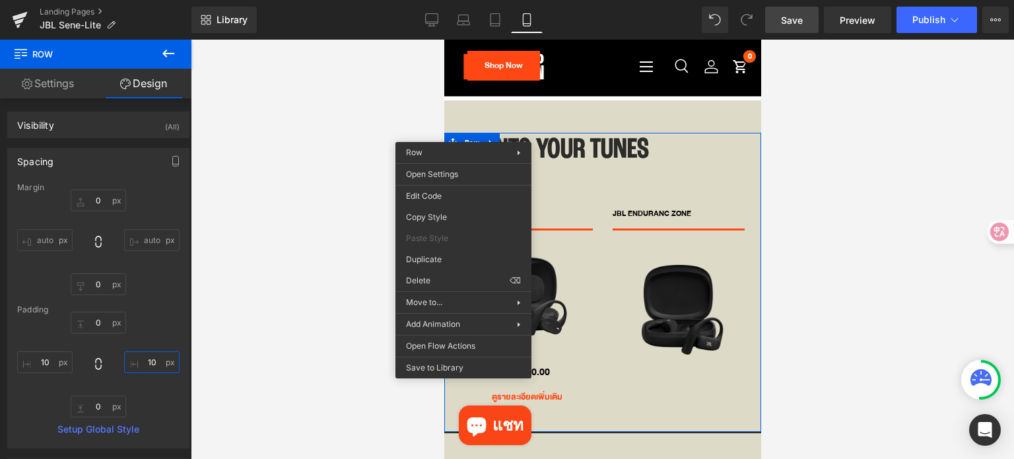
type input "10"
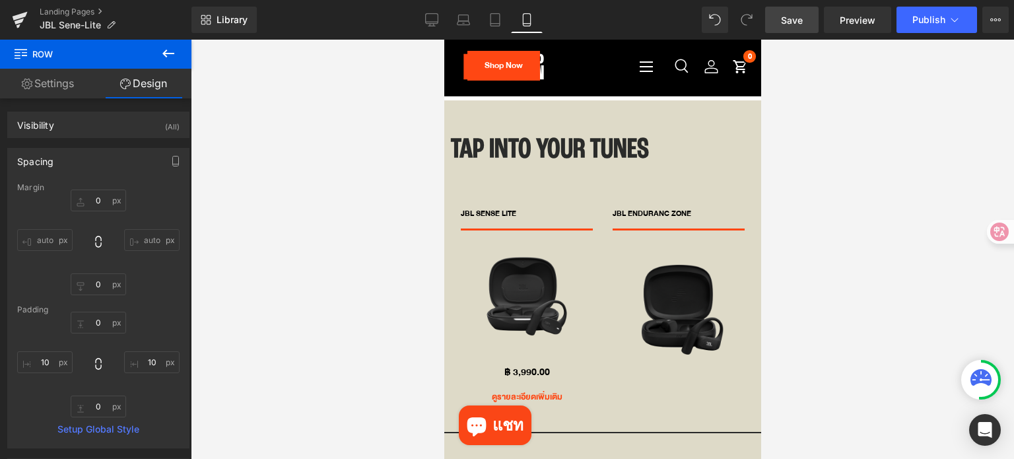
click at [282, 333] on div at bounding box center [602, 249] width 823 height 419
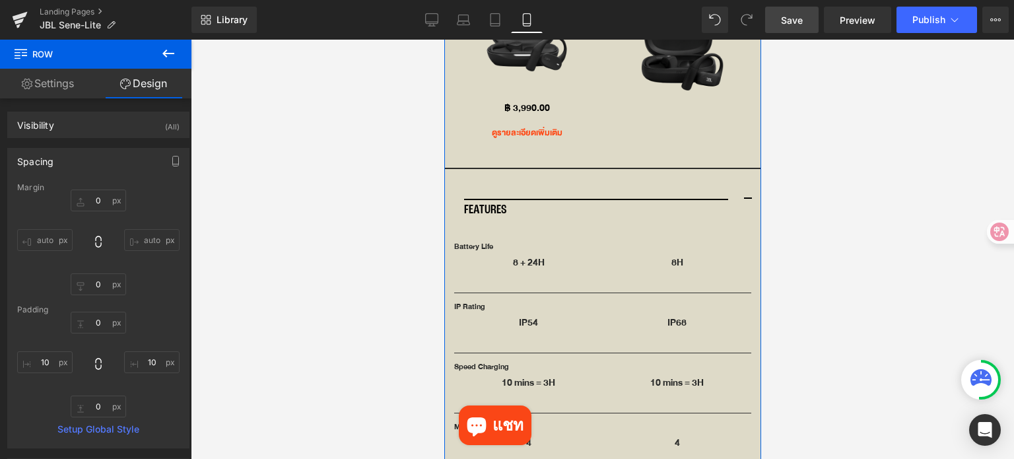
scroll to position [3772, 0]
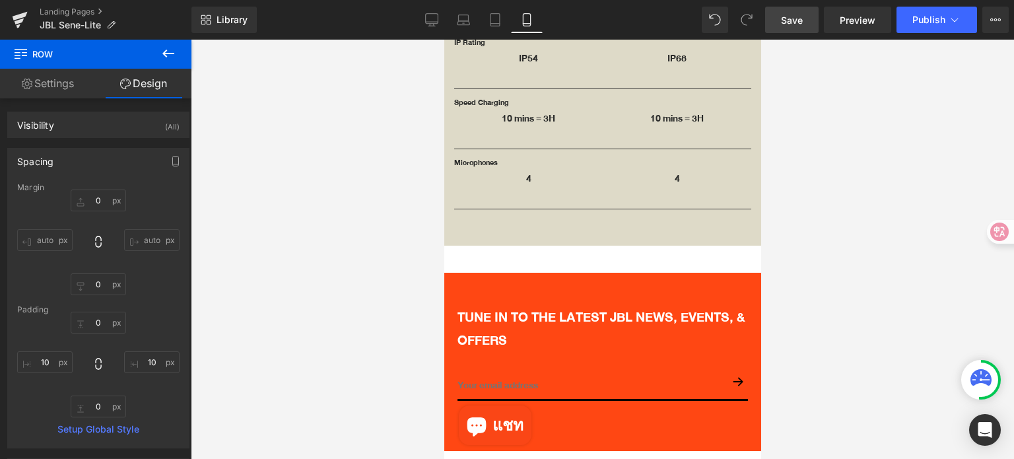
click at [794, 20] on span "Save" at bounding box center [792, 20] width 22 height 14
click at [821, 193] on div at bounding box center [602, 249] width 823 height 419
click at [357, 137] on div at bounding box center [602, 249] width 823 height 419
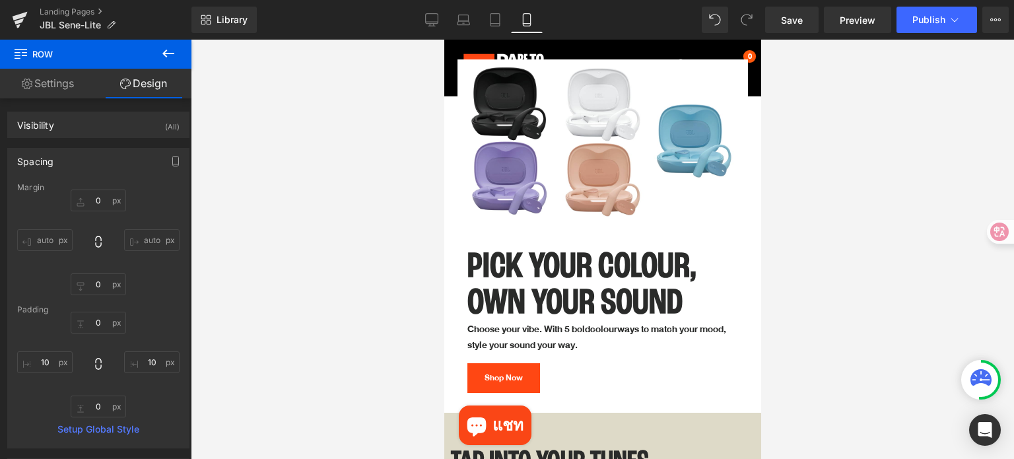
scroll to position [2980, 0]
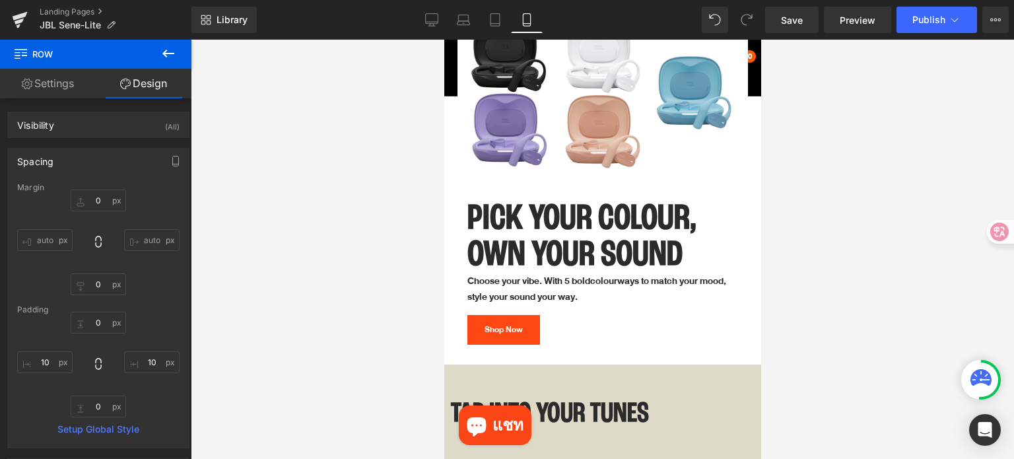
click at [641, 237] on h1 "OWN YOUR SOUND" at bounding box center [602, 255] width 271 height 36
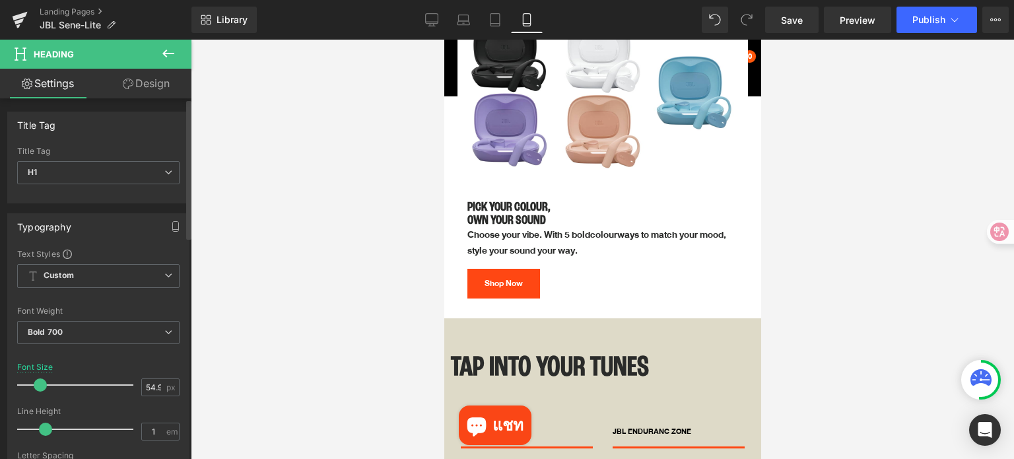
drag, startPoint x: 81, startPoint y: 382, endPoint x: 42, endPoint y: 390, distance: 39.6
click at [42, 389] on span at bounding box center [40, 384] width 13 height 13
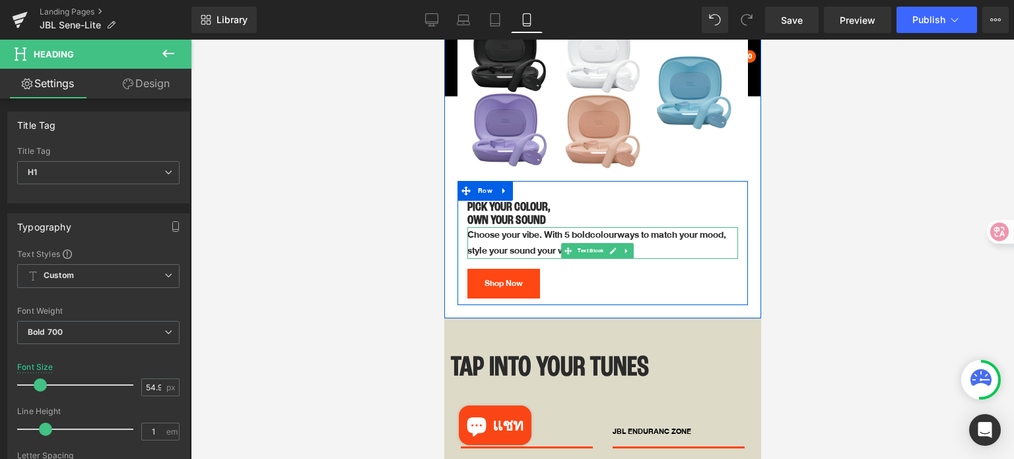
click at [522, 227] on p "Choose your vibe. With 5 bold colourways to match your mood," at bounding box center [602, 235] width 271 height 16
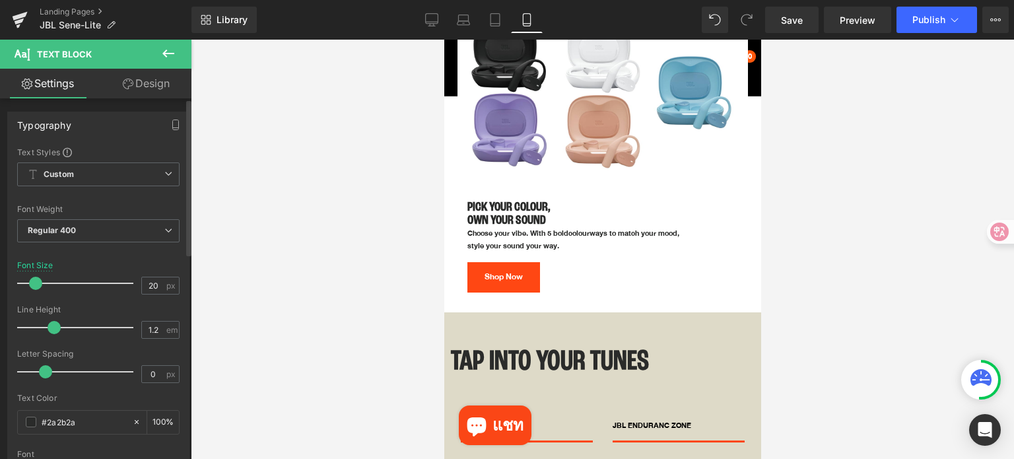
click at [37, 285] on span at bounding box center [35, 283] width 13 height 13
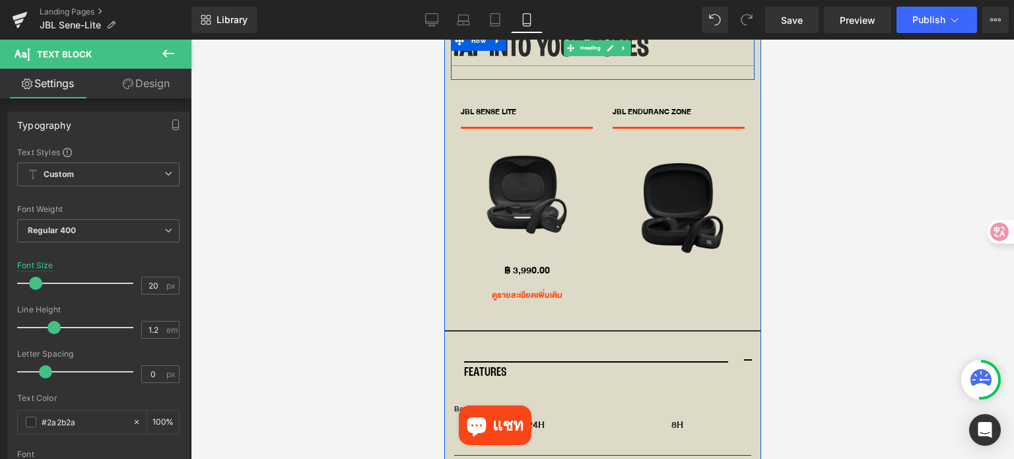
scroll to position [3310, 0]
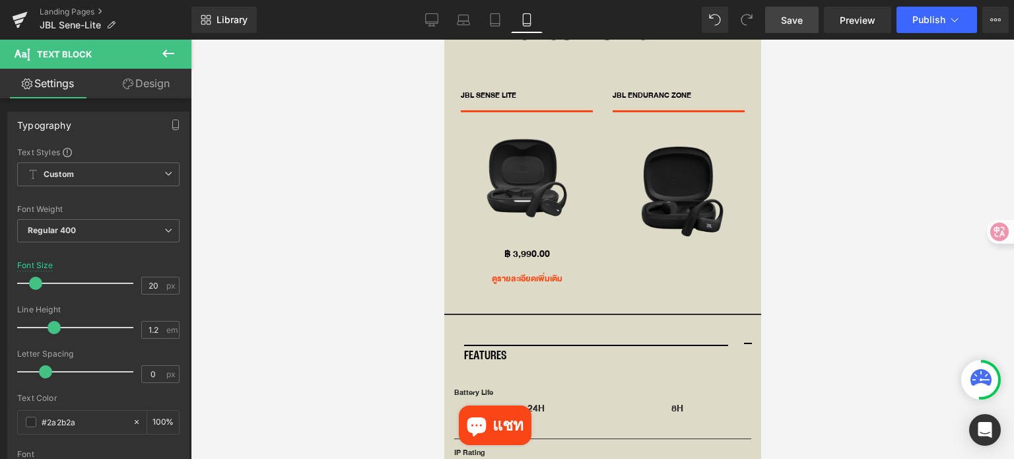
click at [792, 18] on span "Save" at bounding box center [792, 20] width 22 height 14
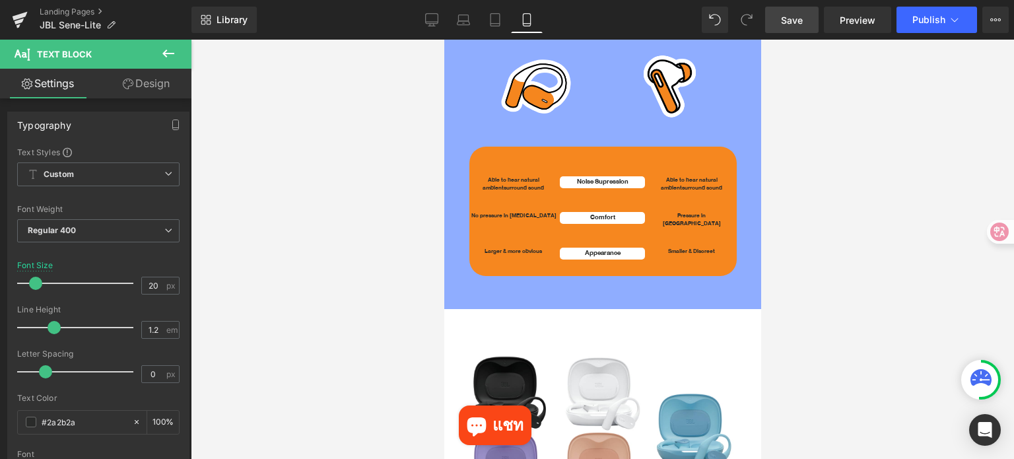
scroll to position [2583, 0]
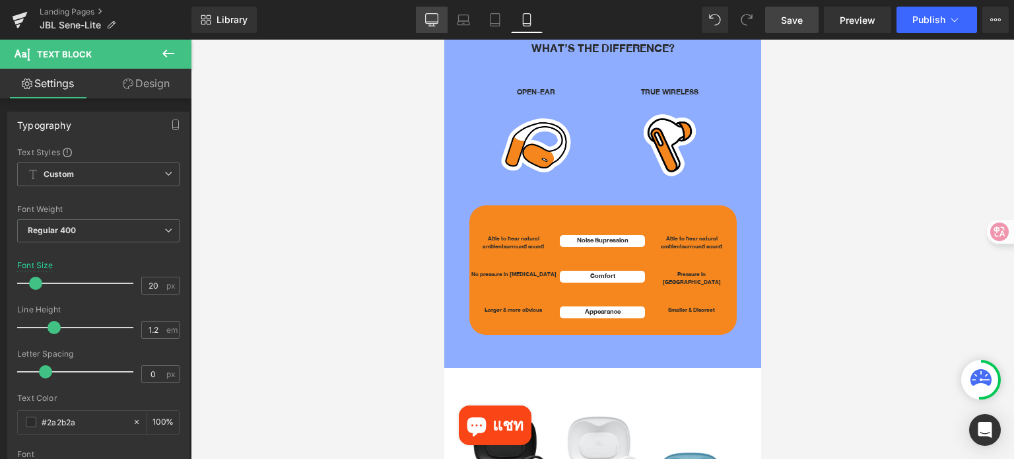
click at [433, 18] on icon at bounding box center [431, 19] width 13 height 13
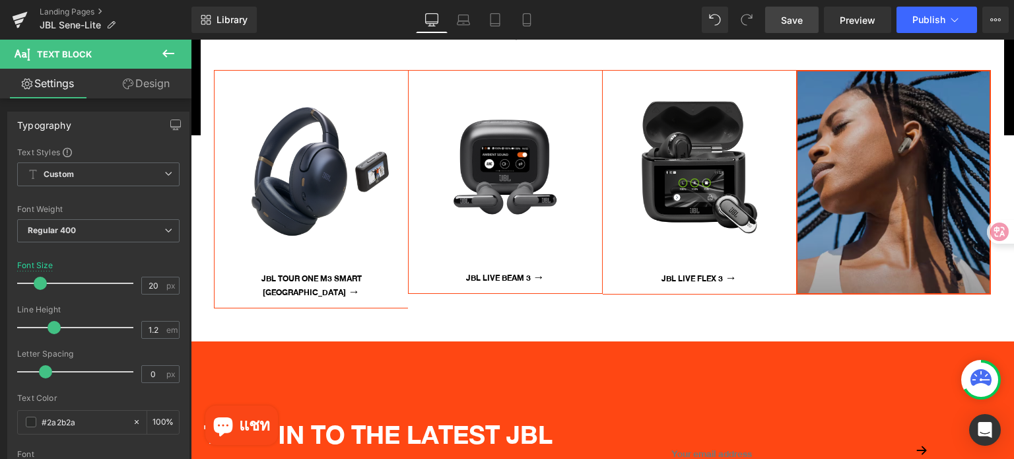
scroll to position [5319, 0]
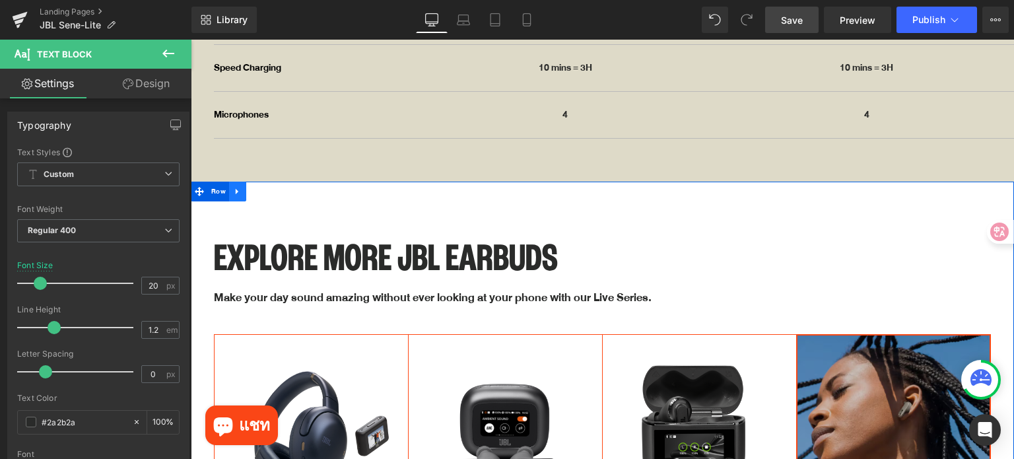
click at [236, 188] on icon at bounding box center [237, 191] width 3 height 6
click at [211, 182] on span "Row" at bounding box center [218, 192] width 21 height 20
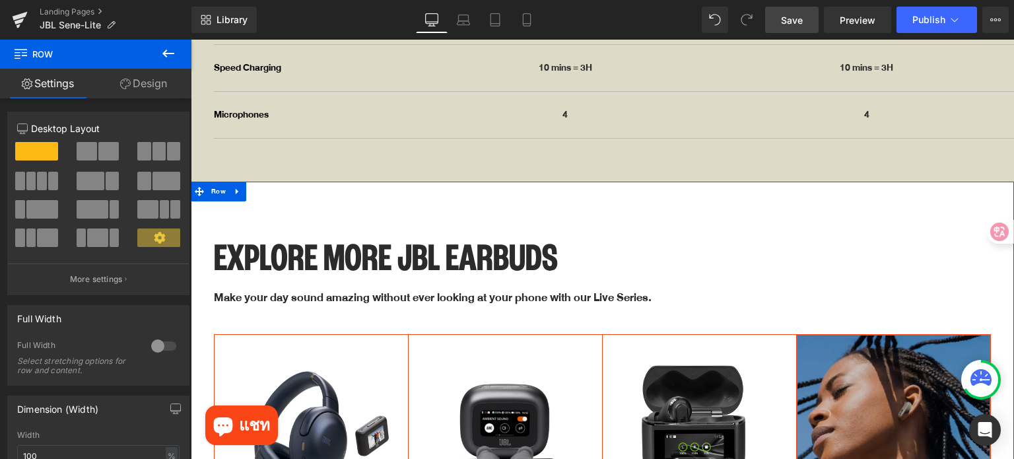
click at [153, 81] on link "Design" at bounding box center [144, 84] width 96 height 30
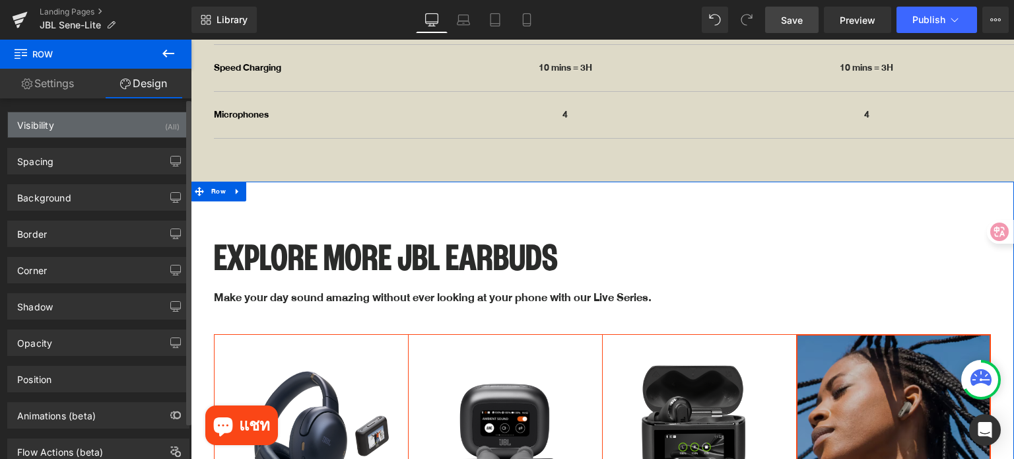
click at [137, 135] on div "Visibility (All)" at bounding box center [98, 124] width 181 height 25
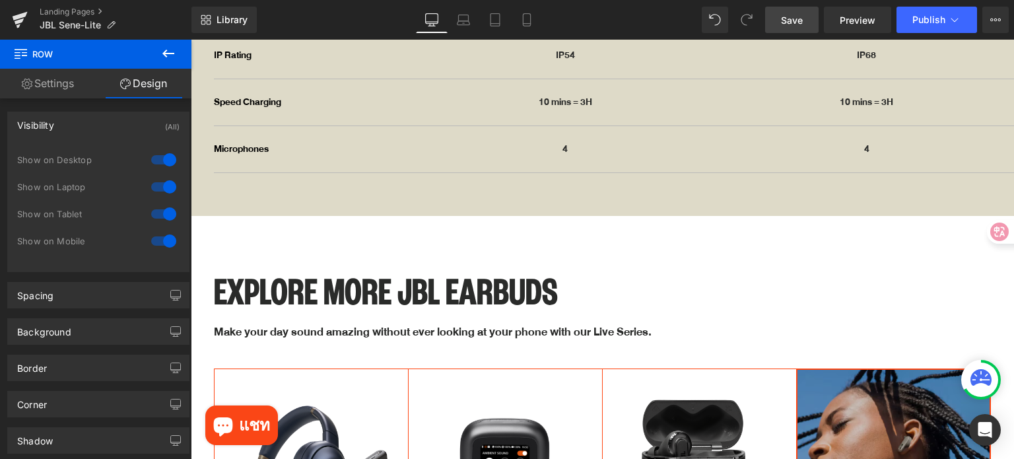
scroll to position [5253, 0]
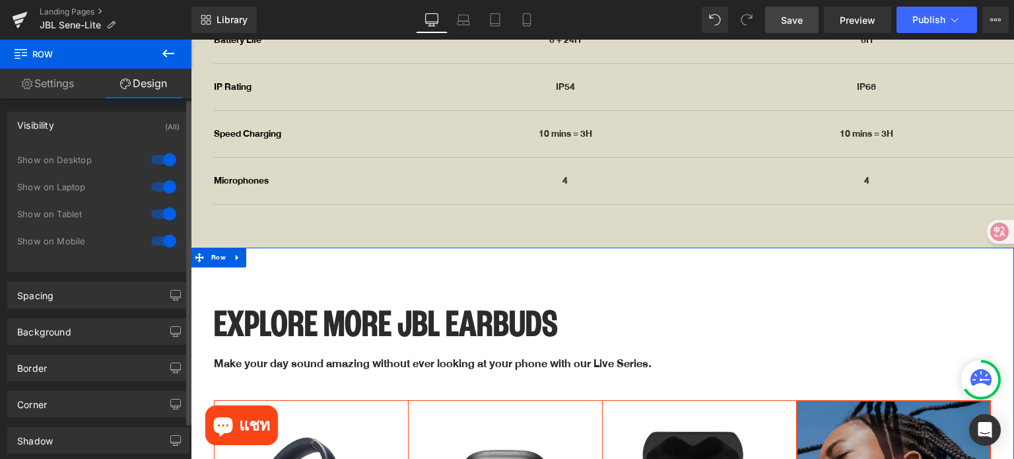
click at [158, 244] on div at bounding box center [164, 240] width 32 height 21
click at [238, 252] on icon at bounding box center [237, 257] width 9 height 10
click at [254, 248] on link at bounding box center [254, 258] width 17 height 20
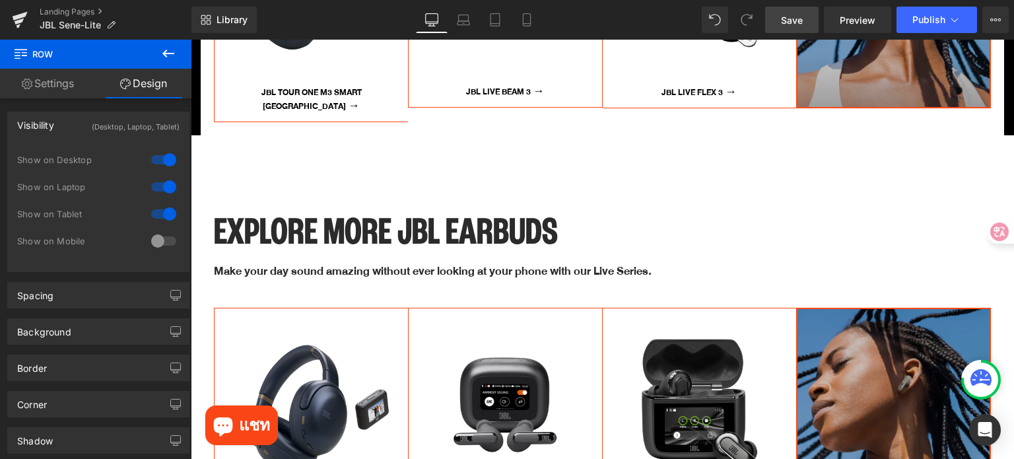
scroll to position [5770, 0]
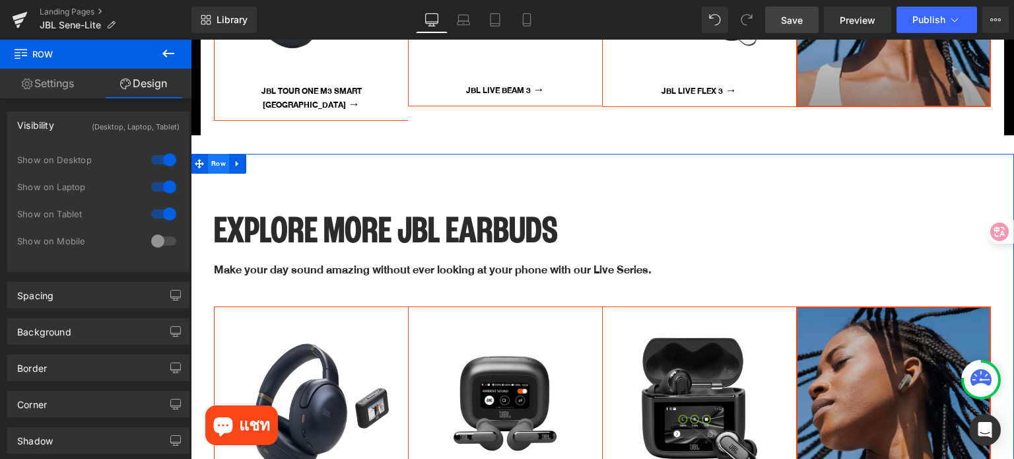
click at [217, 154] on span "Row" at bounding box center [218, 164] width 21 height 20
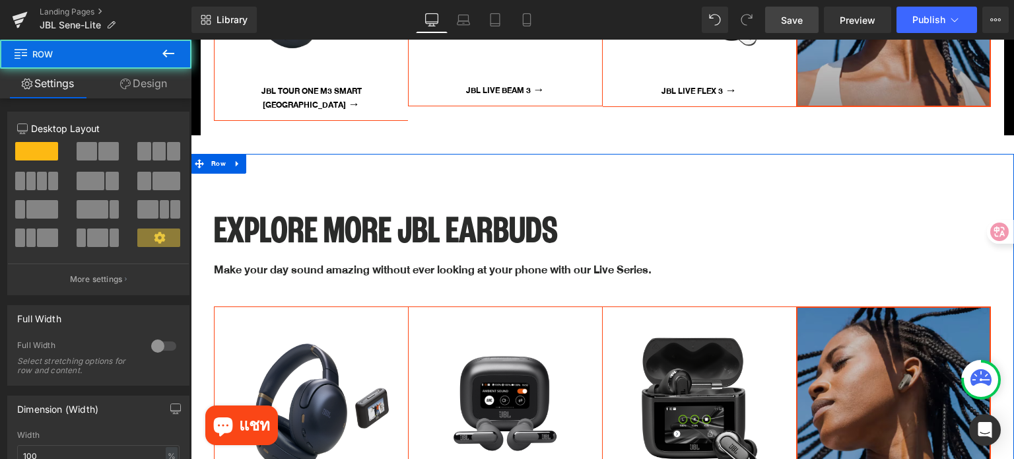
click at [144, 85] on link "Design" at bounding box center [144, 84] width 96 height 30
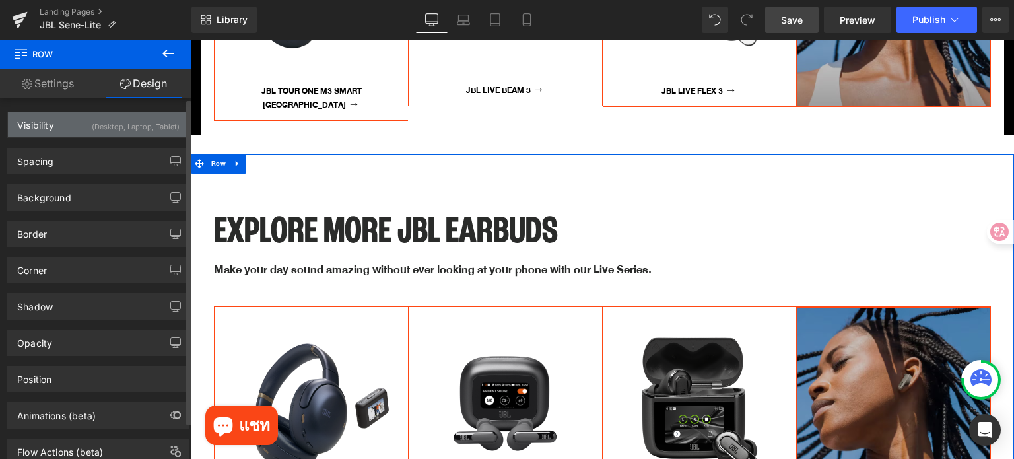
click at [132, 126] on div "(Desktop, Laptop, Tablet)" at bounding box center [136, 123] width 88 height 22
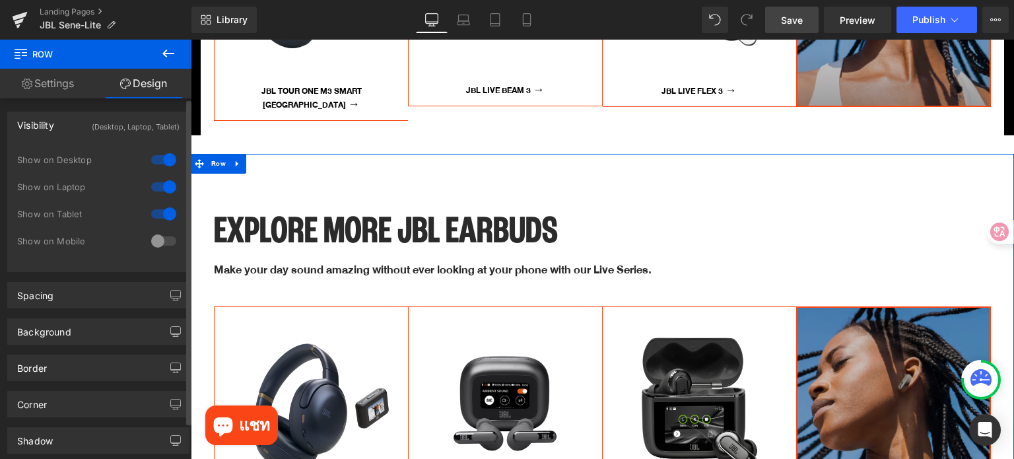
click at [154, 236] on div at bounding box center [164, 240] width 32 height 21
click at [160, 215] on div at bounding box center [164, 213] width 32 height 21
click at [162, 191] on div at bounding box center [164, 186] width 32 height 21
click at [163, 160] on div at bounding box center [164, 159] width 32 height 21
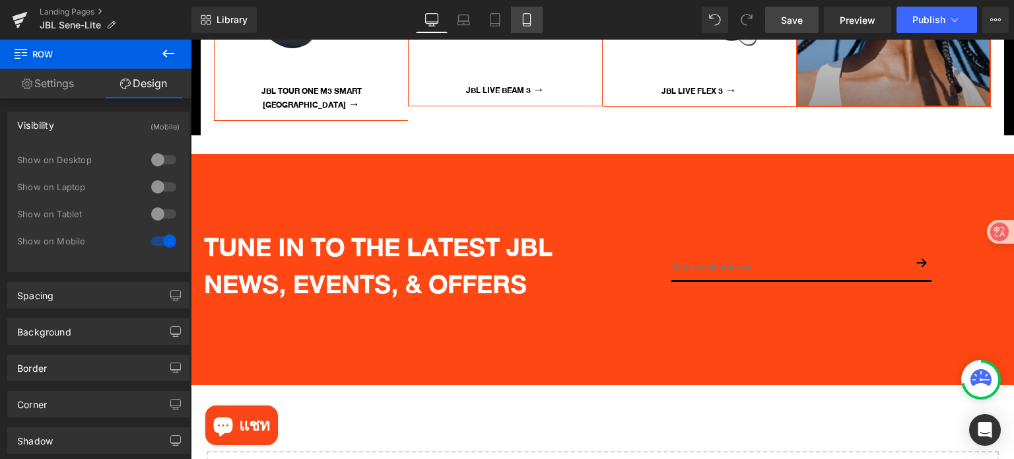
click at [526, 18] on icon at bounding box center [526, 19] width 13 height 13
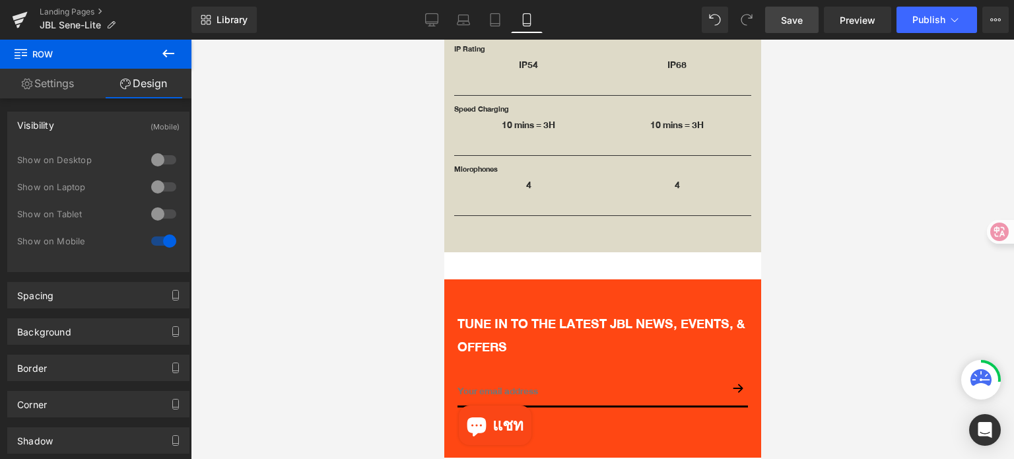
scroll to position [3642, 0]
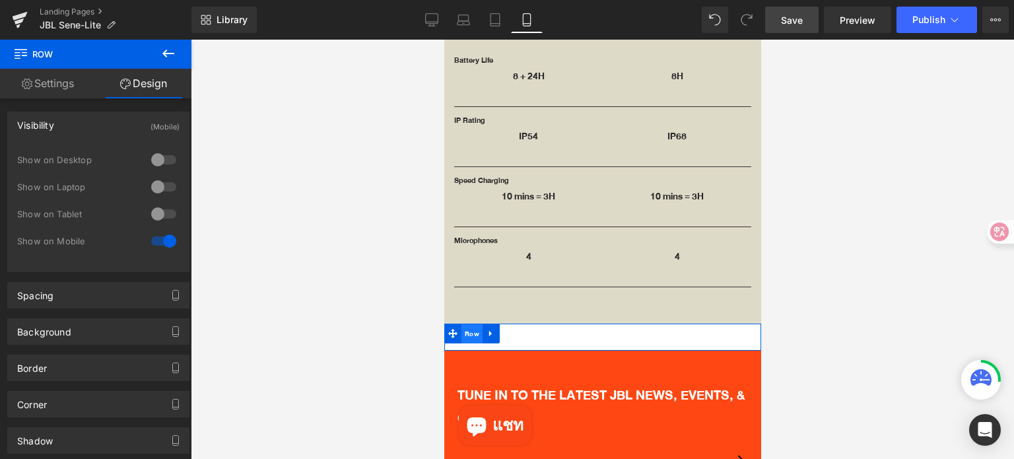
click at [473, 324] on span "Row" at bounding box center [471, 334] width 21 height 20
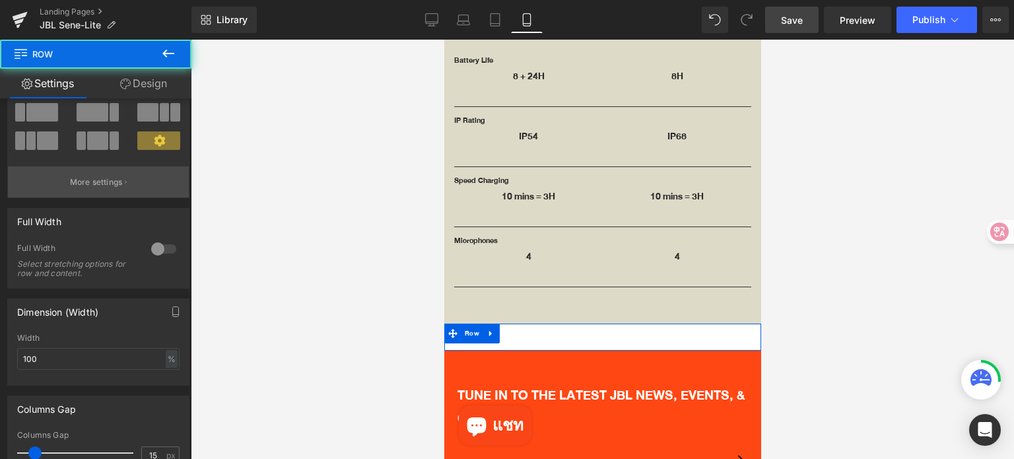
scroll to position [132, 0]
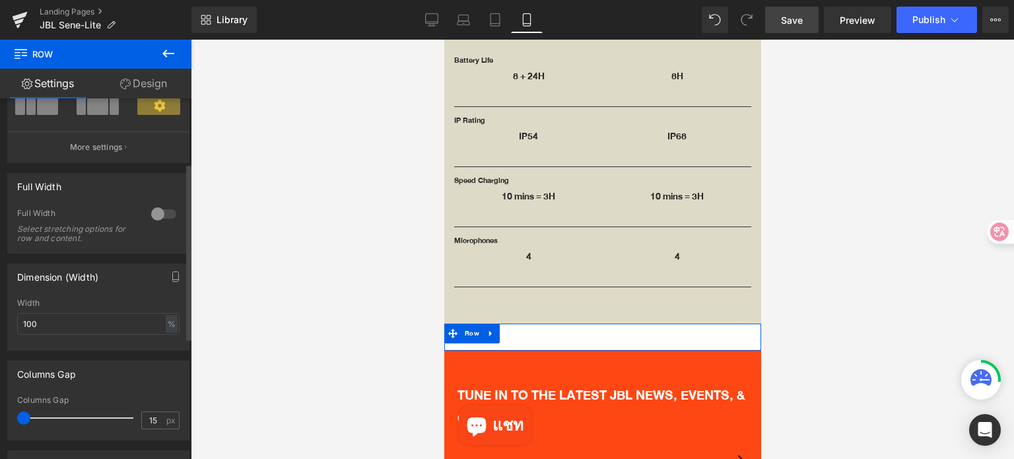
drag, startPoint x: 34, startPoint y: 417, endPoint x: 0, endPoint y: 410, distance: 34.3
click at [0, 410] on div "Columns Gap 15px Columns Gap 15 px" at bounding box center [98, 396] width 197 height 90
click at [492, 328] on icon at bounding box center [490, 333] width 9 height 10
click at [518, 324] on link at bounding box center [524, 334] width 17 height 20
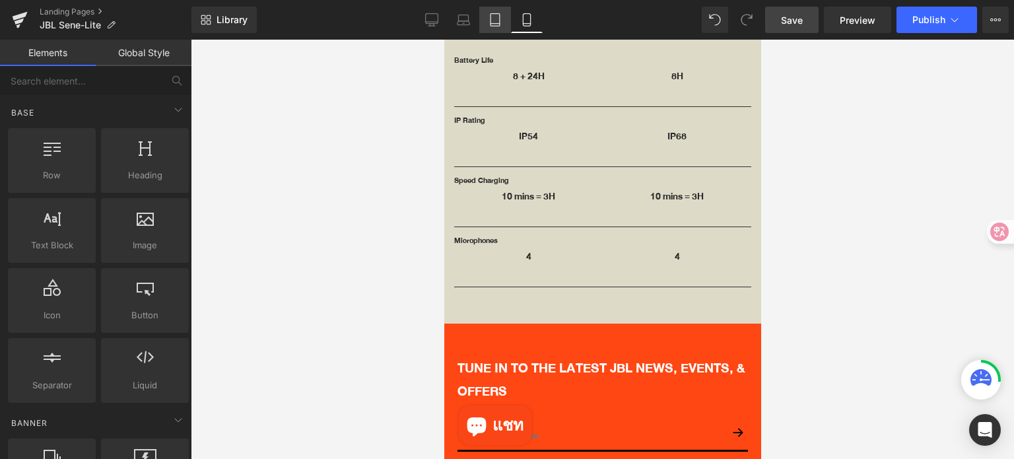
click at [495, 16] on icon at bounding box center [495, 19] width 13 height 13
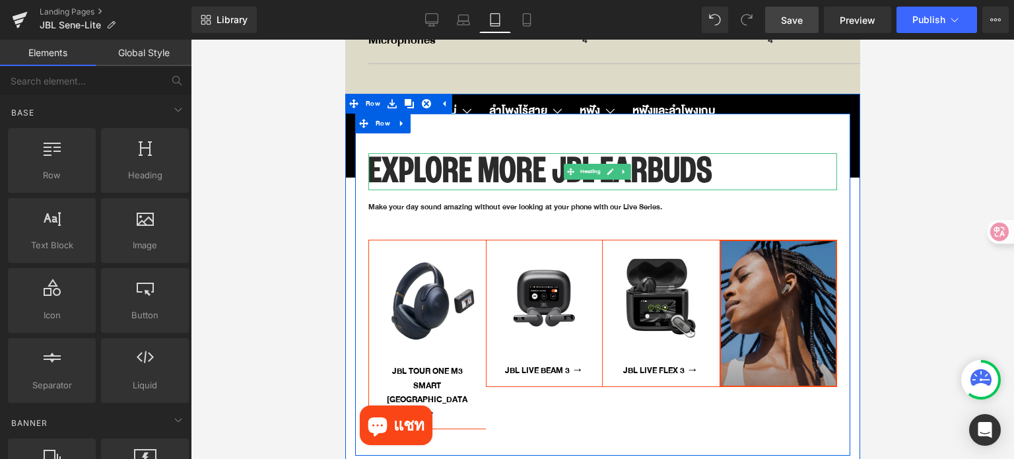
scroll to position [4096, 0]
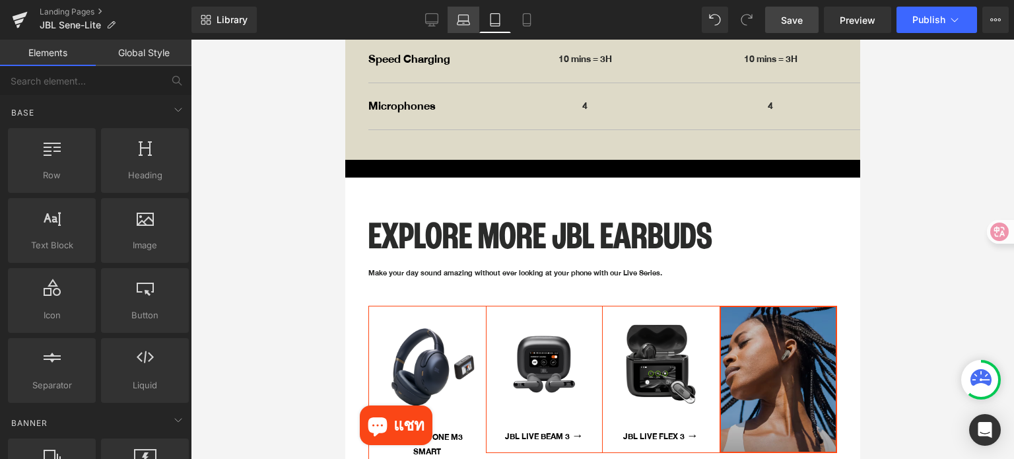
click at [467, 24] on icon at bounding box center [463, 19] width 13 height 13
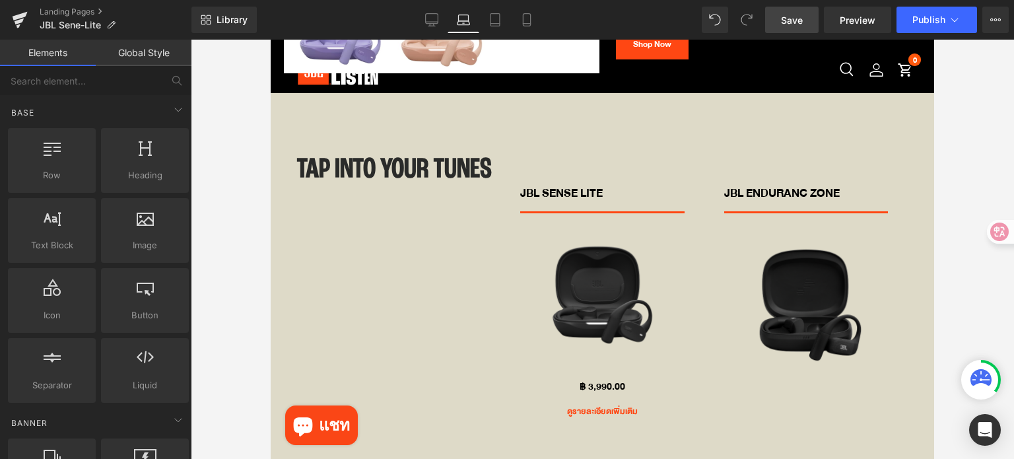
scroll to position [4735, 0]
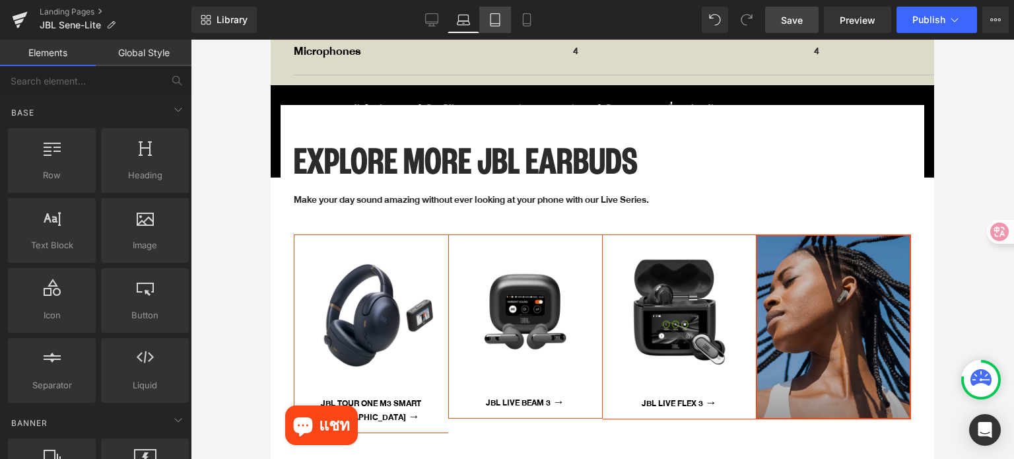
drag, startPoint x: 500, startPoint y: 18, endPoint x: 499, endPoint y: 37, distance: 19.2
click at [500, 18] on icon at bounding box center [495, 19] width 13 height 13
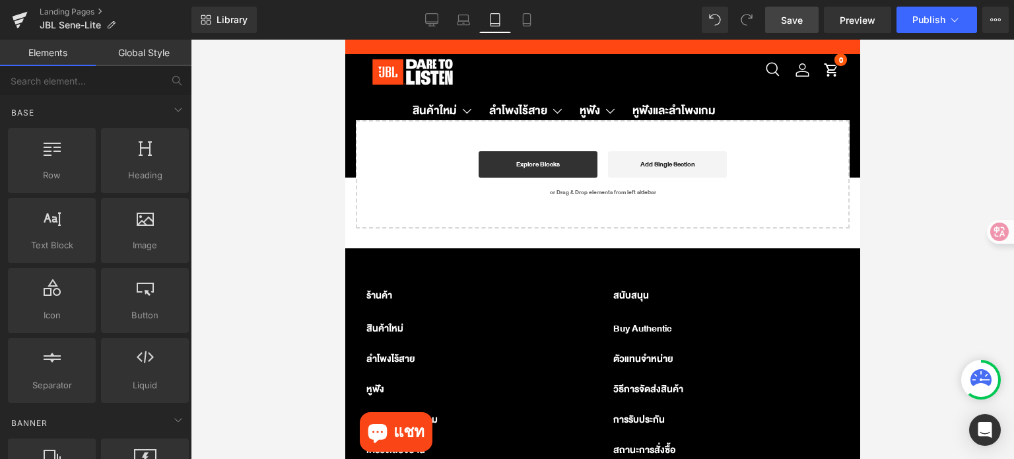
scroll to position [4162, 0]
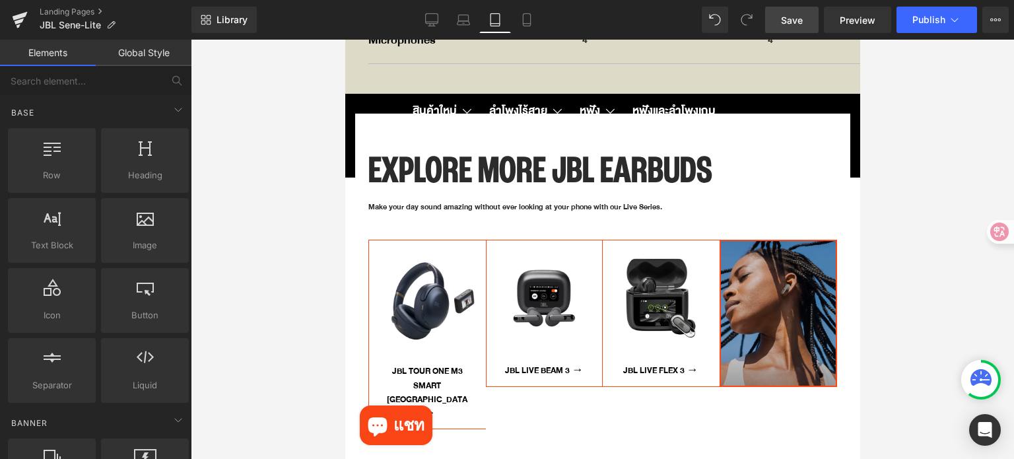
click at [516, 153] on h1 "Explore more JBL earbuds" at bounding box center [602, 171] width 469 height 37
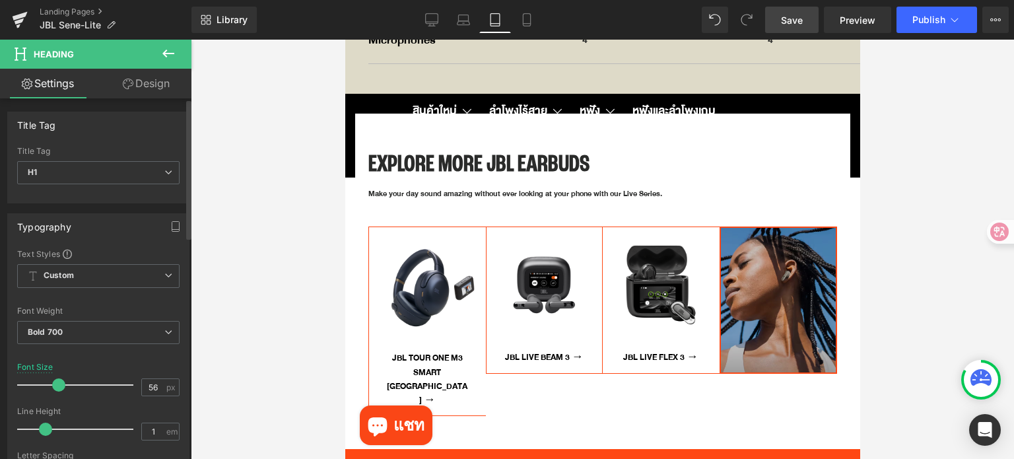
drag, startPoint x: 80, startPoint y: 382, endPoint x: 112, endPoint y: 359, distance: 39.6
click at [58, 384] on span at bounding box center [58, 384] width 13 height 13
click at [461, 23] on icon at bounding box center [463, 19] width 13 height 13
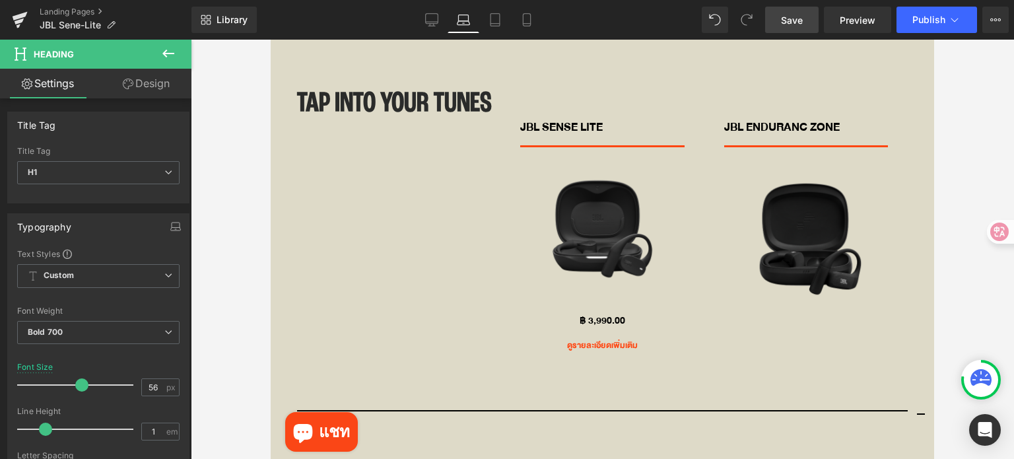
scroll to position [4735, 0]
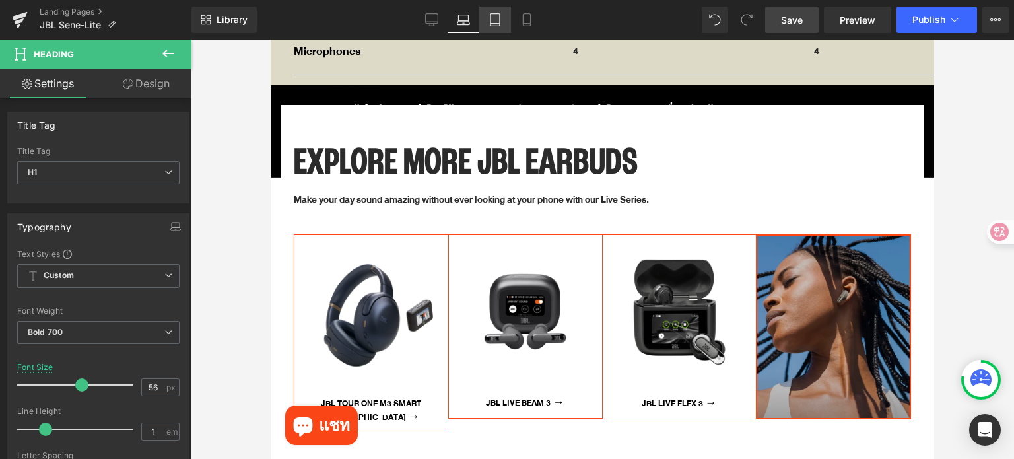
click at [493, 15] on icon at bounding box center [495, 19] width 13 height 13
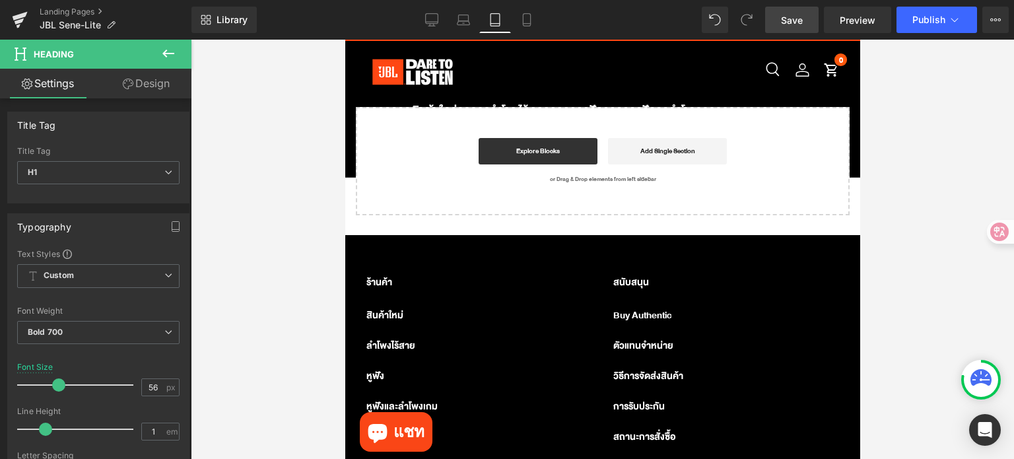
scroll to position [4162, 0]
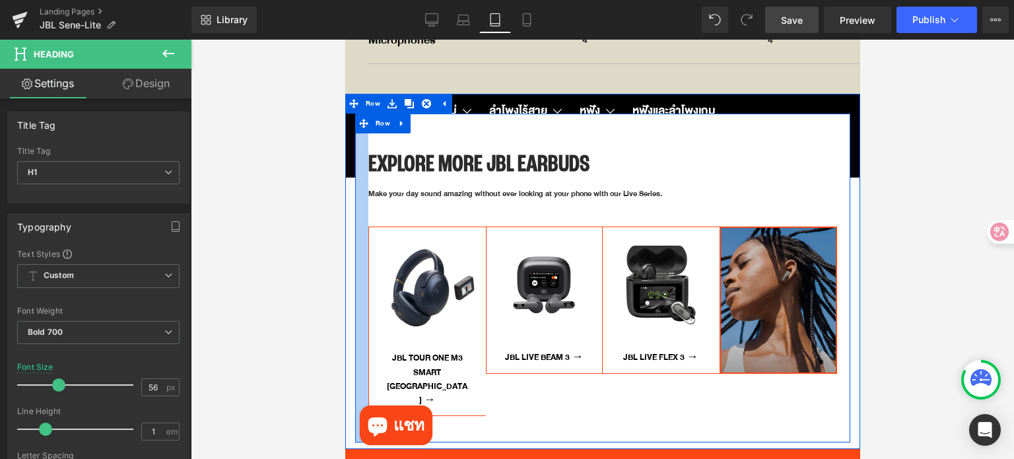
click at [358, 201] on div at bounding box center [361, 278] width 13 height 329
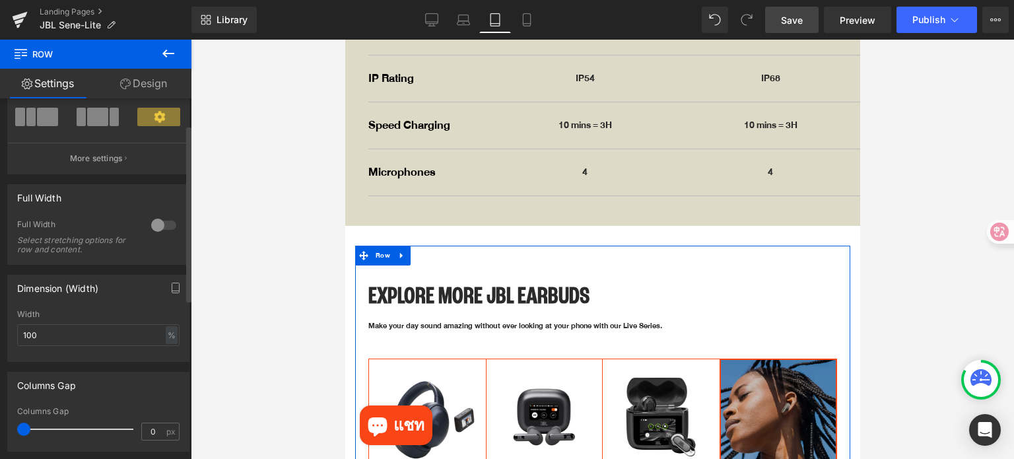
scroll to position [132, 0]
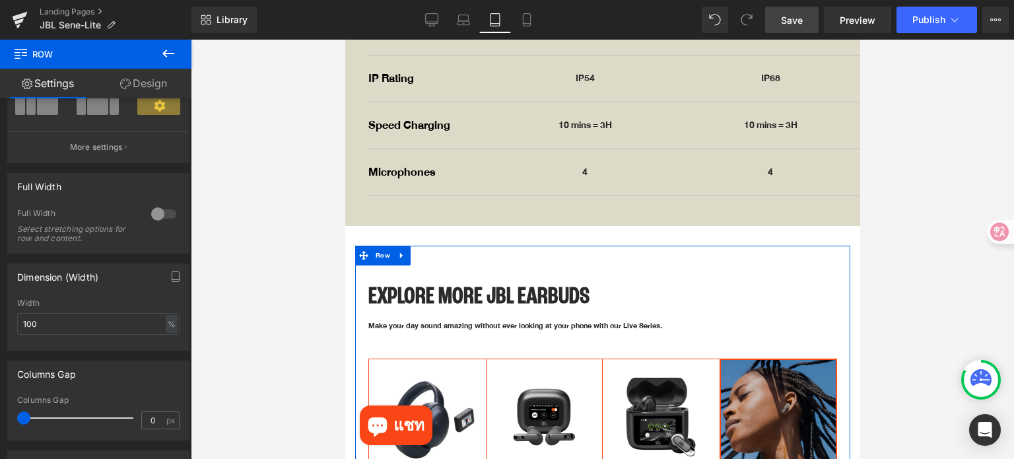
click at [156, 81] on link "Design" at bounding box center [144, 84] width 96 height 30
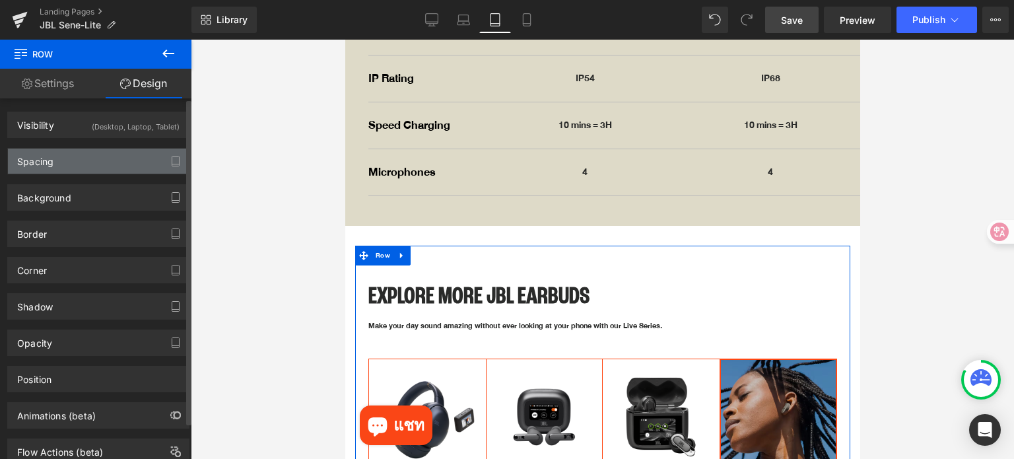
click at [61, 161] on div "Spacing" at bounding box center [98, 161] width 181 height 25
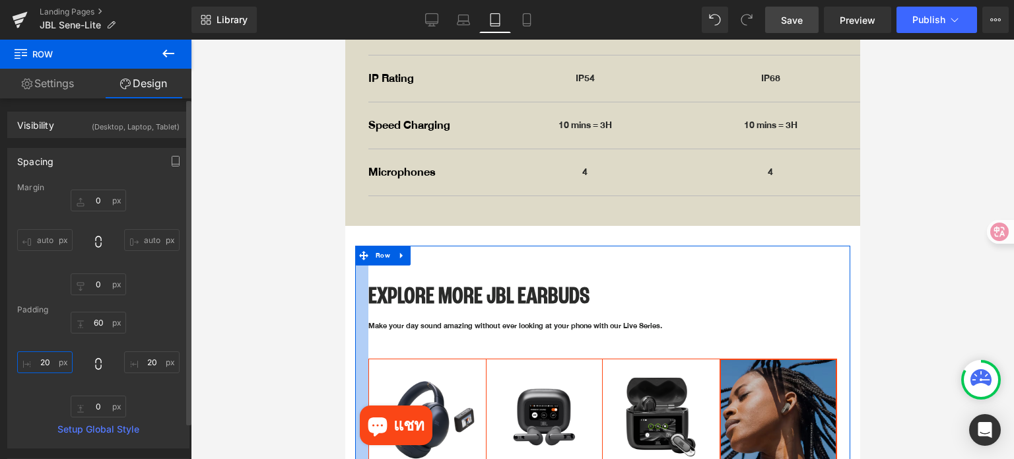
click at [53, 359] on input "text" at bounding box center [44, 362] width 55 height 22
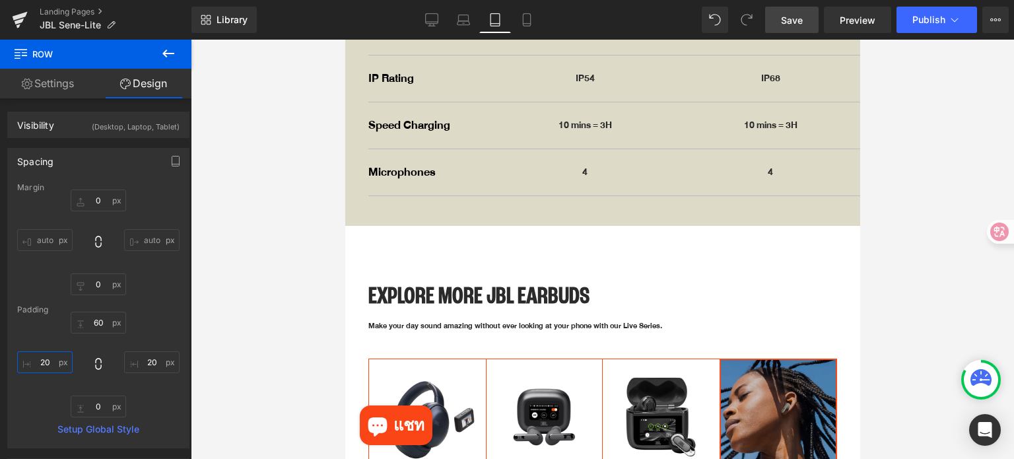
type input "จ"
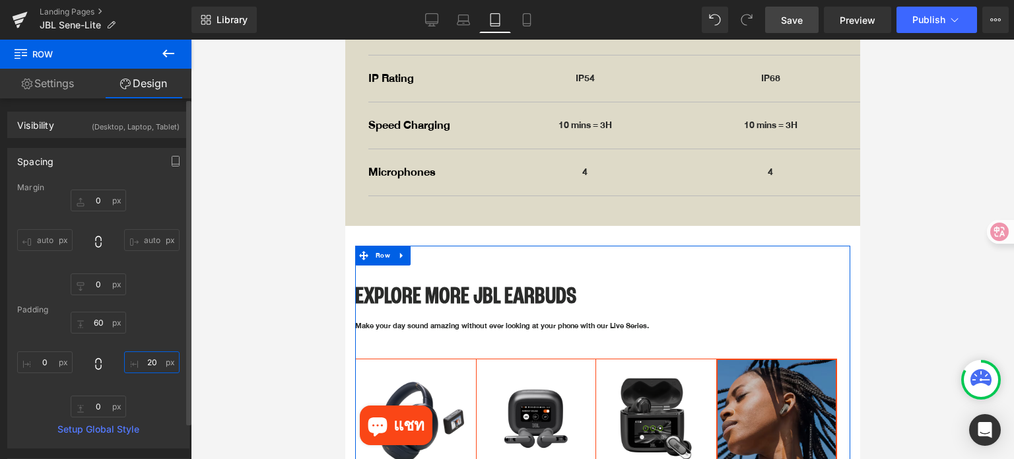
click at [144, 363] on input "text" at bounding box center [151, 362] width 55 height 22
type input "จ"
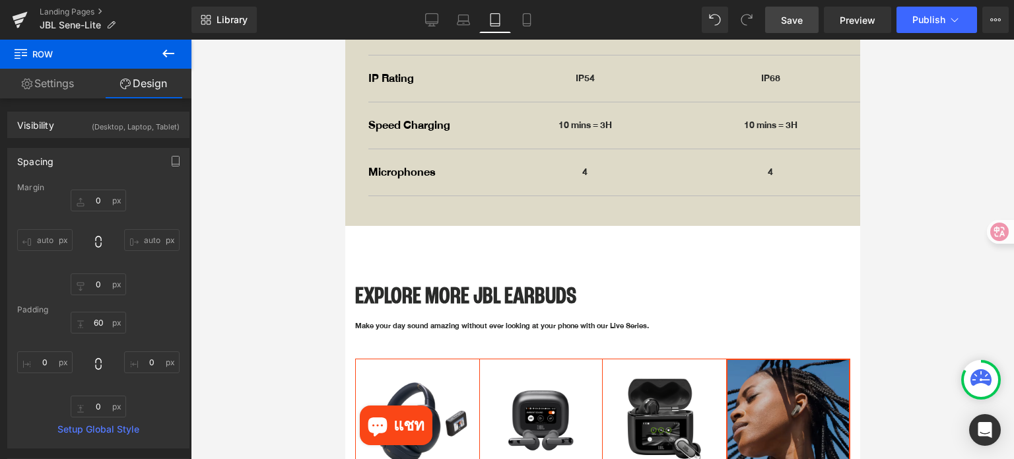
click at [209, 333] on div at bounding box center [602, 249] width 823 height 419
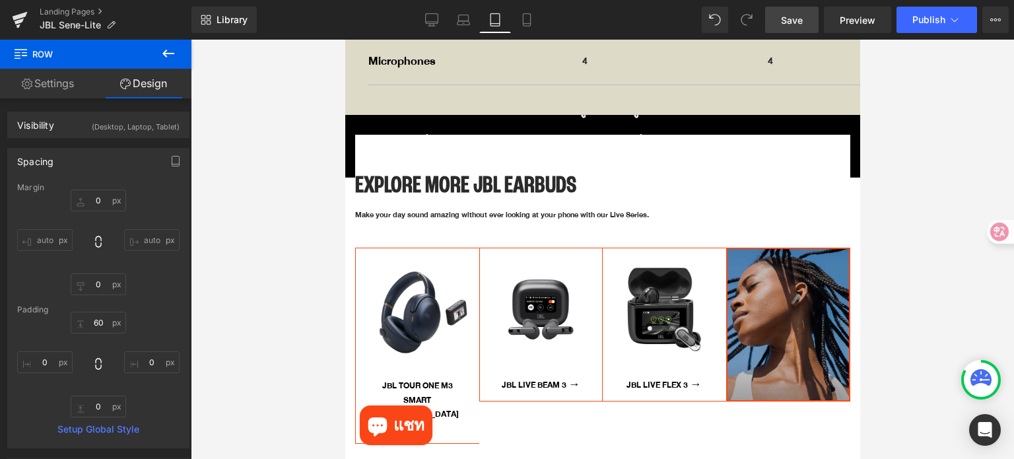
scroll to position [4096, 0]
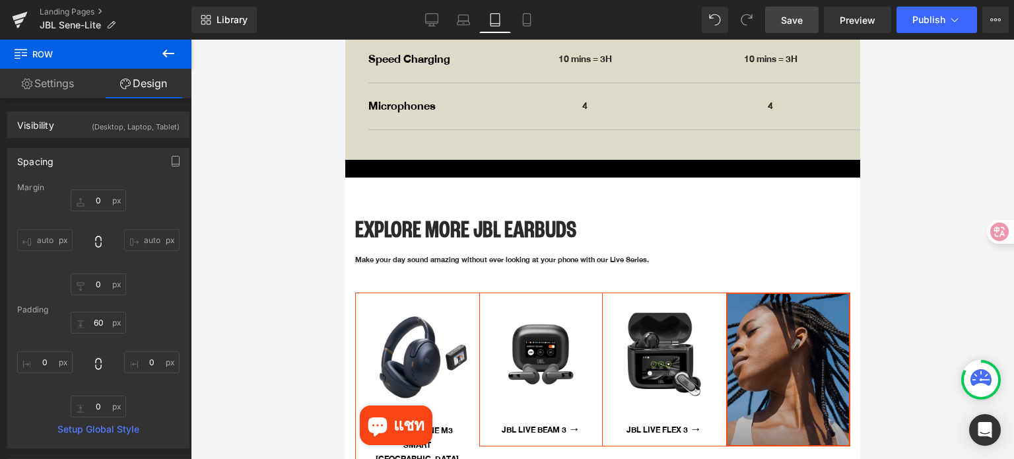
drag, startPoint x: 790, startPoint y: 11, endPoint x: 475, endPoint y: 331, distance: 448.7
click at [790, 11] on link "Save" at bounding box center [791, 20] width 53 height 26
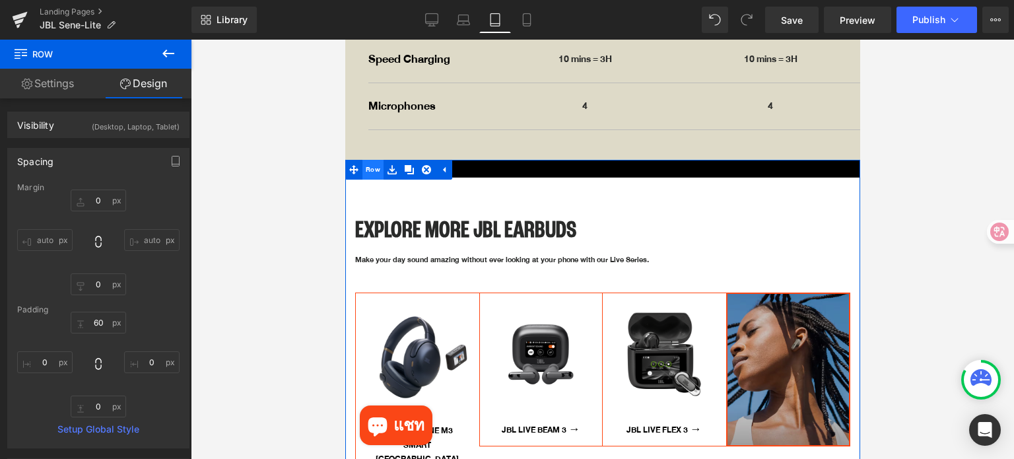
click at [370, 160] on span "Row" at bounding box center [372, 170] width 21 height 20
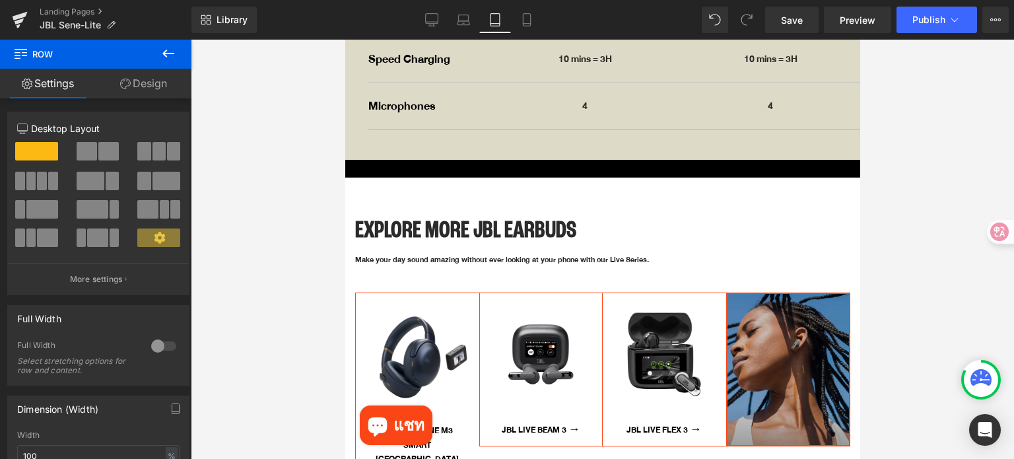
click at [940, 314] on div at bounding box center [602, 249] width 823 height 419
click at [918, 303] on div at bounding box center [602, 249] width 823 height 419
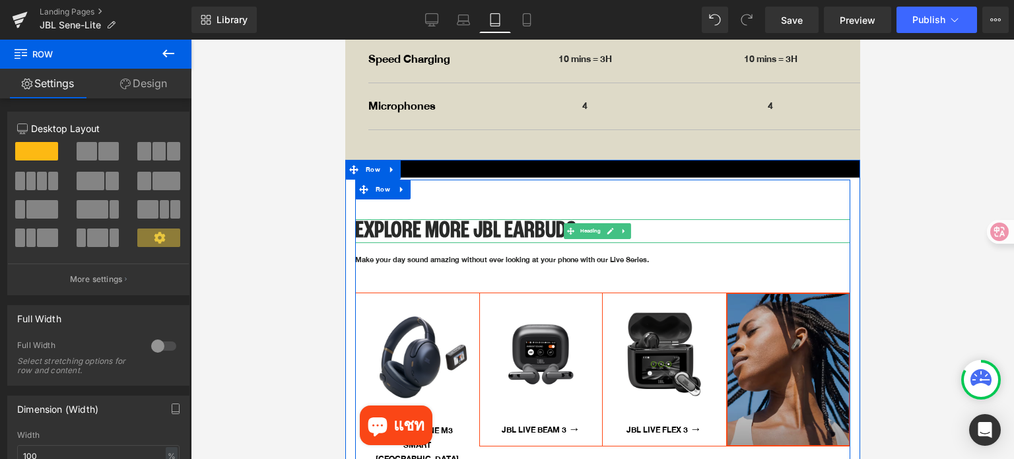
click at [470, 219] on h1 "Explore more JBL earbuds" at bounding box center [602, 231] width 495 height 24
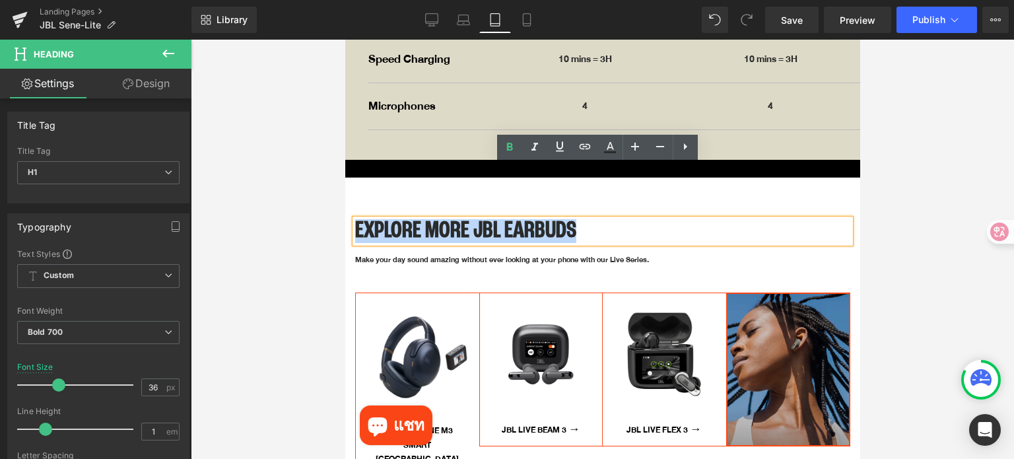
click at [438, 219] on h1 "Explore more JBL earbuds" at bounding box center [602, 231] width 495 height 24
drag, startPoint x: 463, startPoint y: 176, endPoint x: 350, endPoint y: 186, distance: 114.0
click at [350, 186] on div "Explore more JBL earbuds Heading Make your day sound amazing without ever looki…" at bounding box center [602, 347] width 515 height 335
copy h1 "Explore more"
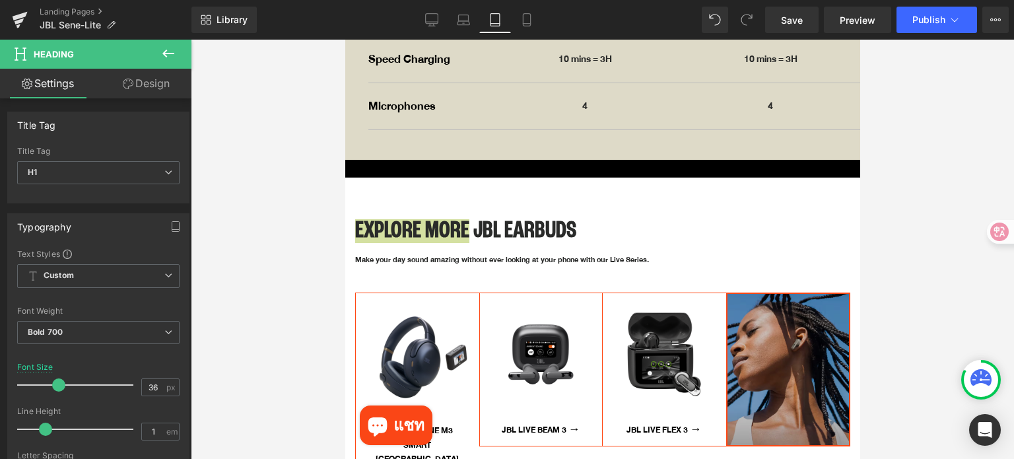
click at [264, 142] on div at bounding box center [602, 249] width 823 height 419
click at [526, 24] on icon at bounding box center [526, 24] width 7 height 0
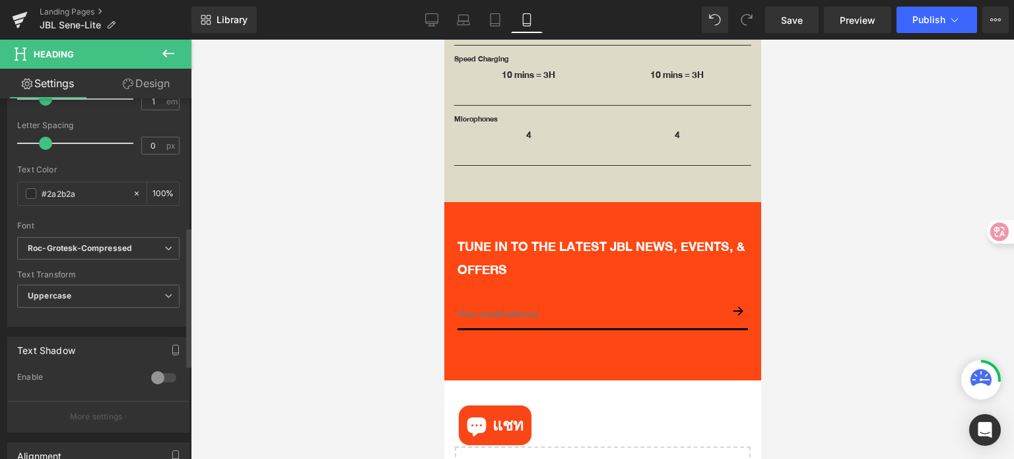
scroll to position [573, 0]
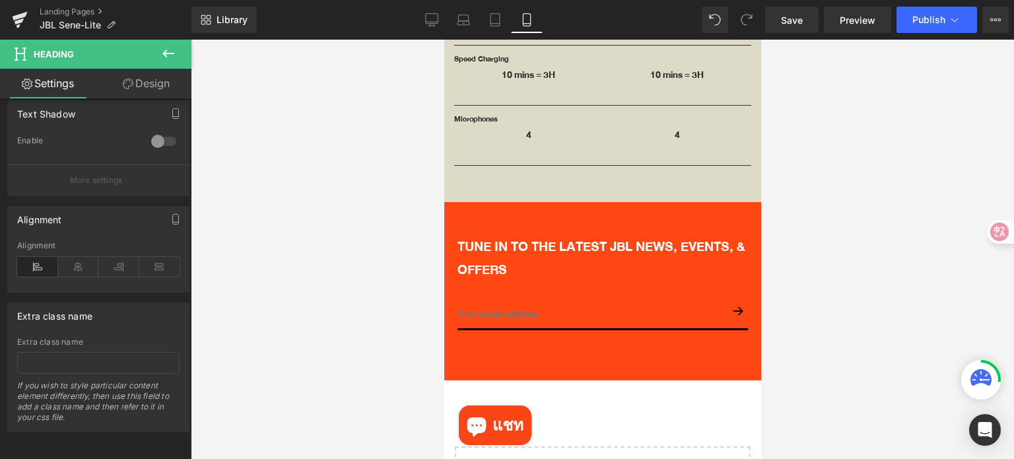
click at [169, 48] on icon at bounding box center [168, 54] width 16 height 16
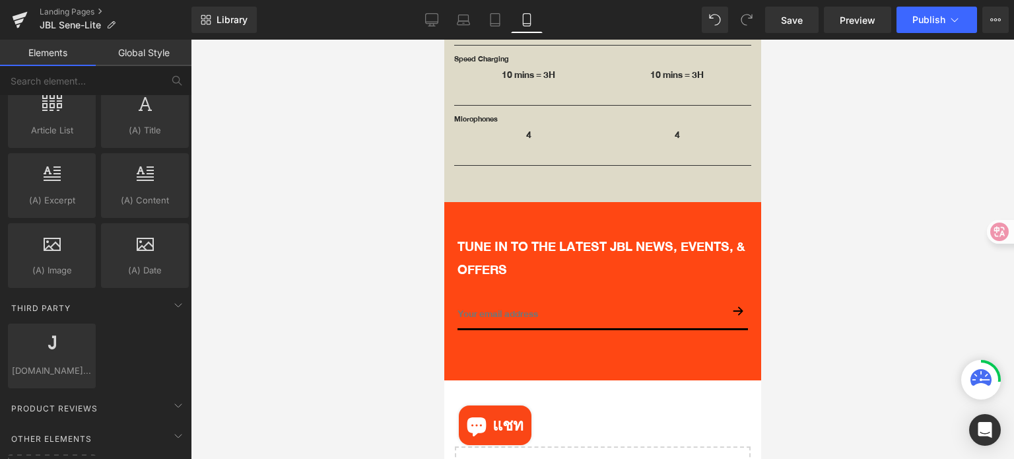
scroll to position [2607, 0]
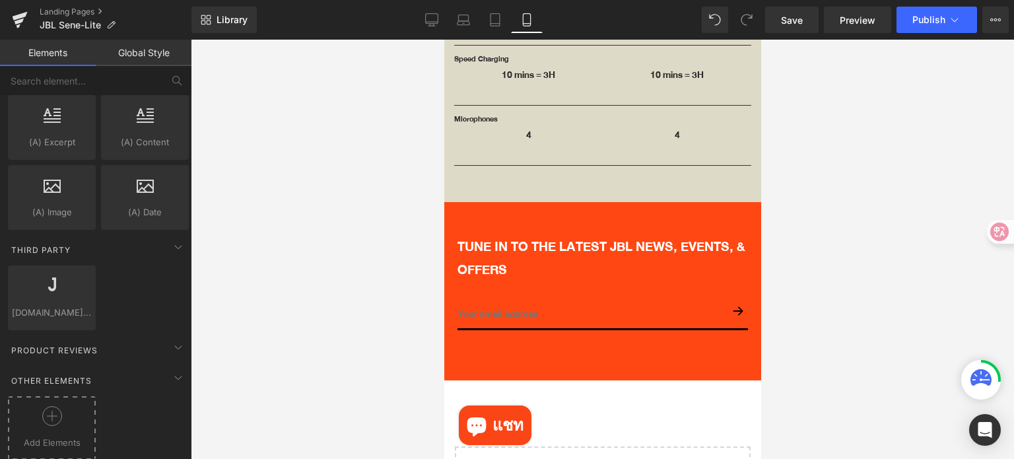
click at [71, 406] on div at bounding box center [51, 421] width 81 height 30
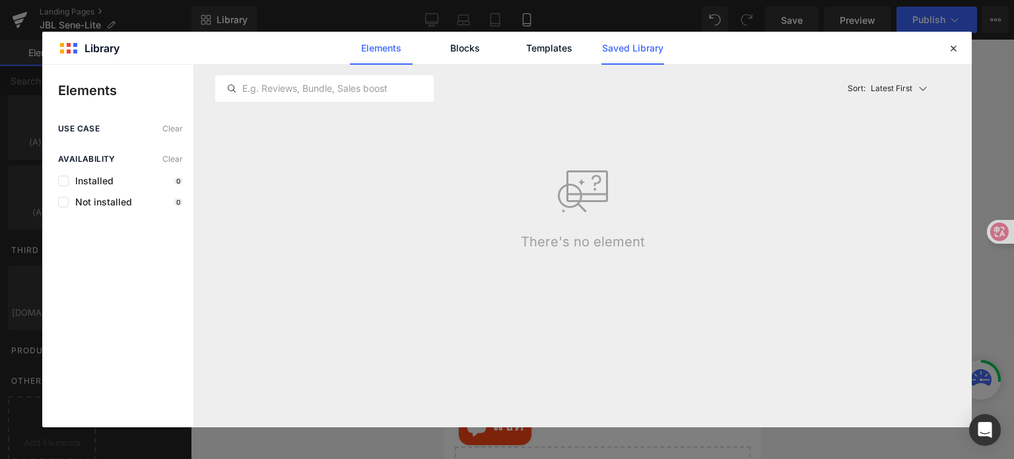
click at [639, 39] on link "Saved Library" at bounding box center [632, 48] width 63 height 33
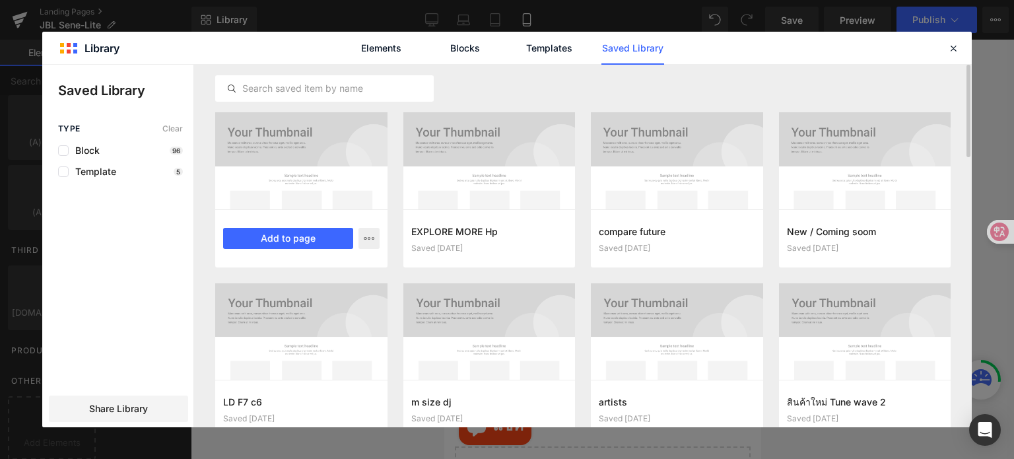
click at [298, 170] on div at bounding box center [301, 160] width 172 height 97
click at [320, 242] on button "Add to page" at bounding box center [288, 238] width 130 height 21
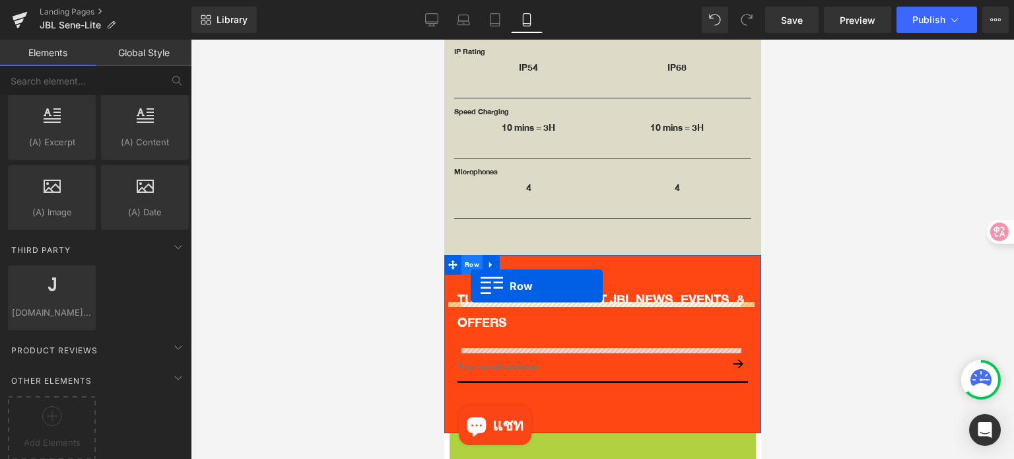
scroll to position [3609, 0]
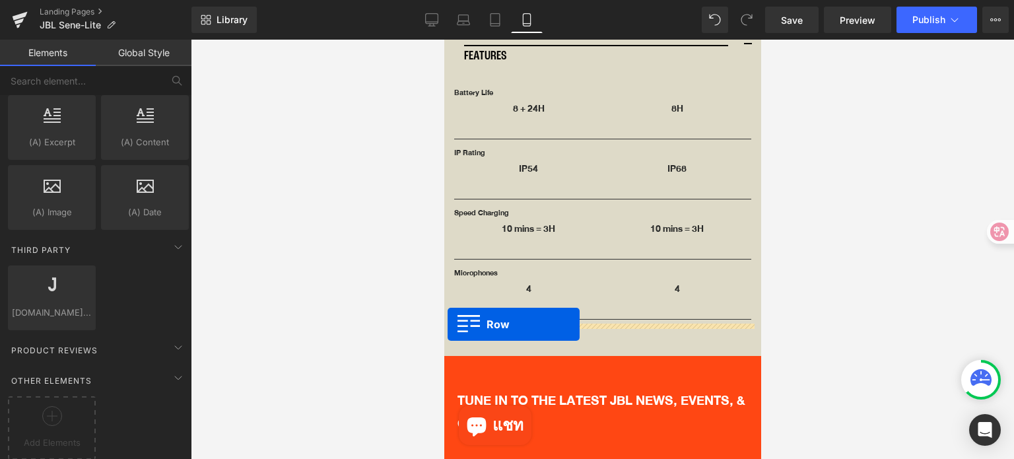
drag, startPoint x: 452, startPoint y: 314, endPoint x: 447, endPoint y: 324, distance: 11.2
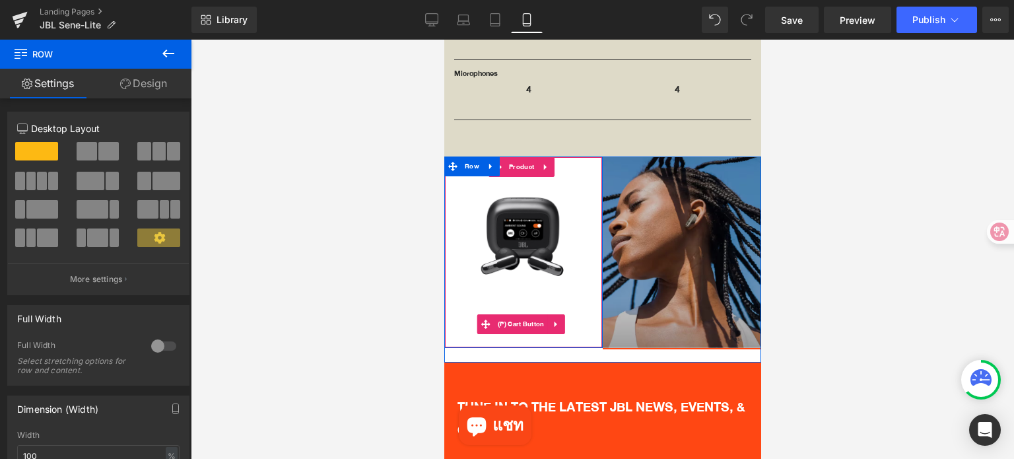
scroll to position [3808, 0]
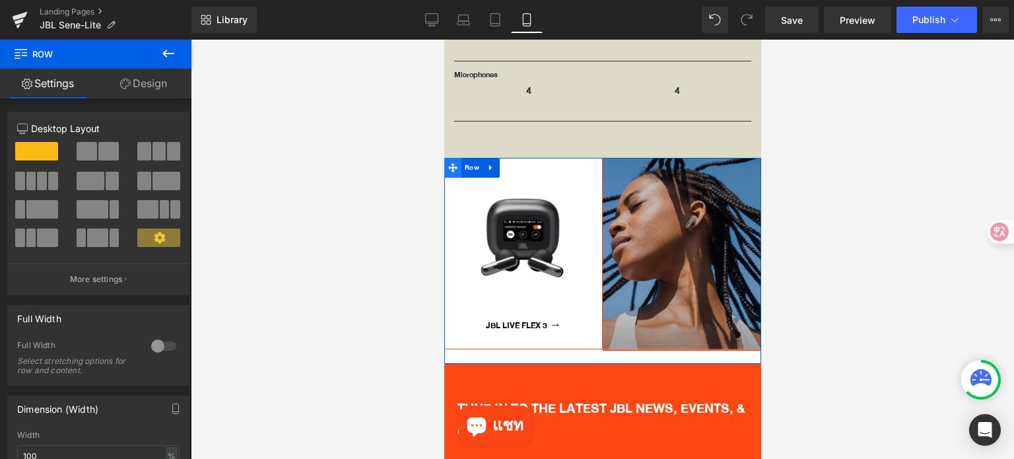
click at [452, 163] on icon at bounding box center [452, 167] width 9 height 9
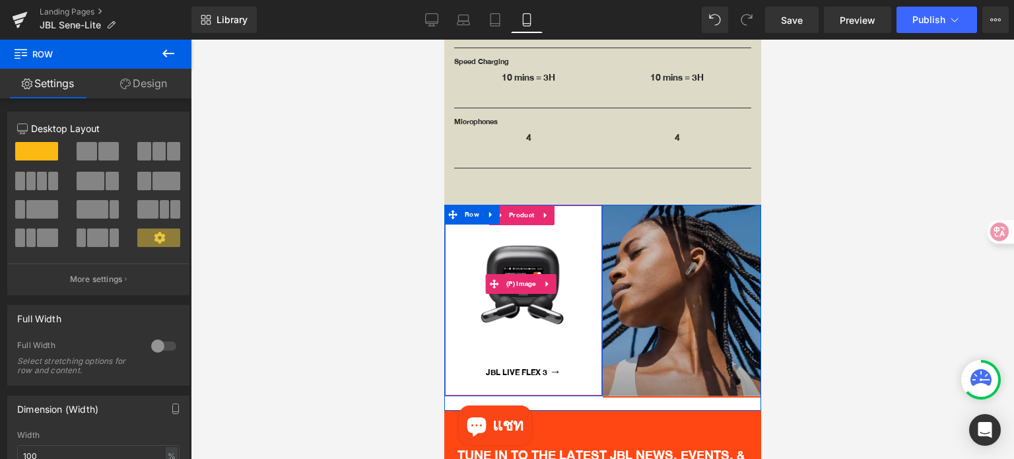
scroll to position [3742, 0]
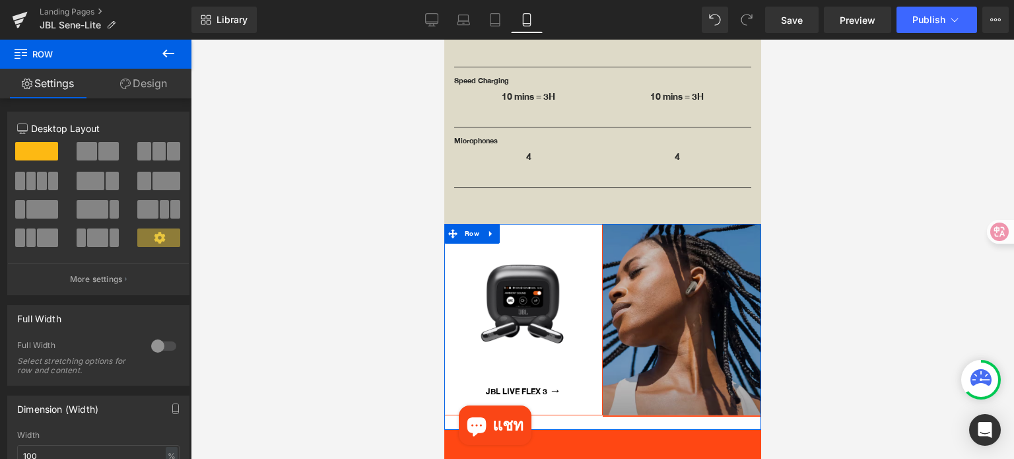
click at [492, 228] on icon at bounding box center [490, 233] width 9 height 10
click at [522, 229] on icon at bounding box center [524, 233] width 9 height 9
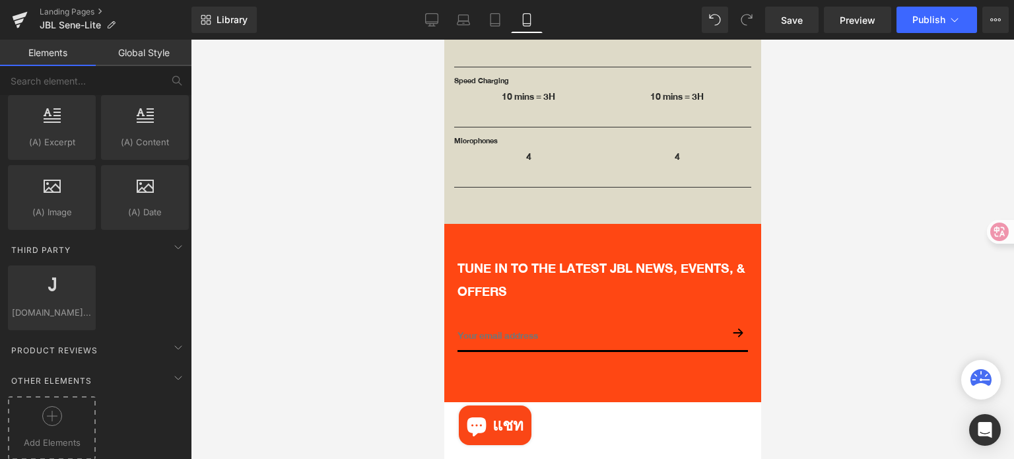
click at [68, 406] on div at bounding box center [51, 421] width 81 height 30
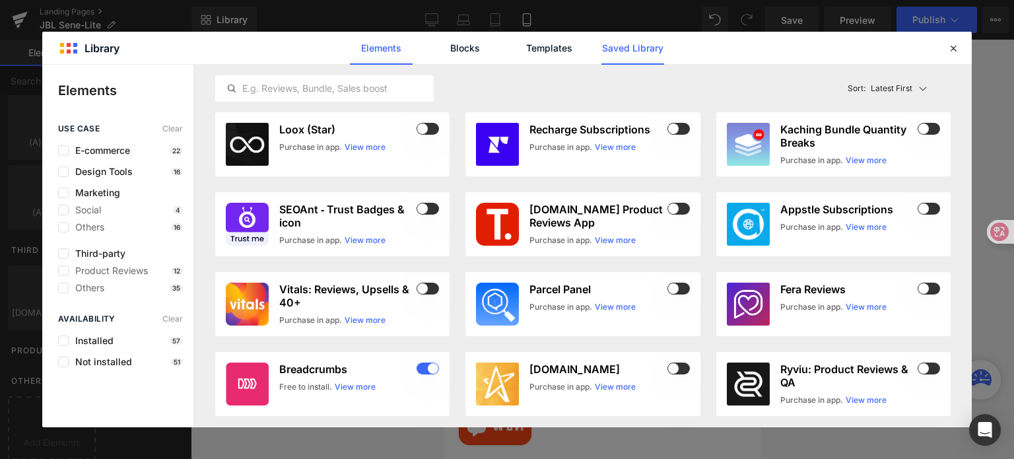
click at [655, 44] on link "Saved Library" at bounding box center [632, 48] width 63 height 33
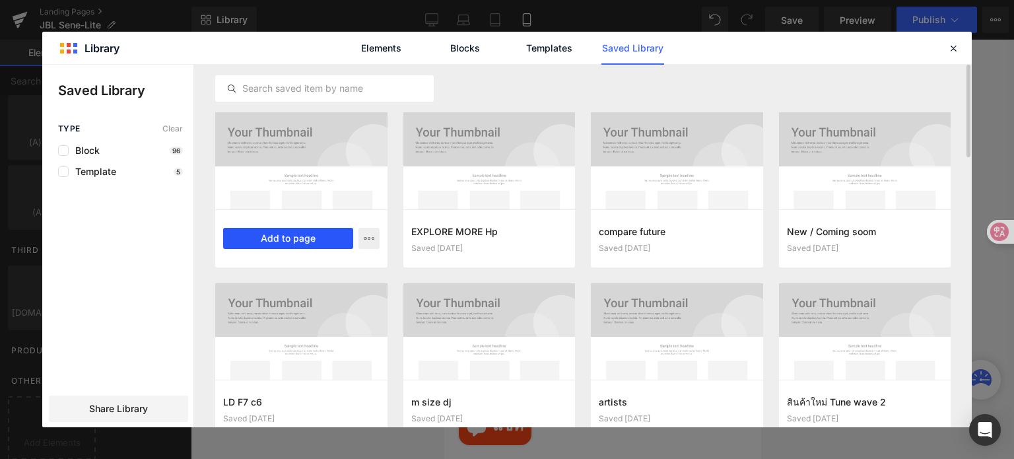
click at [293, 240] on button "Add to page" at bounding box center [288, 238] width 130 height 21
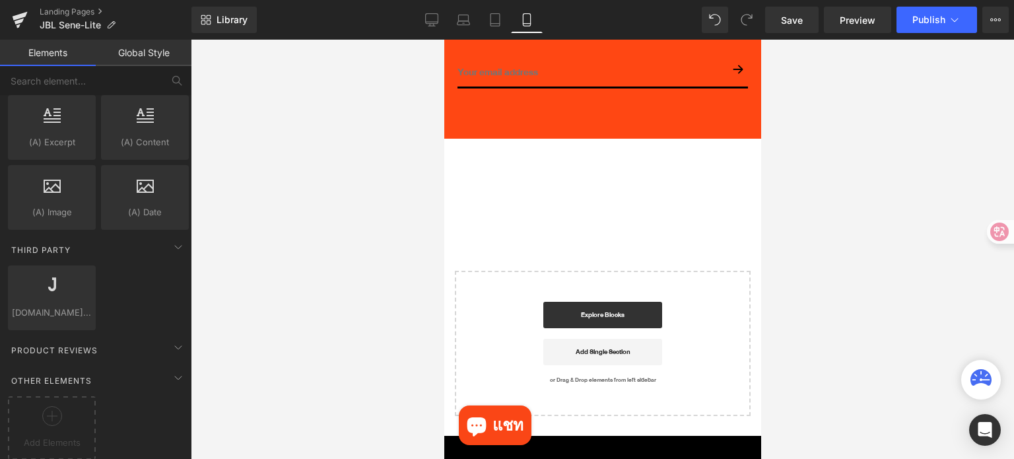
scroll to position [4006, 0]
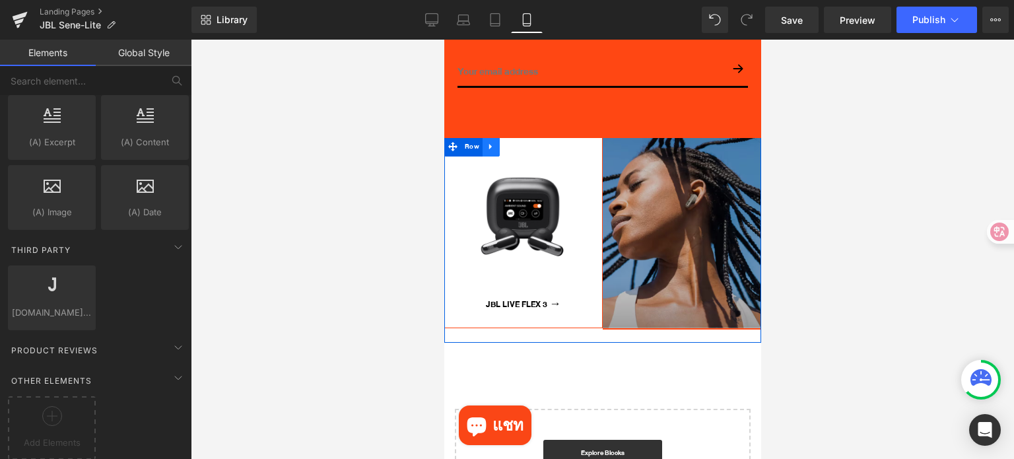
click at [489, 141] on icon at bounding box center [490, 146] width 9 height 10
click at [524, 141] on icon at bounding box center [524, 146] width 9 height 10
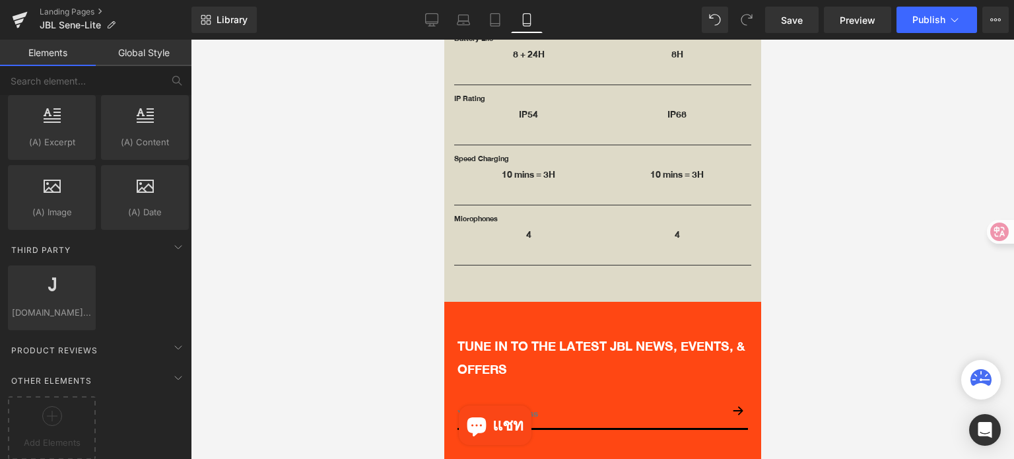
scroll to position [3609, 0]
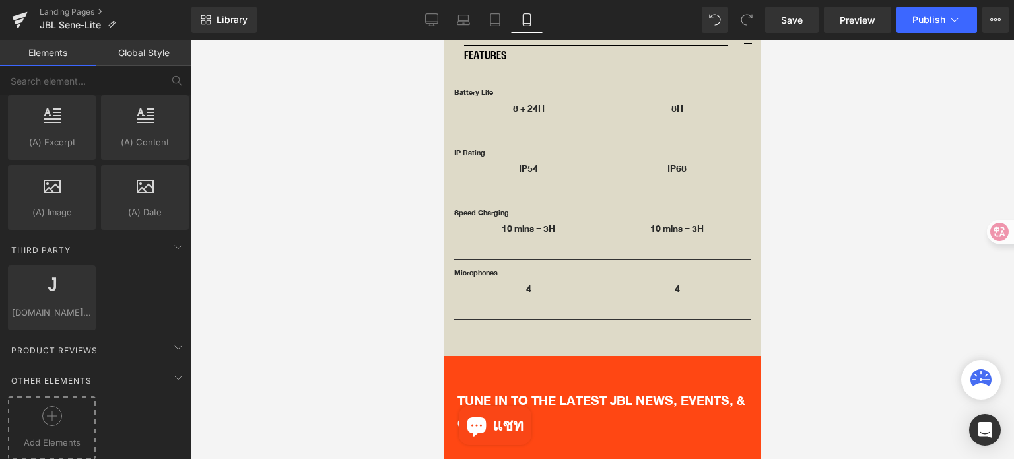
click at [64, 411] on div at bounding box center [51, 421] width 81 height 30
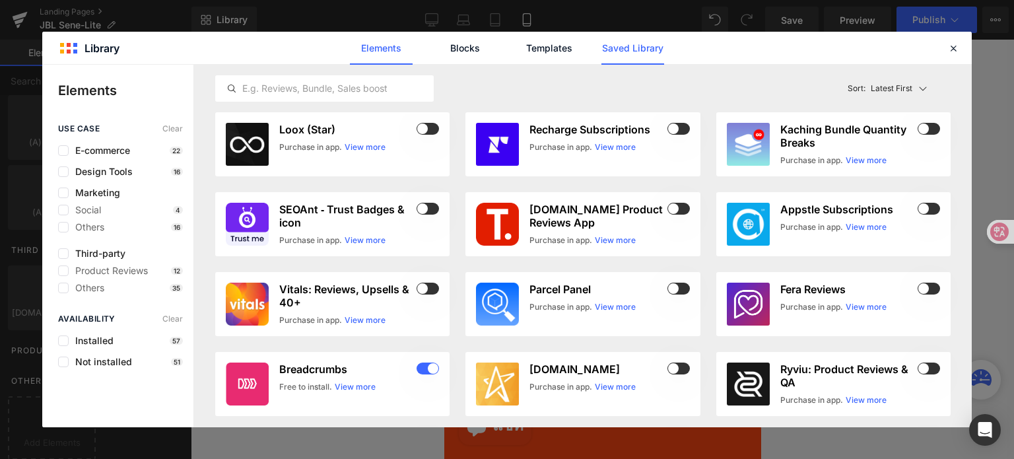
click at [647, 49] on link "Saved Library" at bounding box center [632, 48] width 63 height 33
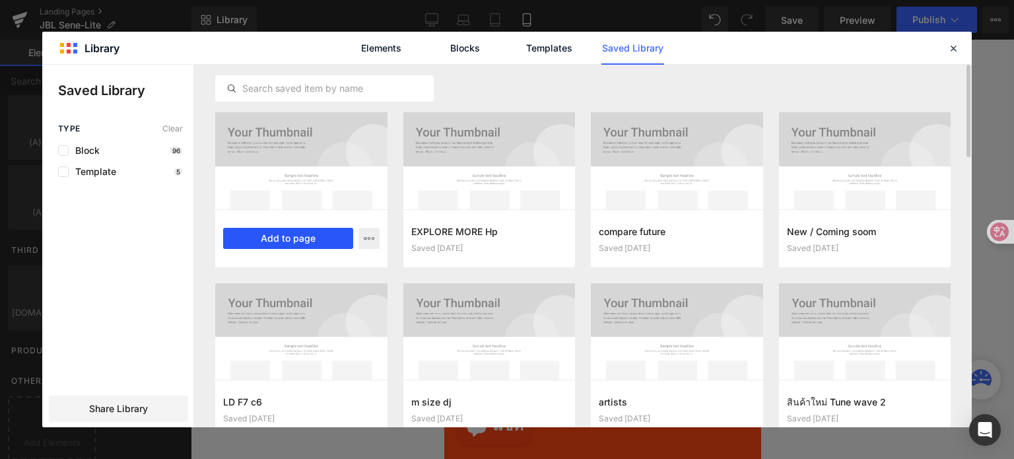
click at [294, 238] on button "Add to page" at bounding box center [288, 238] width 130 height 21
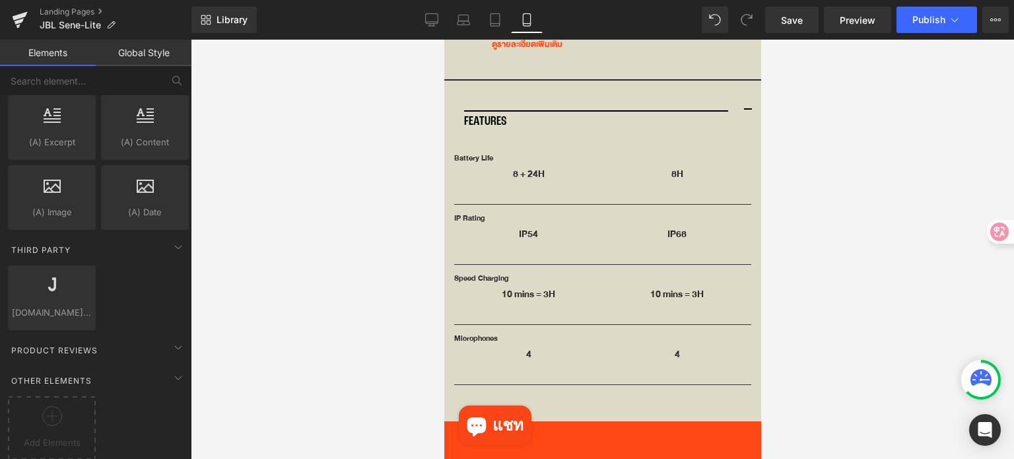
scroll to position [3808, 0]
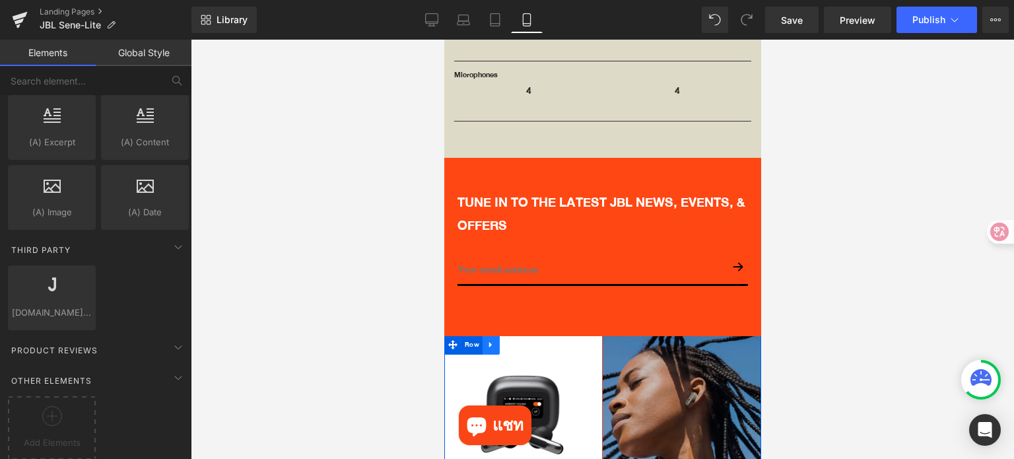
click at [495, 335] on link at bounding box center [490, 345] width 17 height 20
drag, startPoint x: 522, startPoint y: 315, endPoint x: 760, endPoint y: 52, distance: 354.3
click at [522, 340] on icon at bounding box center [524, 344] width 9 height 9
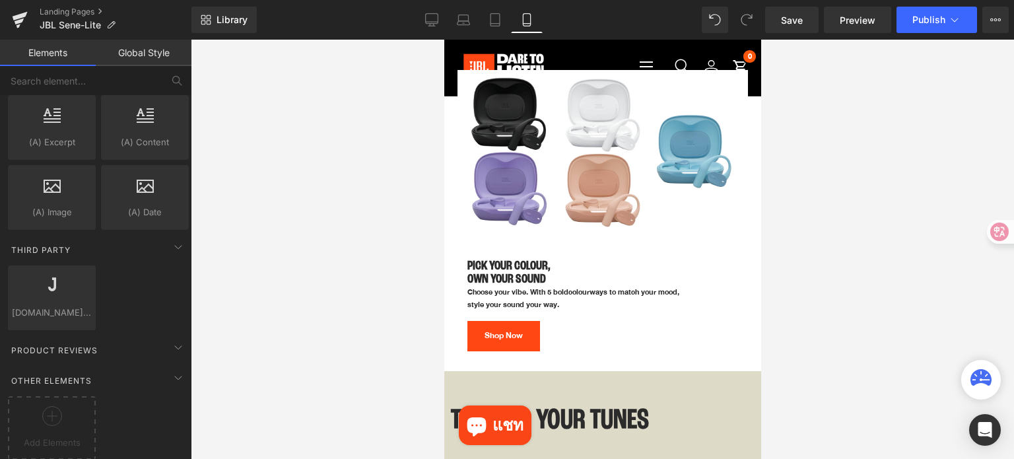
scroll to position [2949, 0]
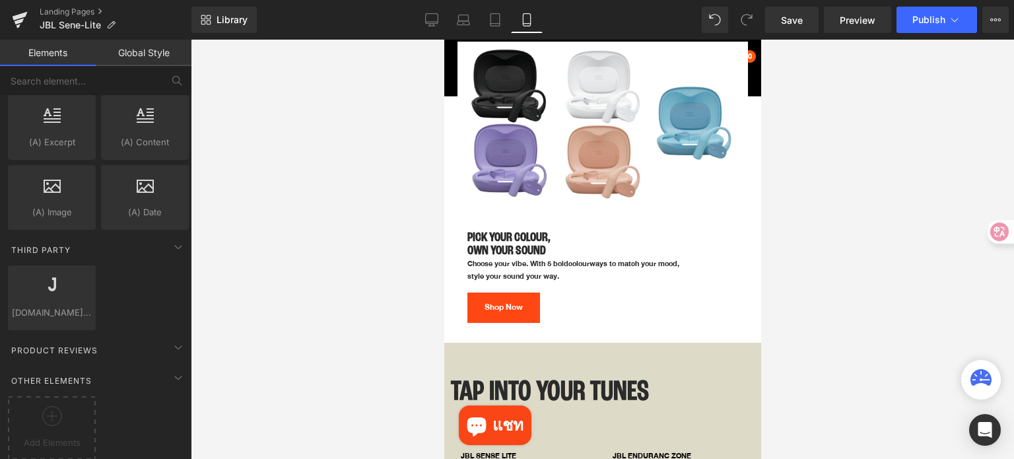
click at [850, 291] on div at bounding box center [602, 249] width 823 height 419
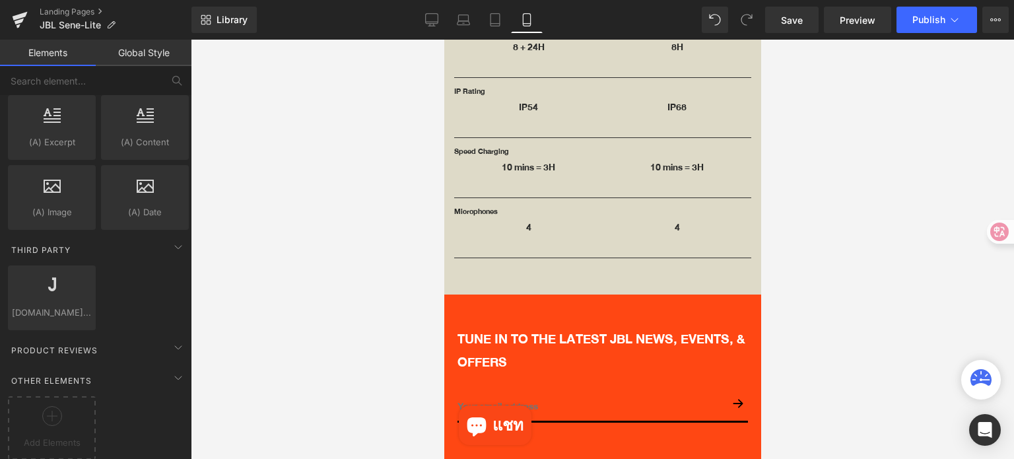
scroll to position [3676, 0]
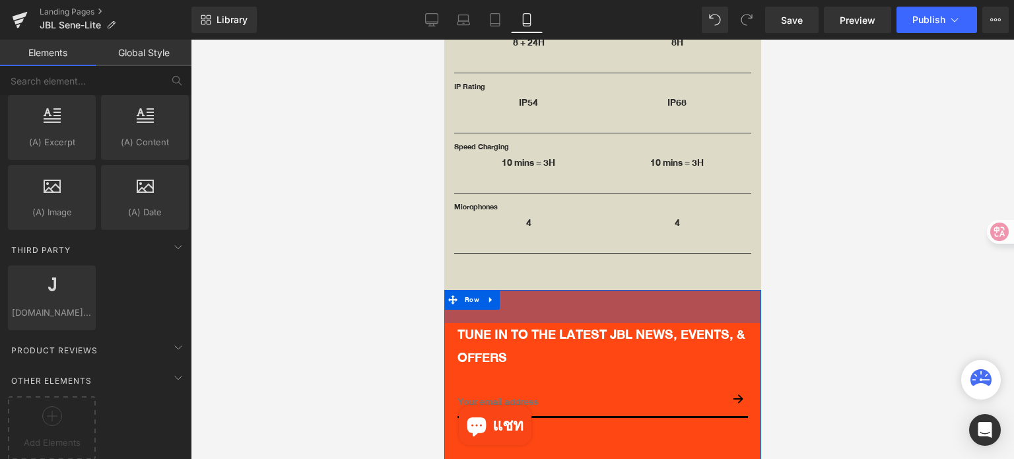
click at [684, 290] on div "50px" at bounding box center [602, 306] width 317 height 33
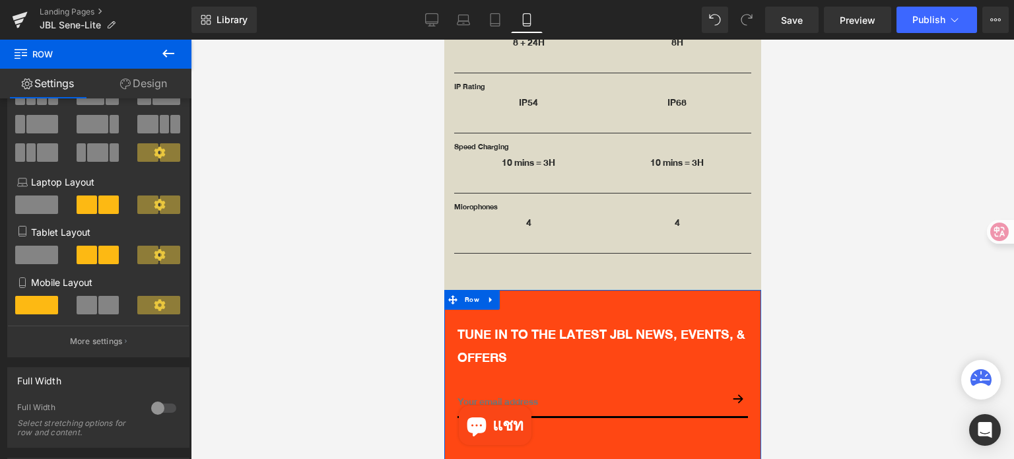
scroll to position [198, 0]
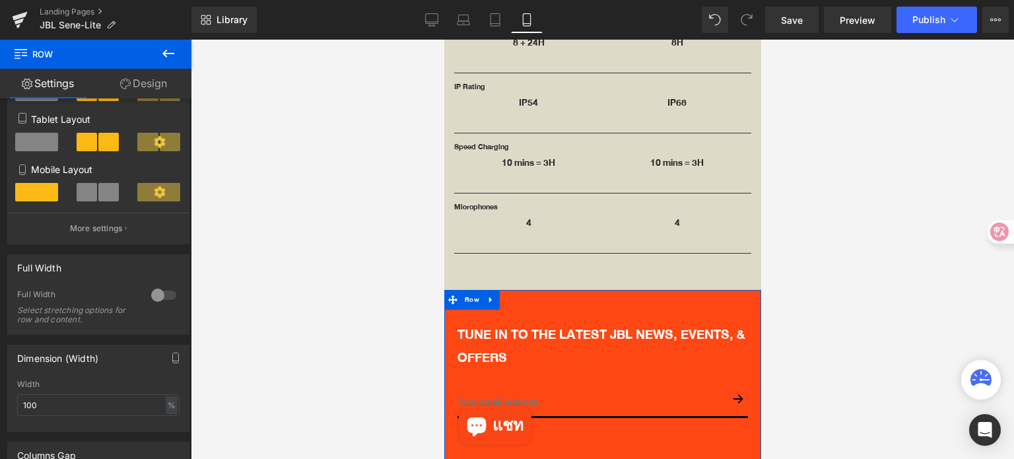
click at [153, 90] on link "Design" at bounding box center [144, 84] width 96 height 30
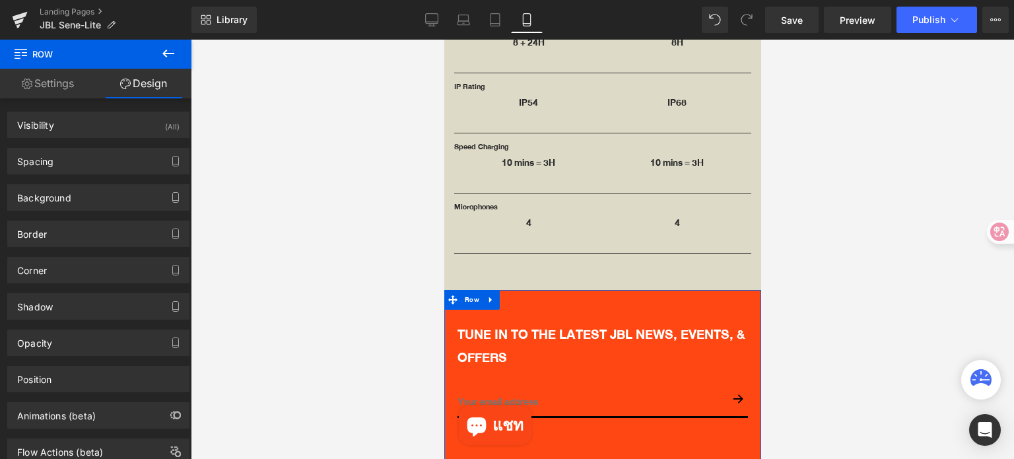
click at [166, 60] on icon at bounding box center [168, 54] width 16 height 16
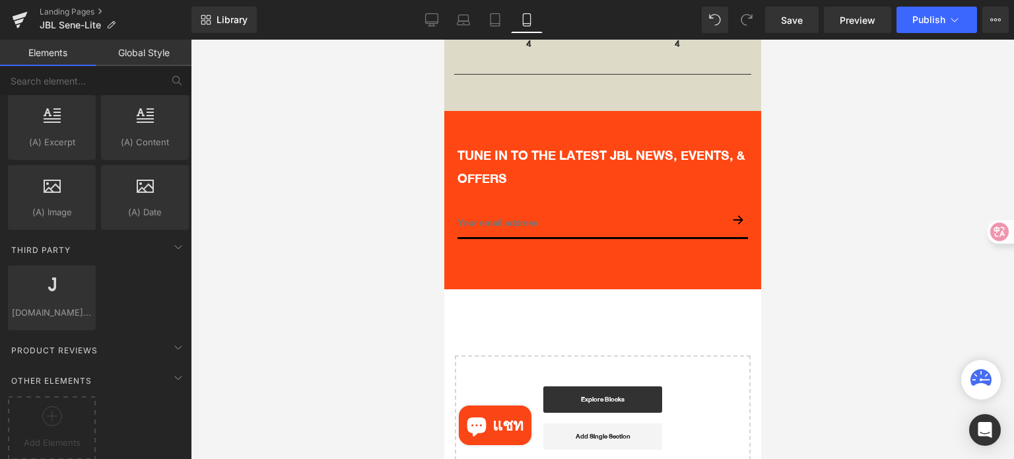
scroll to position [3940, 0]
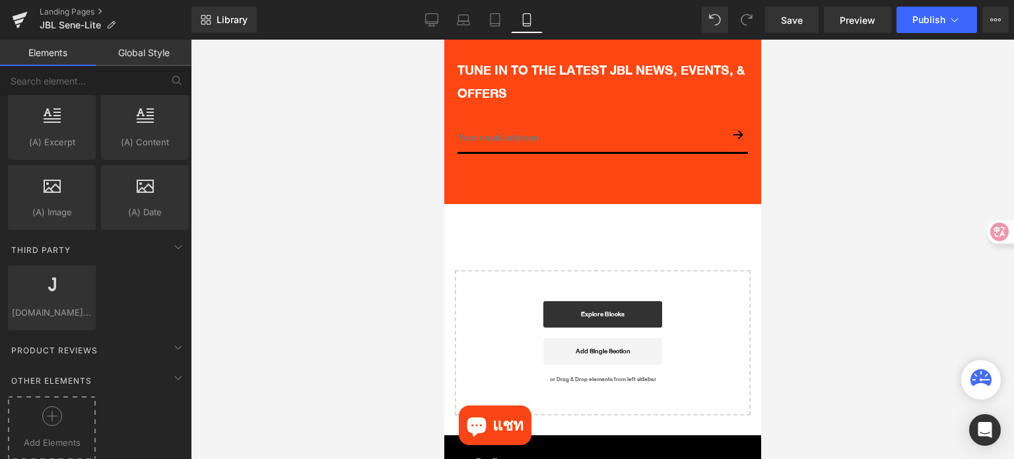
click at [50, 416] on icon at bounding box center [52, 416] width 11 height 1
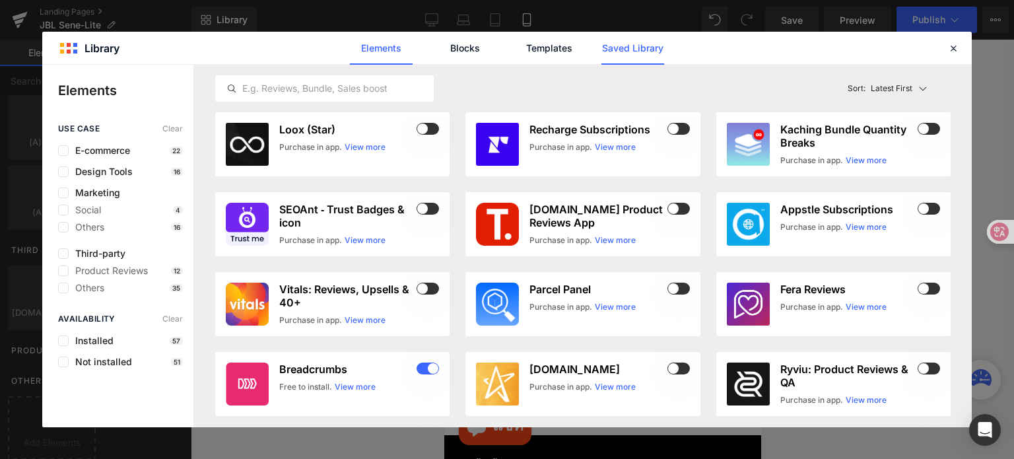
click at [638, 50] on link "Saved Library" at bounding box center [632, 48] width 63 height 33
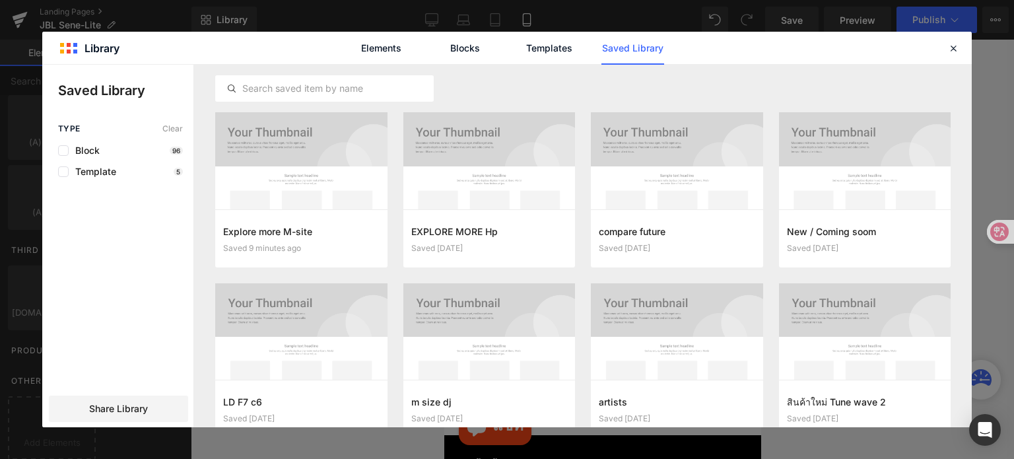
drag, startPoint x: 544, startPoint y: 50, endPoint x: 612, endPoint y: 55, distance: 68.3
click at [544, 49] on link "Templates" at bounding box center [549, 48] width 63 height 33
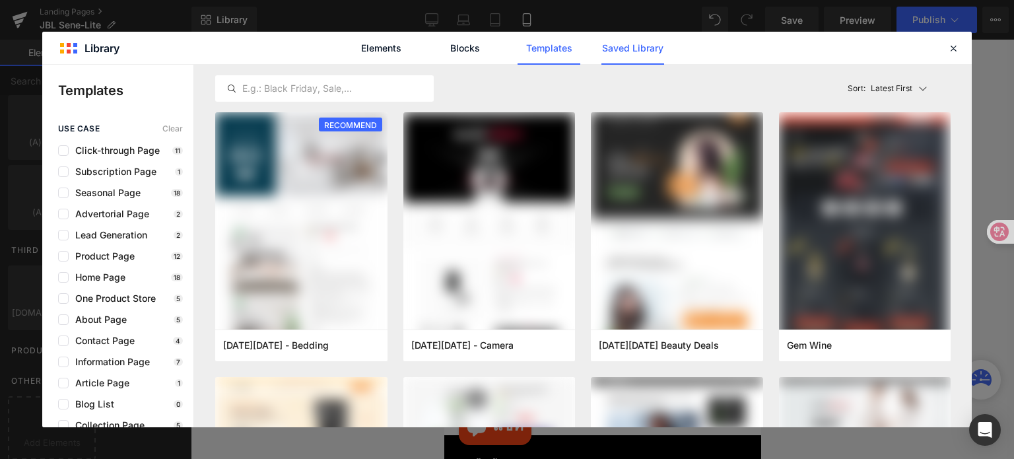
click at [634, 51] on link "Saved Library" at bounding box center [632, 48] width 63 height 33
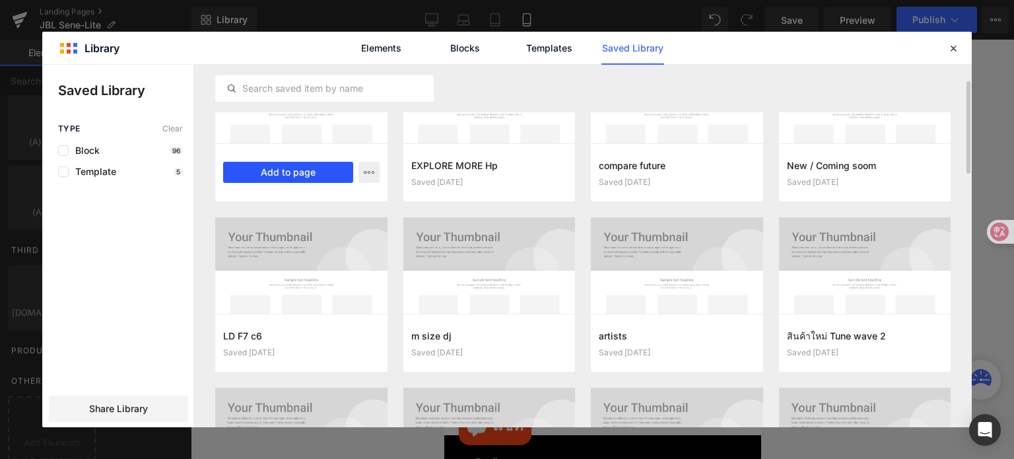
scroll to position [0, 0]
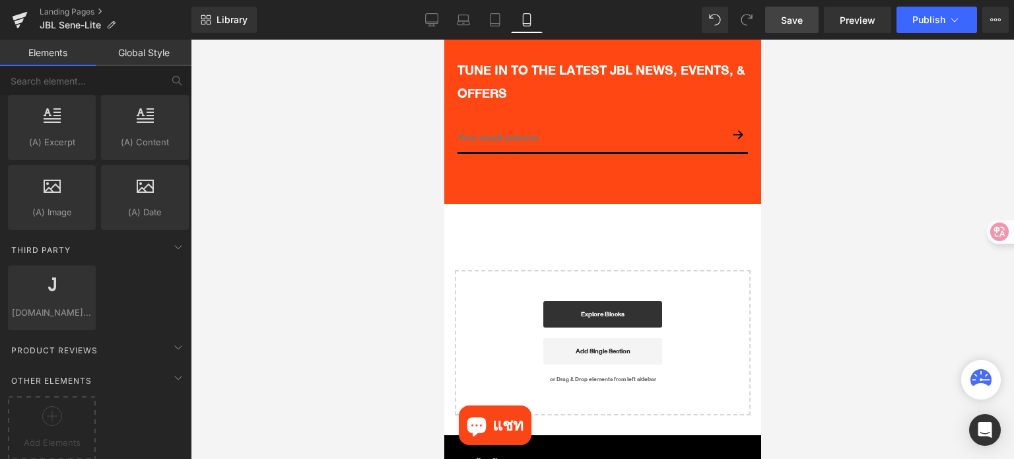
click at [803, 24] on span "Save" at bounding box center [792, 20] width 22 height 14
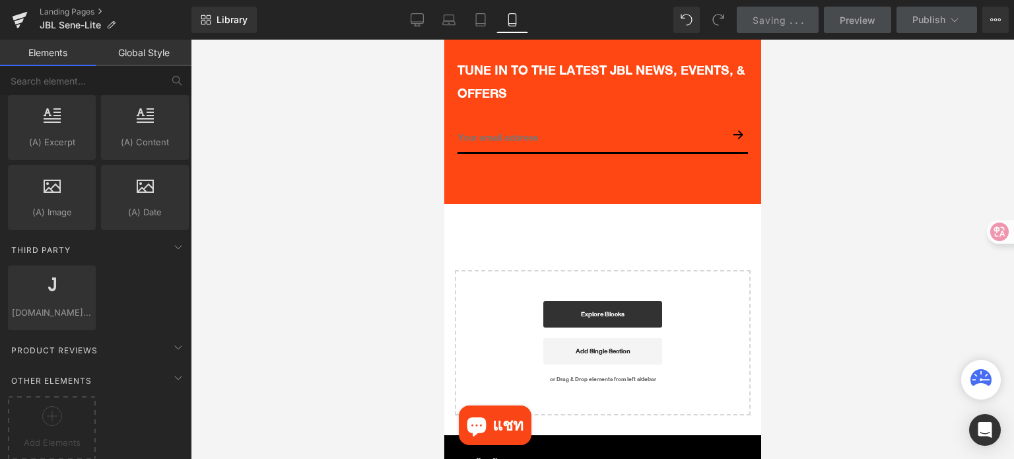
click at [897, 189] on div at bounding box center [602, 249] width 823 height 419
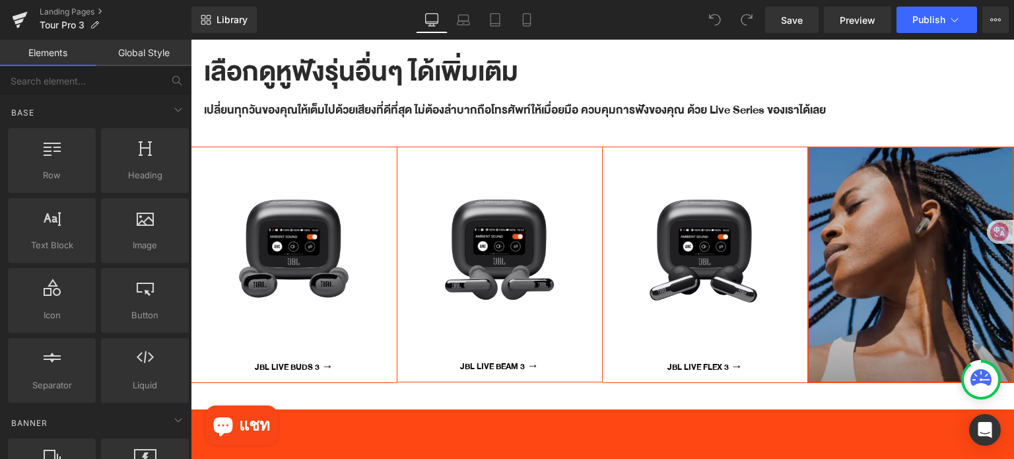
scroll to position [3565, 0]
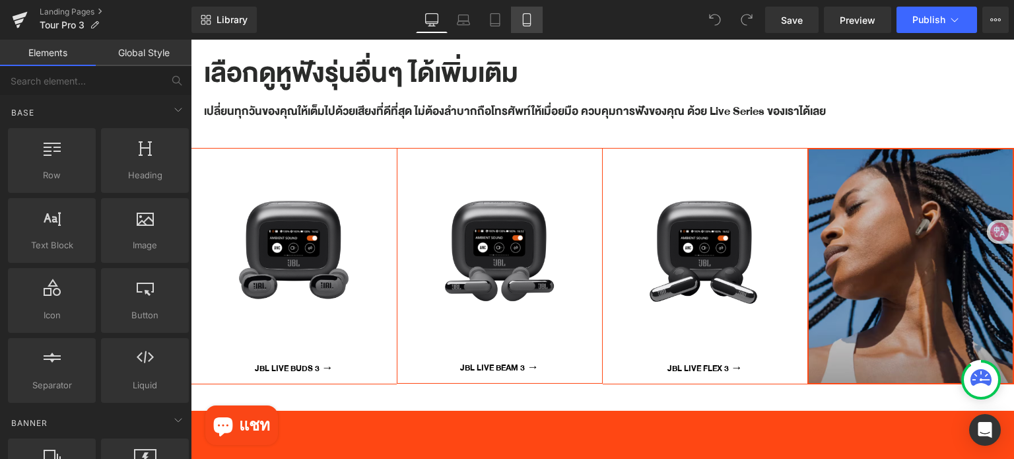
click at [533, 20] on link "Mobile" at bounding box center [527, 20] width 32 height 26
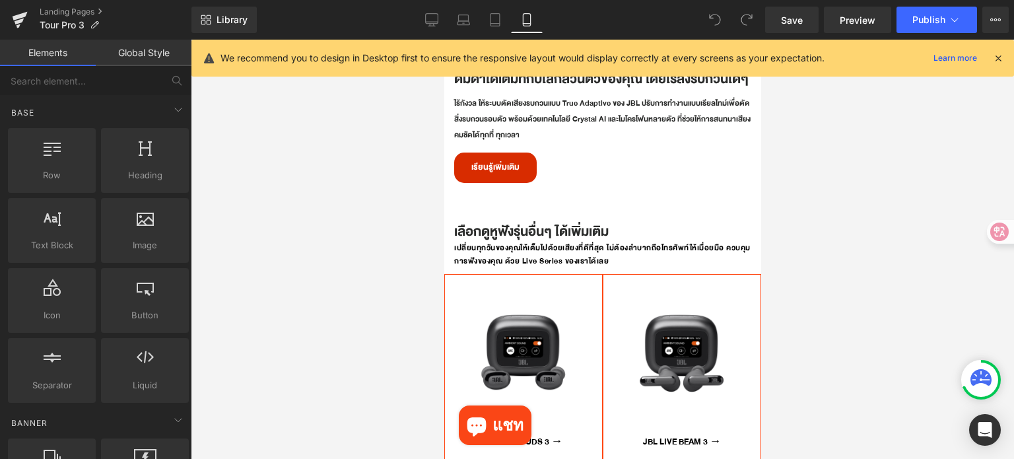
scroll to position [2841, 0]
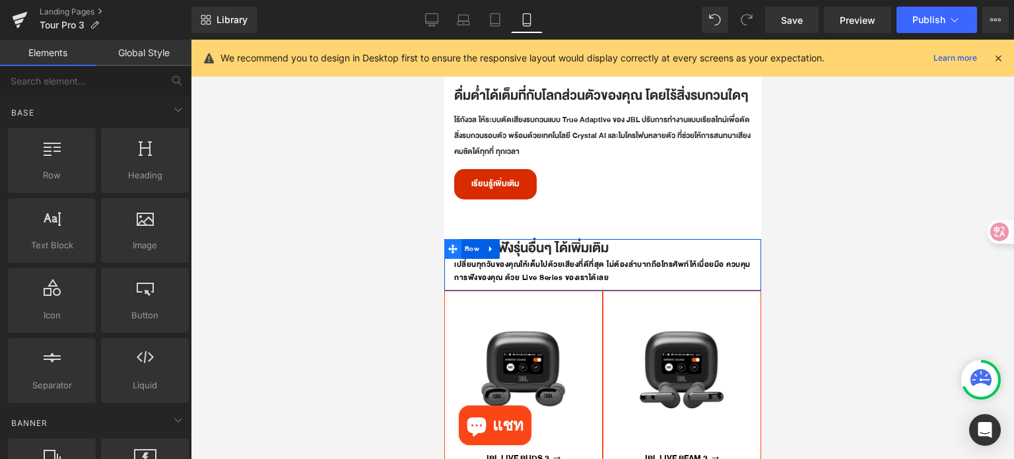
click at [452, 244] on icon at bounding box center [452, 248] width 9 height 9
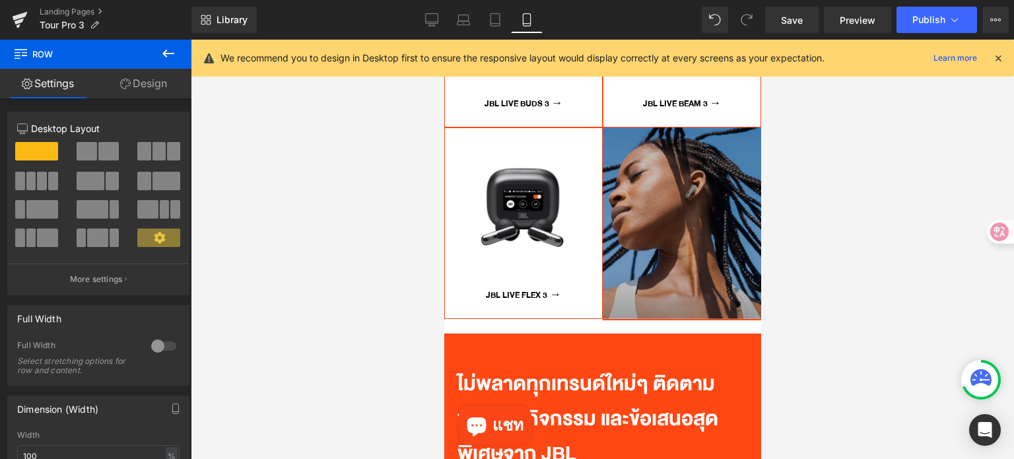
scroll to position [3237, 0]
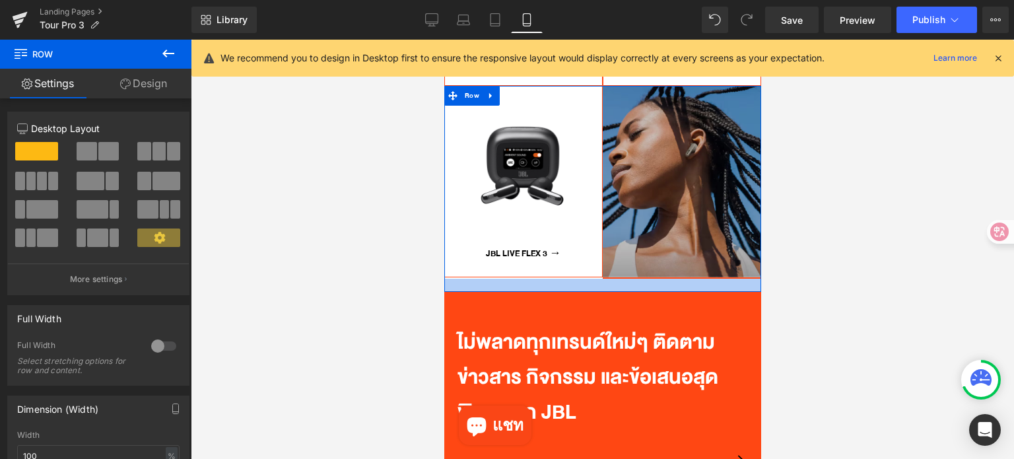
click at [450, 279] on div at bounding box center [602, 285] width 317 height 13
click at [478, 279] on div at bounding box center [602, 285] width 317 height 13
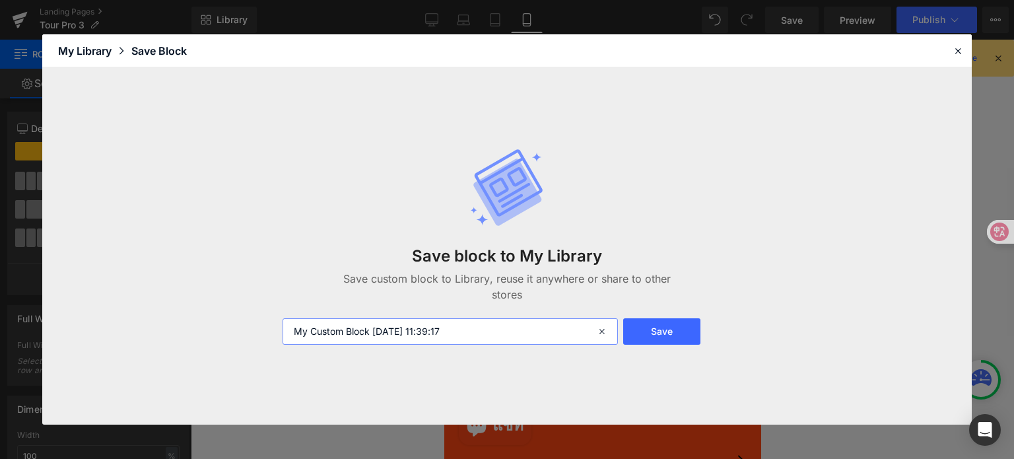
drag, startPoint x: 472, startPoint y: 327, endPoint x: 279, endPoint y: 314, distance: 193.9
click at [279, 314] on div "Save block to My Library Save custom block to Library, reuse it anywhere or sha…" at bounding box center [507, 246] width 465 height 250
paste input "Explore more"
type input "Explore more M-site"
drag, startPoint x: 652, startPoint y: 332, endPoint x: 660, endPoint y: 337, distance: 9.2
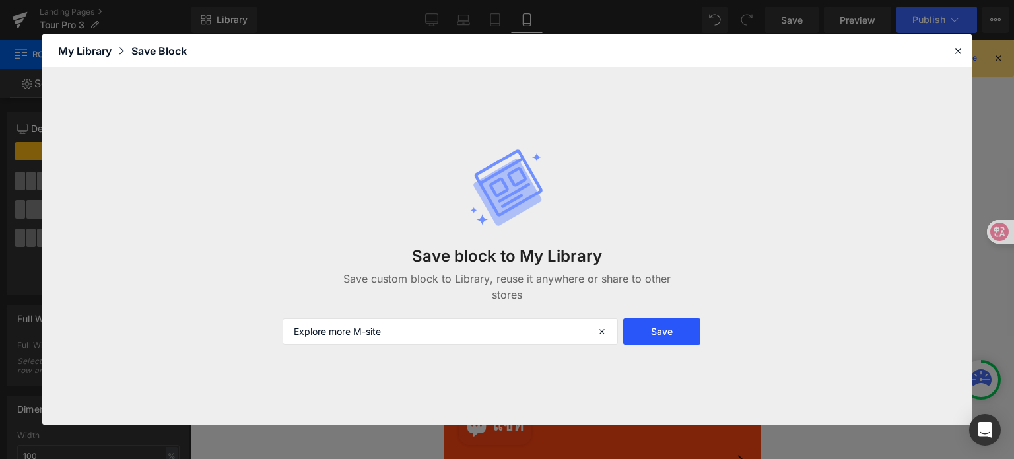
click at [653, 332] on button "Save" at bounding box center [661, 331] width 77 height 26
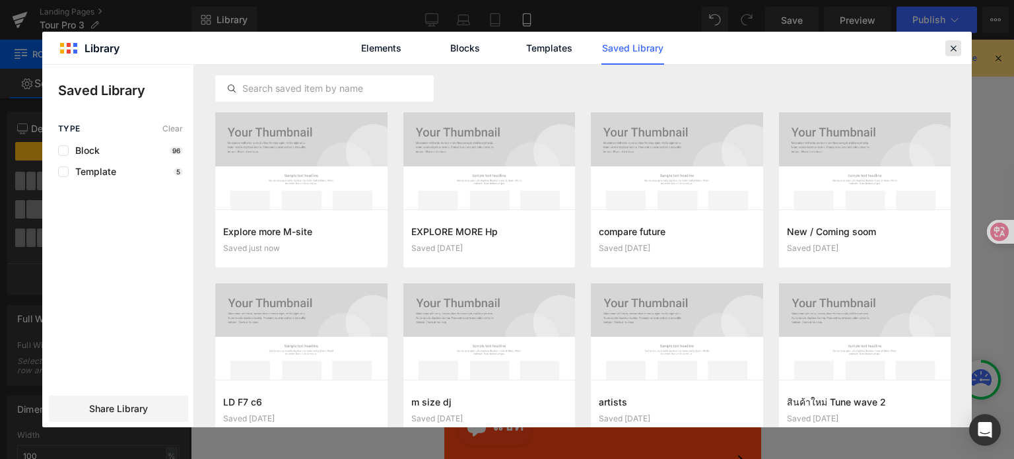
click at [953, 52] on icon at bounding box center [953, 48] width 12 height 12
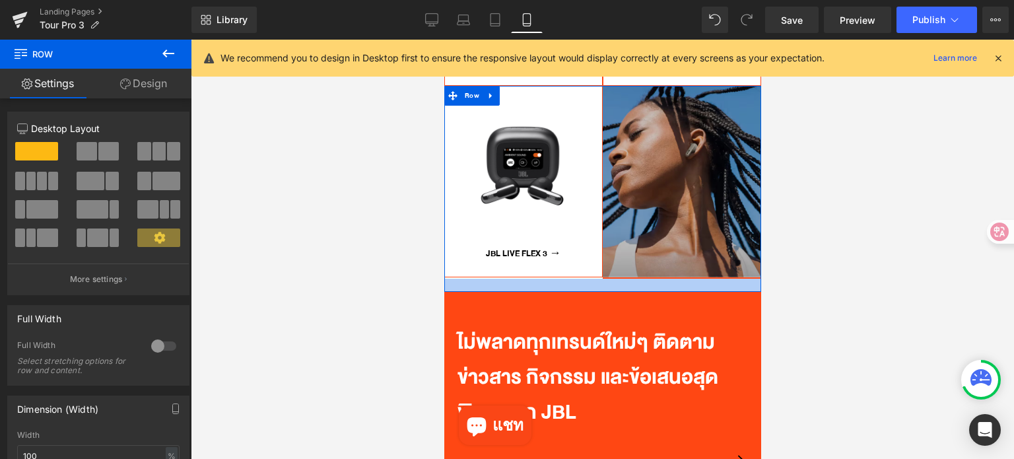
click at [495, 279] on div at bounding box center [602, 285] width 317 height 13
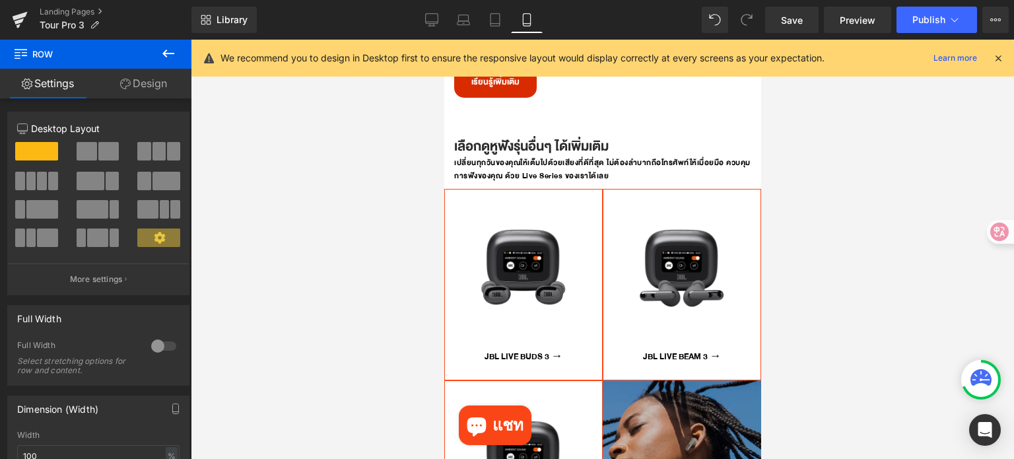
scroll to position [2907, 0]
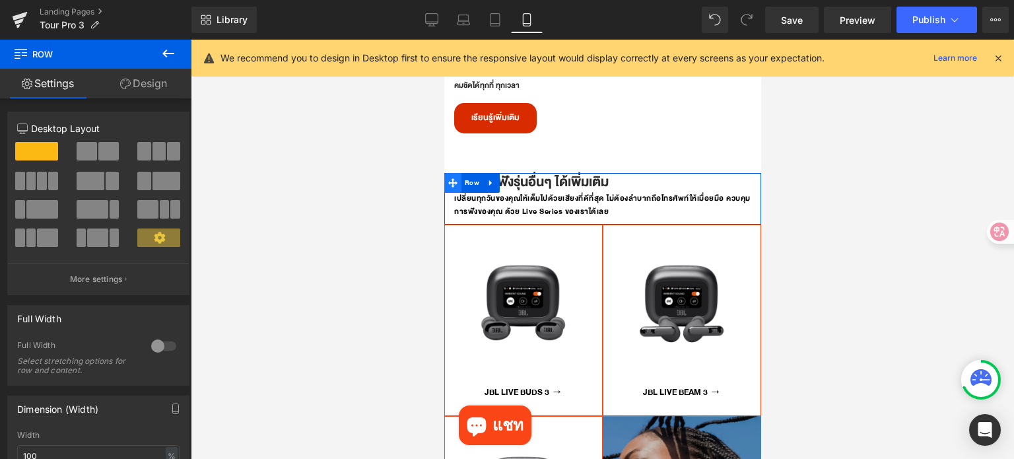
click at [451, 178] on icon at bounding box center [452, 182] width 9 height 9
click at [452, 178] on icon at bounding box center [452, 182] width 9 height 9
click at [174, 50] on icon at bounding box center [168, 54] width 16 height 16
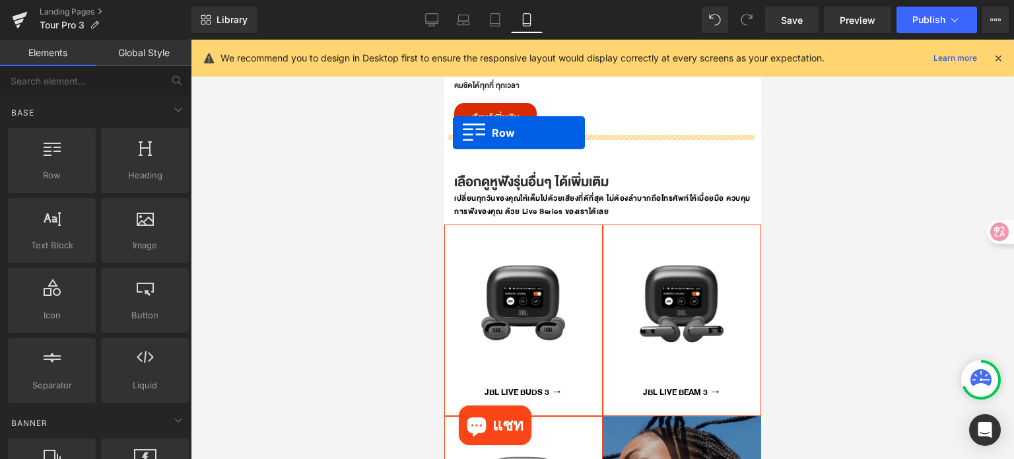
drag, startPoint x: 743, startPoint y: 217, endPoint x: 452, endPoint y: 133, distance: 303.2
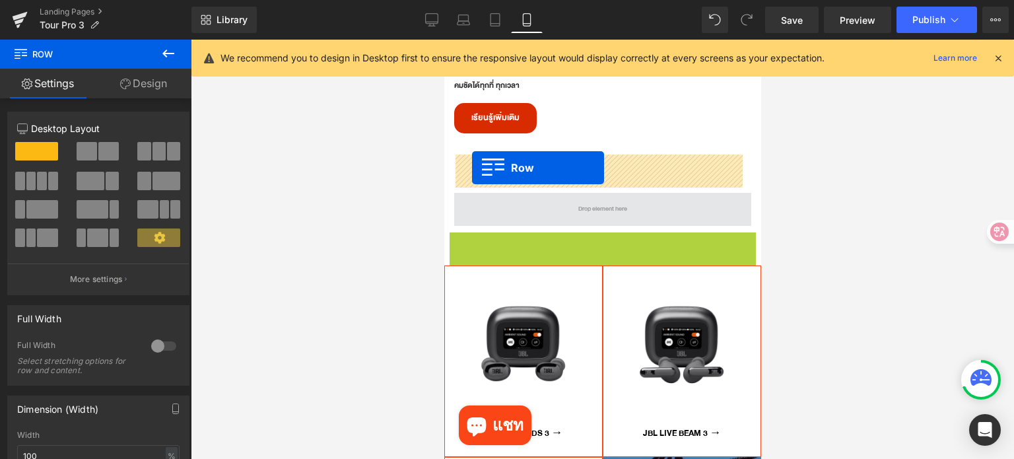
drag, startPoint x: 453, startPoint y: 202, endPoint x: 471, endPoint y: 168, distance: 39.0
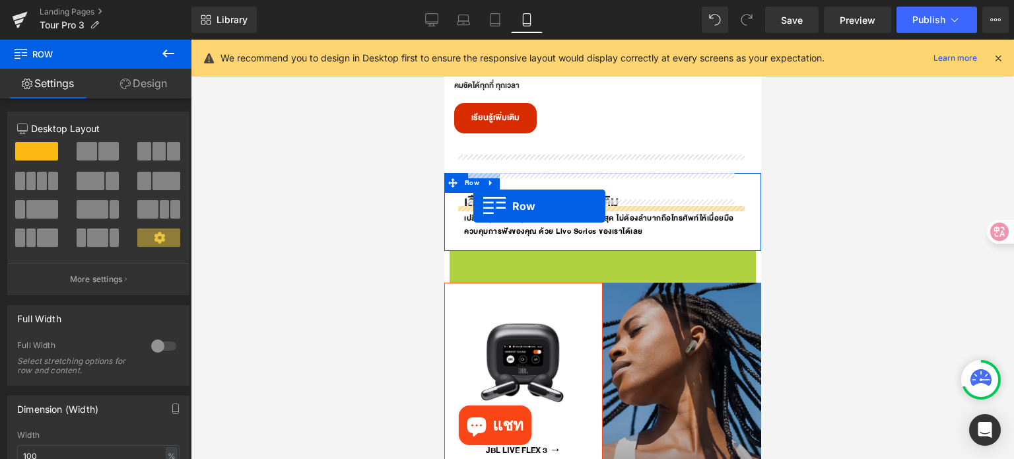
drag, startPoint x: 450, startPoint y: 222, endPoint x: 473, endPoint y: 205, distance: 28.8
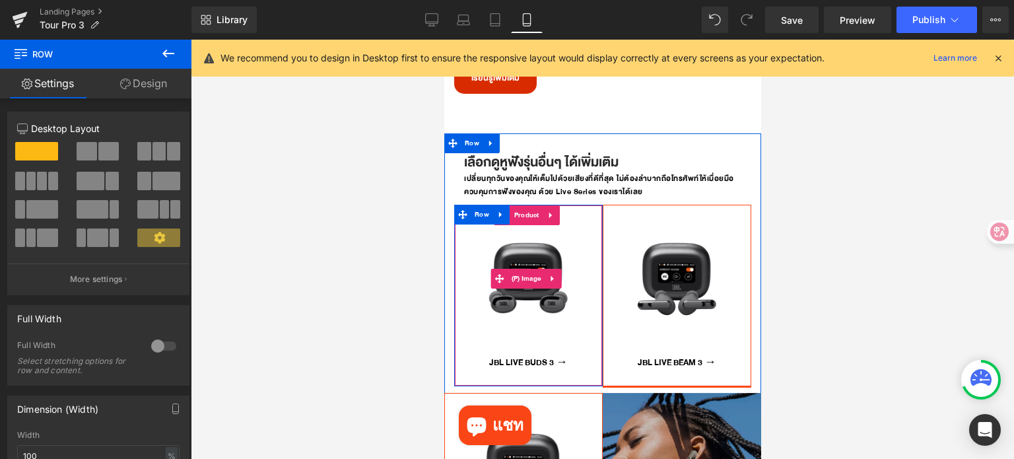
scroll to position [3039, 0]
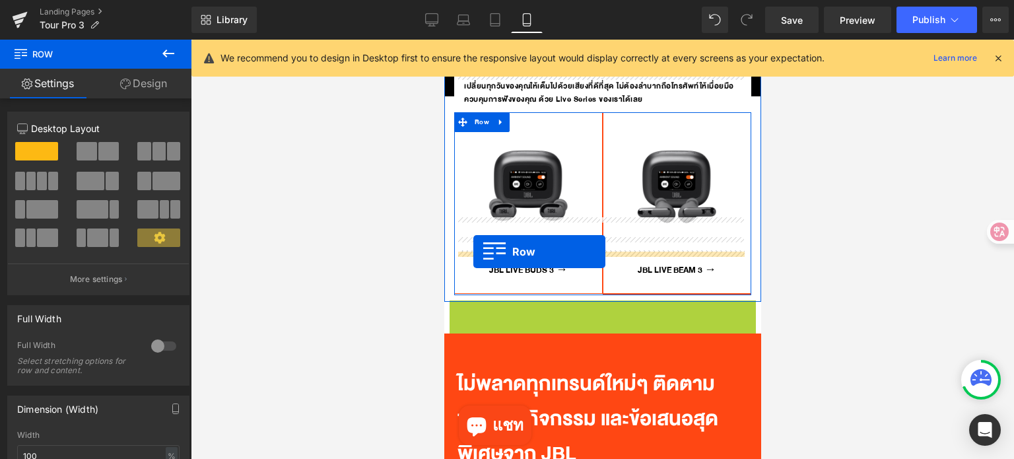
drag, startPoint x: 450, startPoint y: 266, endPoint x: 473, endPoint y: 252, distance: 27.3
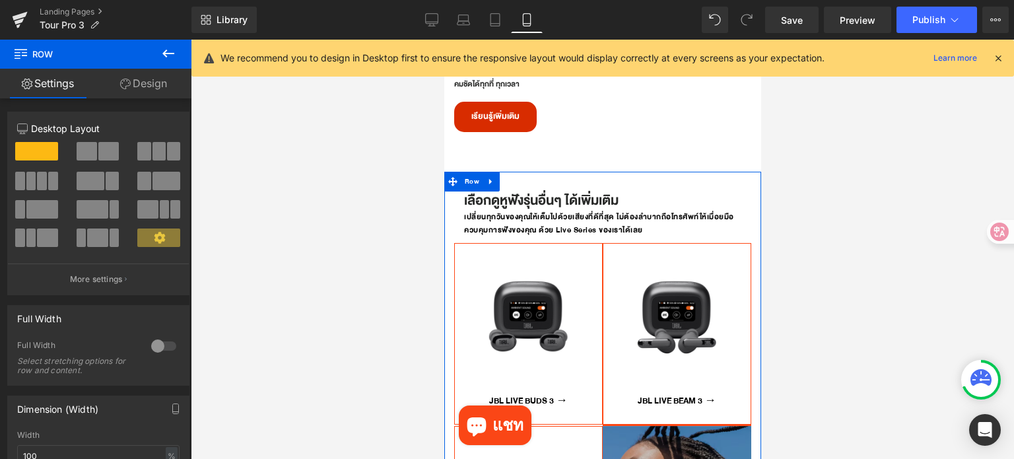
scroll to position [2907, 0]
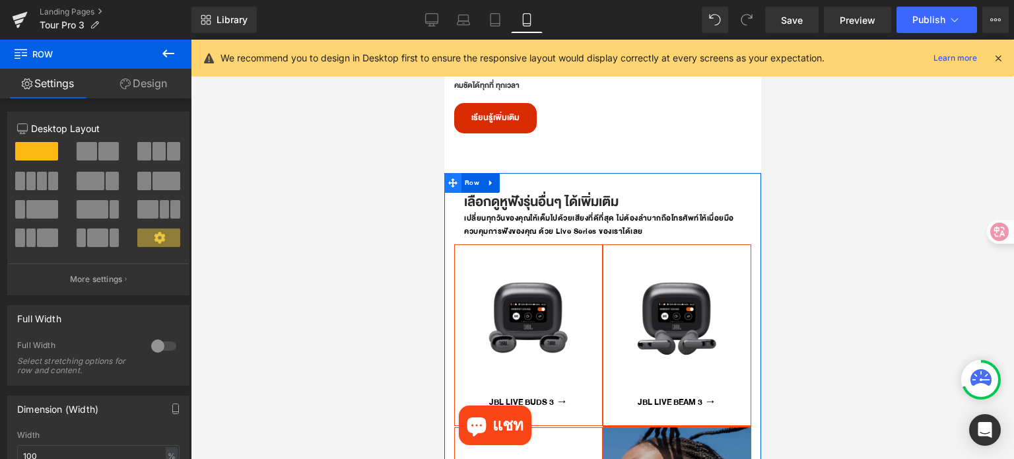
click at [450, 178] on icon at bounding box center [452, 182] width 9 height 9
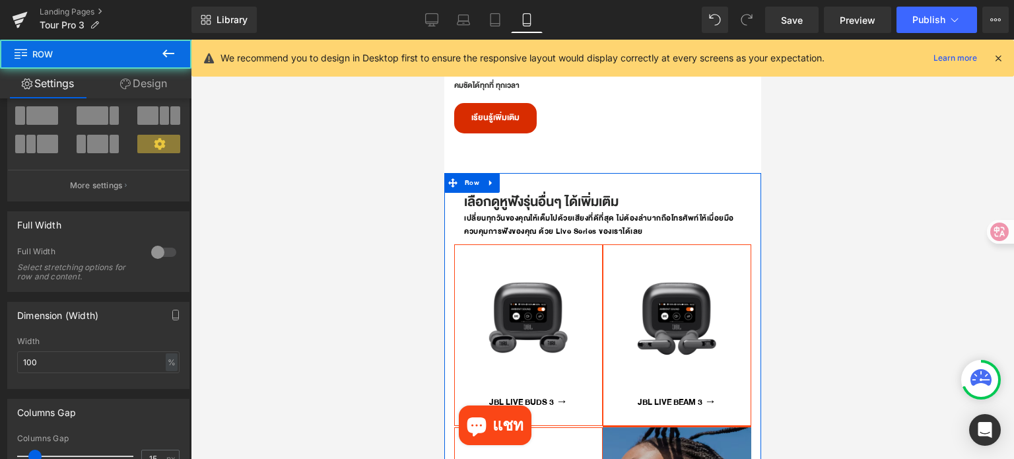
scroll to position [198, 0]
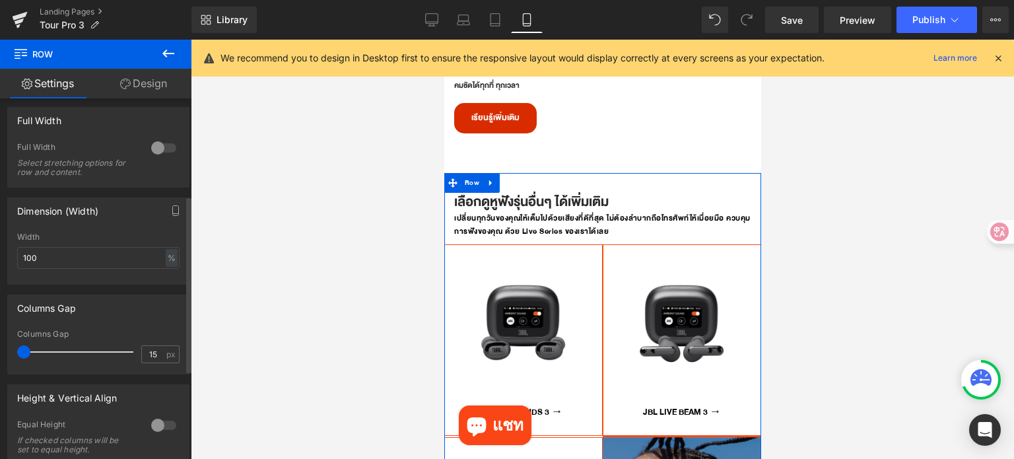
drag, startPoint x: 30, startPoint y: 353, endPoint x: 0, endPoint y: 347, distance: 31.1
click at [0, 347] on div "Columns Gap 15px Columns Gap 15 px" at bounding box center [98, 330] width 197 height 90
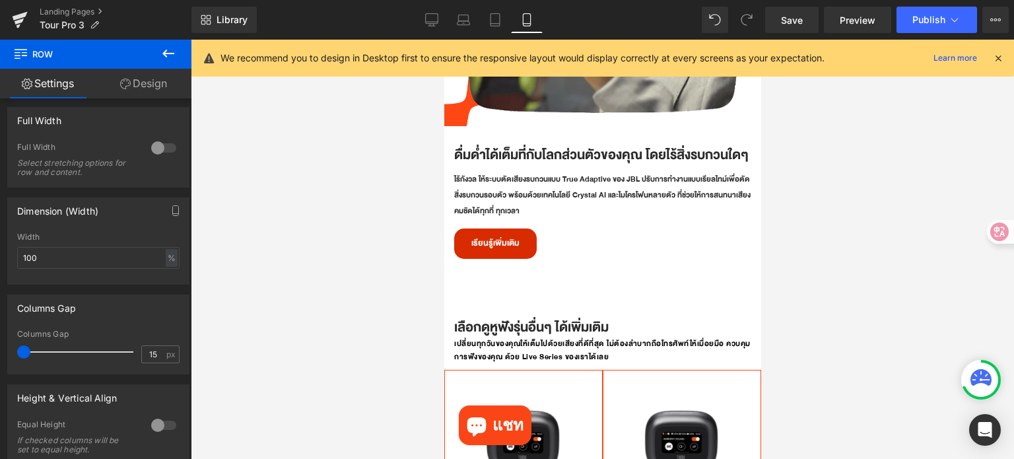
scroll to position [2775, 0]
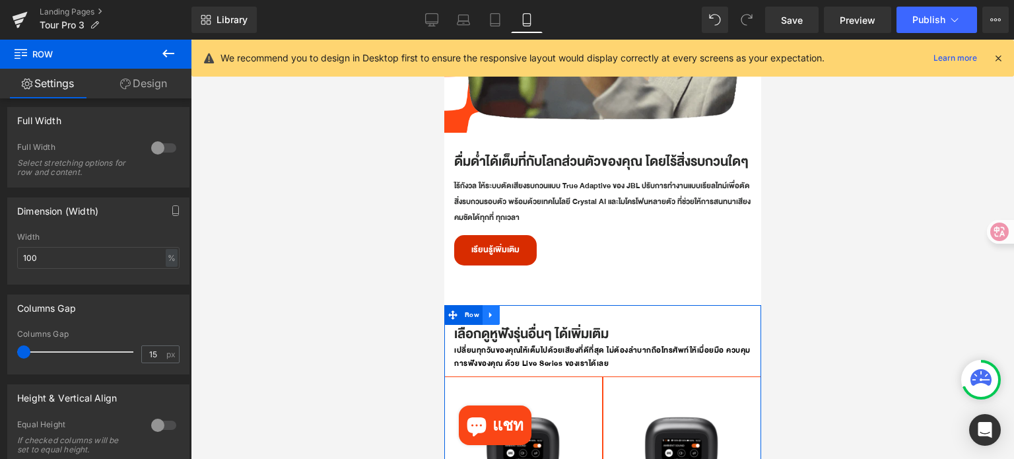
click at [488, 310] on icon at bounding box center [490, 315] width 9 height 10
click at [491, 310] on icon at bounding box center [490, 314] width 9 height 9
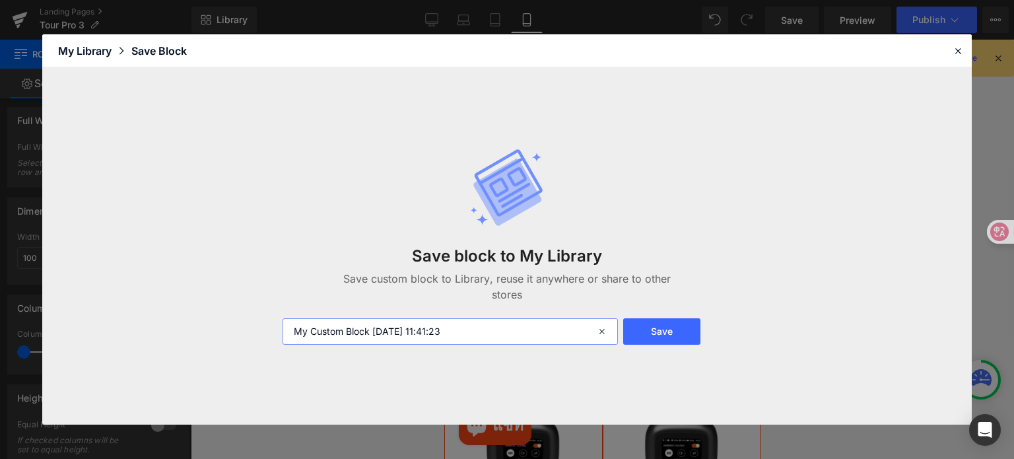
click at [485, 334] on input "My Custom Block 2025-09-08 11:41:23" at bounding box center [450, 331] width 335 height 26
type input "d"
click at [333, 332] on input "EXPOro" at bounding box center [450, 331] width 335 height 26
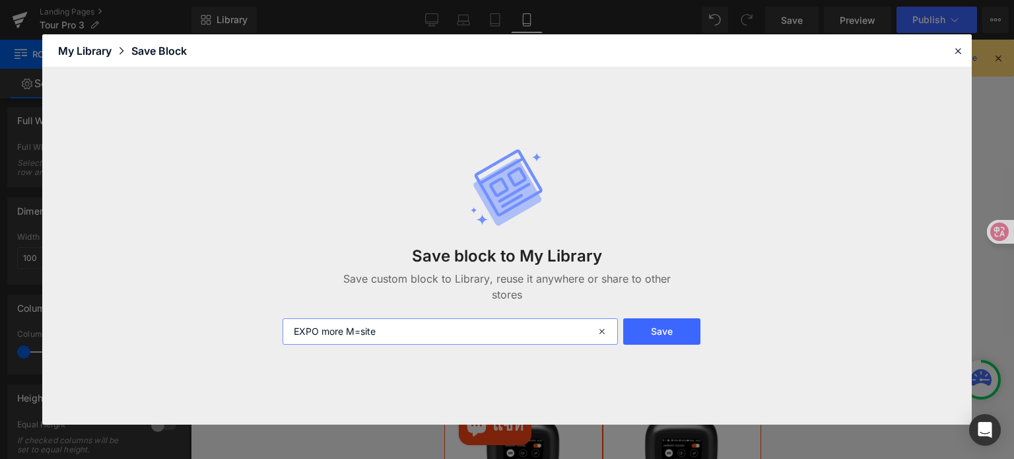
click at [360, 331] on input "EXPO more M=site" at bounding box center [450, 331] width 335 height 26
click at [362, 332] on input "EXPO more M=site" at bounding box center [450, 331] width 335 height 26
click at [372, 332] on input "EXPO more M=site" at bounding box center [450, 331] width 335 height 26
click at [366, 332] on input "EXPO more M=site" at bounding box center [450, 331] width 335 height 26
click at [360, 333] on input "EXPO more M=Zite" at bounding box center [450, 331] width 335 height 26
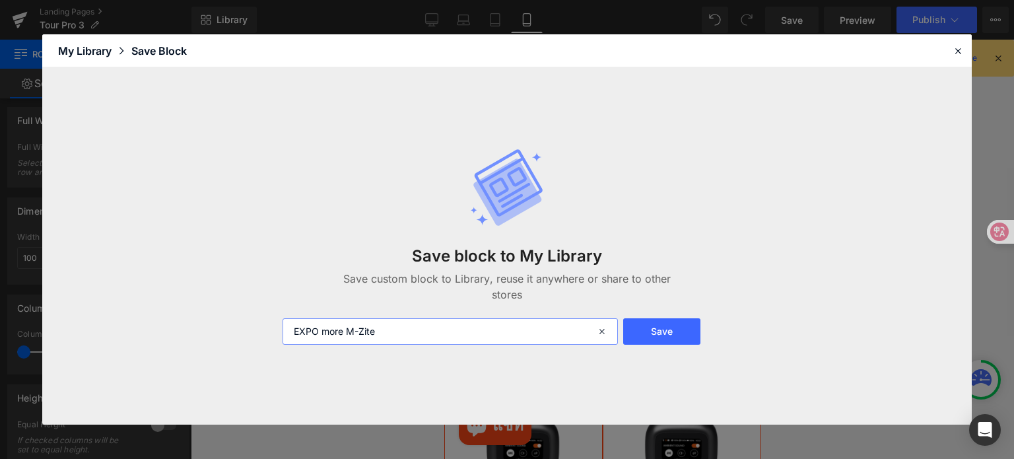
click at [376, 335] on input "EXPO more M-Zite" at bounding box center [450, 331] width 335 height 26
type input "EXPO more M-Site"
click at [659, 333] on button "Save" at bounding box center [661, 331] width 77 height 26
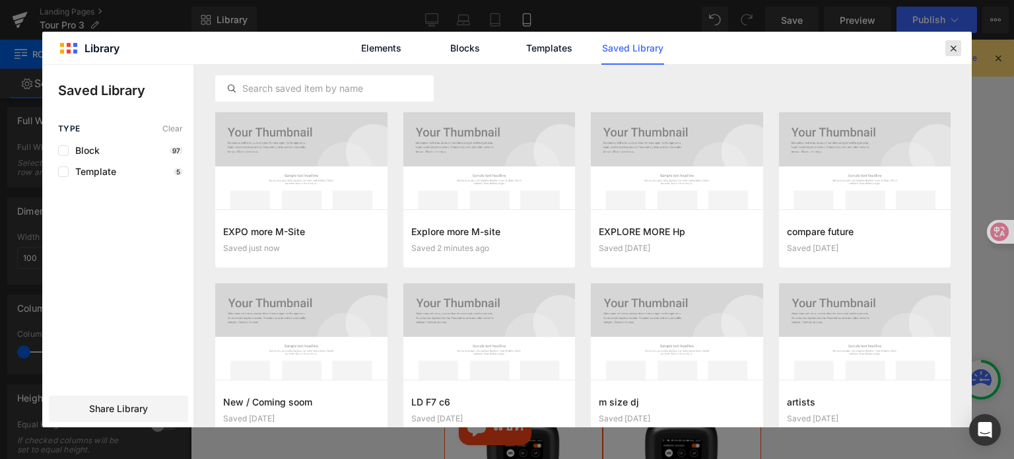
click at [956, 50] on icon at bounding box center [953, 48] width 12 height 12
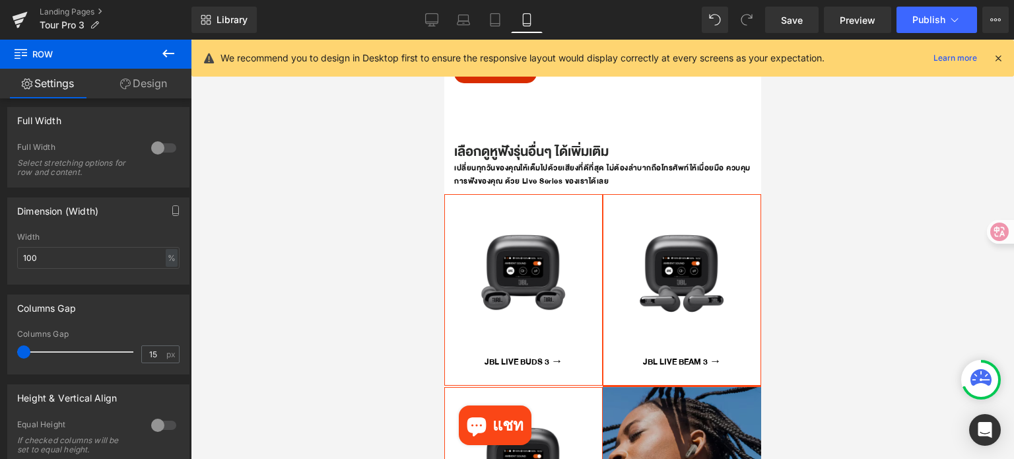
scroll to position [2841, 0]
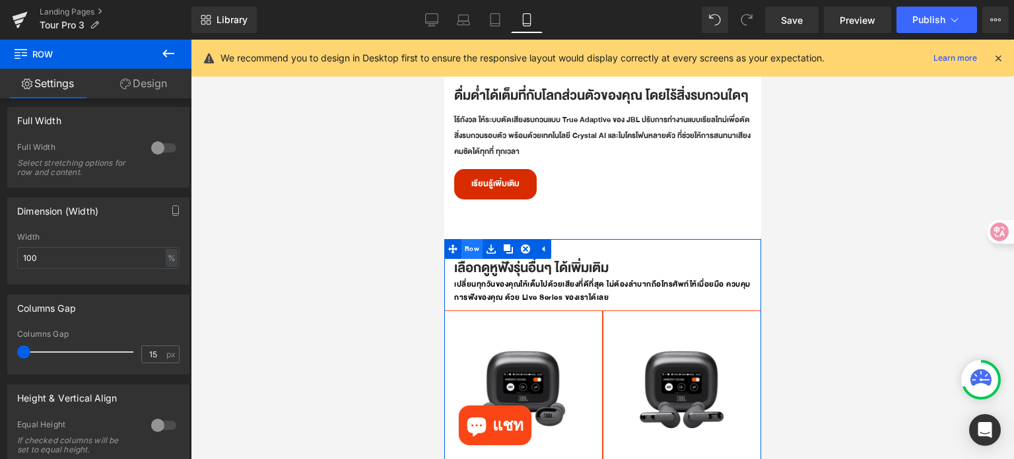
click at [474, 239] on span "Row" at bounding box center [471, 249] width 21 height 20
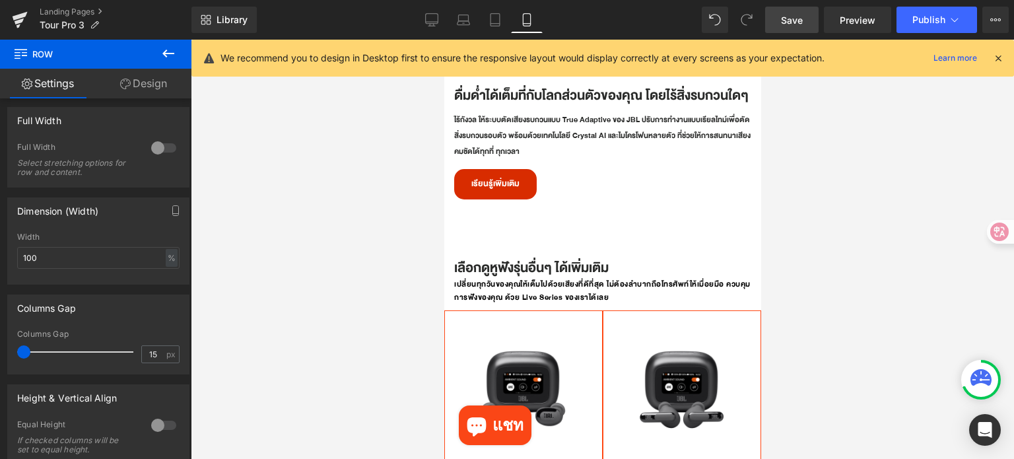
click at [790, 21] on span "Save" at bounding box center [792, 20] width 22 height 14
click at [840, 291] on div at bounding box center [602, 249] width 823 height 419
click at [999, 62] on icon at bounding box center [998, 58] width 12 height 12
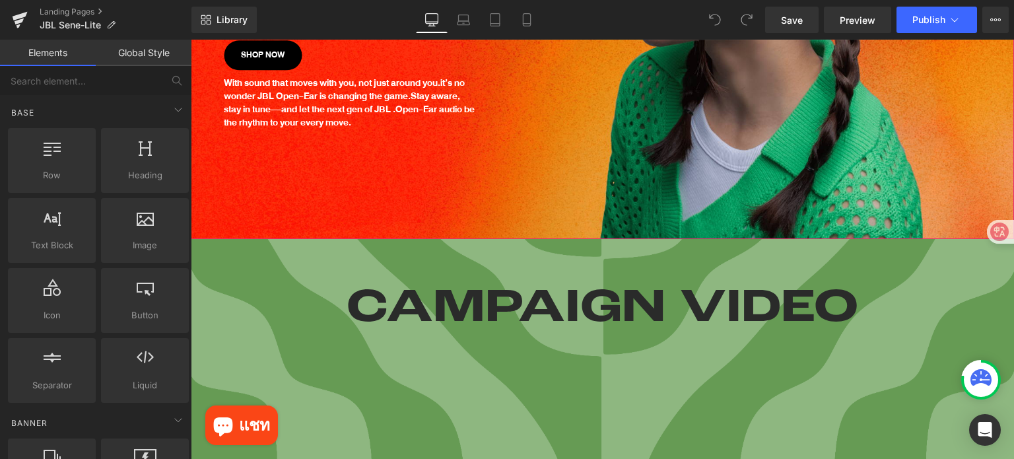
scroll to position [858, 0]
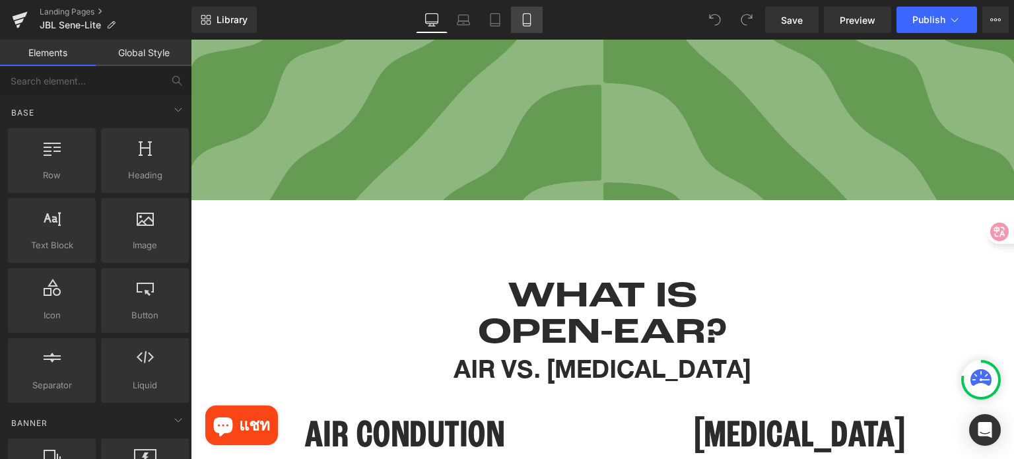
click at [524, 19] on icon at bounding box center [526, 19] width 13 height 13
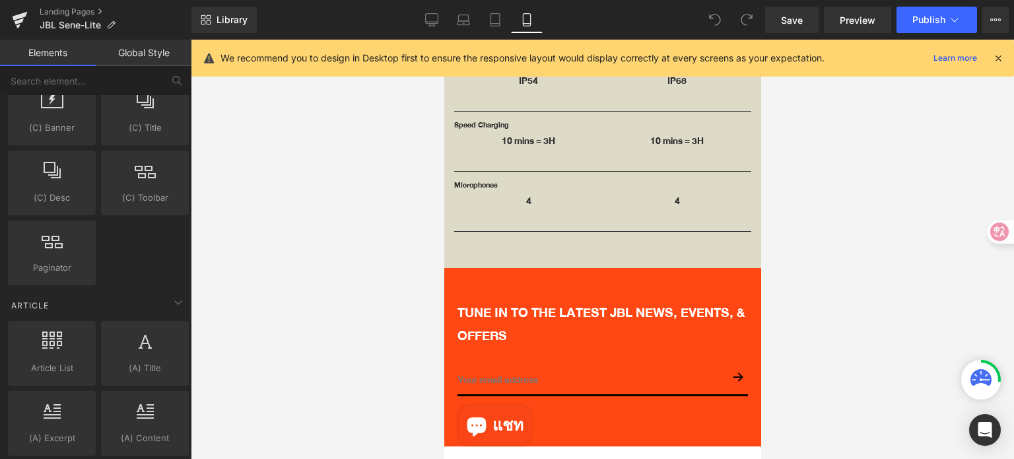
scroll to position [2607, 0]
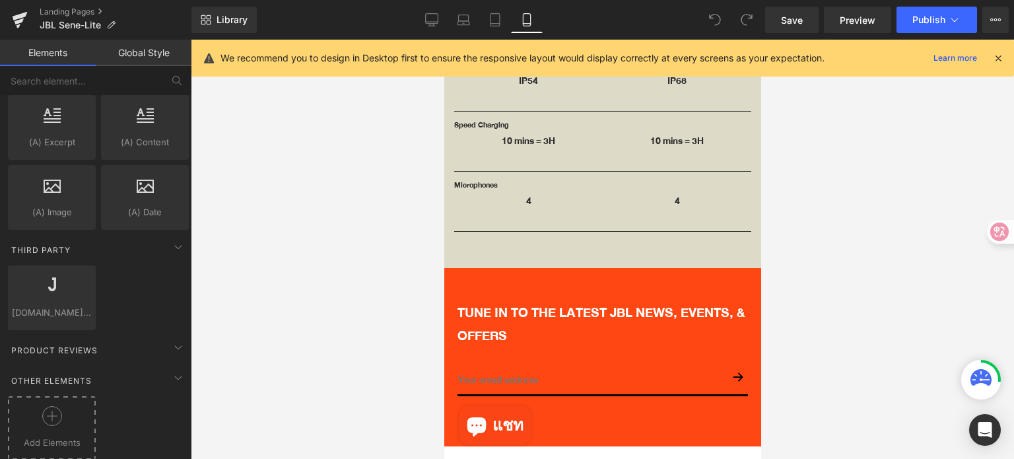
click at [42, 396] on div "Add Elements" at bounding box center [52, 427] width 88 height 63
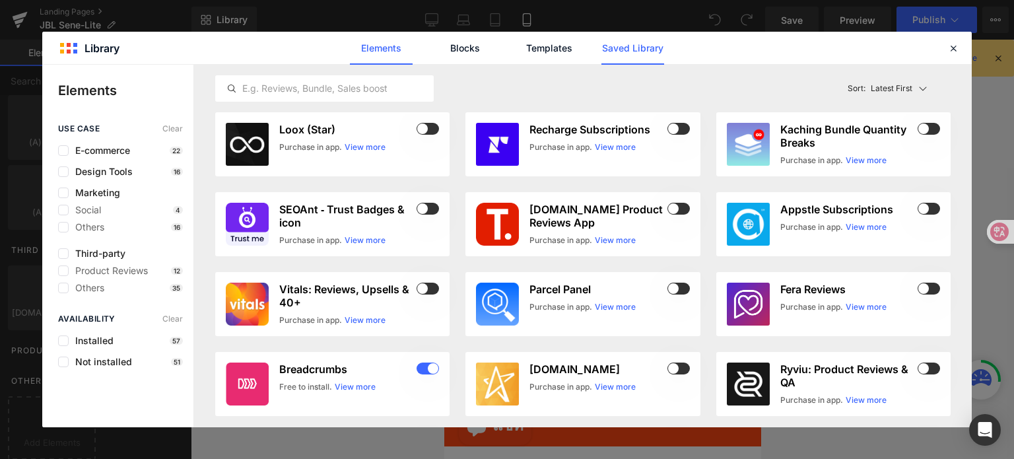
click at [629, 52] on link "Saved Library" at bounding box center [632, 48] width 63 height 33
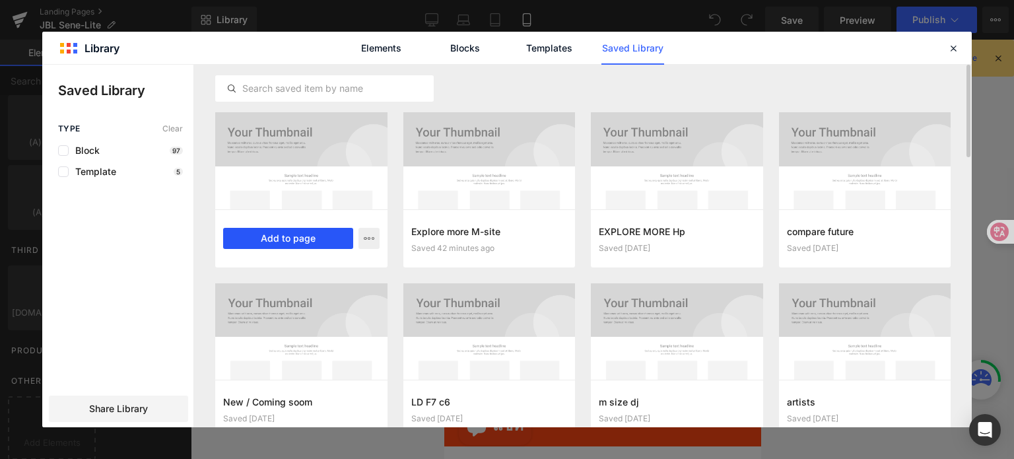
click at [286, 238] on button "Add to page" at bounding box center [288, 238] width 130 height 21
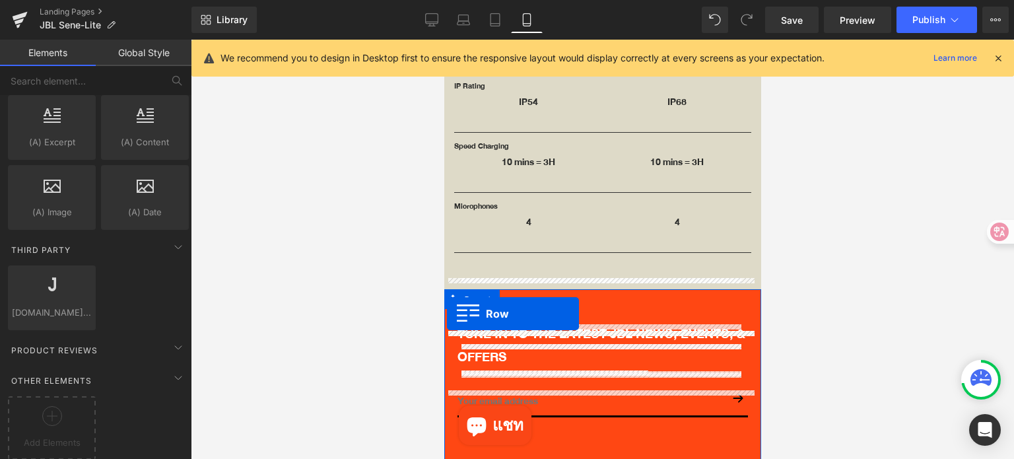
scroll to position [3676, 0]
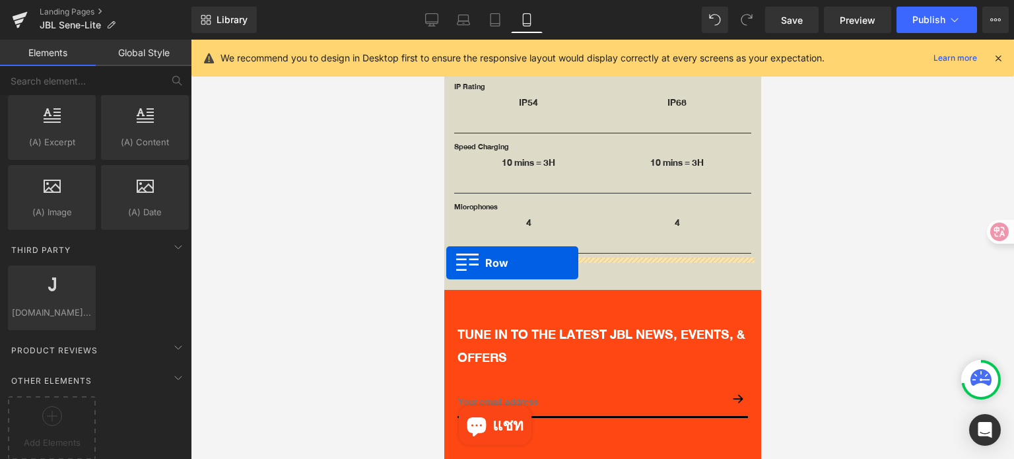
drag, startPoint x: 452, startPoint y: 184, endPoint x: 446, endPoint y: 263, distance: 78.8
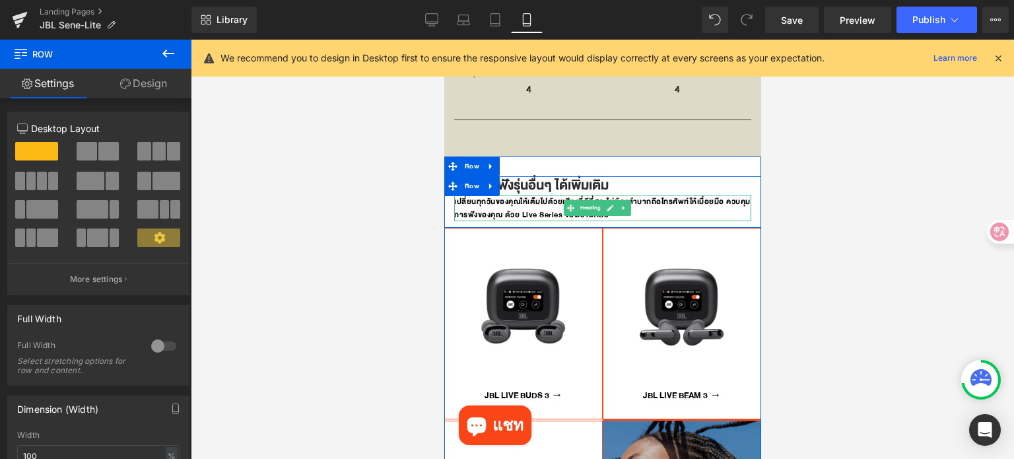
scroll to position [3808, 0]
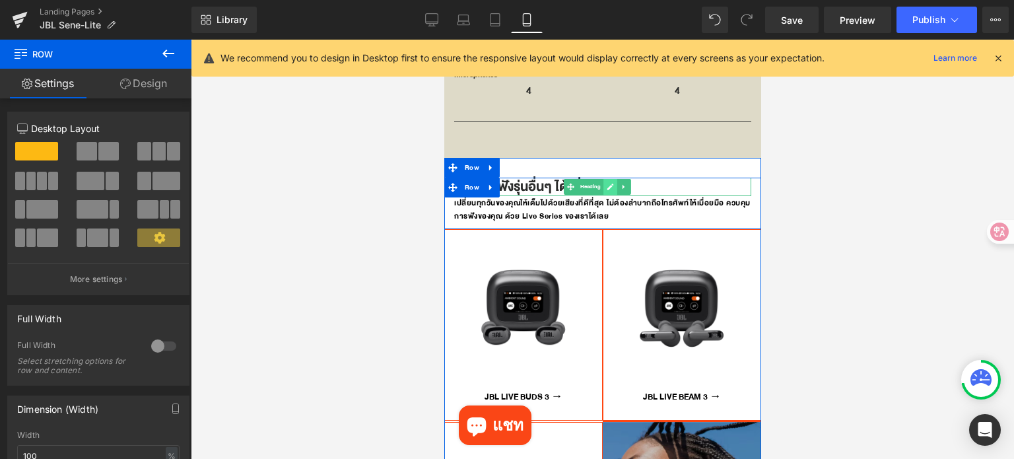
click at [609, 184] on icon at bounding box center [610, 187] width 7 height 7
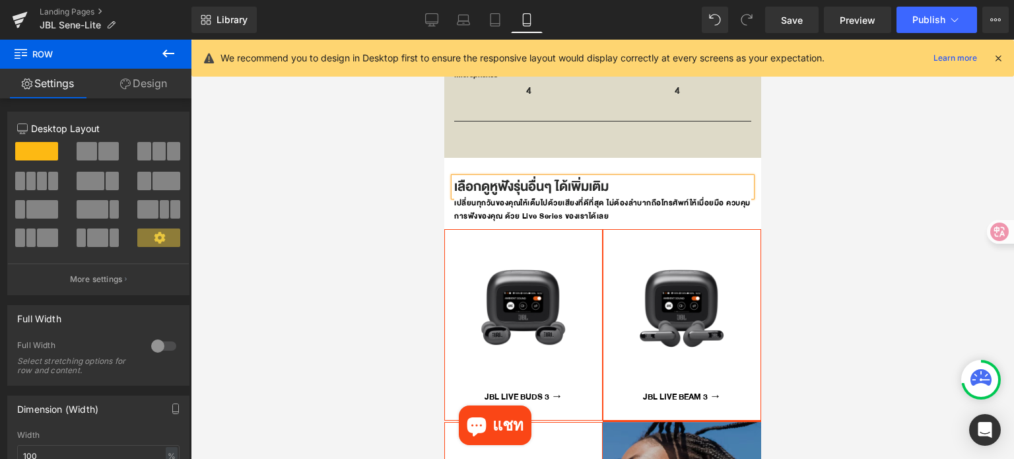
click at [590, 178] on h1 "เลือกดูหูฟังรุ่นอื่นๆ ได้เพิ่มเติม" at bounding box center [602, 187] width 297 height 18
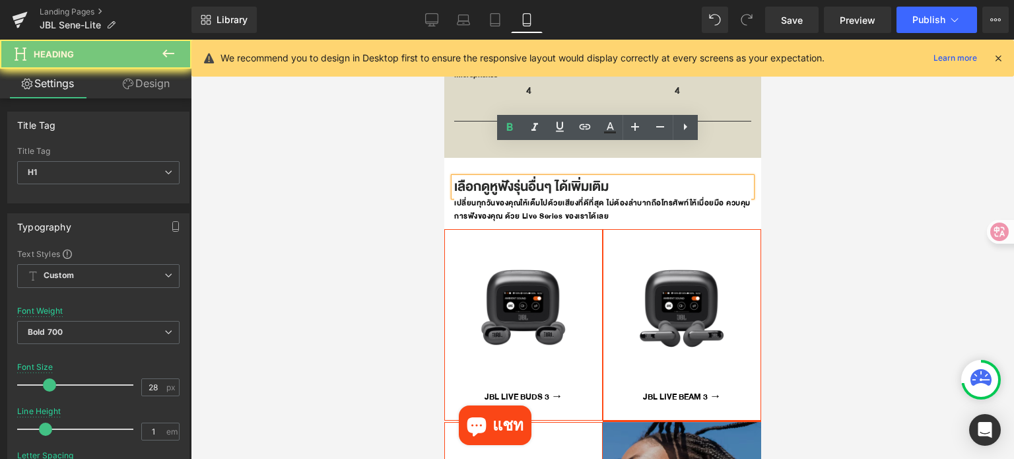
click at [590, 178] on h1 "เลือกดูหูฟังรุ่นอื่นๆ ได้เพิ่มเติม" at bounding box center [602, 187] width 297 height 18
paste div
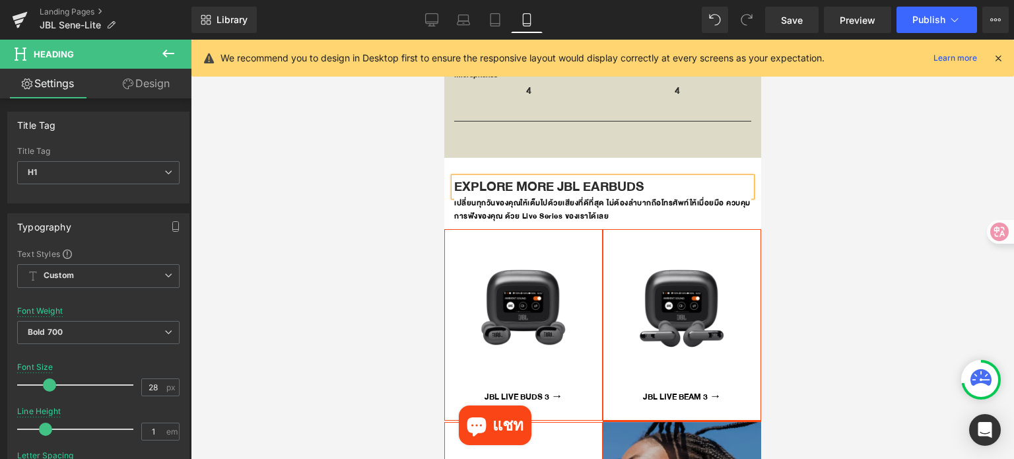
click at [862, 194] on div at bounding box center [602, 249] width 823 height 419
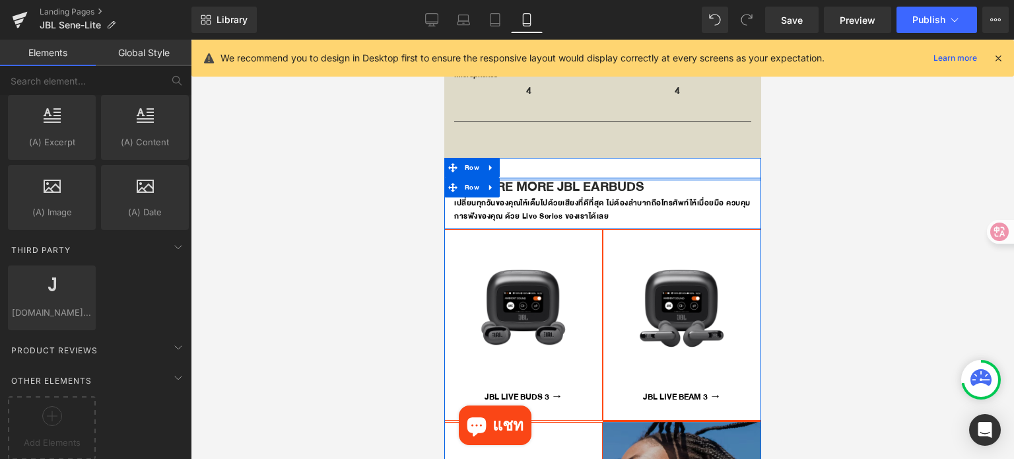
click at [558, 178] on h1 "Explore more JBL earbuds" at bounding box center [602, 187] width 297 height 18
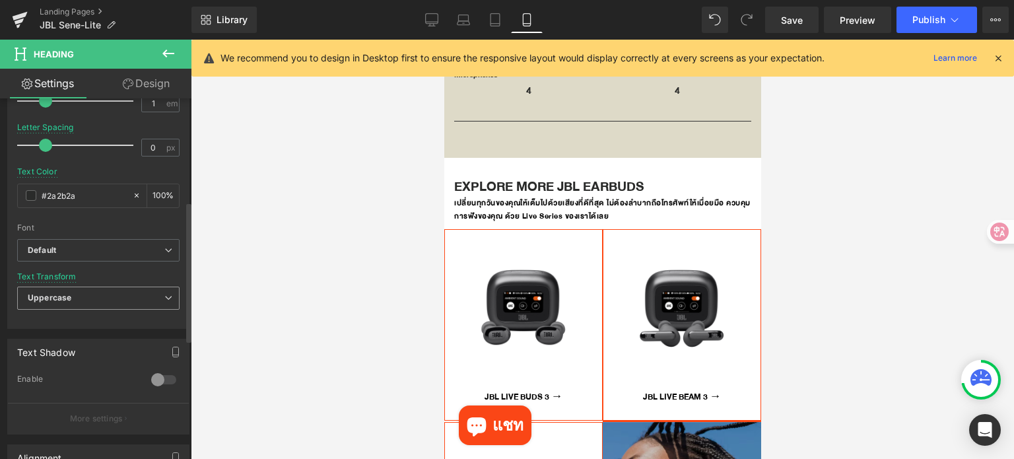
scroll to position [330, 0]
click at [95, 295] on span "Uppercase" at bounding box center [98, 296] width 162 height 23
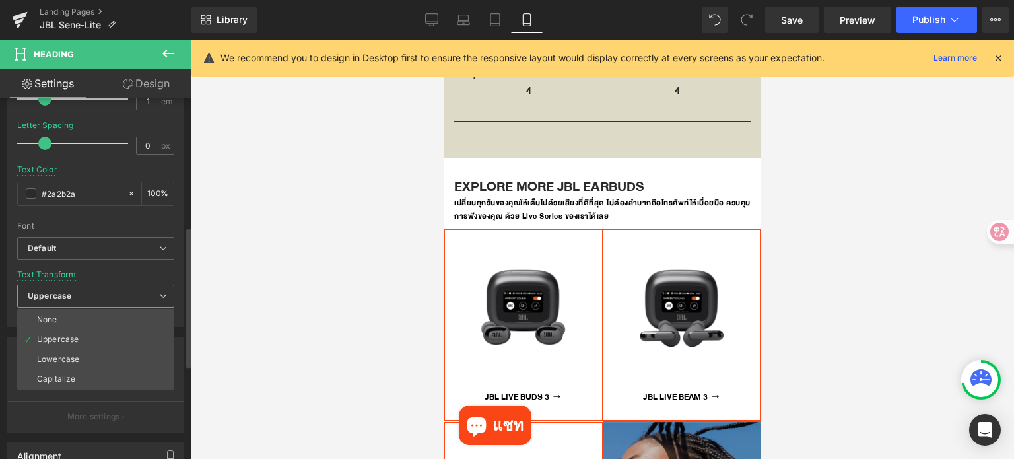
click at [88, 335] on li "Uppercase" at bounding box center [95, 339] width 157 height 20
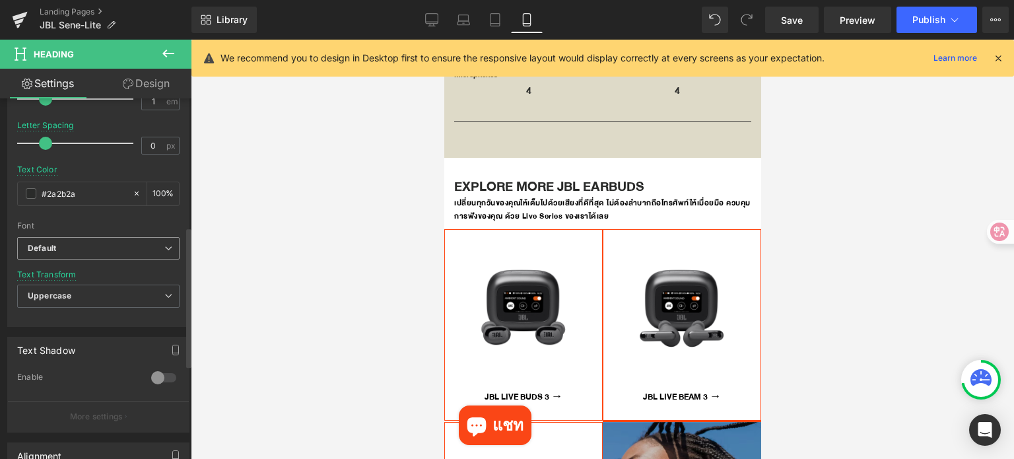
click at [105, 246] on b "Default" at bounding box center [96, 248] width 137 height 11
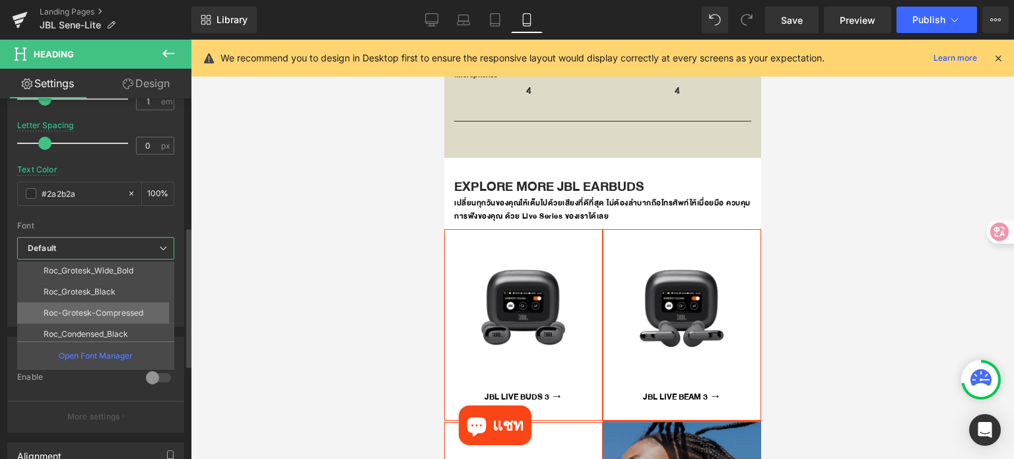
scroll to position [66, 0]
click at [126, 308] on p "Roc-Grotesk-Compressed" at bounding box center [94, 311] width 100 height 9
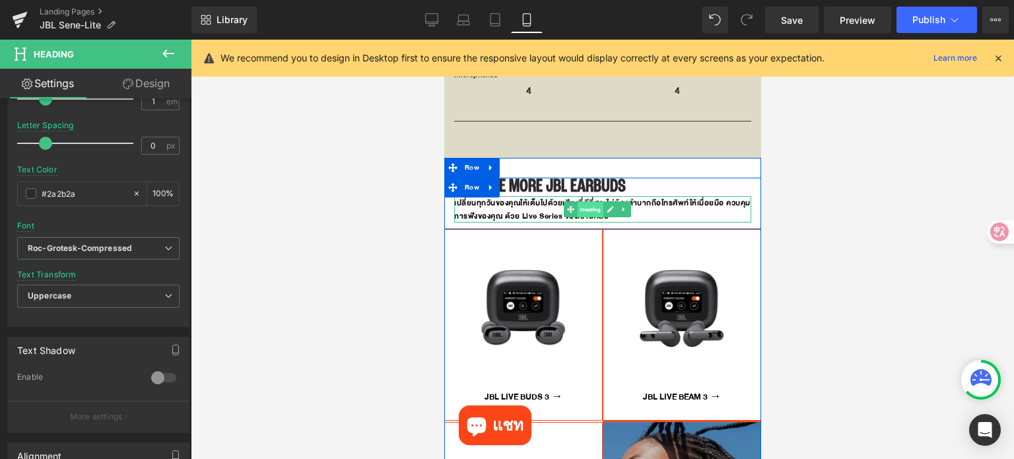
drag, startPoint x: 594, startPoint y: 172, endPoint x: 1439, endPoint y: 264, distance: 850.8
click at [594, 202] on span "Heading" at bounding box center [590, 210] width 26 height 16
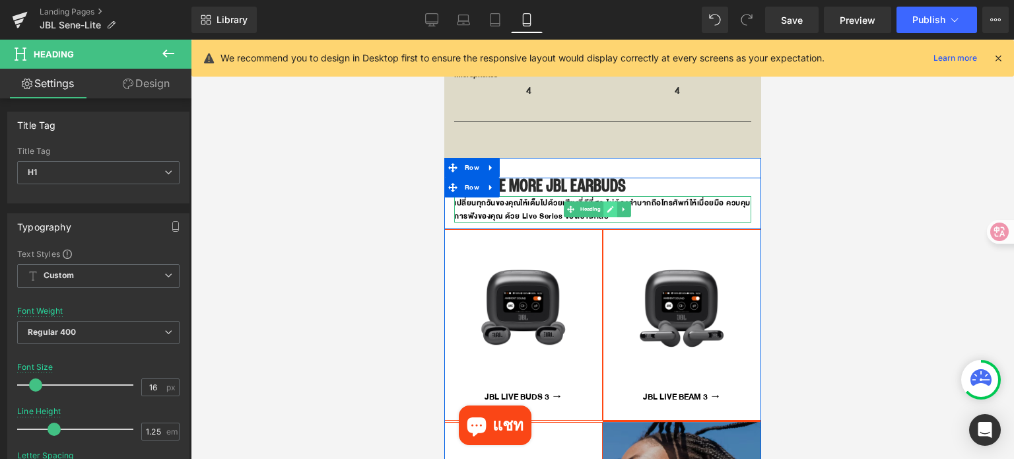
click at [610, 206] on icon at bounding box center [610, 209] width 7 height 7
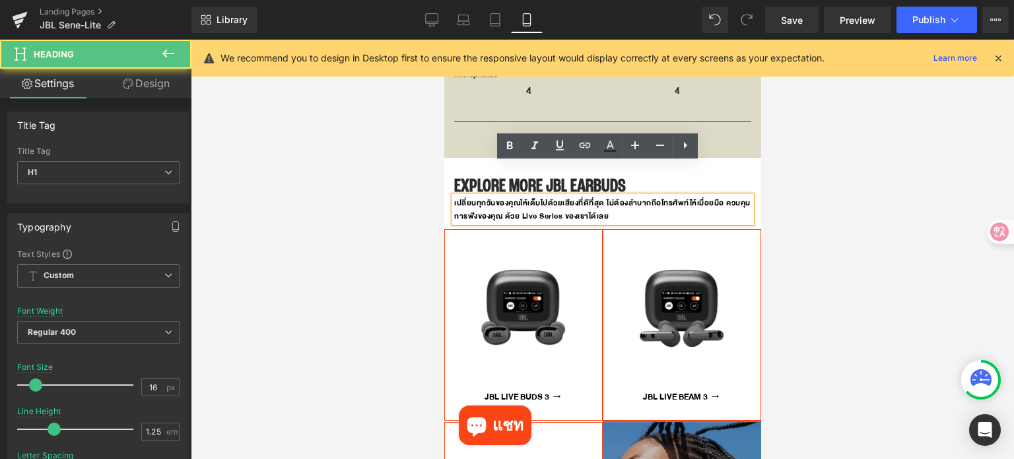
click at [607, 196] on h1 "เปลี่ยนทุกวันของคุณให้เต็มไปด้วยเสียงที่ดีที่สุด ไม่ต้องลำบากถือโทรศัพท์ให้เมื่…" at bounding box center [602, 209] width 297 height 26
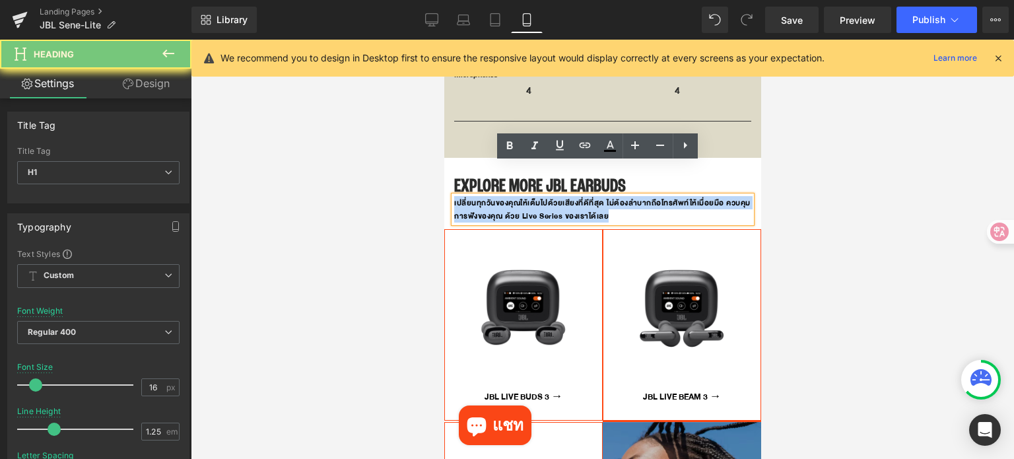
click at [607, 196] on h1 "เปลี่ยนทุกวันของคุณให้เต็มไปด้วยเสียงที่ดีที่สุด ไม่ต้องลำบากถือโทรศัพท์ให้เมื่…" at bounding box center [602, 209] width 297 height 26
paste div
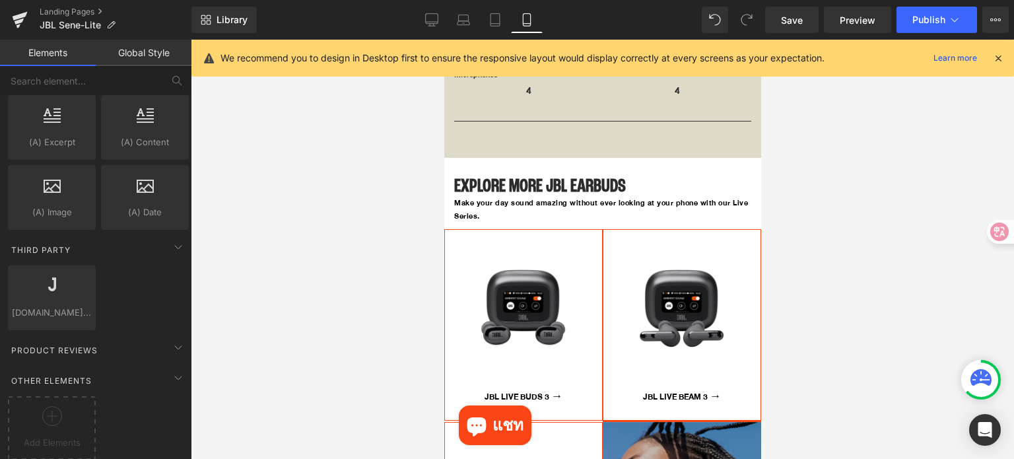
click at [851, 205] on div at bounding box center [602, 249] width 823 height 419
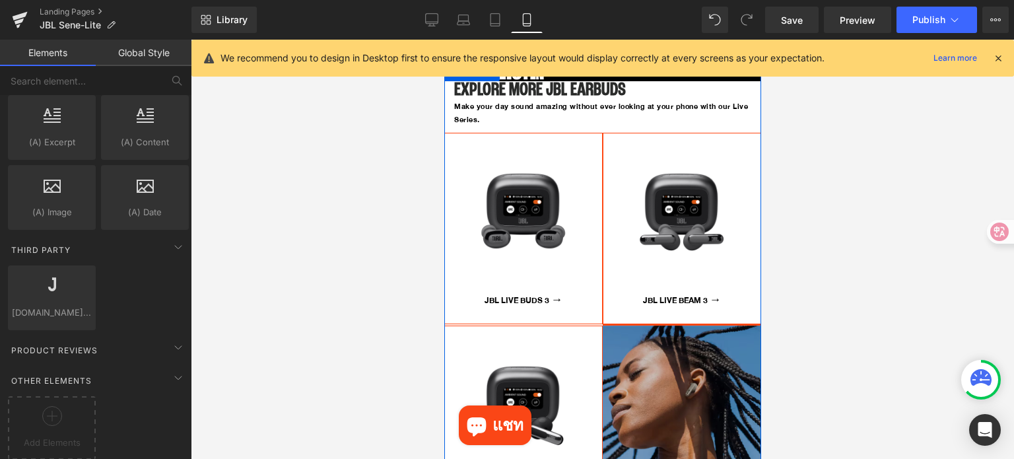
scroll to position [3874, 0]
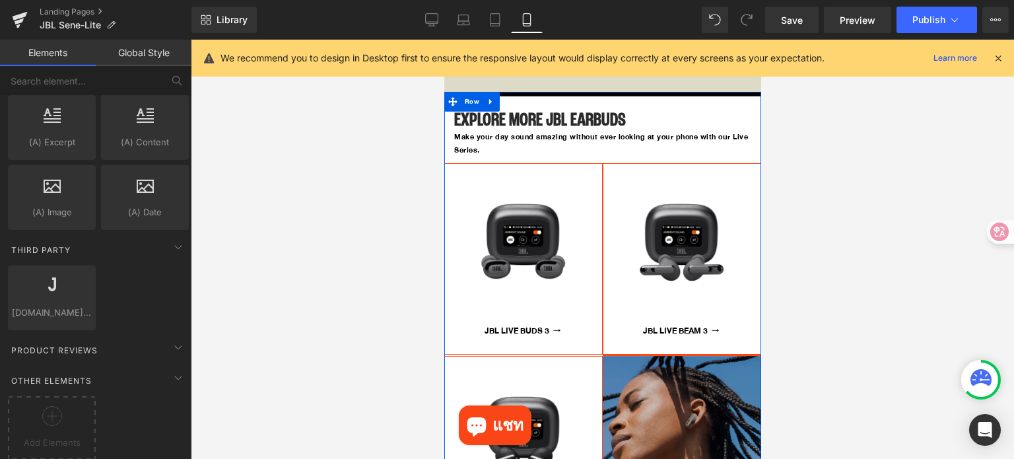
click at [539, 218] on img at bounding box center [522, 242] width 157 height 157
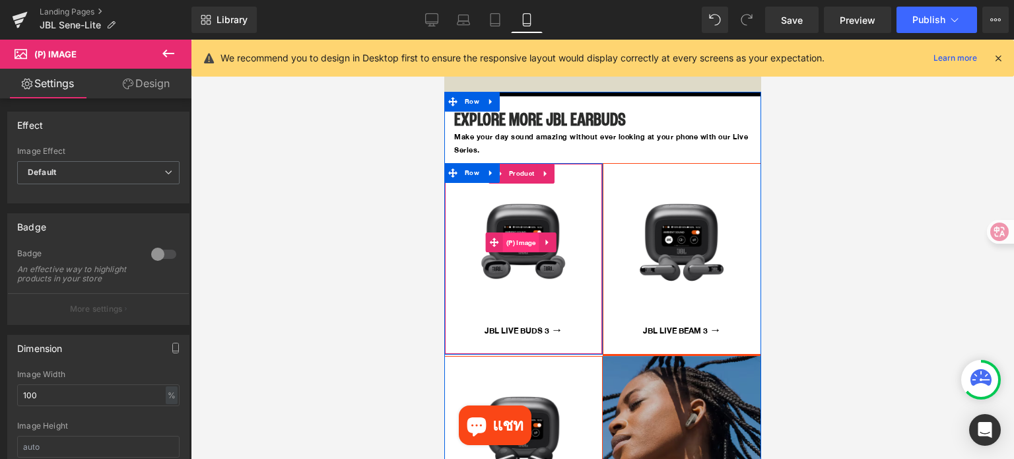
click at [522, 233] on span "(P) Image" at bounding box center [520, 243] width 36 height 20
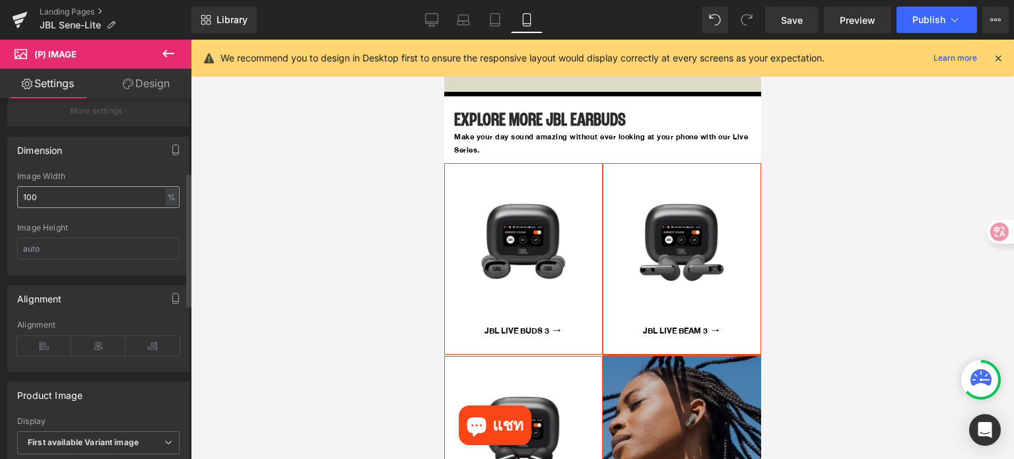
scroll to position [0, 0]
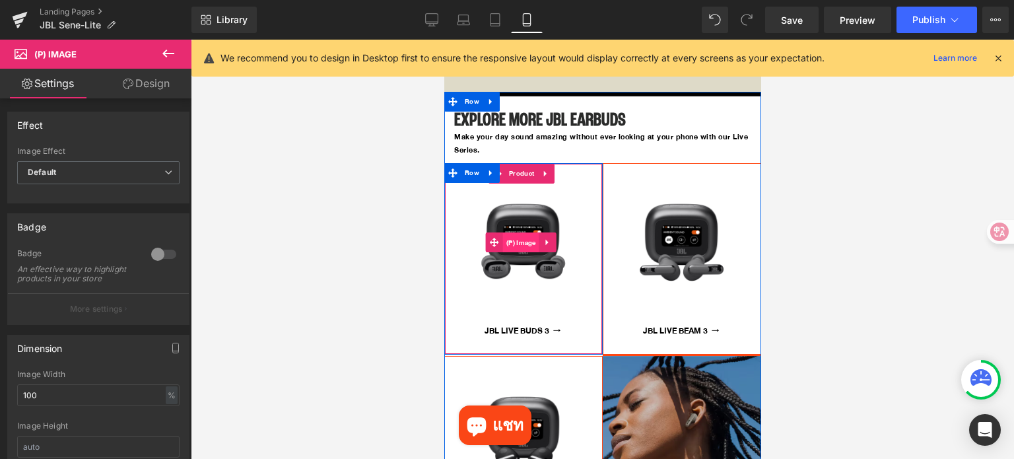
click at [529, 233] on span "(P) Image" at bounding box center [520, 243] width 36 height 20
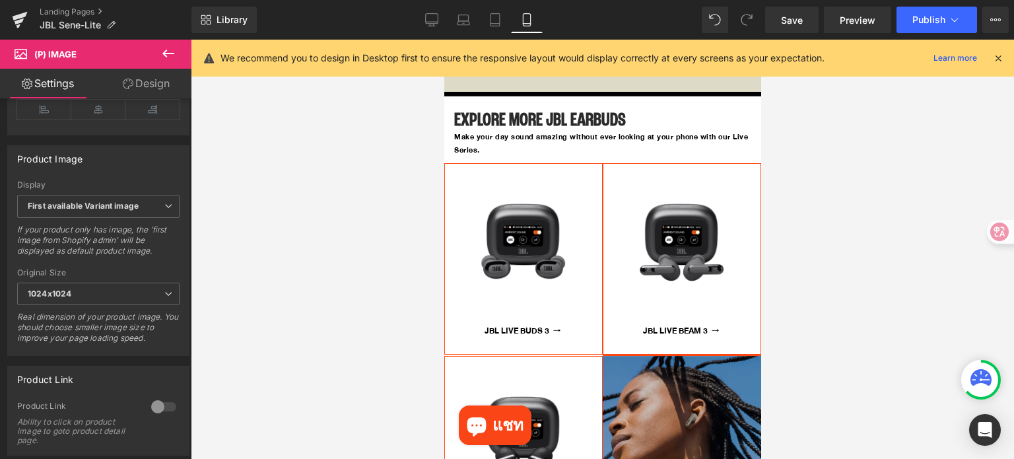
scroll to position [462, 0]
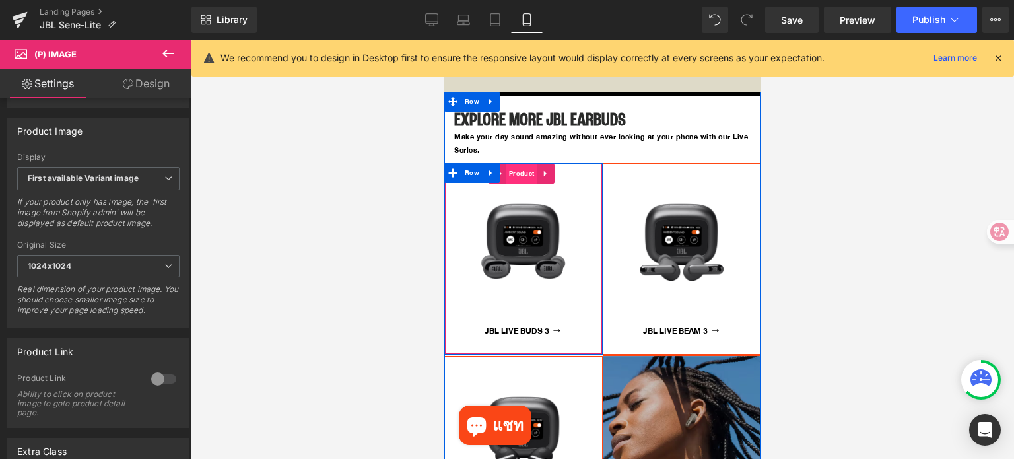
click at [521, 164] on span "Product" at bounding box center [521, 174] width 32 height 20
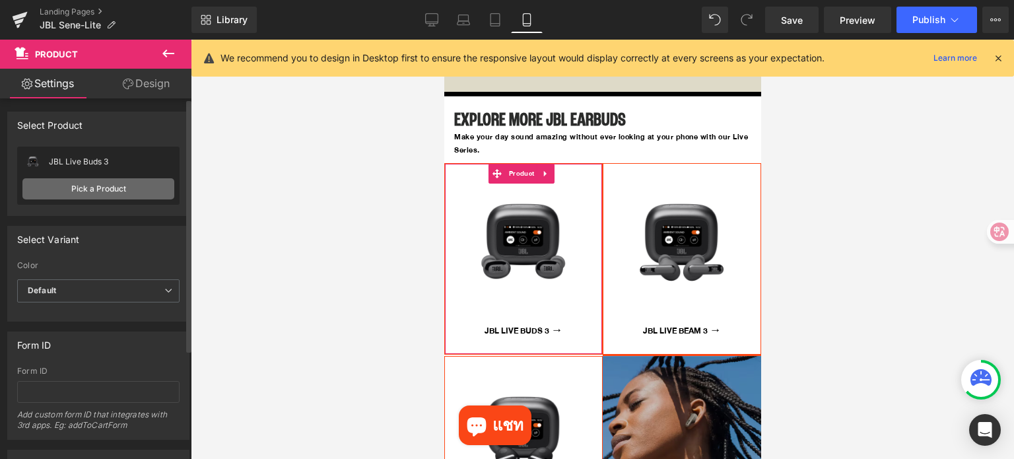
click at [79, 184] on link "Pick a Product" at bounding box center [98, 188] width 152 height 21
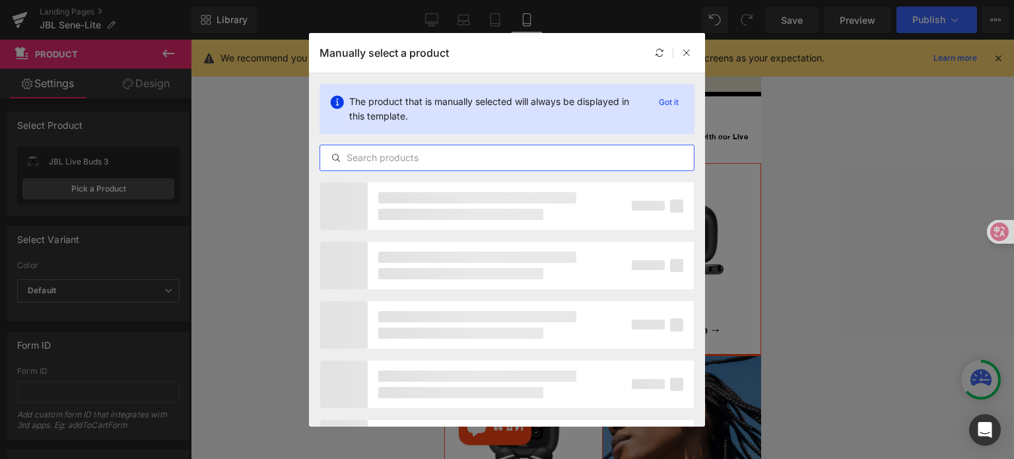
click at [496, 151] on input "text" at bounding box center [507, 158] width 374 height 16
type input "ะ"
type input "ั"
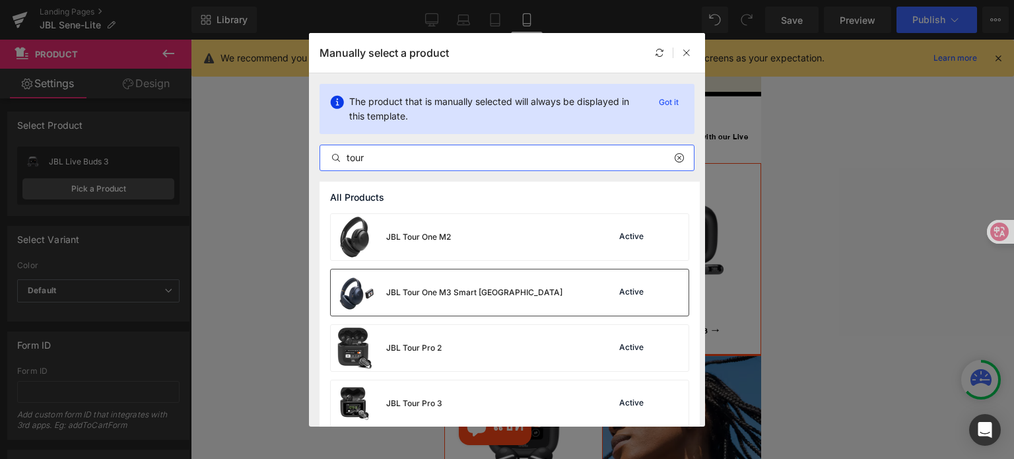
type input "tour"
click at [493, 287] on div "JBL Tour One M3 Smart TX Active" at bounding box center [510, 292] width 358 height 46
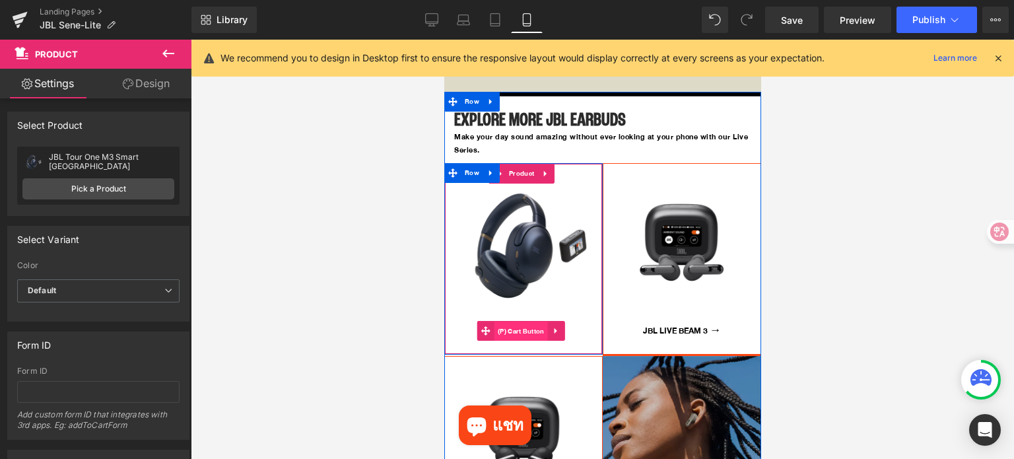
drag, startPoint x: 518, startPoint y: 296, endPoint x: 697, endPoint y: 312, distance: 179.0
click at [518, 322] on span "(P) Cart Button" at bounding box center [520, 332] width 53 height 20
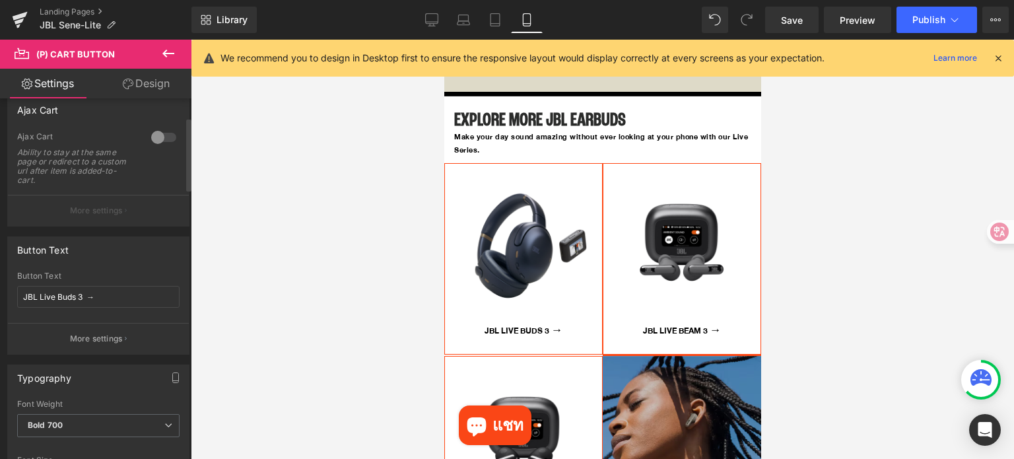
scroll to position [132, 0]
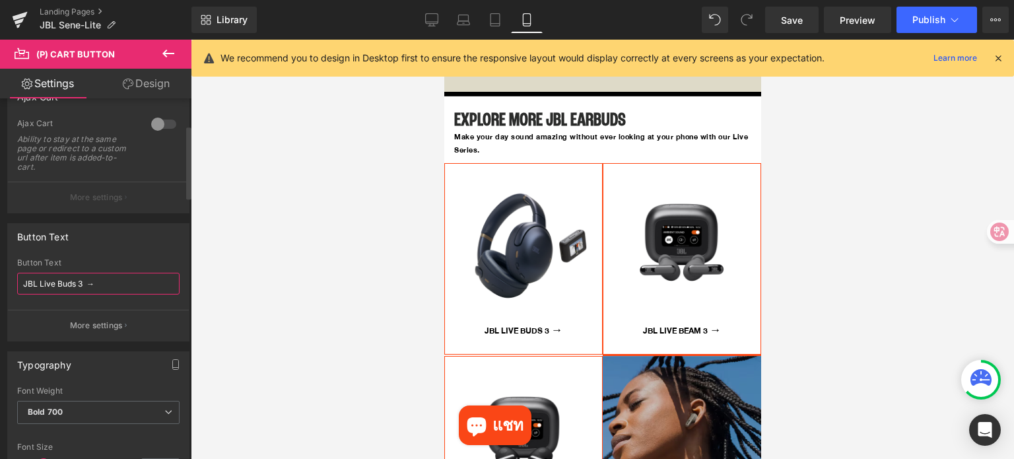
drag, startPoint x: 81, startPoint y: 285, endPoint x: 19, endPoint y: 286, distance: 62.1
click at [19, 286] on input "JBL Live Buds 3 →" at bounding box center [98, 284] width 162 height 22
paste input "Tour One M3 Smart TX"
type input "JBL Tour One M3 Smart TX →"
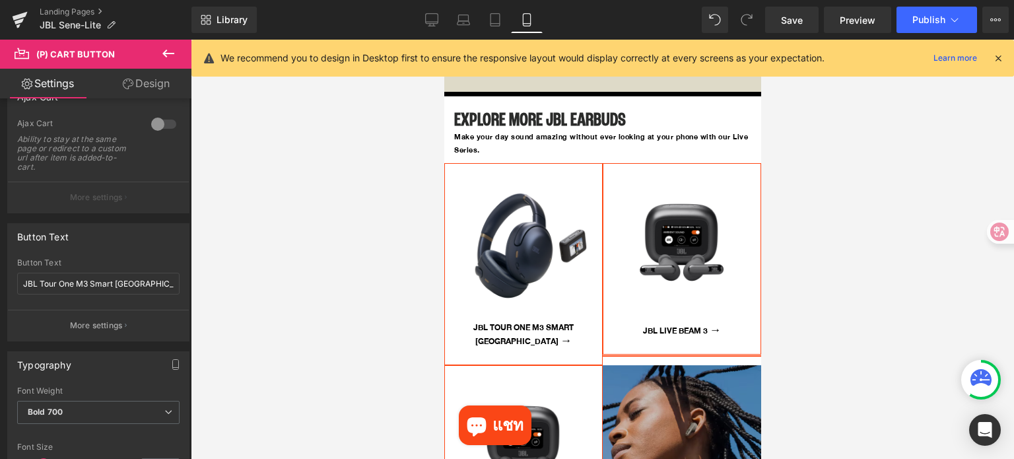
click at [283, 308] on div at bounding box center [602, 249] width 823 height 419
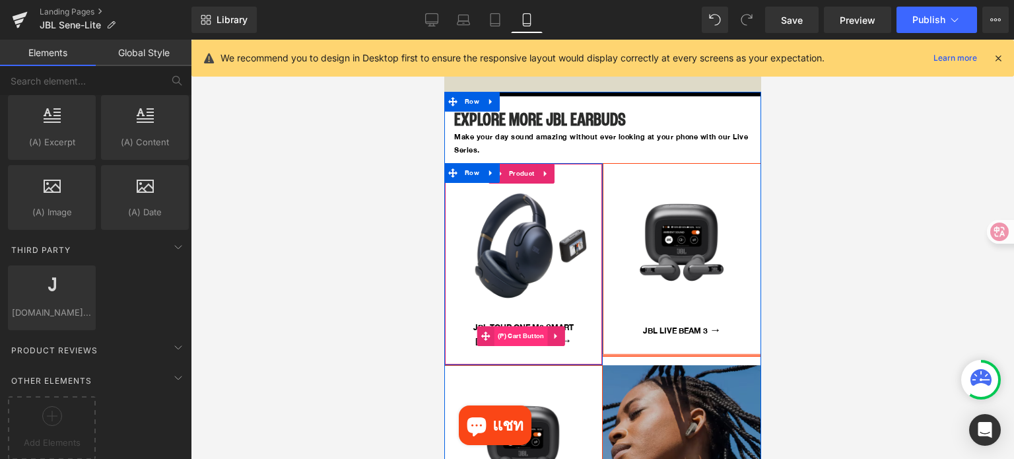
click at [522, 326] on span "(P) Cart Button" at bounding box center [520, 336] width 53 height 20
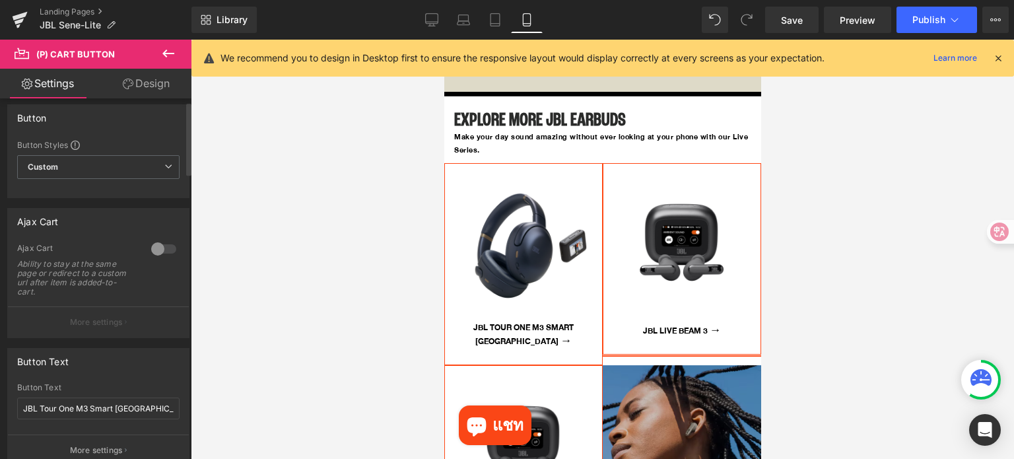
scroll to position [0, 0]
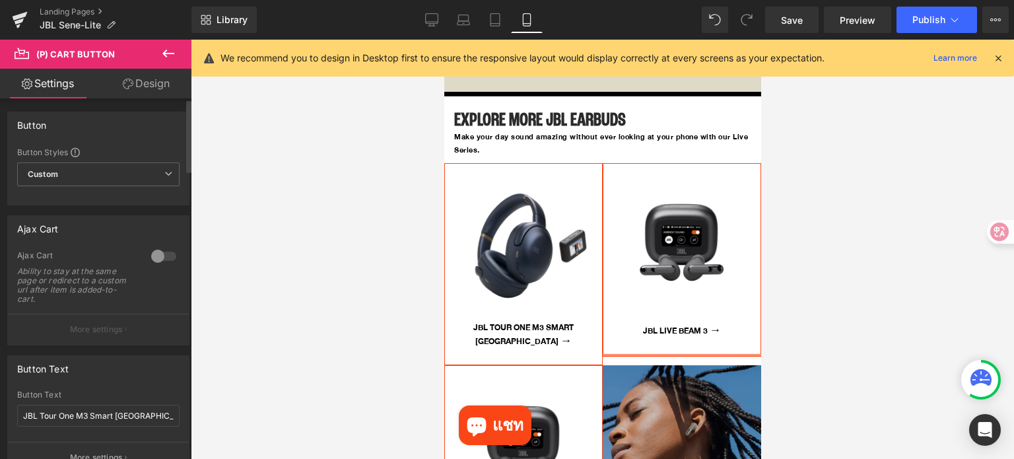
click at [156, 256] on div at bounding box center [164, 256] width 32 height 21
click at [95, 326] on p "More settings" at bounding box center [96, 330] width 53 height 12
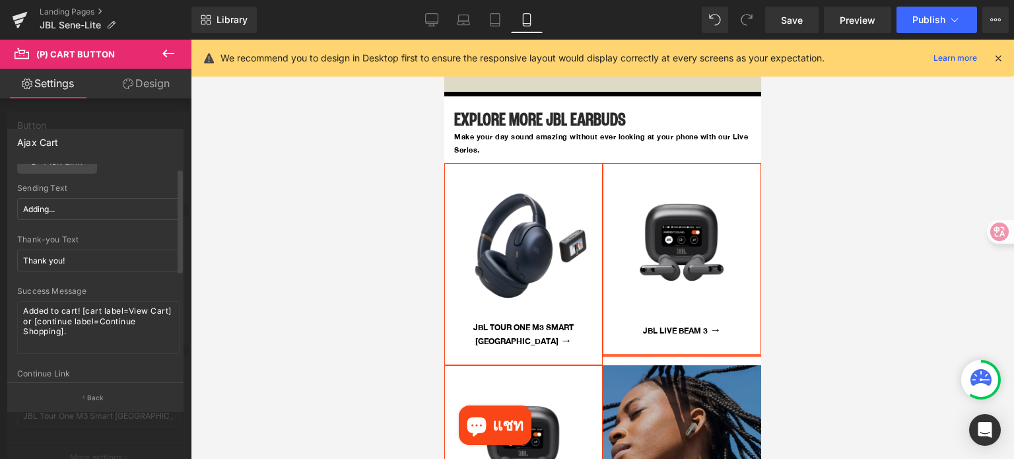
scroll to position [132, 0]
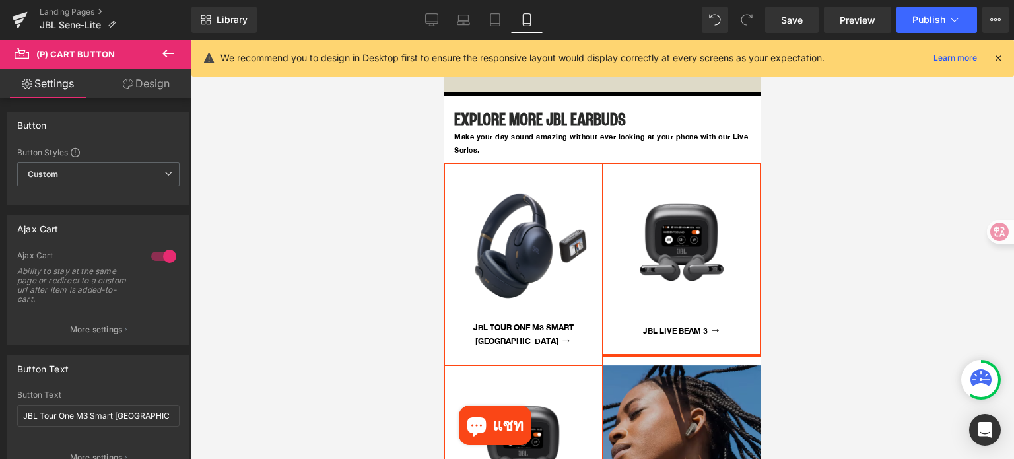
click at [819, 252] on div at bounding box center [602, 249] width 823 height 419
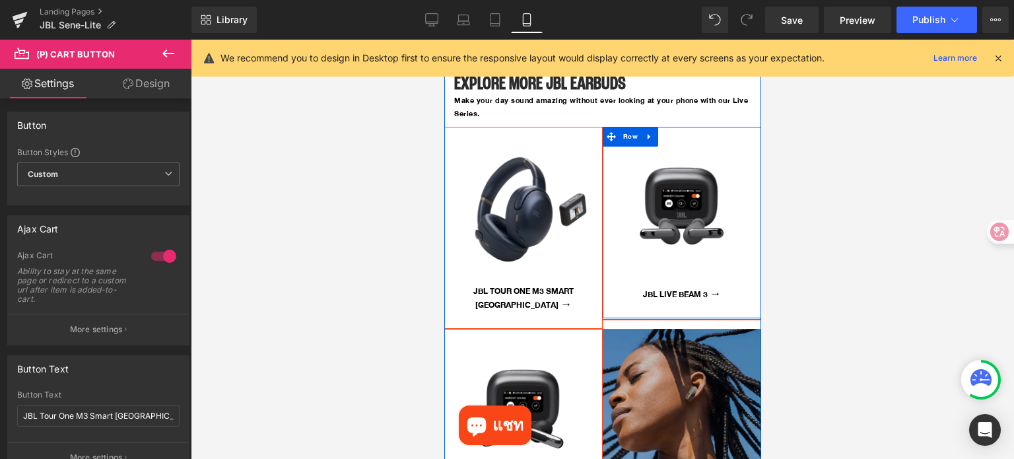
scroll to position [4072, 0]
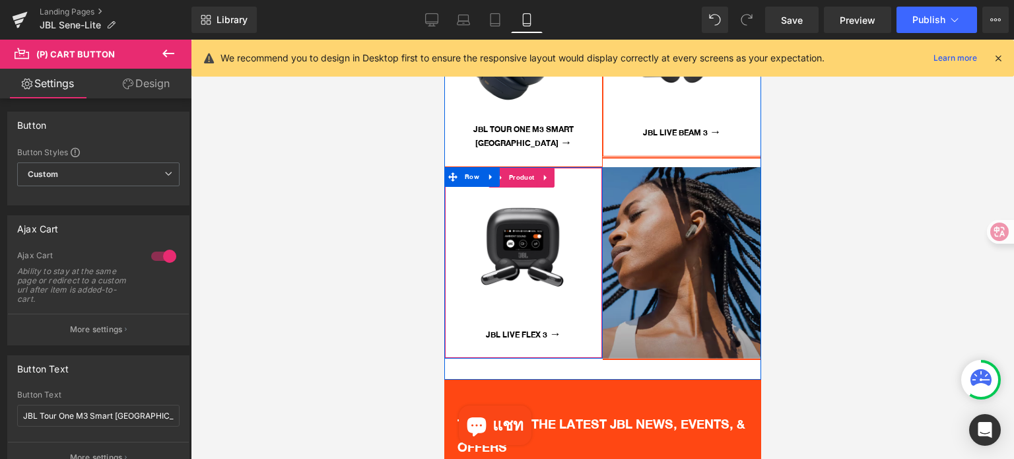
drag, startPoint x: 861, startPoint y: 203, endPoint x: 458, endPoint y: 153, distance: 406.6
click at [520, 168] on span "Product" at bounding box center [521, 178] width 32 height 20
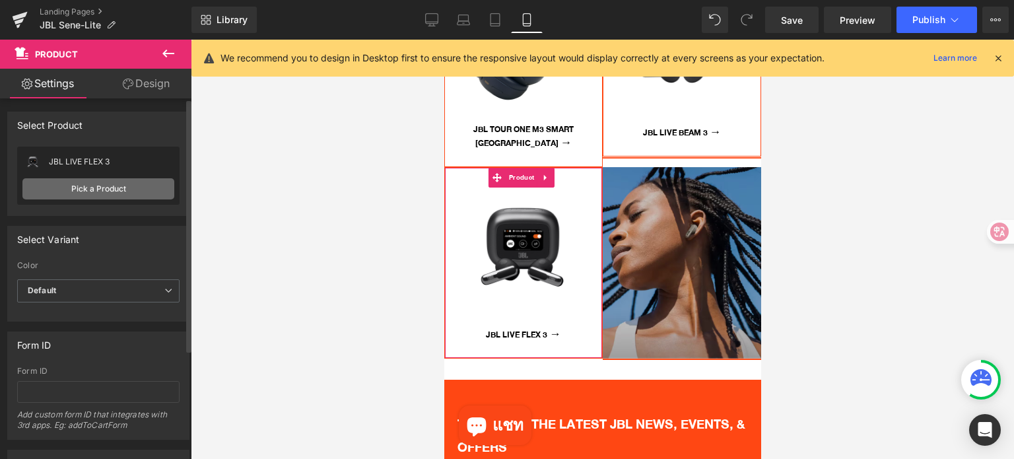
click at [93, 188] on link "Pick a Product" at bounding box center [98, 188] width 152 height 21
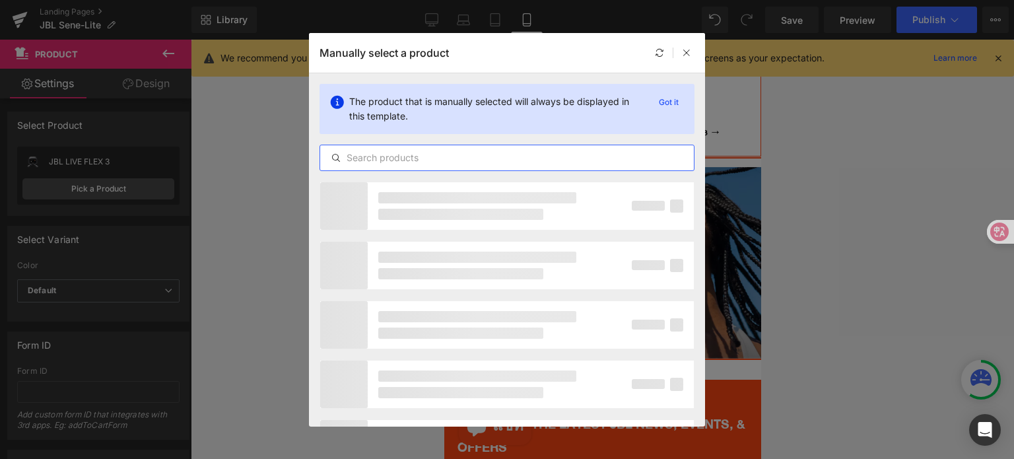
click at [430, 165] on input "text" at bounding box center [507, 158] width 374 height 16
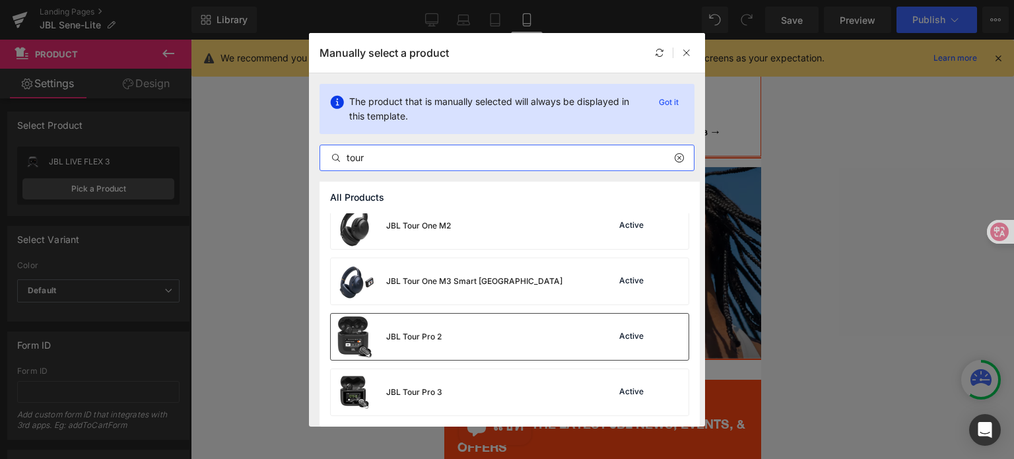
type input "tour"
click at [499, 337] on div "JBL Tour Pro 2 Active" at bounding box center [510, 337] width 358 height 46
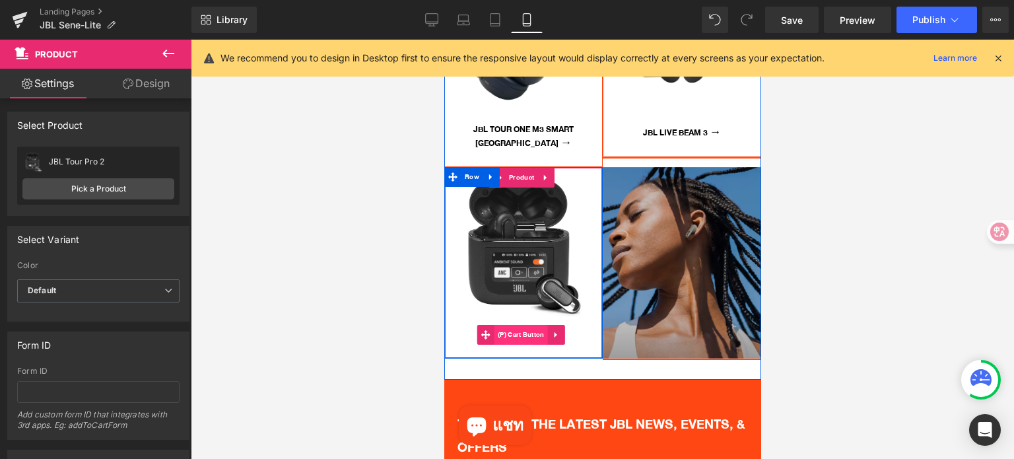
click at [516, 325] on span "(P) Cart Button" at bounding box center [520, 335] width 53 height 20
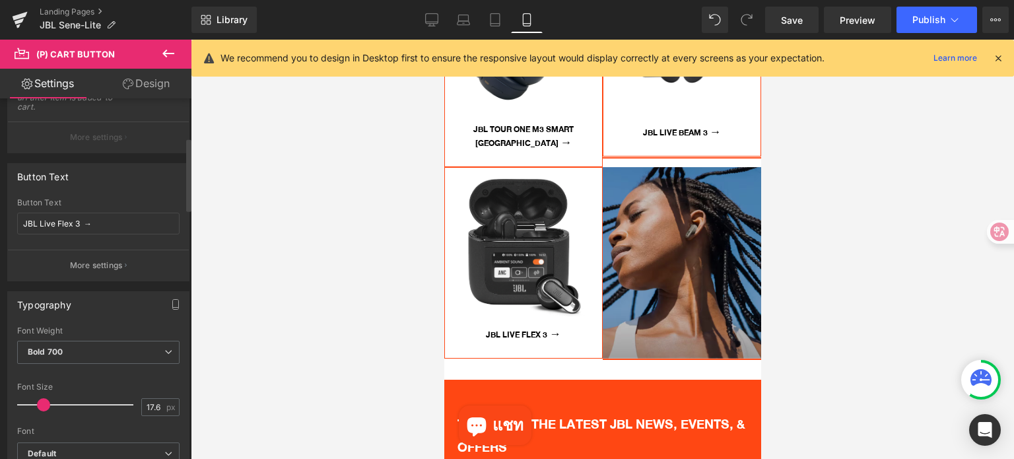
scroll to position [198, 0]
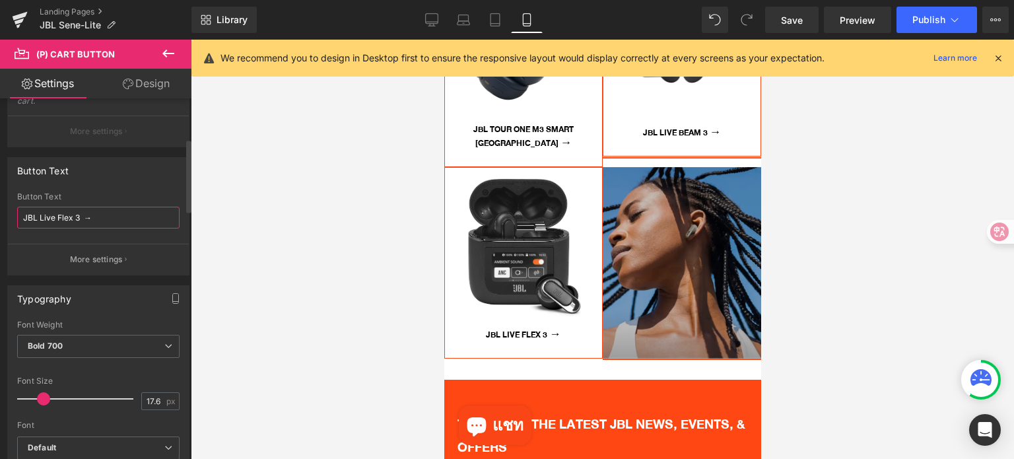
drag, startPoint x: 82, startPoint y: 220, endPoint x: 55, endPoint y: 220, distance: 26.4
click at [55, 220] on input "JBL Live Flex 3 →" at bounding box center [98, 218] width 162 height 22
click at [79, 219] on input "JBL Live Flex 3 →" at bounding box center [98, 218] width 162 height 22
drag, startPoint x: 79, startPoint y: 219, endPoint x: 11, endPoint y: 219, distance: 68.7
click at [11, 219] on div "JBL Live Flex 3 → Button Text JBL Live Flex 3 → More settings" at bounding box center [98, 233] width 181 height 83
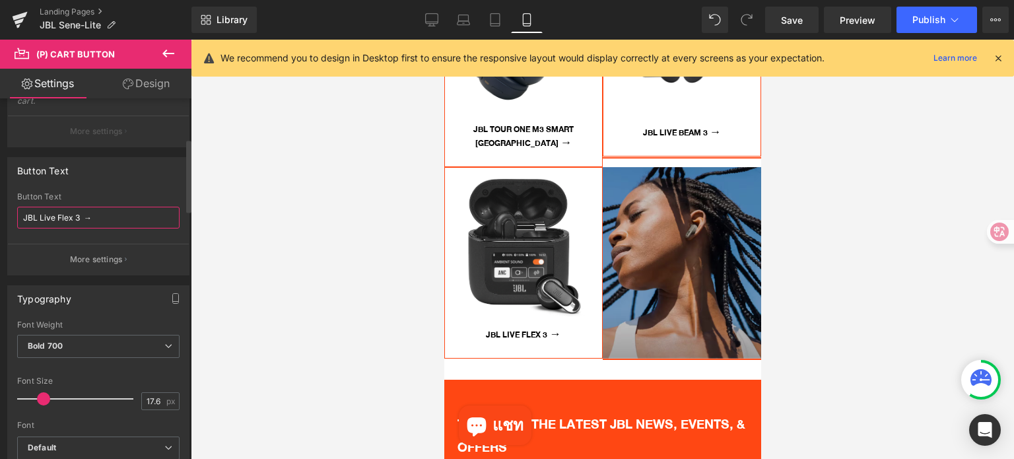
paste input "Tour Pro 3"
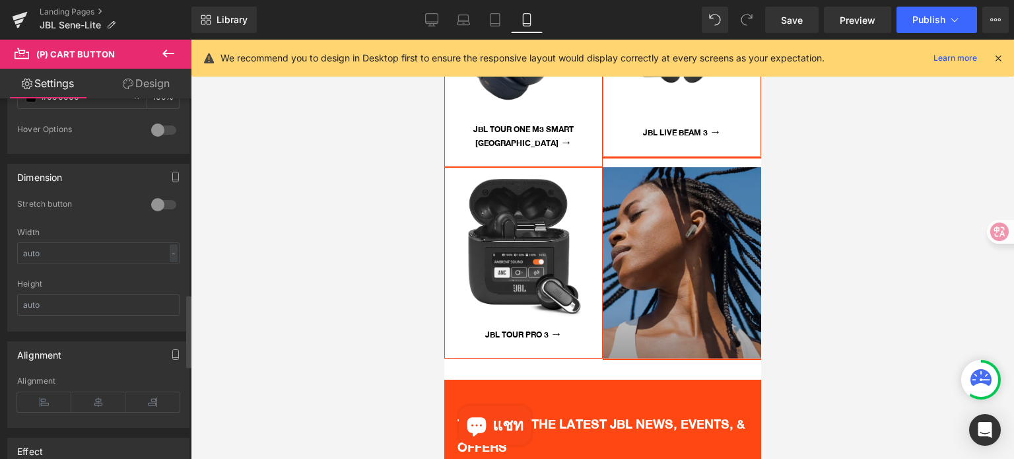
scroll to position [990, 0]
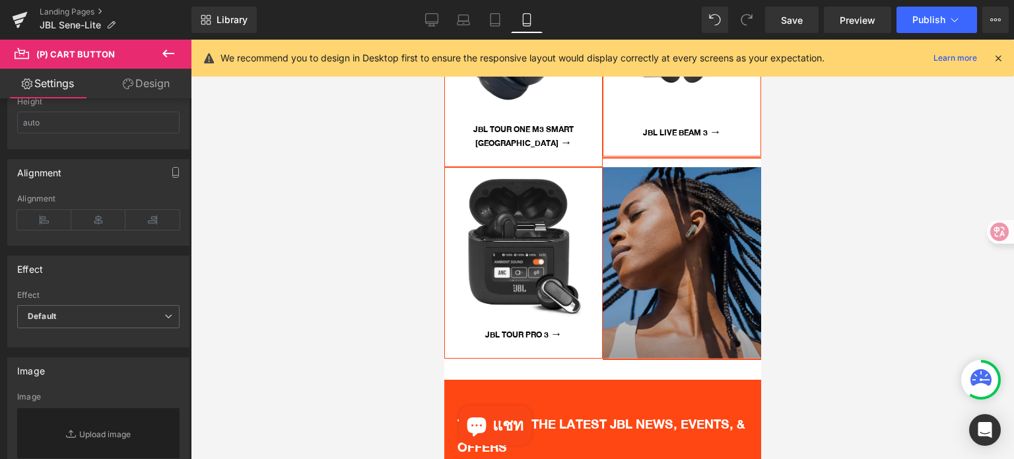
type input "JBL Tour Pro 3 →"
click at [827, 205] on div at bounding box center [602, 249] width 823 height 419
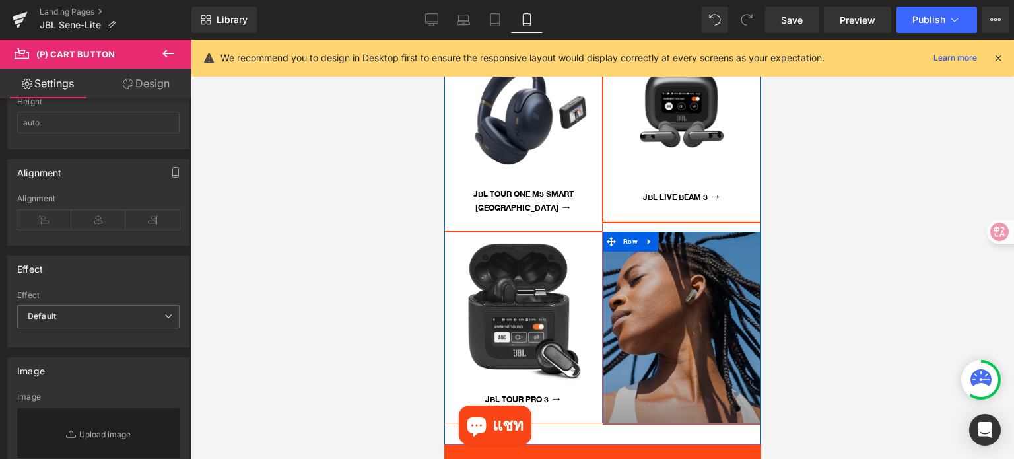
scroll to position [4006, 0]
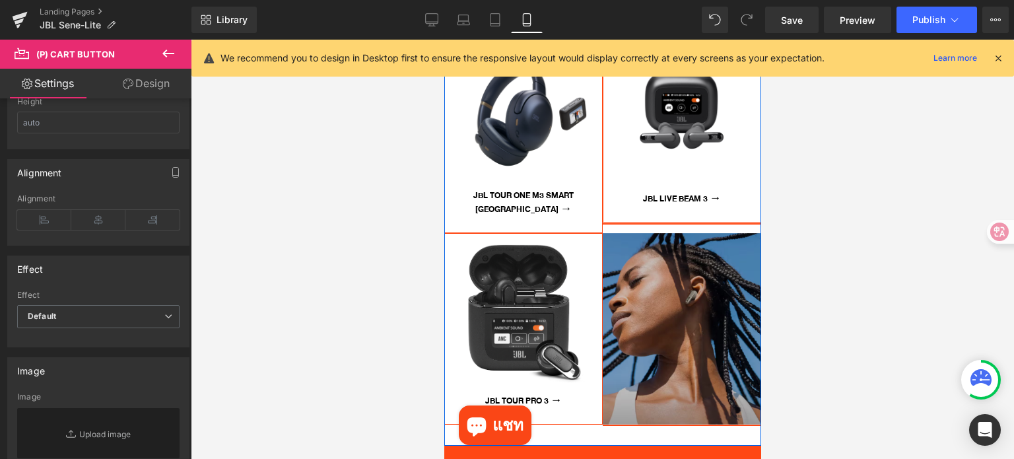
click at [520, 274] on img at bounding box center [522, 312] width 157 height 157
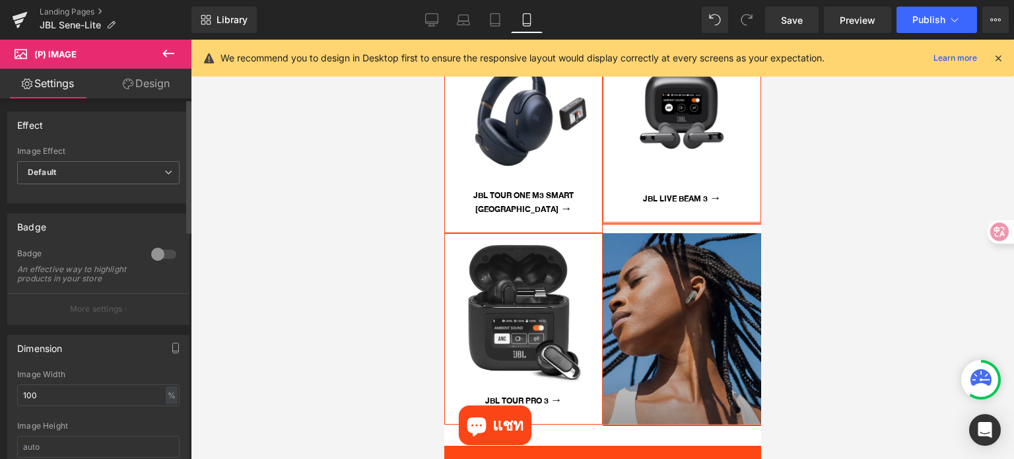
scroll to position [66, 0]
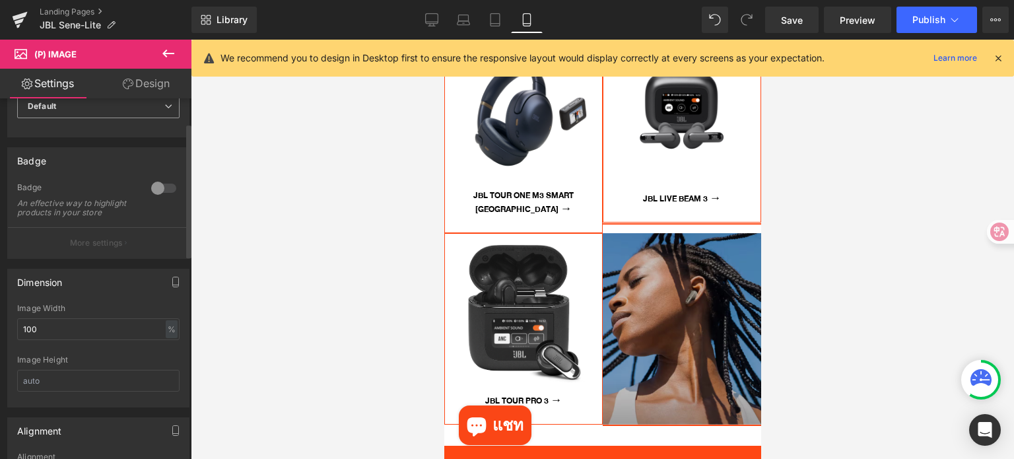
click at [95, 116] on span "Default" at bounding box center [98, 106] width 162 height 23
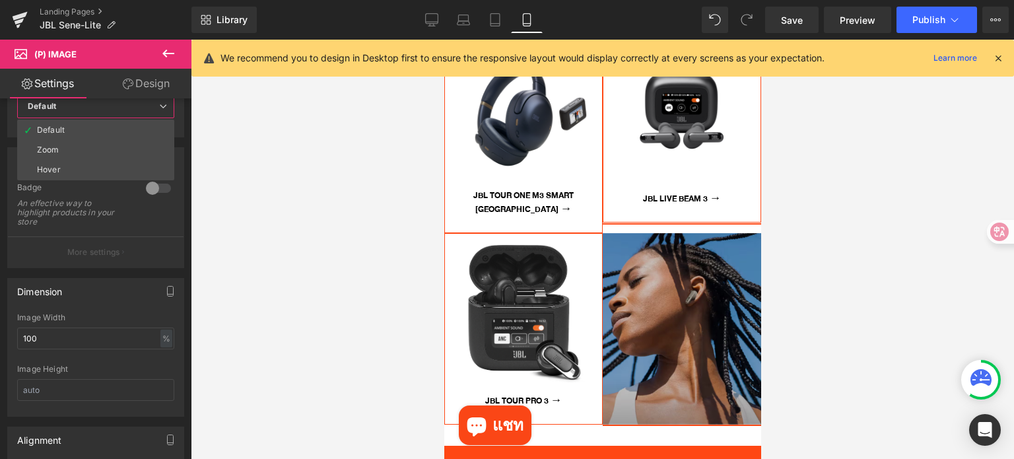
click at [317, 333] on div at bounding box center [602, 249] width 823 height 419
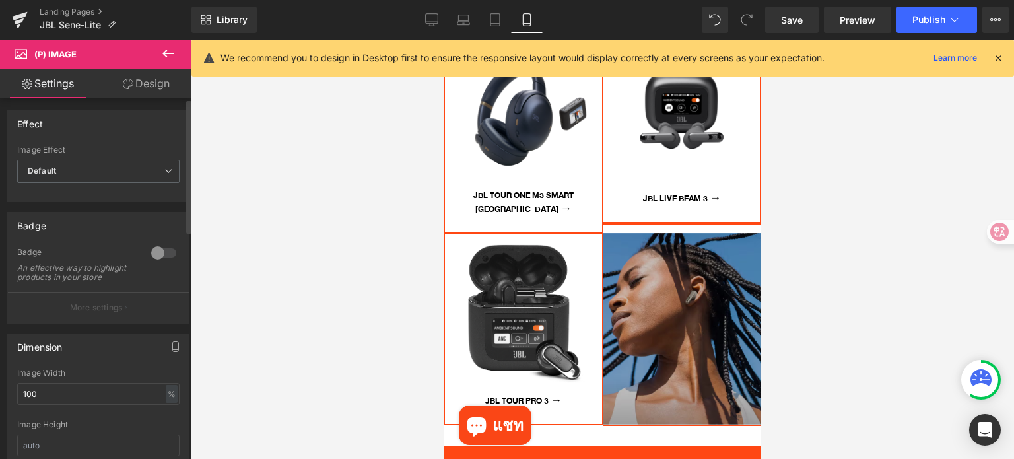
scroll to position [0, 0]
click at [116, 168] on span "Default" at bounding box center [98, 172] width 162 height 23
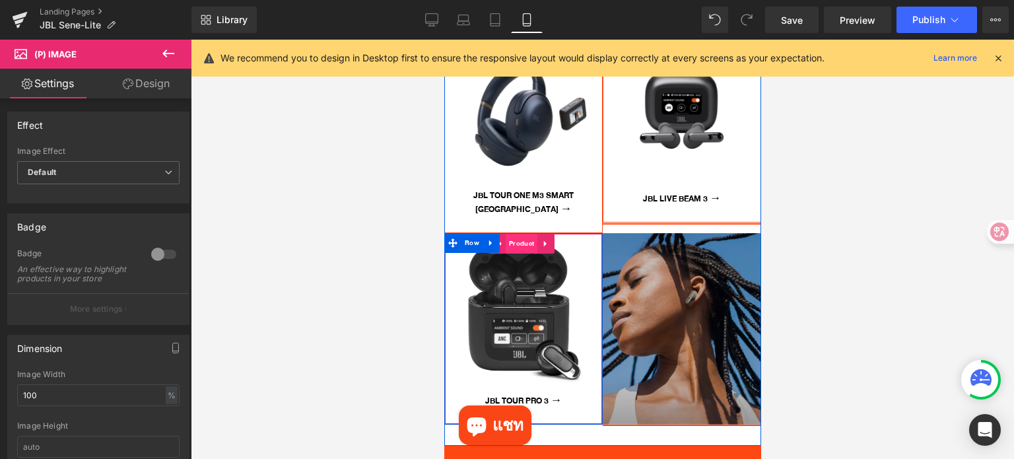
click at [516, 234] on span "Product" at bounding box center [521, 244] width 32 height 20
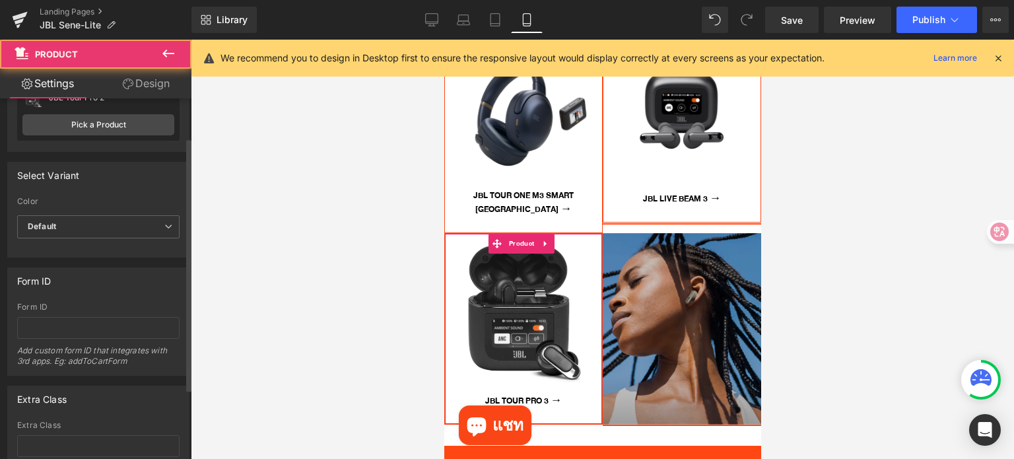
scroll to position [66, 0]
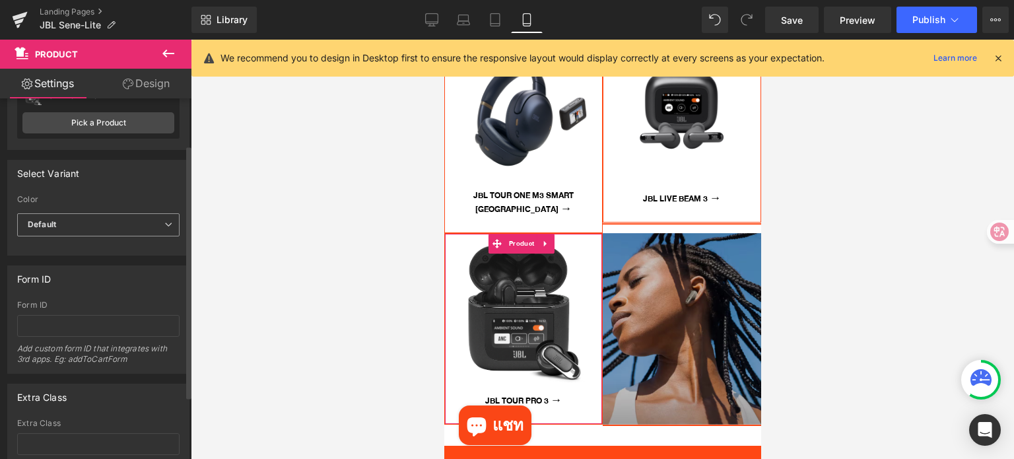
click at [114, 222] on span "Default" at bounding box center [98, 224] width 162 height 23
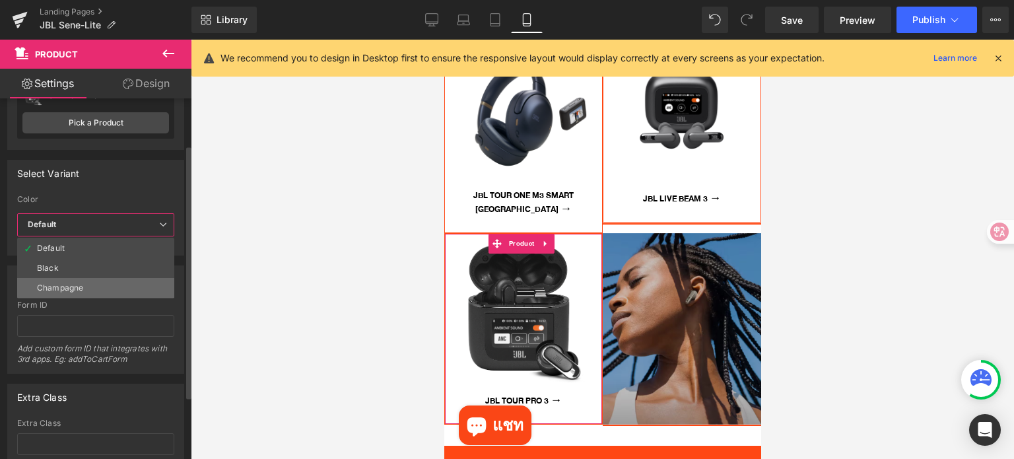
click at [90, 283] on li "Champagne" at bounding box center [95, 288] width 157 height 20
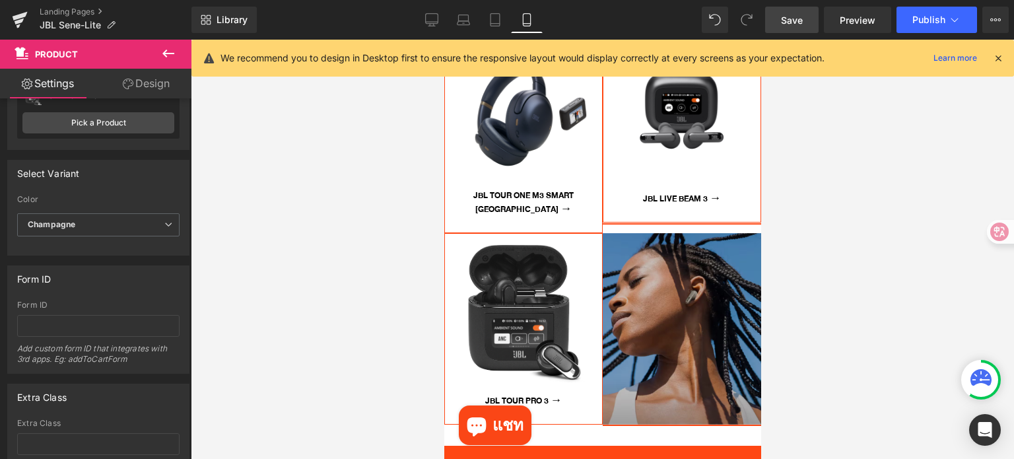
click at [797, 26] on span "Save" at bounding box center [792, 20] width 22 height 14
click at [850, 308] on div at bounding box center [602, 249] width 823 height 419
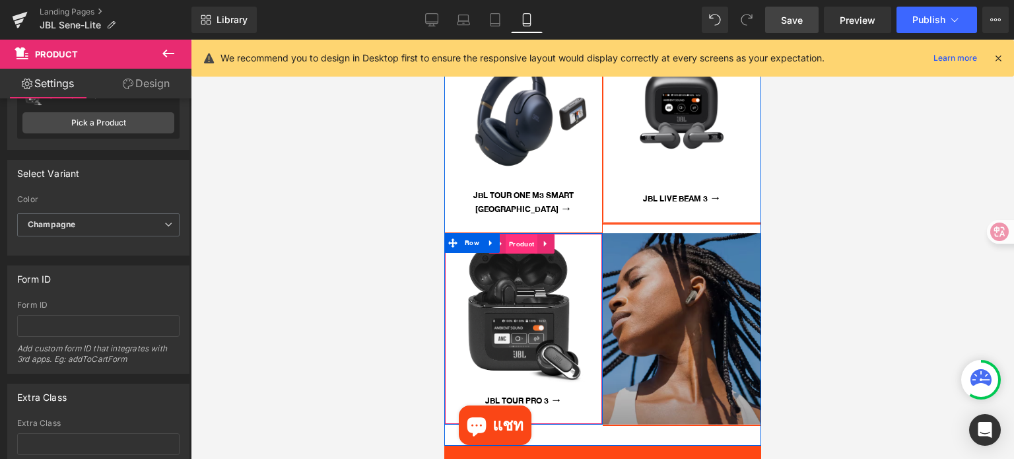
click at [515, 234] on span "Product" at bounding box center [521, 244] width 32 height 20
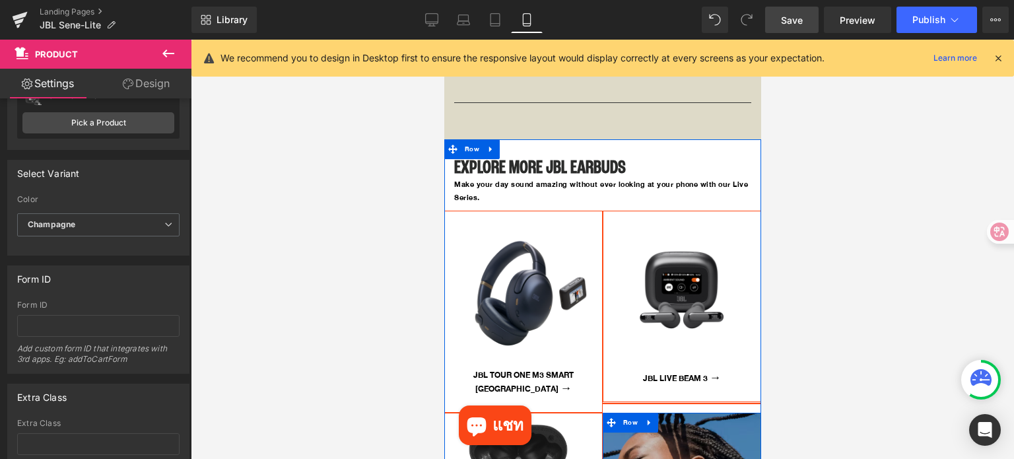
scroll to position [3808, 0]
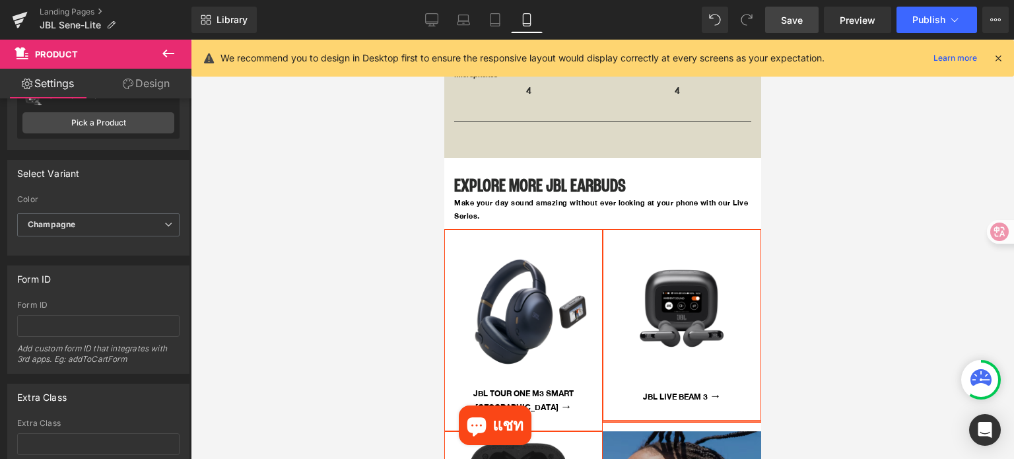
click at [794, 15] on span "Save" at bounding box center [792, 20] width 22 height 14
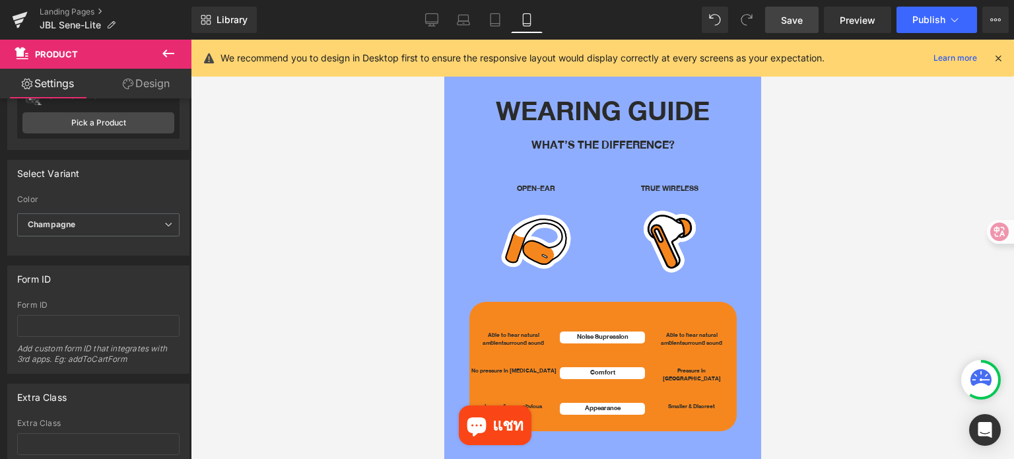
scroll to position [2421, 0]
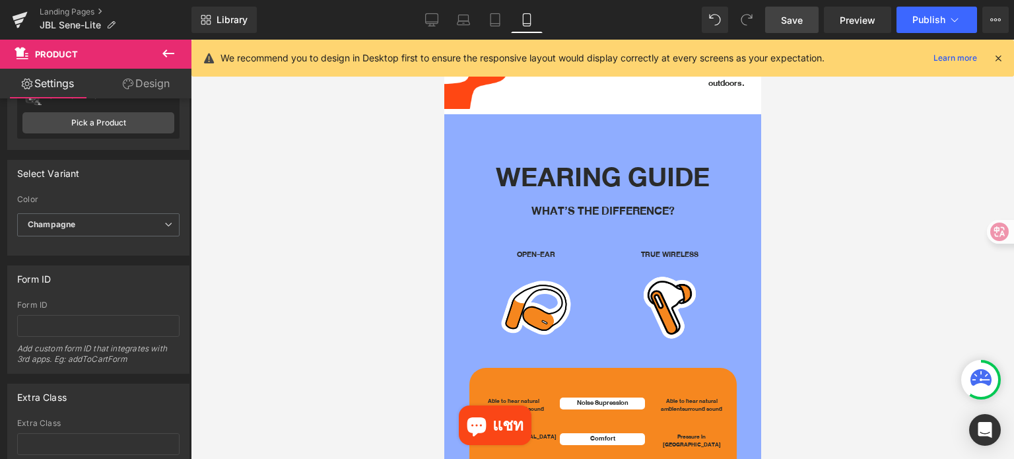
click at [854, 266] on div at bounding box center [602, 249] width 823 height 419
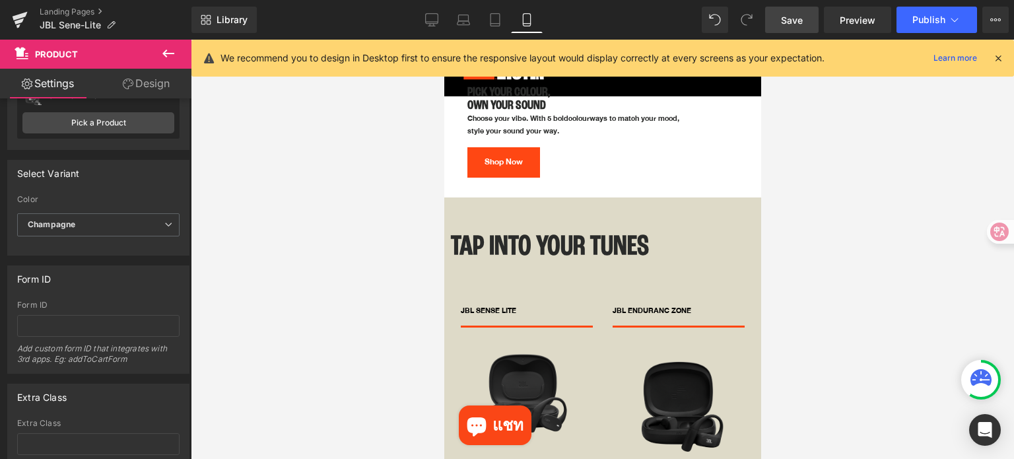
scroll to position [2817, 0]
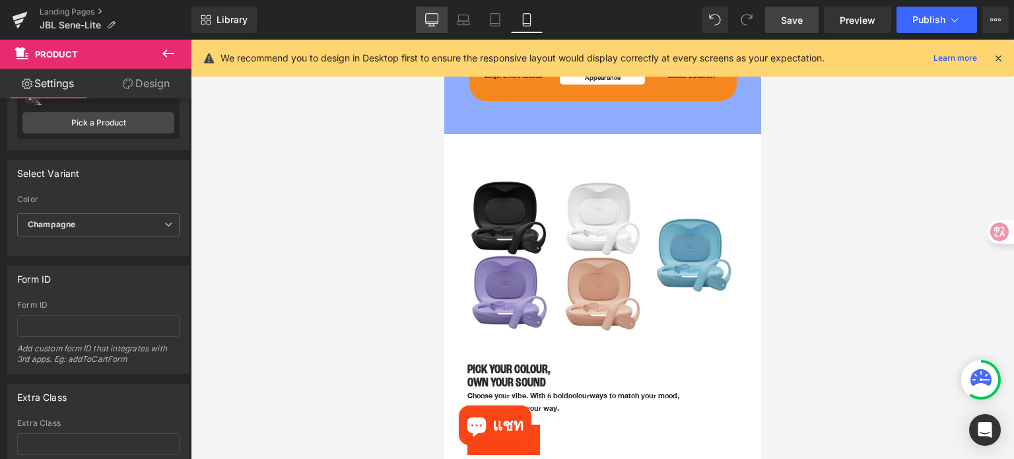
click at [432, 10] on link "Desktop" at bounding box center [432, 20] width 32 height 26
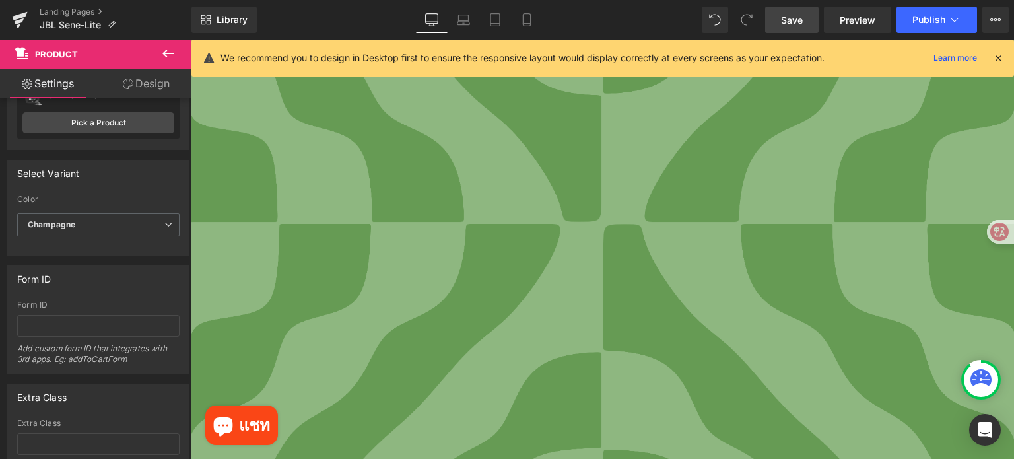
scroll to position [726, 0]
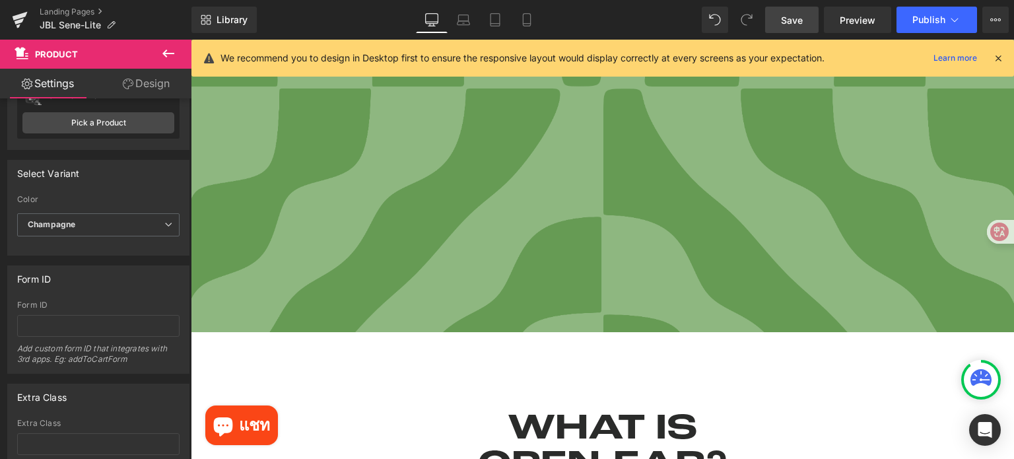
drag, startPoint x: 1001, startPoint y: 57, endPoint x: 769, endPoint y: 44, distance: 232.1
click at [1001, 57] on icon at bounding box center [998, 58] width 12 height 12
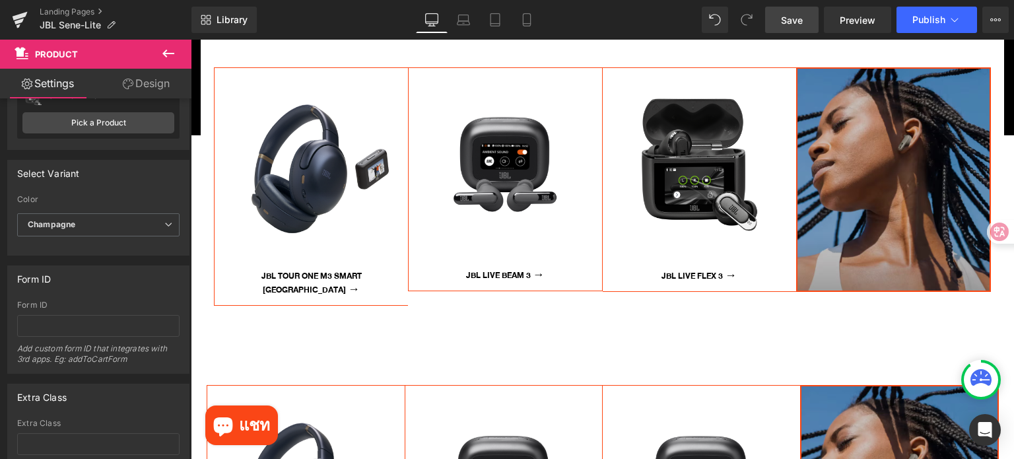
scroll to position [5546, 0]
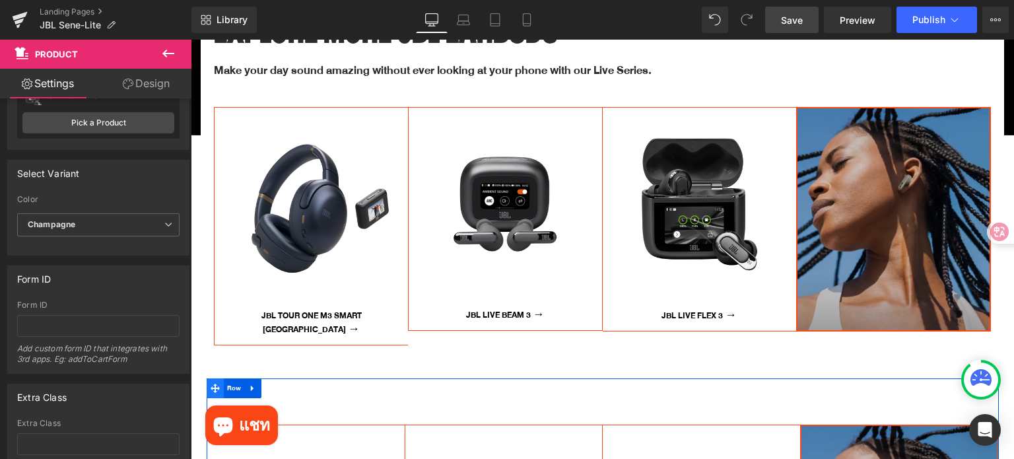
click at [211, 384] on icon at bounding box center [215, 389] width 9 height 10
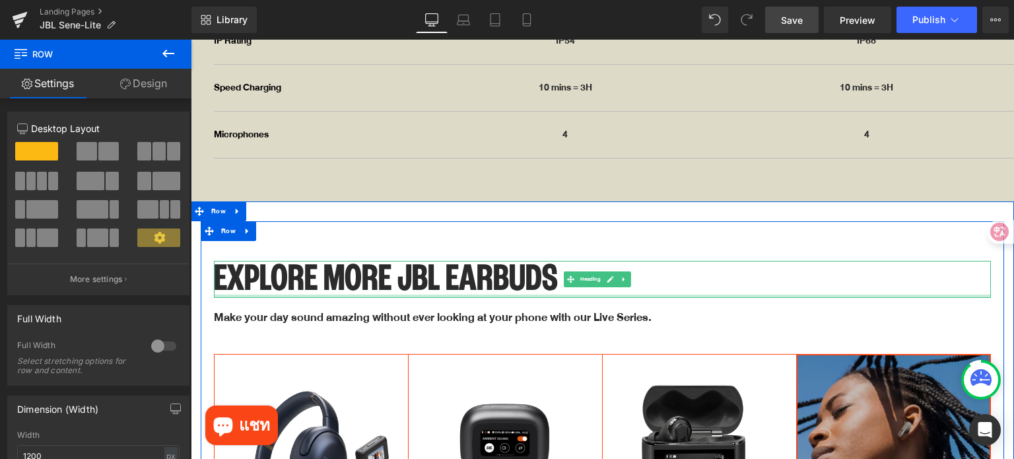
scroll to position [5216, 0]
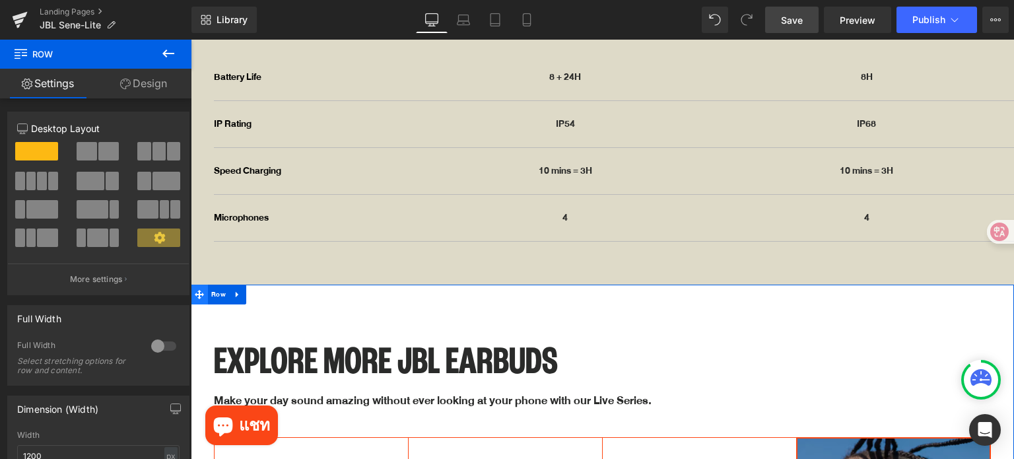
click at [201, 289] on icon at bounding box center [199, 294] width 9 height 10
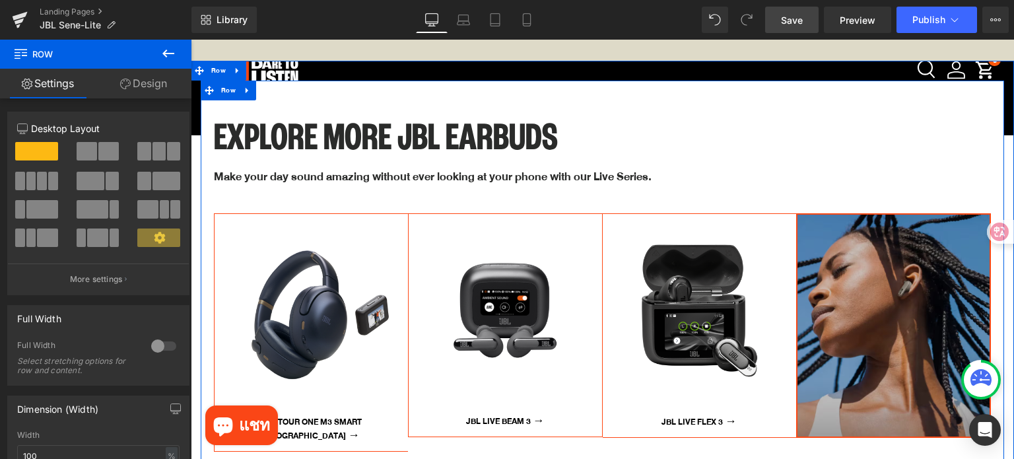
scroll to position [5678, 0]
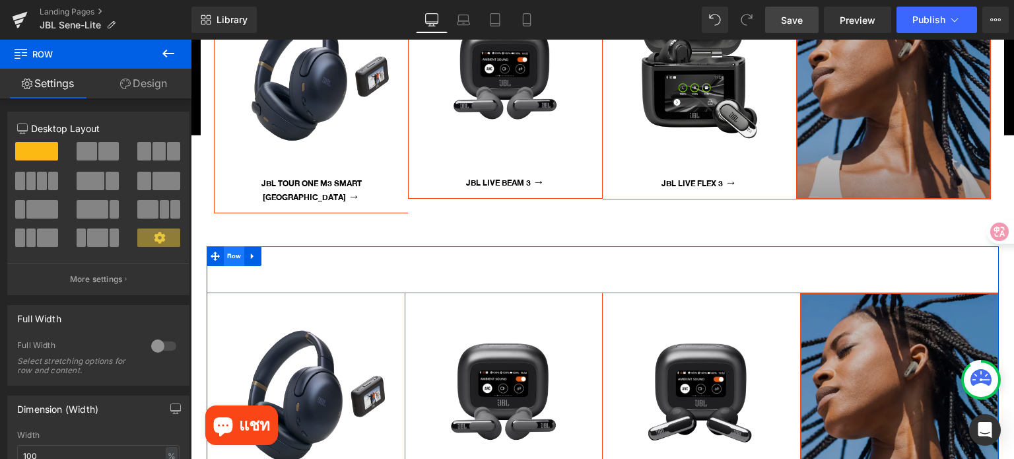
click at [227, 246] on span "Row" at bounding box center [234, 256] width 21 height 20
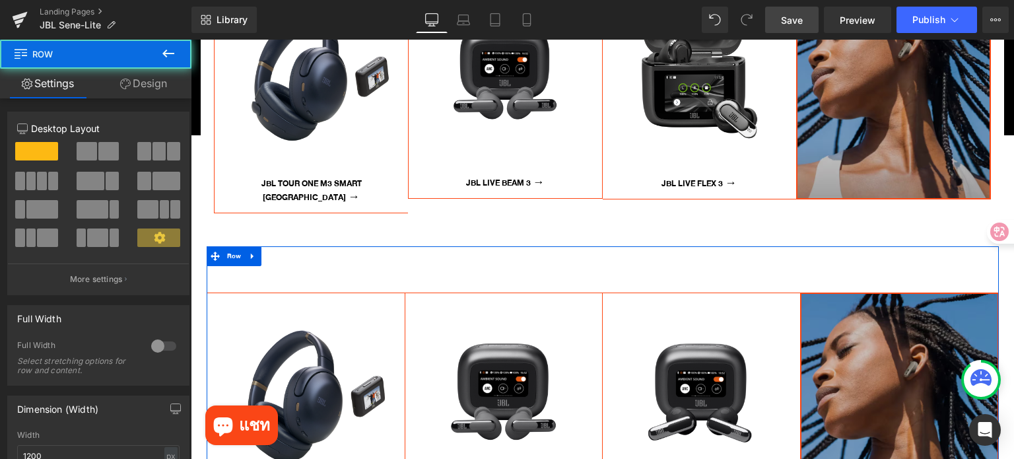
click at [148, 85] on link "Design" at bounding box center [144, 84] width 96 height 30
click at [0, 0] on div "Visibility" at bounding box center [0, 0] width 0 height 0
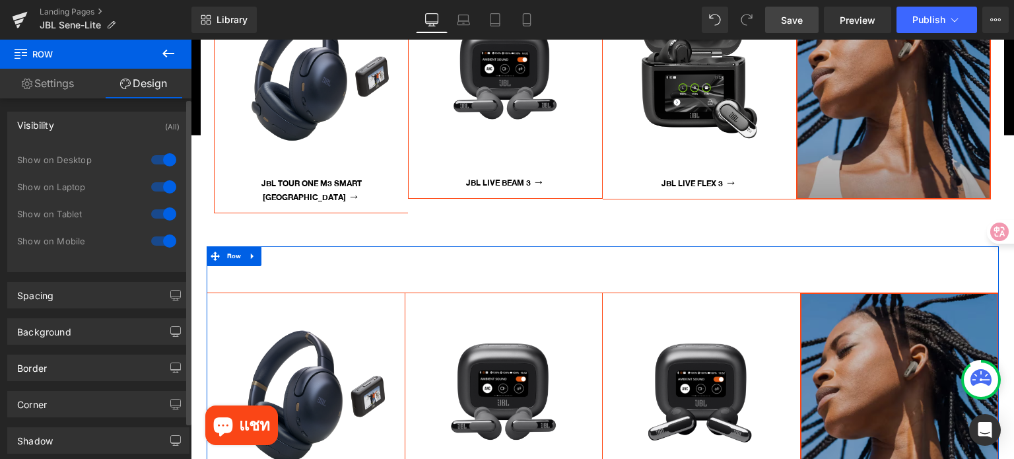
click at [155, 215] on div at bounding box center [164, 213] width 32 height 21
click at [156, 186] on div at bounding box center [164, 186] width 32 height 21
click at [164, 159] on div at bounding box center [164, 159] width 32 height 21
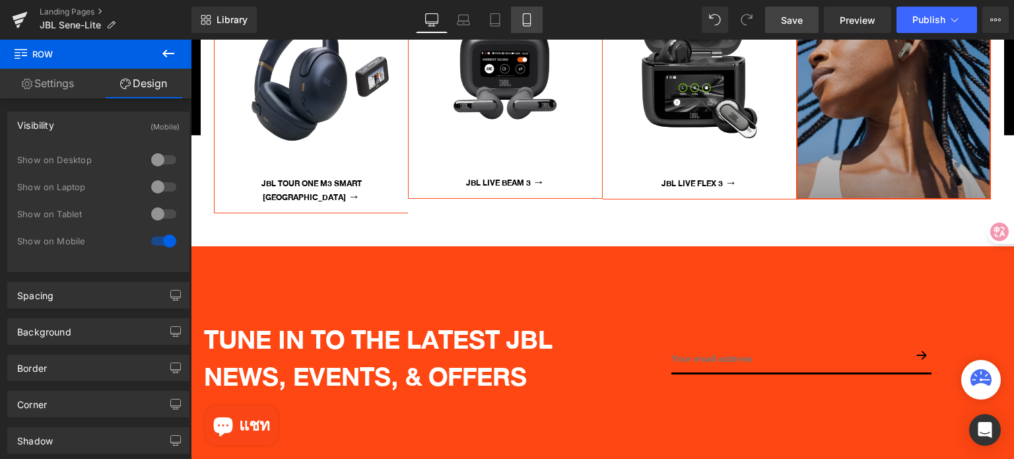
click at [520, 15] on icon at bounding box center [526, 19] width 13 height 13
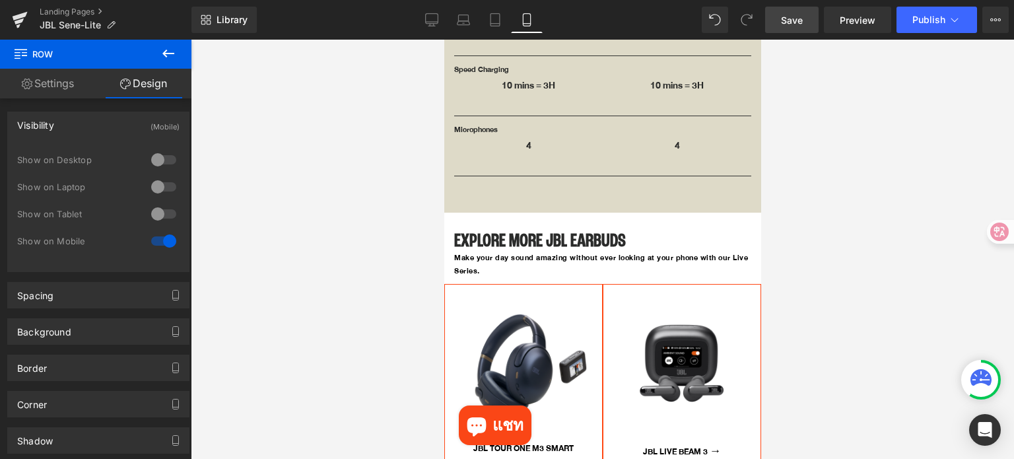
scroll to position [3751, 0]
click at [495, 17] on icon at bounding box center [495, 19] width 13 height 13
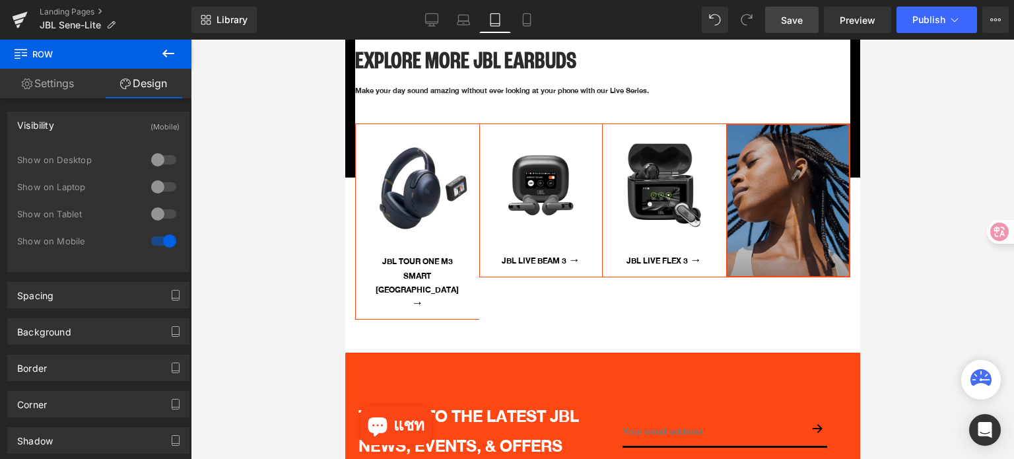
scroll to position [4358, 0]
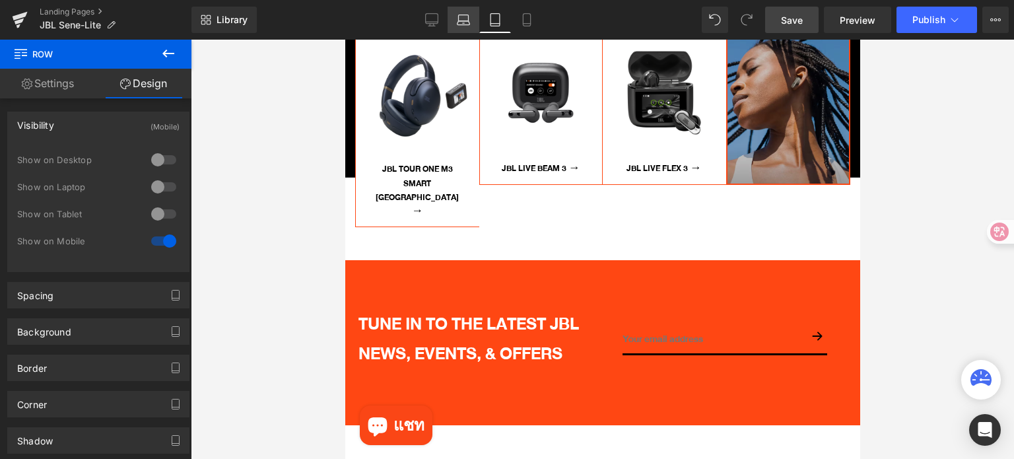
click at [460, 22] on icon at bounding box center [463, 19] width 13 height 13
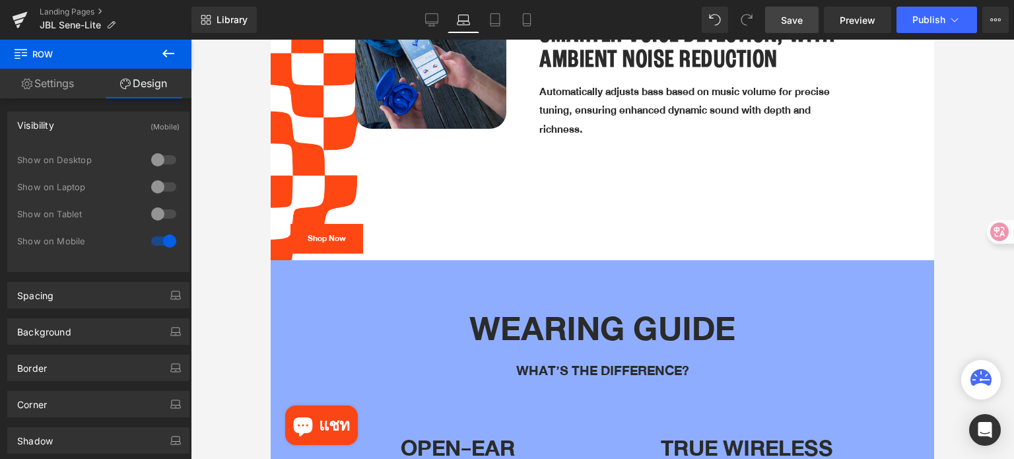
scroll to position [2839, 0]
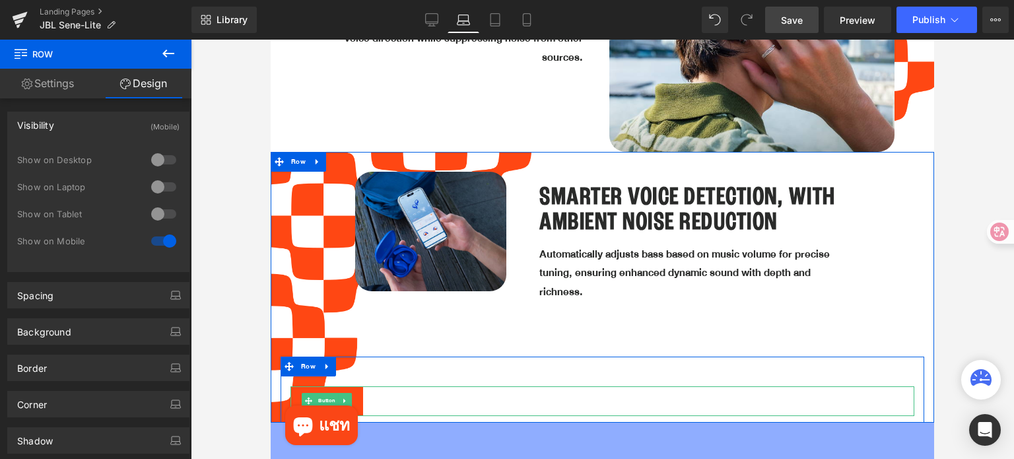
click at [581, 386] on div "Shop Now" at bounding box center [603, 401] width 624 height 30
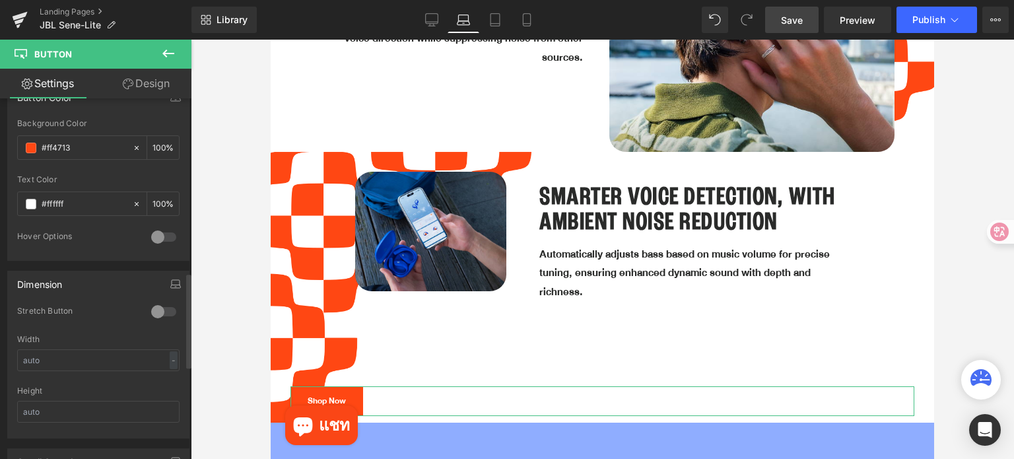
scroll to position [924, 0]
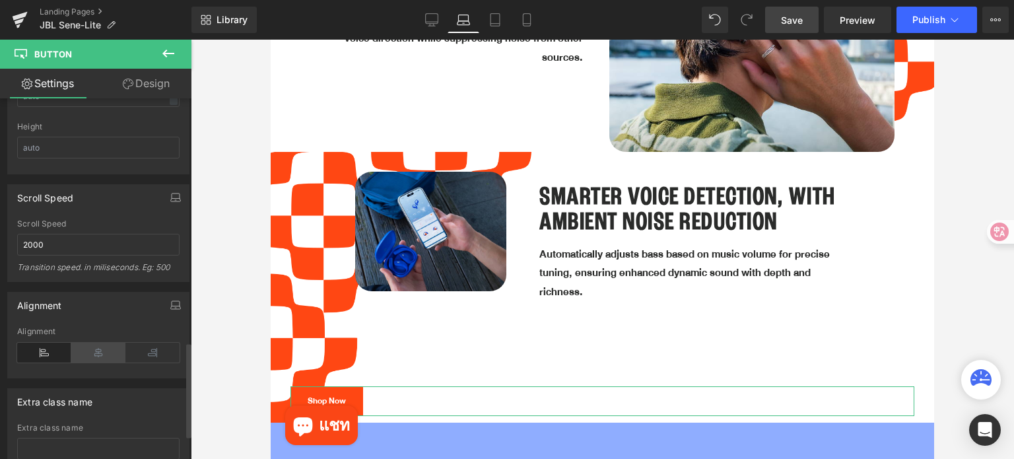
click at [83, 347] on icon at bounding box center [98, 353] width 54 height 20
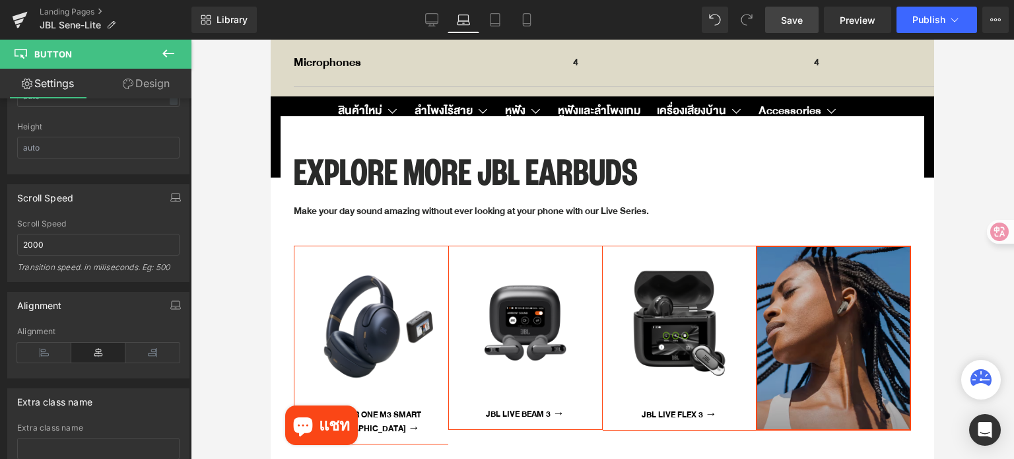
scroll to position [4820, 0]
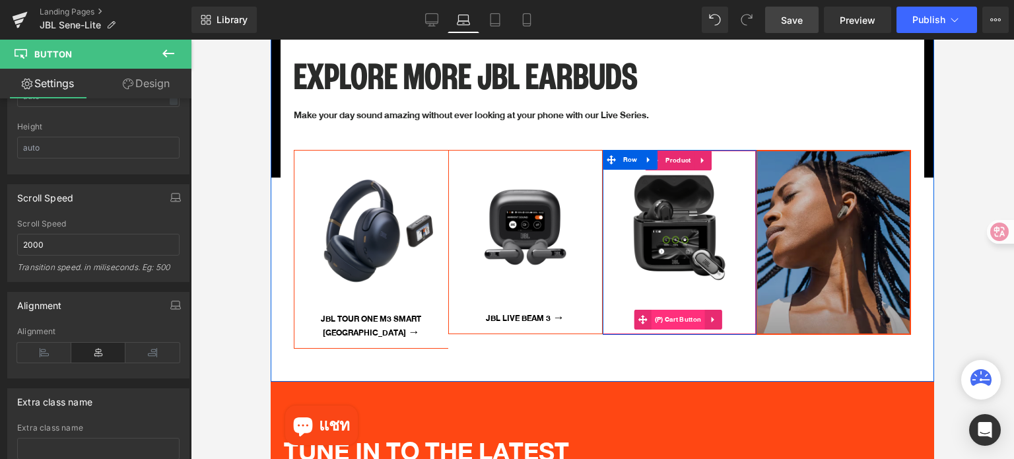
click at [689, 310] on span "(P) Cart Button" at bounding box center [678, 320] width 53 height 20
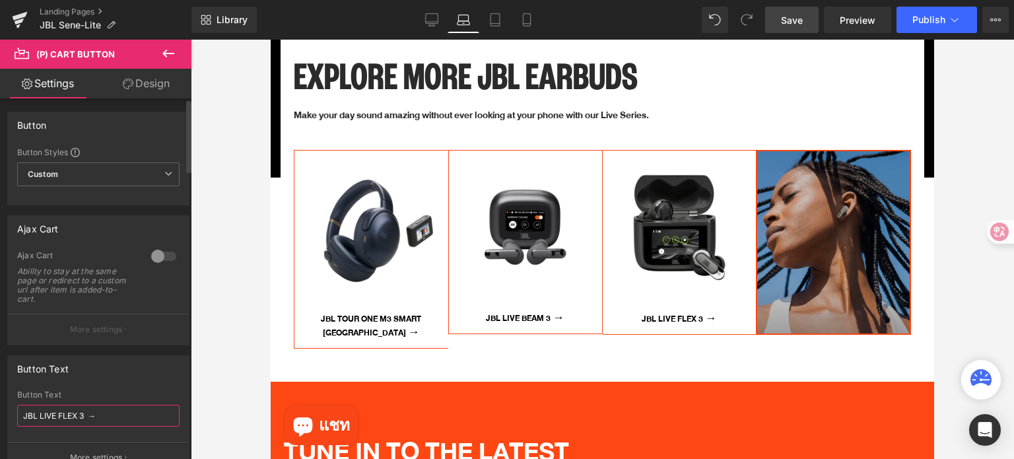
drag, startPoint x: 84, startPoint y: 417, endPoint x: 53, endPoint y: 415, distance: 30.5
click at [26, 418] on input "JBL LIVE FLEX 3 →" at bounding box center [98, 416] width 162 height 22
click at [66, 415] on input "JBL LIVE FLEX 3 →" at bounding box center [98, 416] width 162 height 22
drag, startPoint x: 84, startPoint y: 415, endPoint x: 6, endPoint y: 418, distance: 78.0
click at [6, 418] on div "Button Text JBL LIVE FLEX 3 → Button Text JBL LIVE FLEX 3 → More settings" at bounding box center [98, 409] width 197 height 128
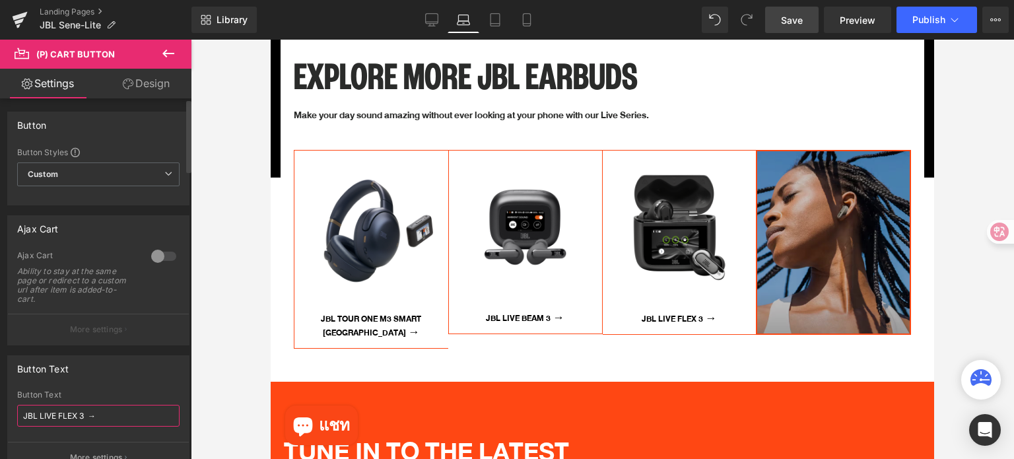
paste input "Tour Pro"
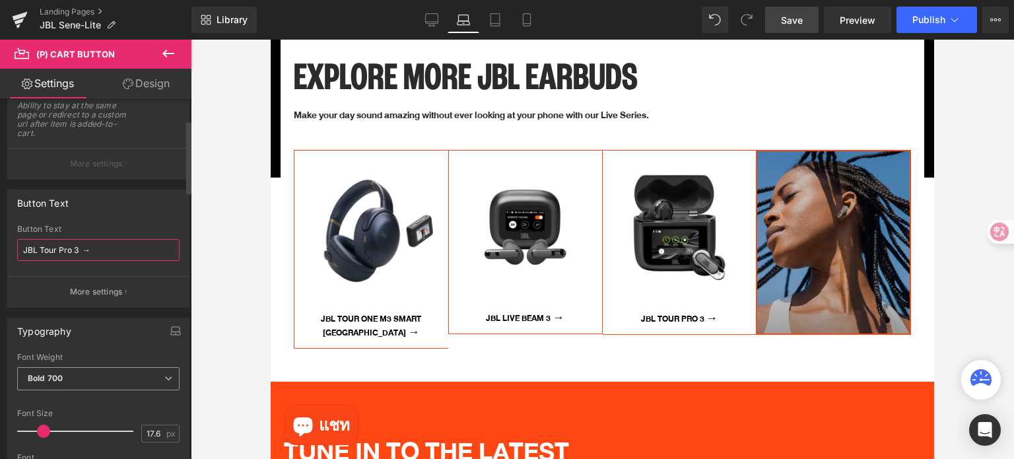
scroll to position [198, 0]
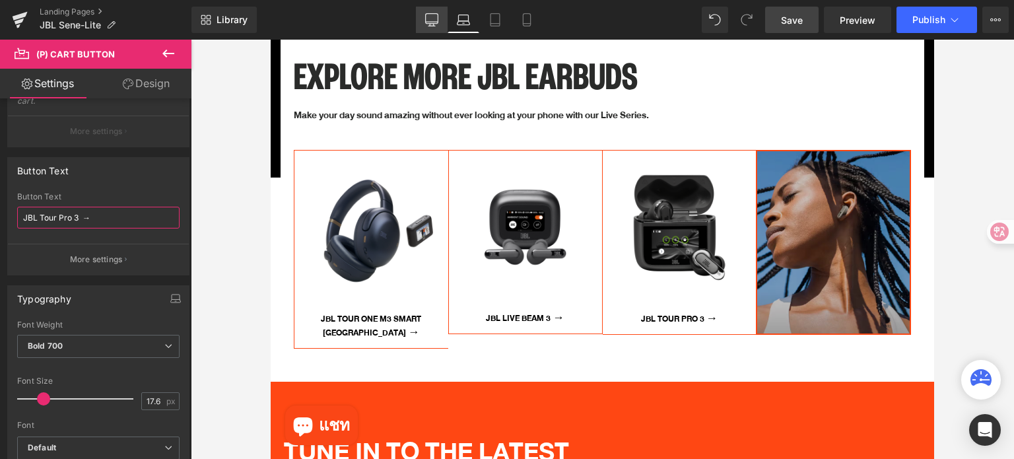
type input "JBL Tour Pro 3 →"
drag, startPoint x: 432, startPoint y: 18, endPoint x: 284, endPoint y: 22, distance: 147.9
click at [432, 18] on icon at bounding box center [431, 19] width 13 height 13
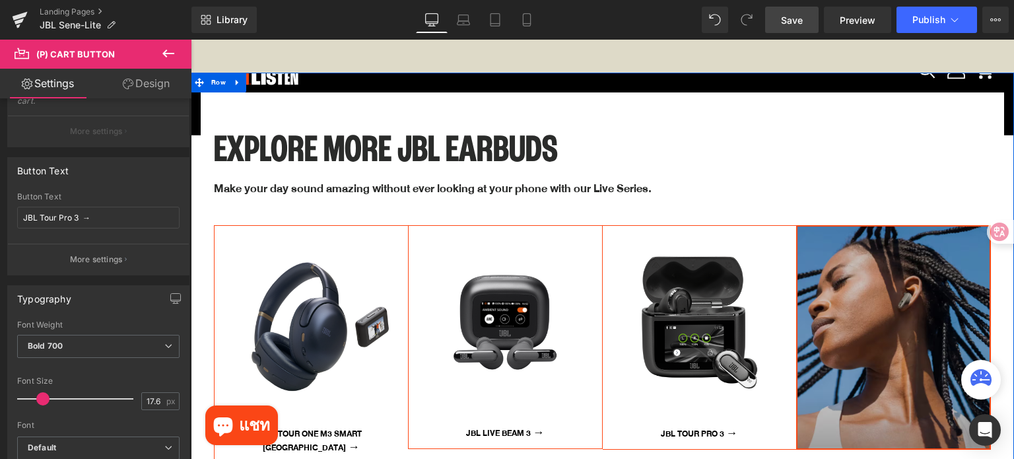
scroll to position [5411, 0]
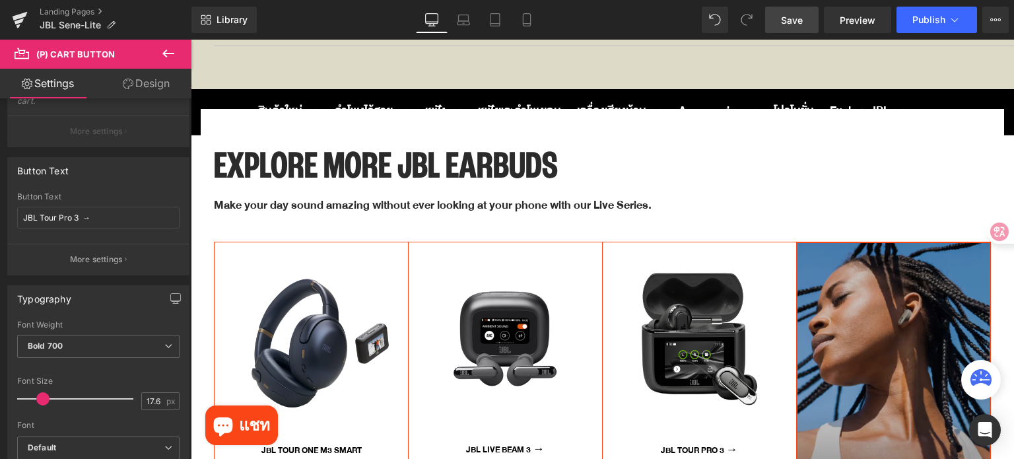
click at [809, 17] on link "Save" at bounding box center [791, 20] width 53 height 26
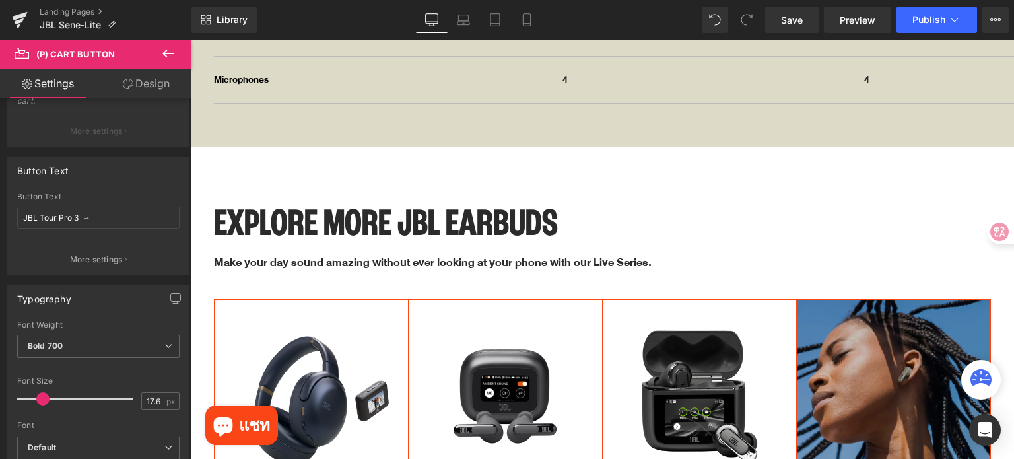
scroll to position [5345, 0]
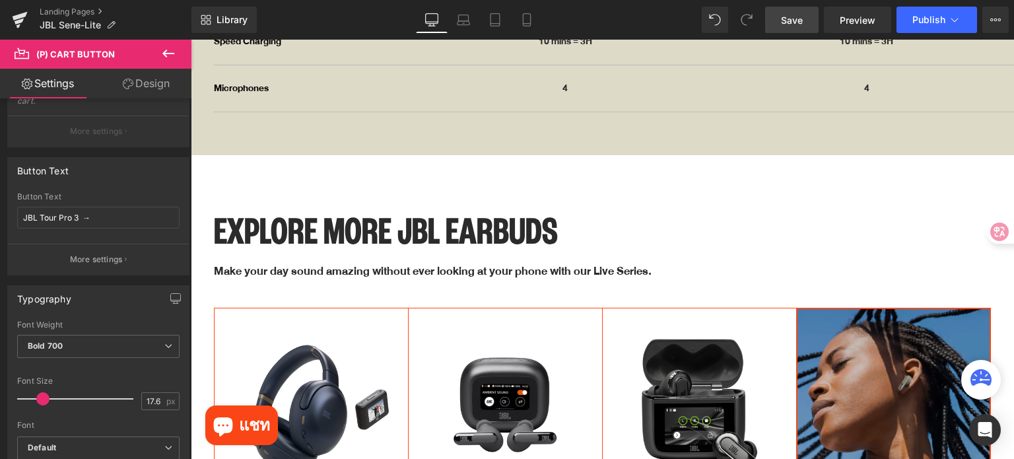
drag, startPoint x: 781, startPoint y: 13, endPoint x: 572, endPoint y: 170, distance: 260.8
click at [781, 13] on link "Save" at bounding box center [791, 20] width 53 height 26
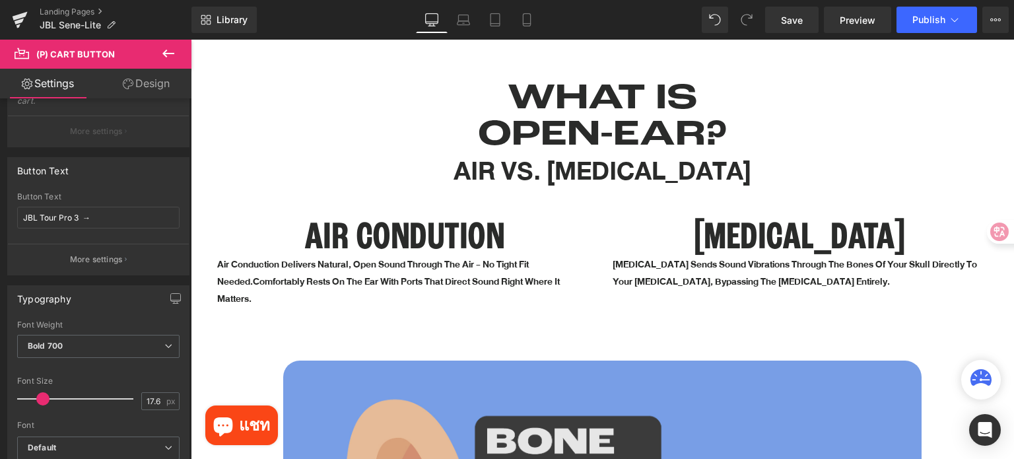
scroll to position [1585, 0]
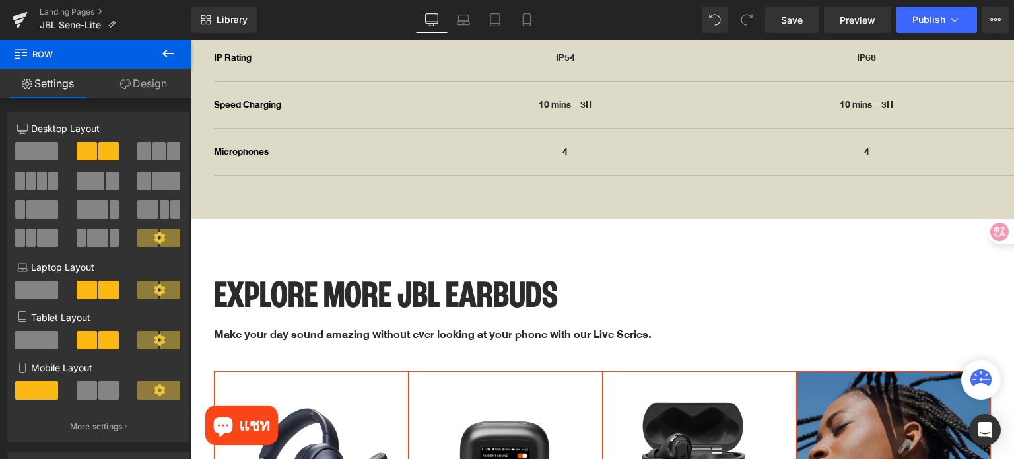
scroll to position [5678, 0]
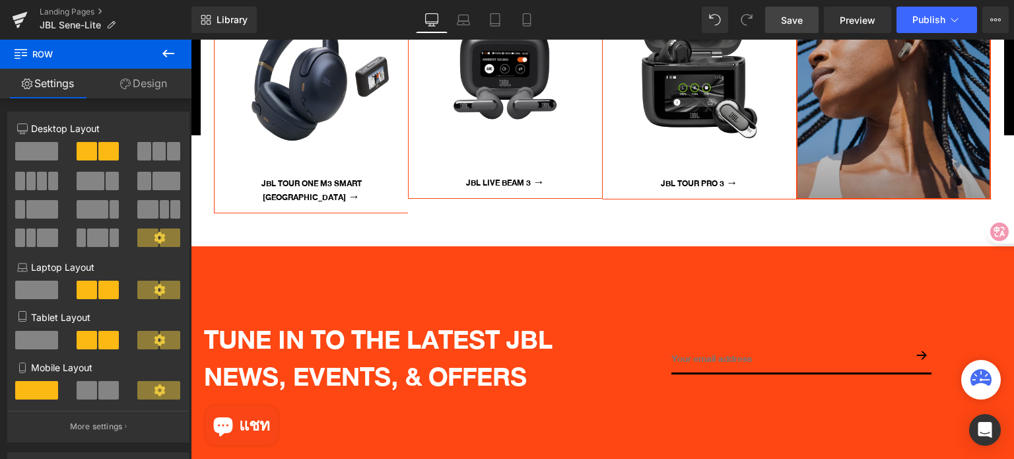
click at [792, 24] on span "Save" at bounding box center [792, 20] width 22 height 14
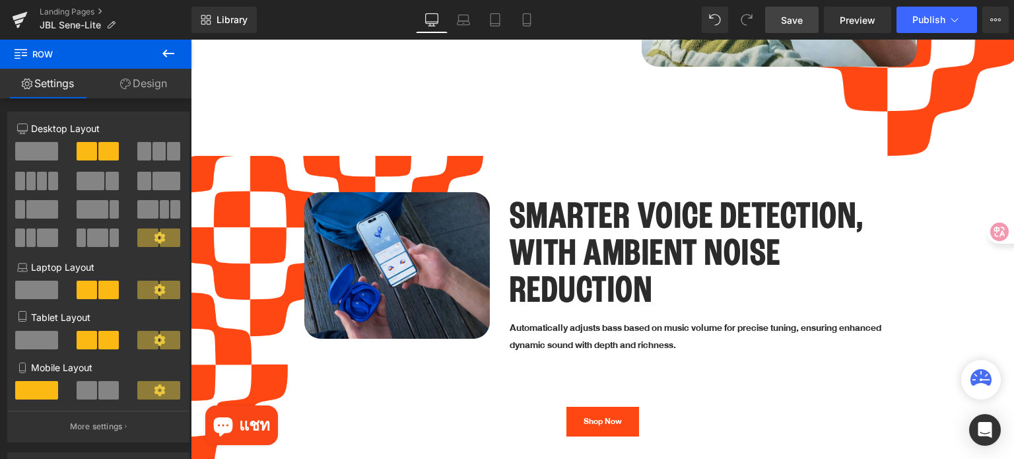
scroll to position [3235, 0]
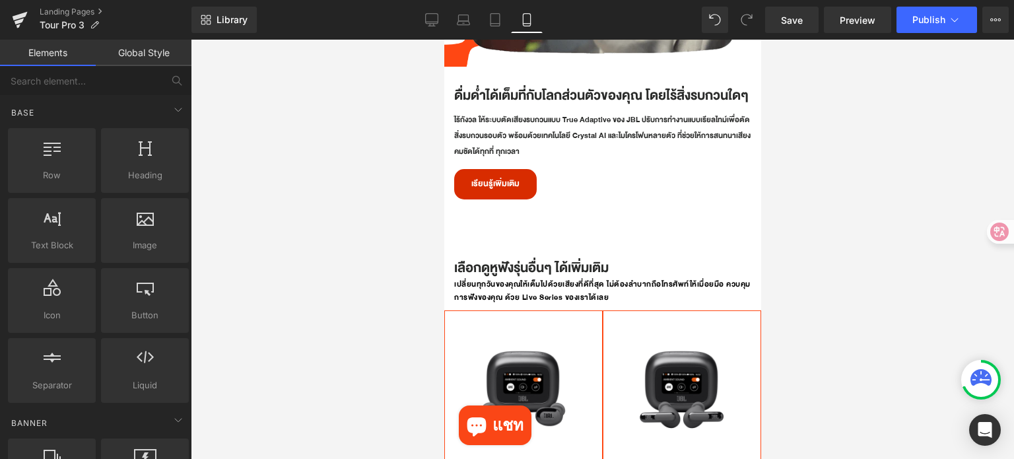
scroll to position [2841, 0]
click at [853, 202] on div at bounding box center [602, 249] width 823 height 419
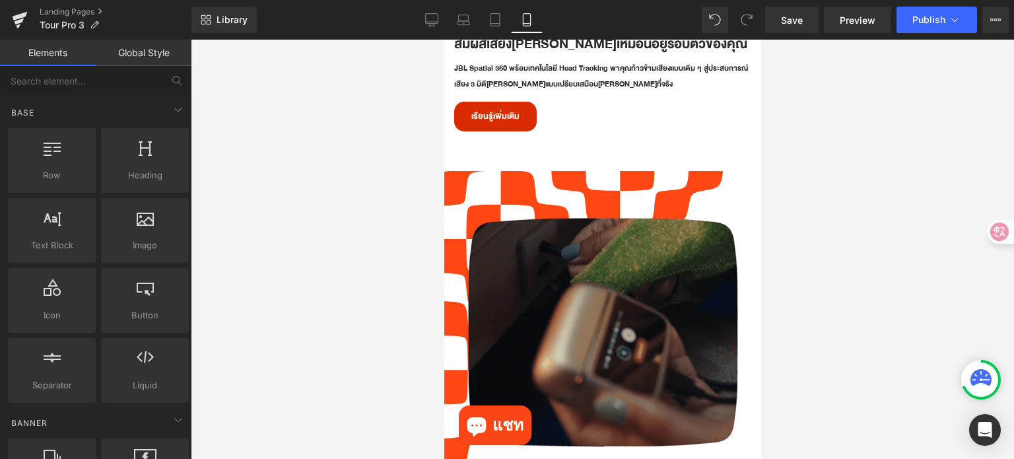
scroll to position [1521, 0]
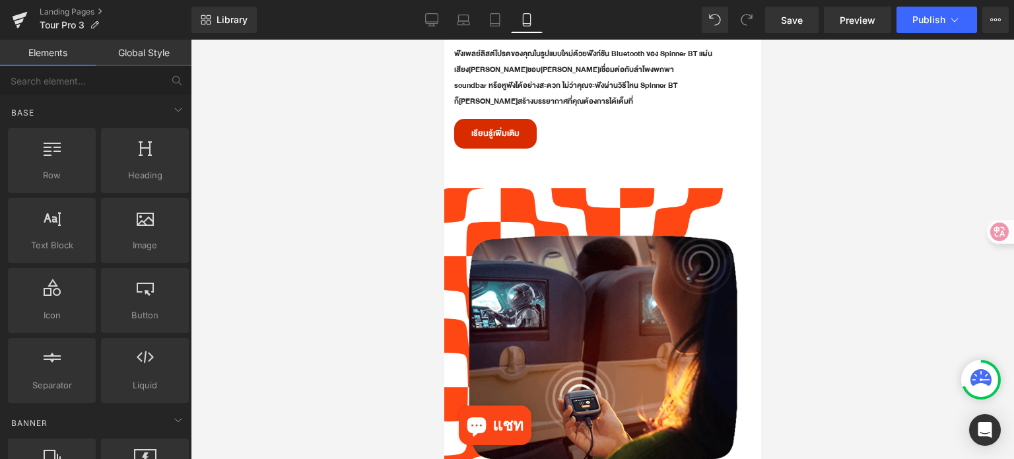
click at [864, 216] on div at bounding box center [602, 249] width 823 height 419
click at [869, 237] on div at bounding box center [602, 249] width 823 height 419
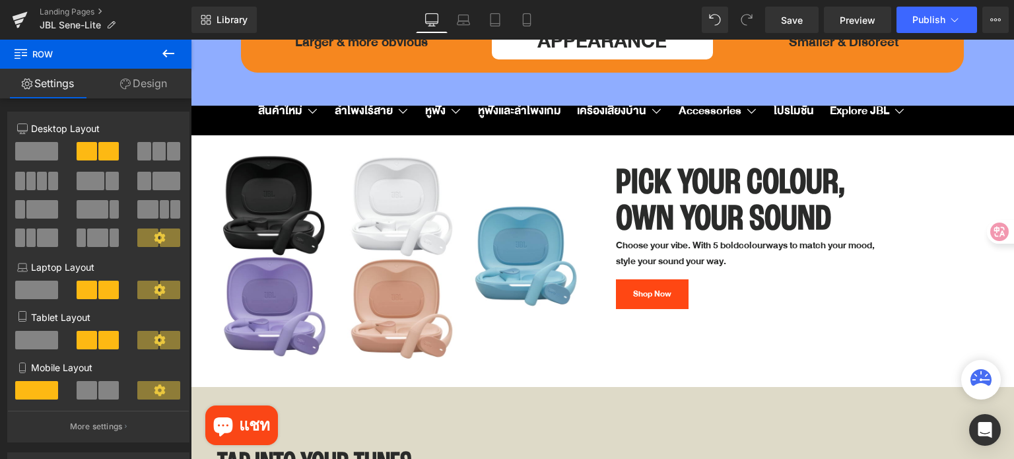
scroll to position [4792, 0]
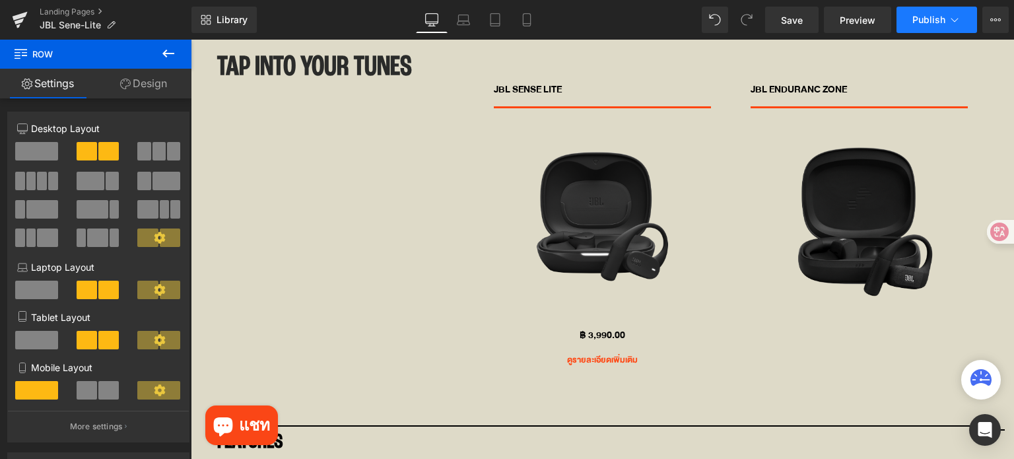
click at [954, 20] on icon at bounding box center [954, 19] width 13 height 13
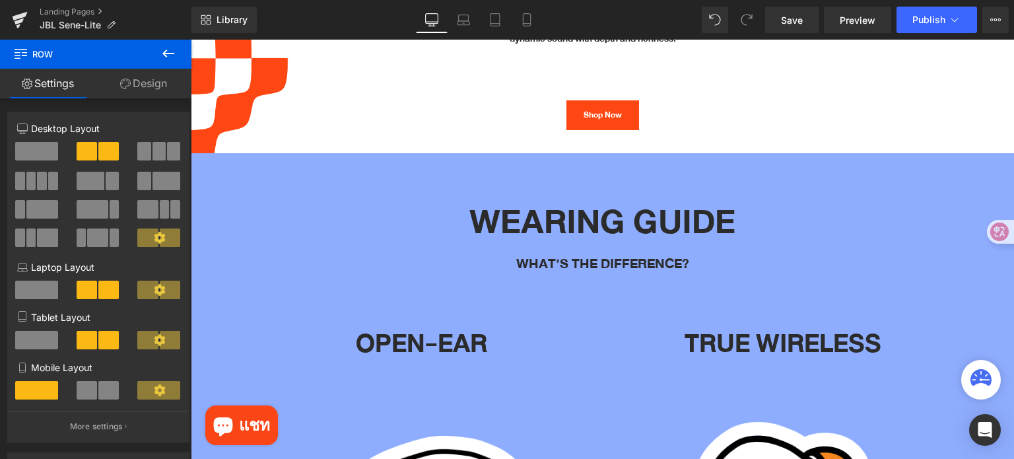
scroll to position [3207, 0]
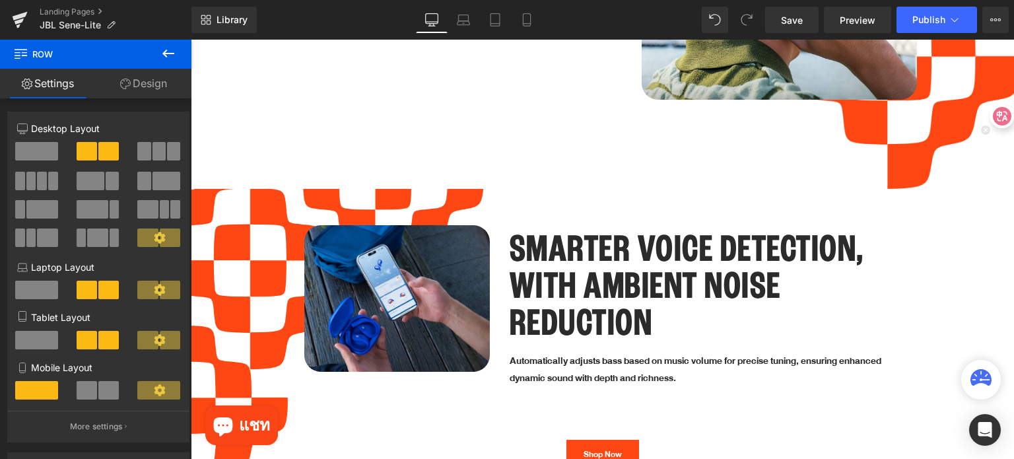
drag, startPoint x: 993, startPoint y: 232, endPoint x: 812, endPoint y: 66, distance: 245.3
click at [1003, 107] on icon at bounding box center [1002, 116] width 18 height 18
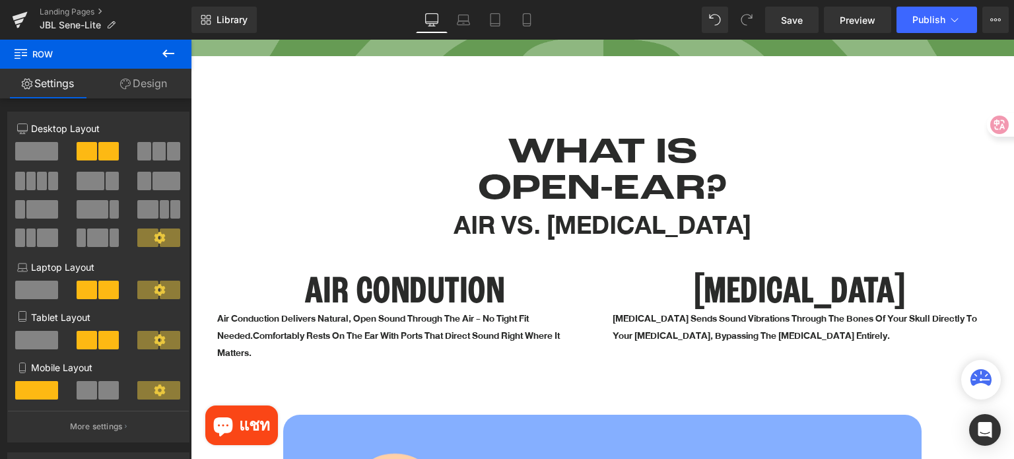
scroll to position [1011, 0]
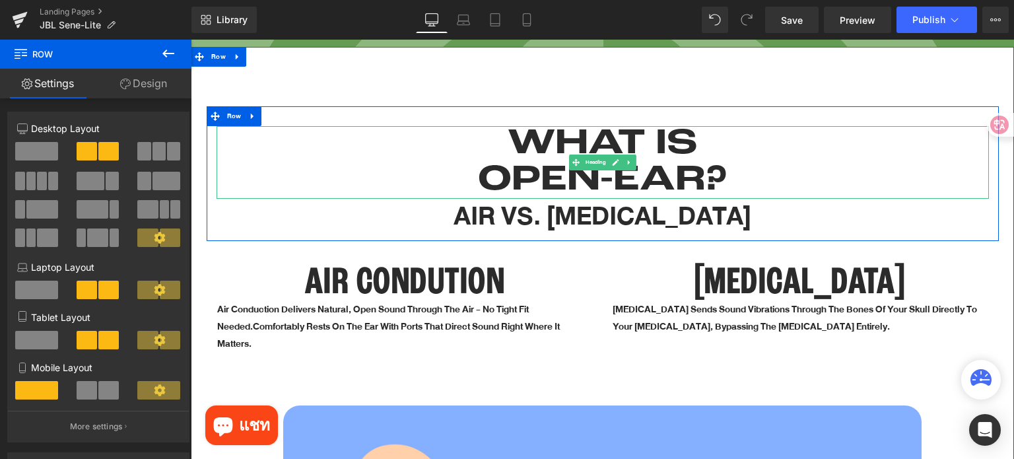
drag, startPoint x: 827, startPoint y: 169, endPoint x: 820, endPoint y: 187, distance: 19.2
click at [827, 169] on h1 "WHAT IS OPEN-EAR?" at bounding box center [603, 162] width 772 height 72
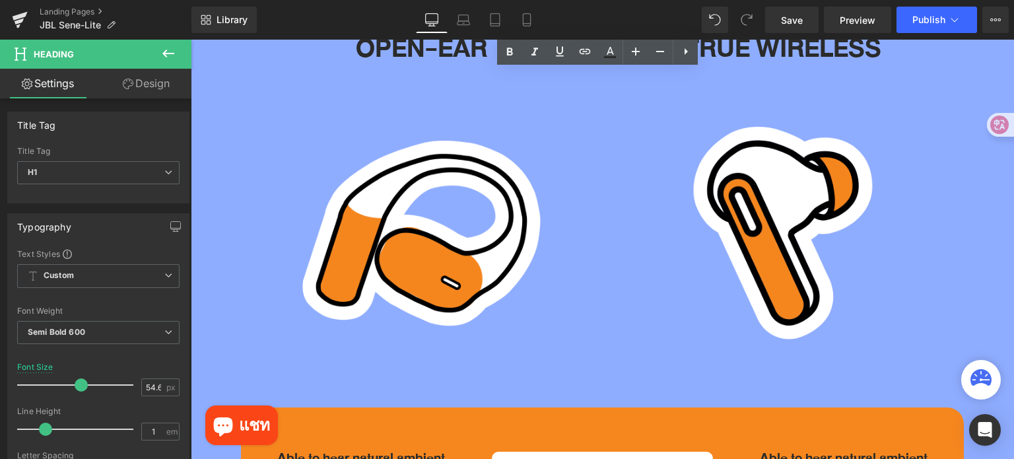
scroll to position [4049, 0]
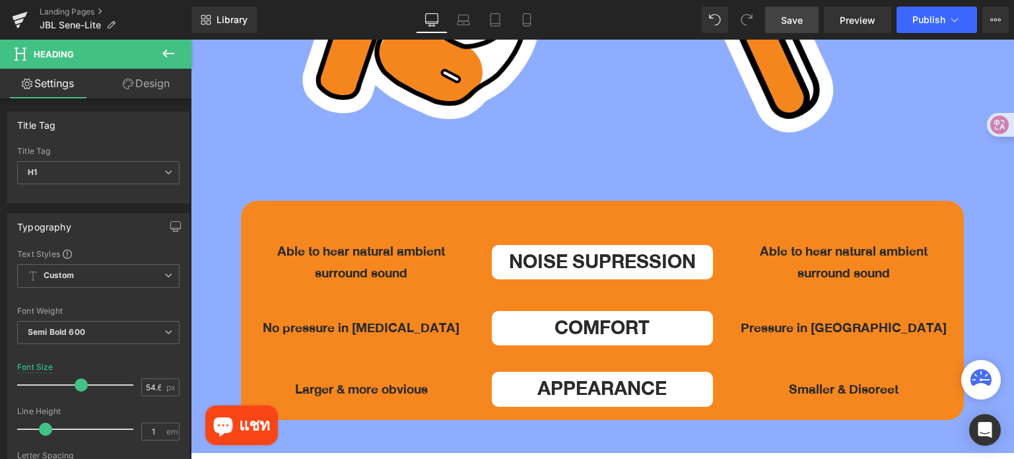
click at [798, 23] on span "Save" at bounding box center [792, 20] width 22 height 14
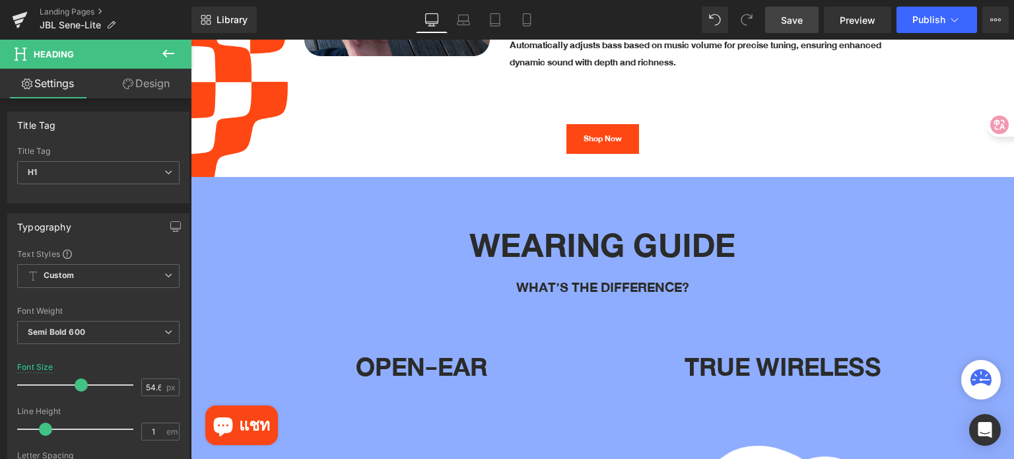
scroll to position [3520, 0]
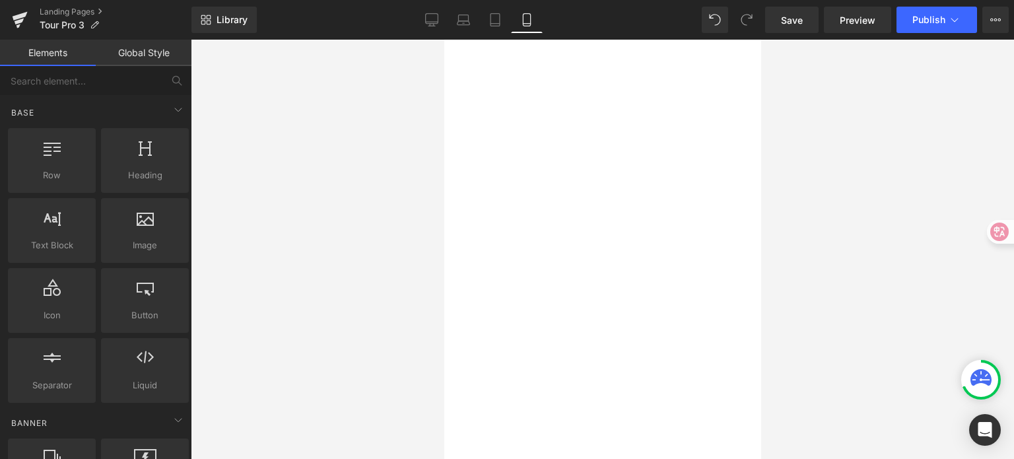
click at [907, 197] on div at bounding box center [602, 249] width 823 height 419
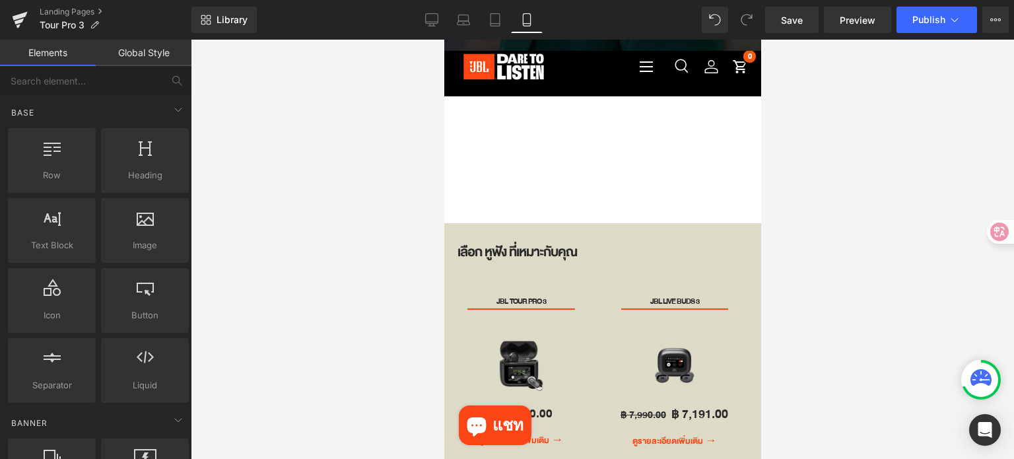
scroll to position [726, 0]
